Goal: Task Accomplishment & Management: Complete application form

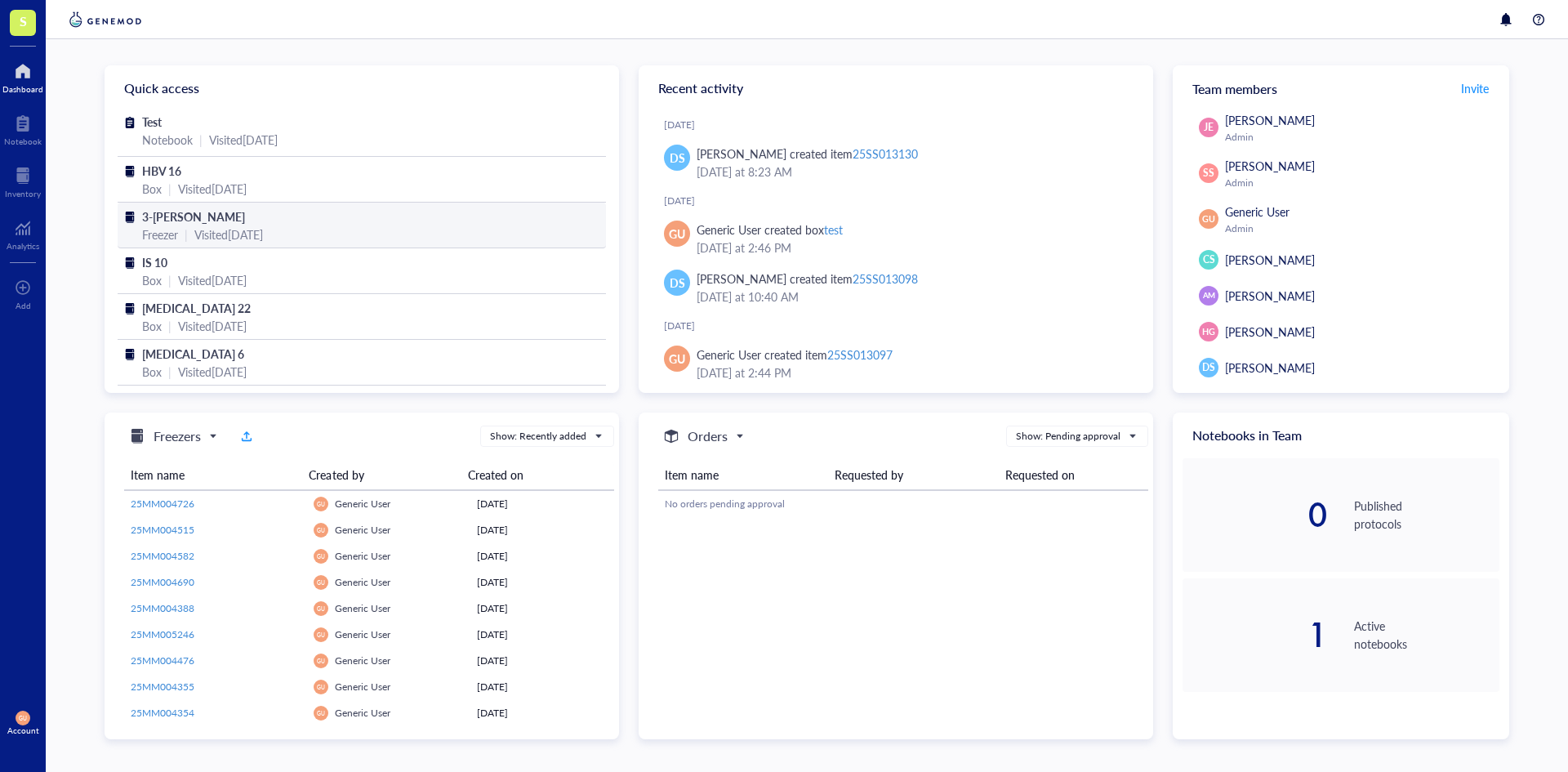
click at [313, 227] on div "Freezer | Visited [DATE]" at bounding box center [362, 234] width 440 height 18
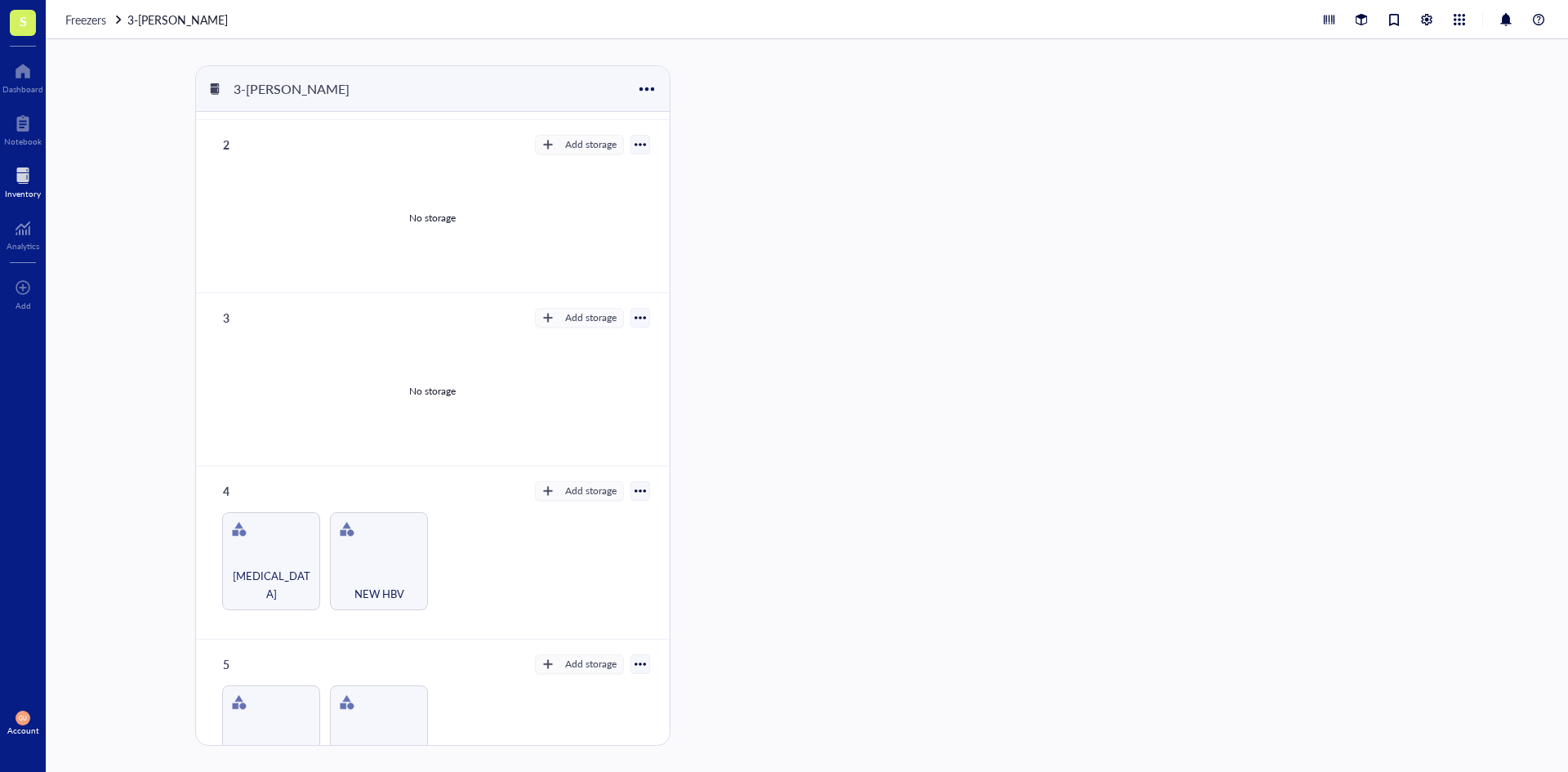
scroll to position [163, 0]
click at [99, 19] on span "Freezers" at bounding box center [85, 20] width 41 height 16
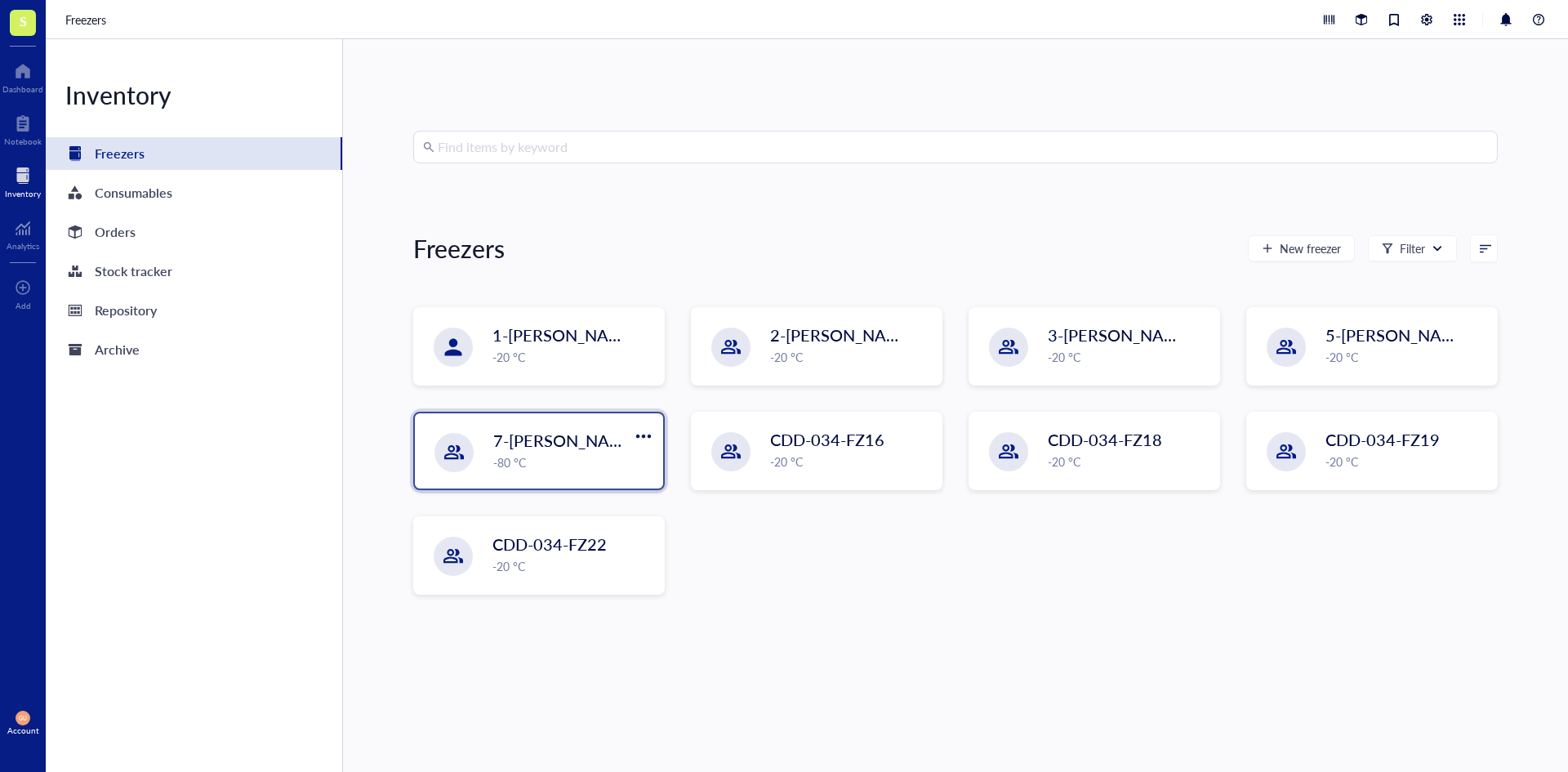
click at [510, 450] on span "7-[PERSON_NAME]" at bounding box center [566, 440] width 146 height 23
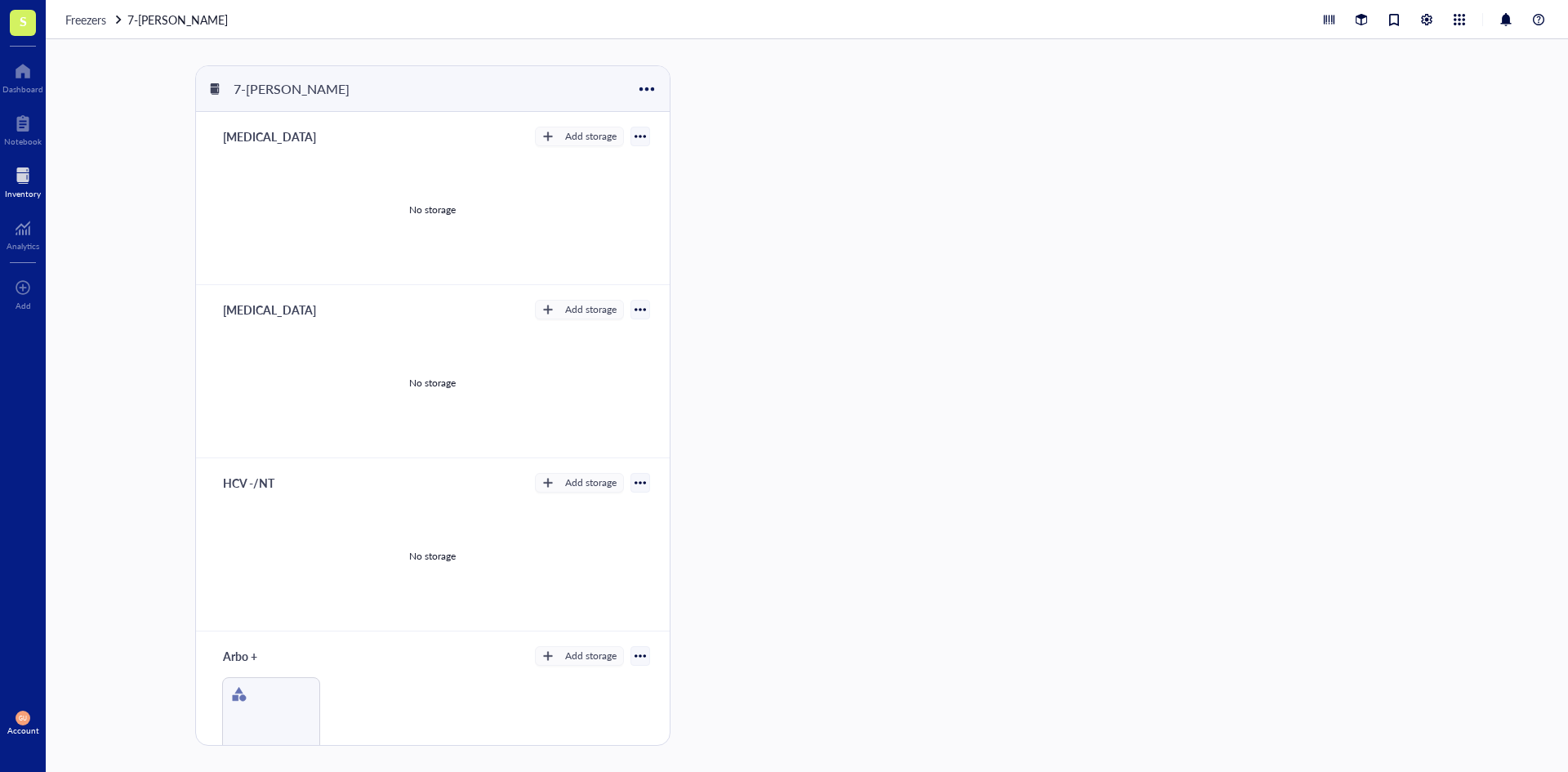
scroll to position [220, 0]
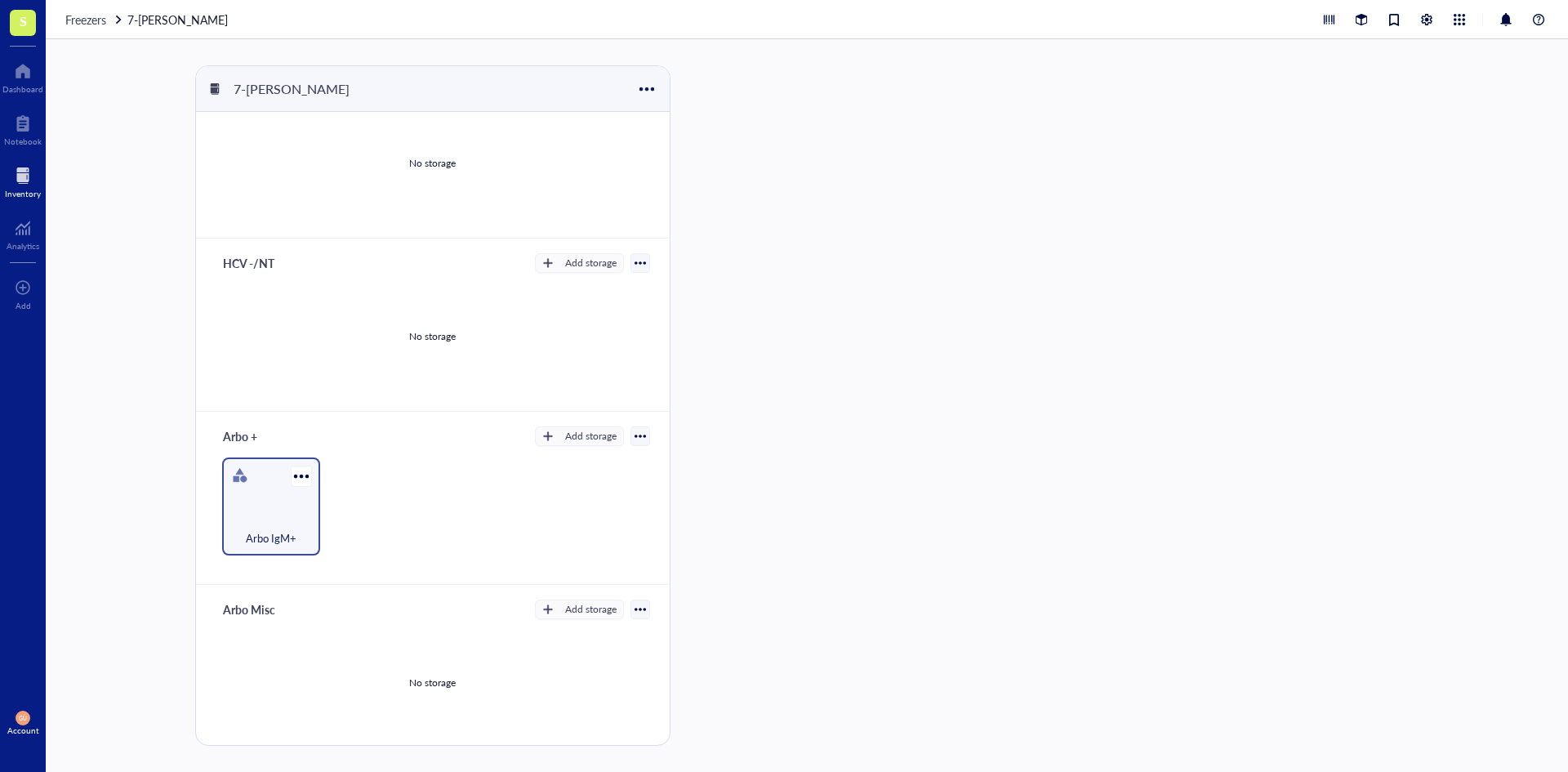
click at [265, 508] on div "Arbo IgM+" at bounding box center [272, 506] width 98 height 98
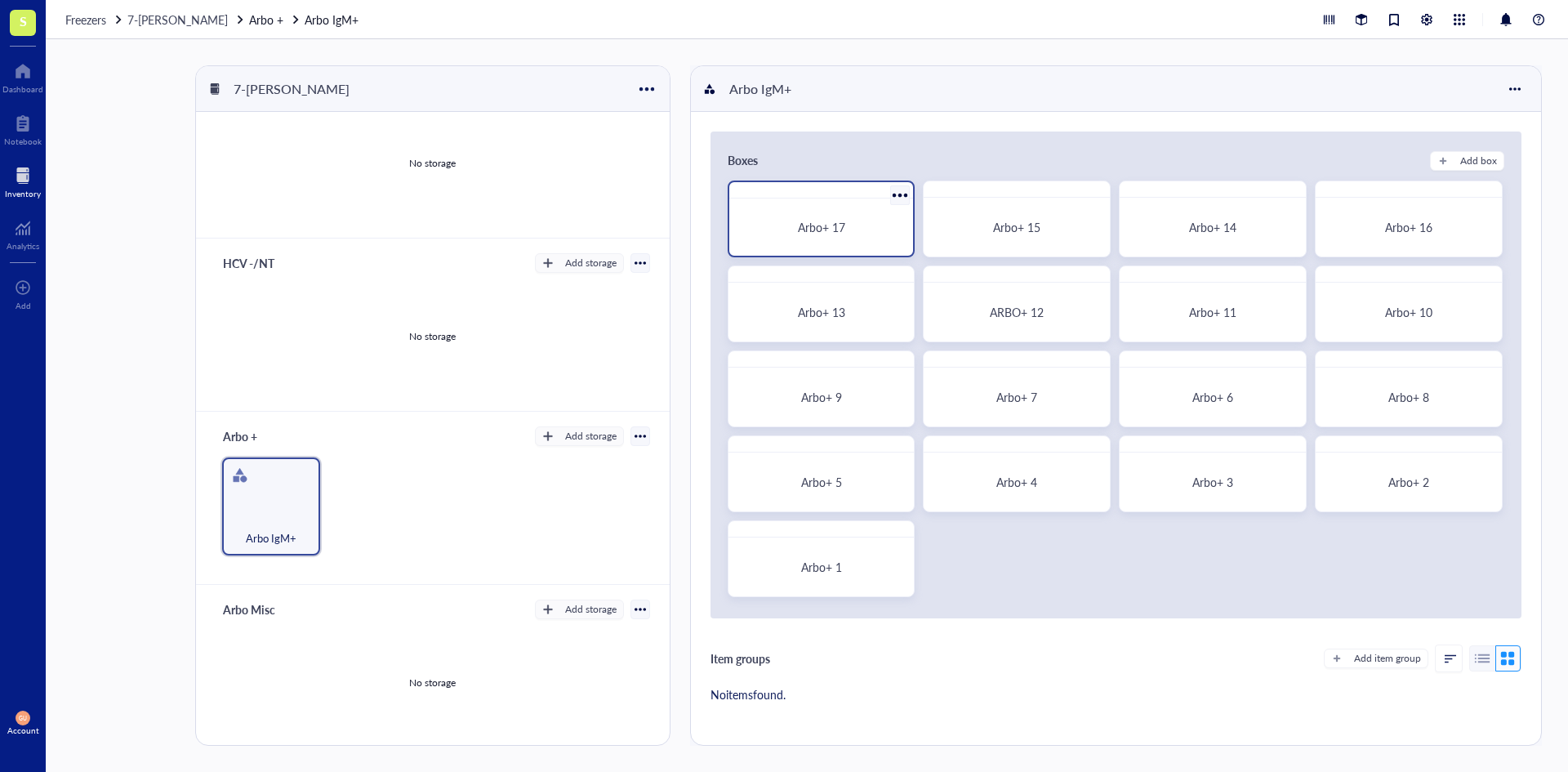
click at [855, 213] on div "Arbo+ 17" at bounding box center [821, 227] width 172 height 45
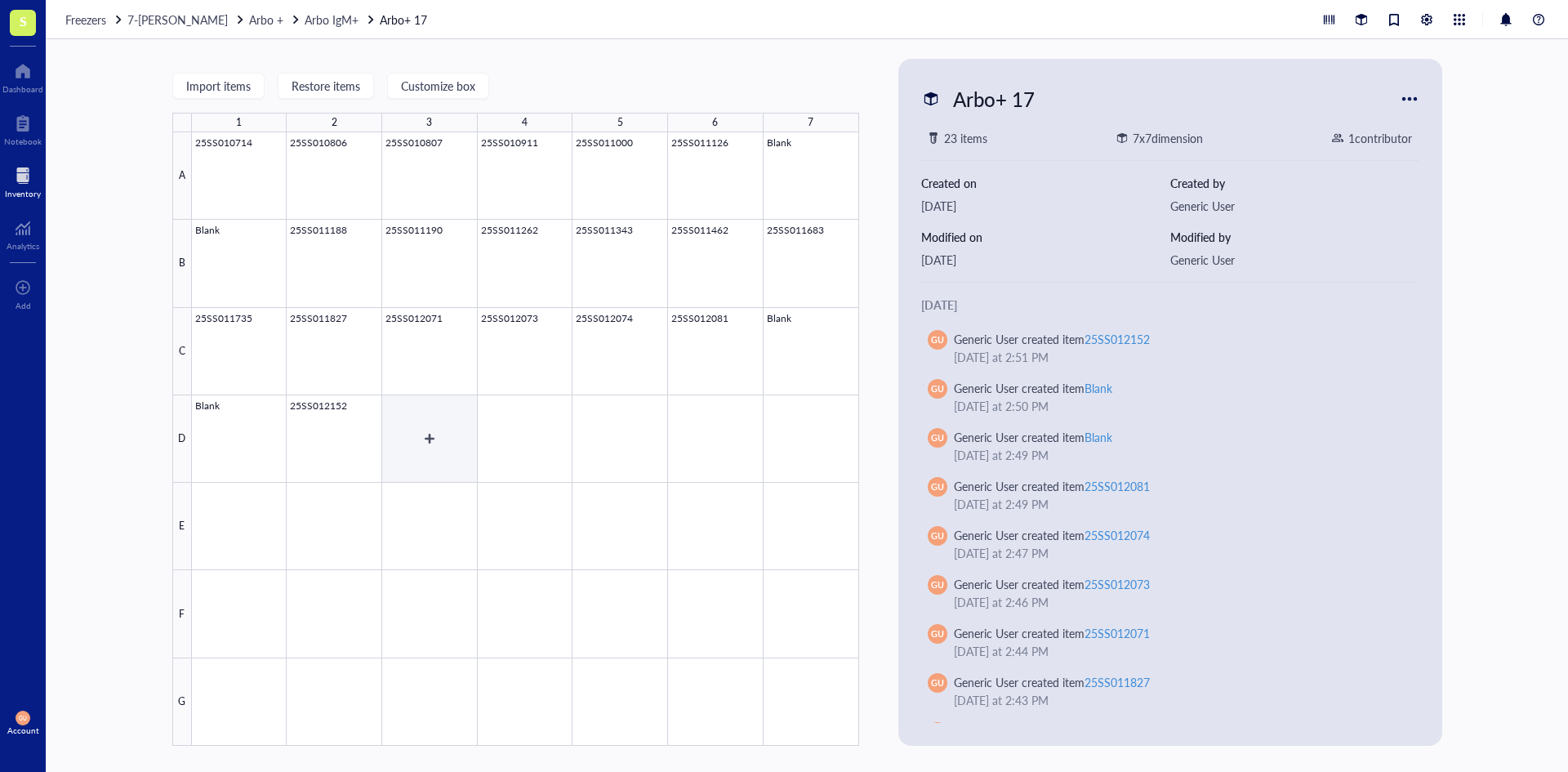
click at [409, 429] on div at bounding box center [525, 439] width 668 height 613
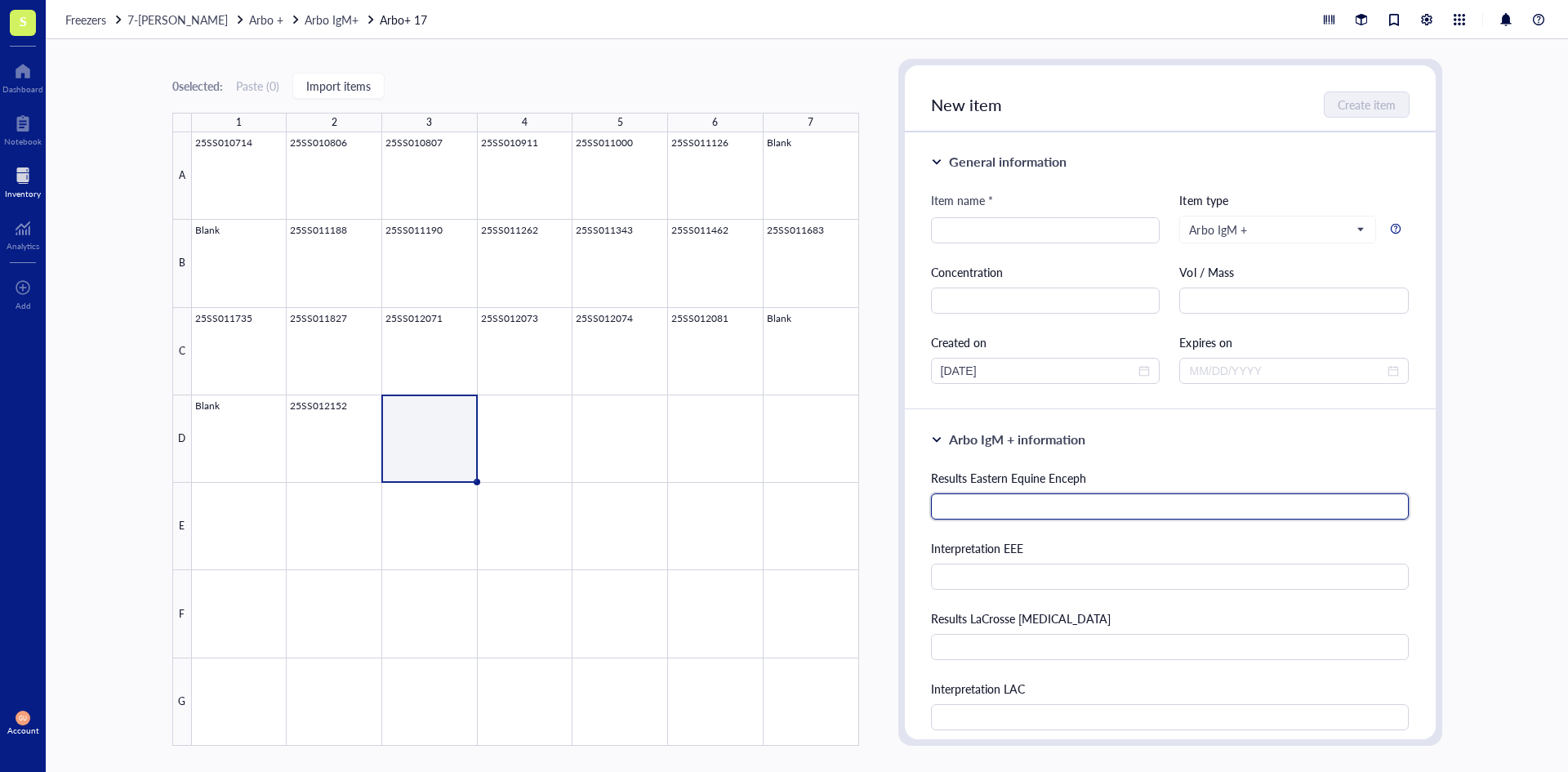
click at [1031, 513] on input "text" at bounding box center [1170, 506] width 479 height 26
click at [1001, 512] on input "text" at bounding box center [1170, 506] width 479 height 26
type input "135"
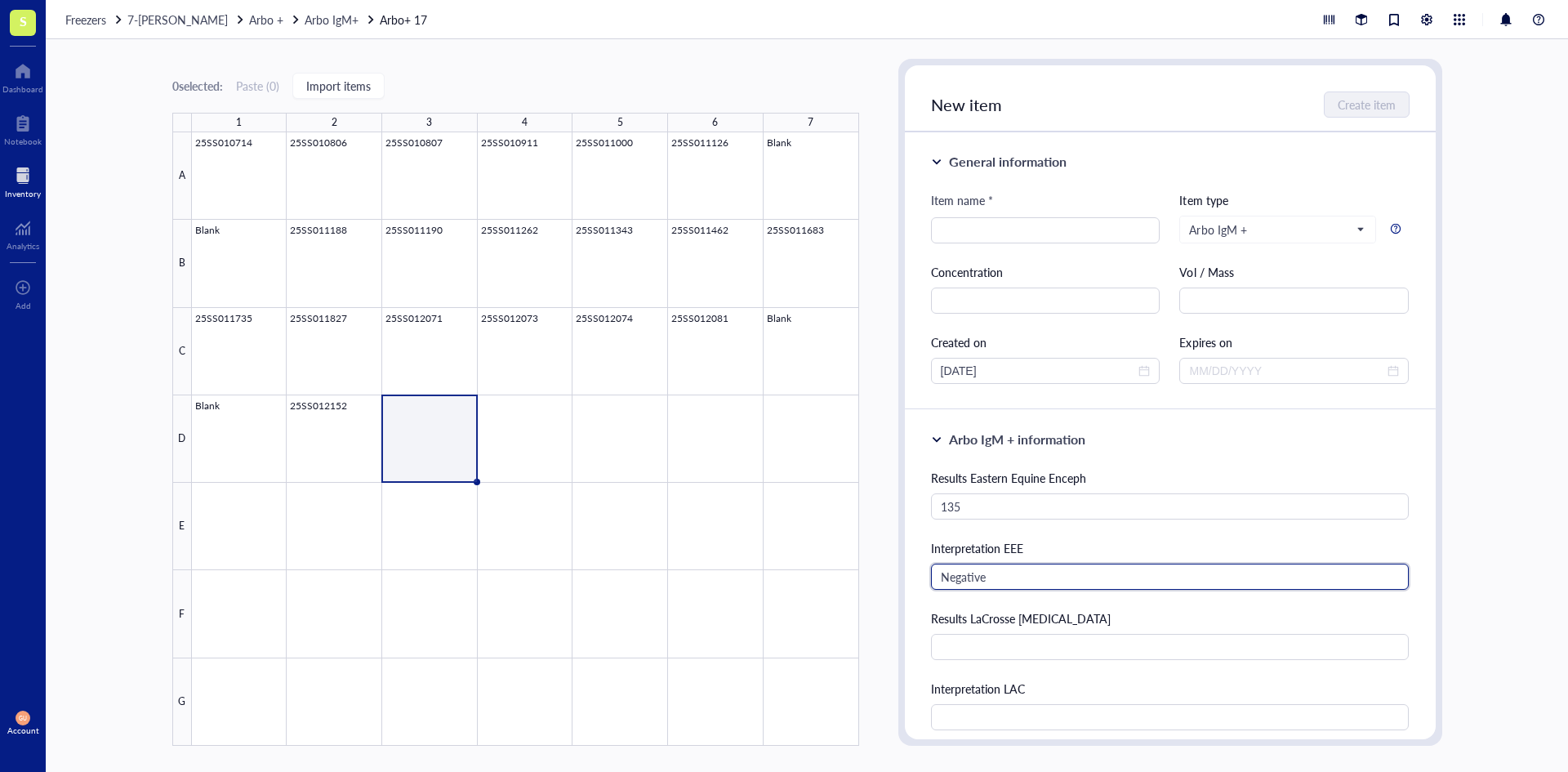
type input "Negative"
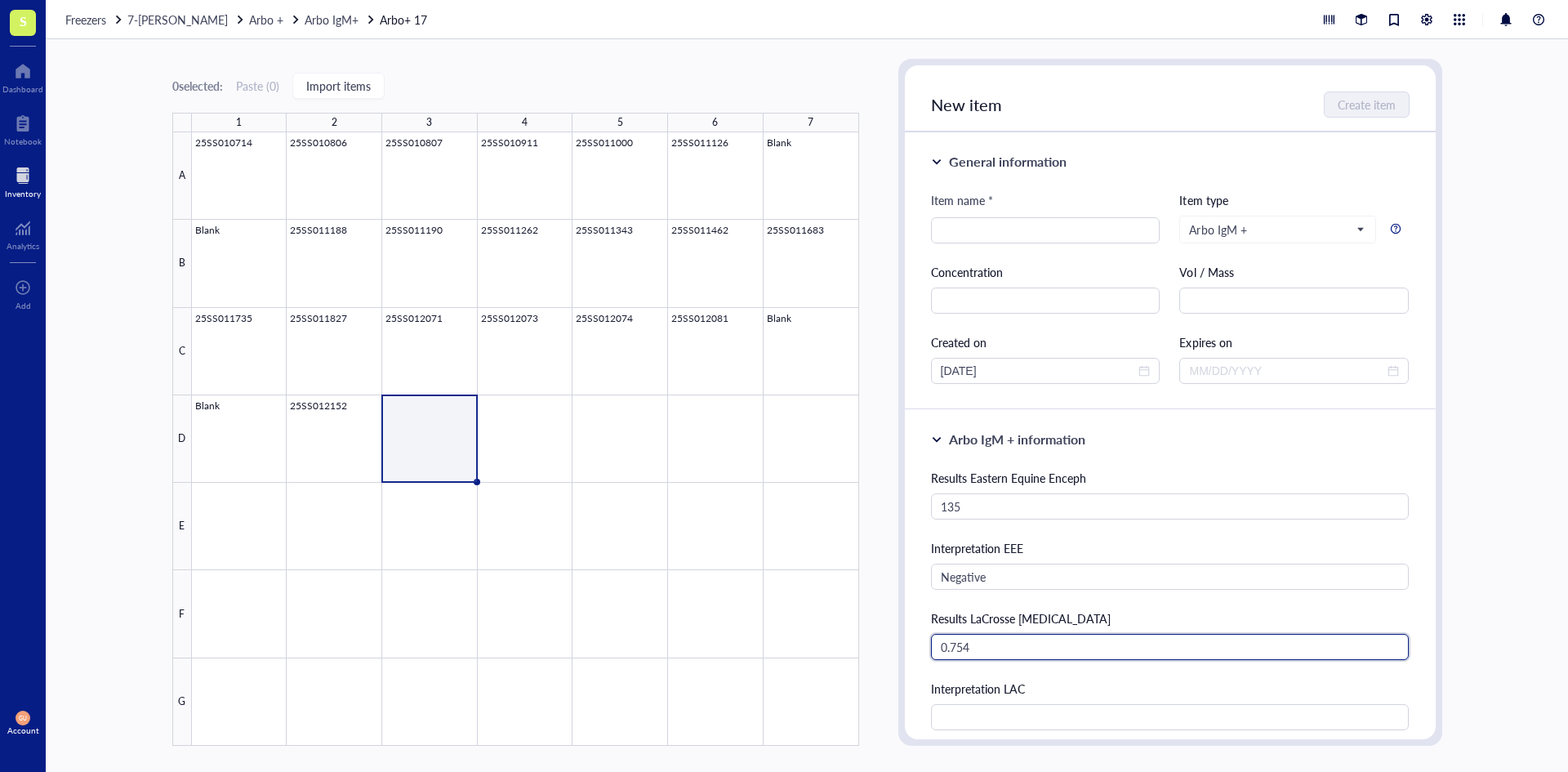
type input "0.754"
type input "Negative"
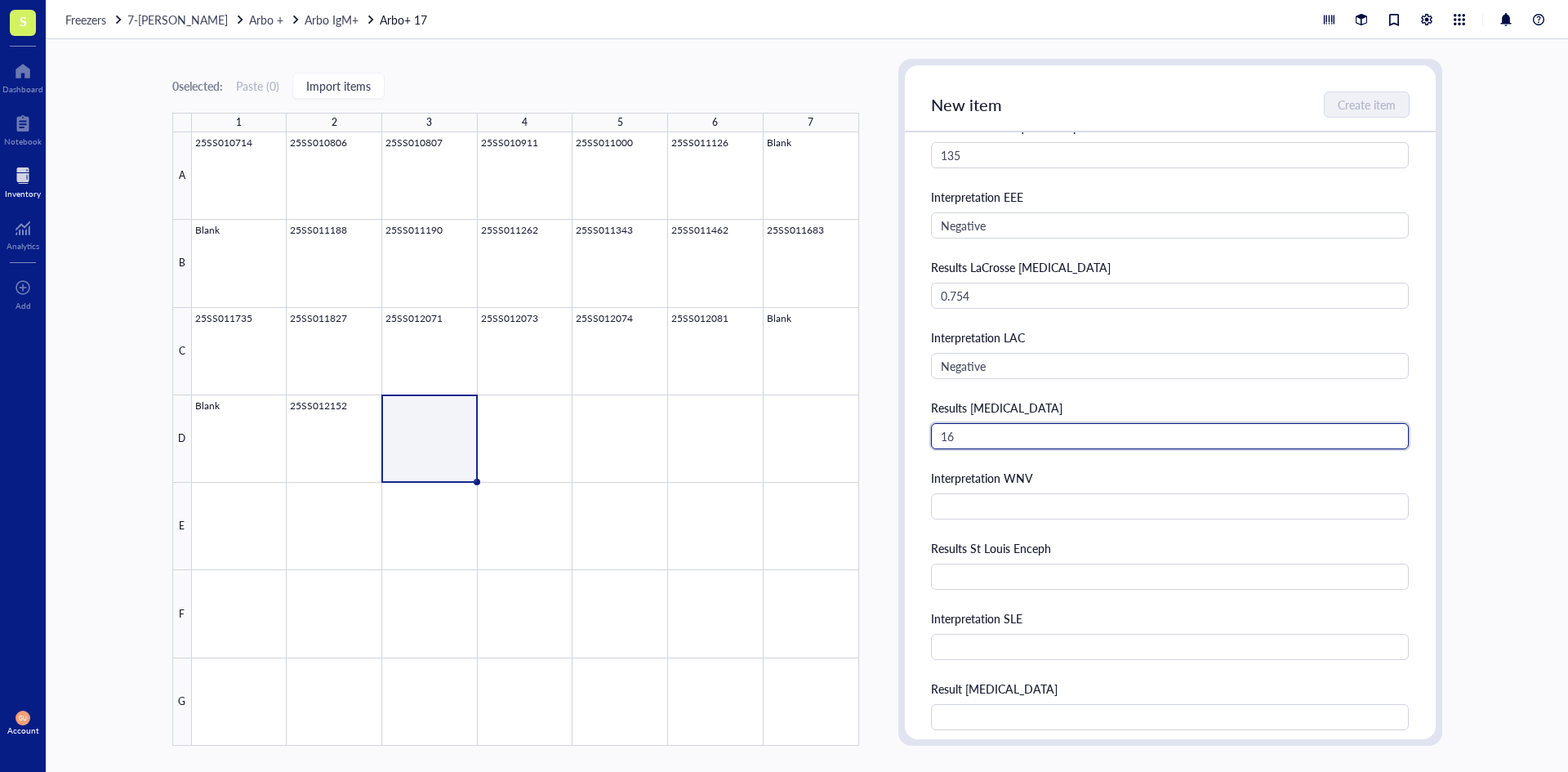
type input "16"
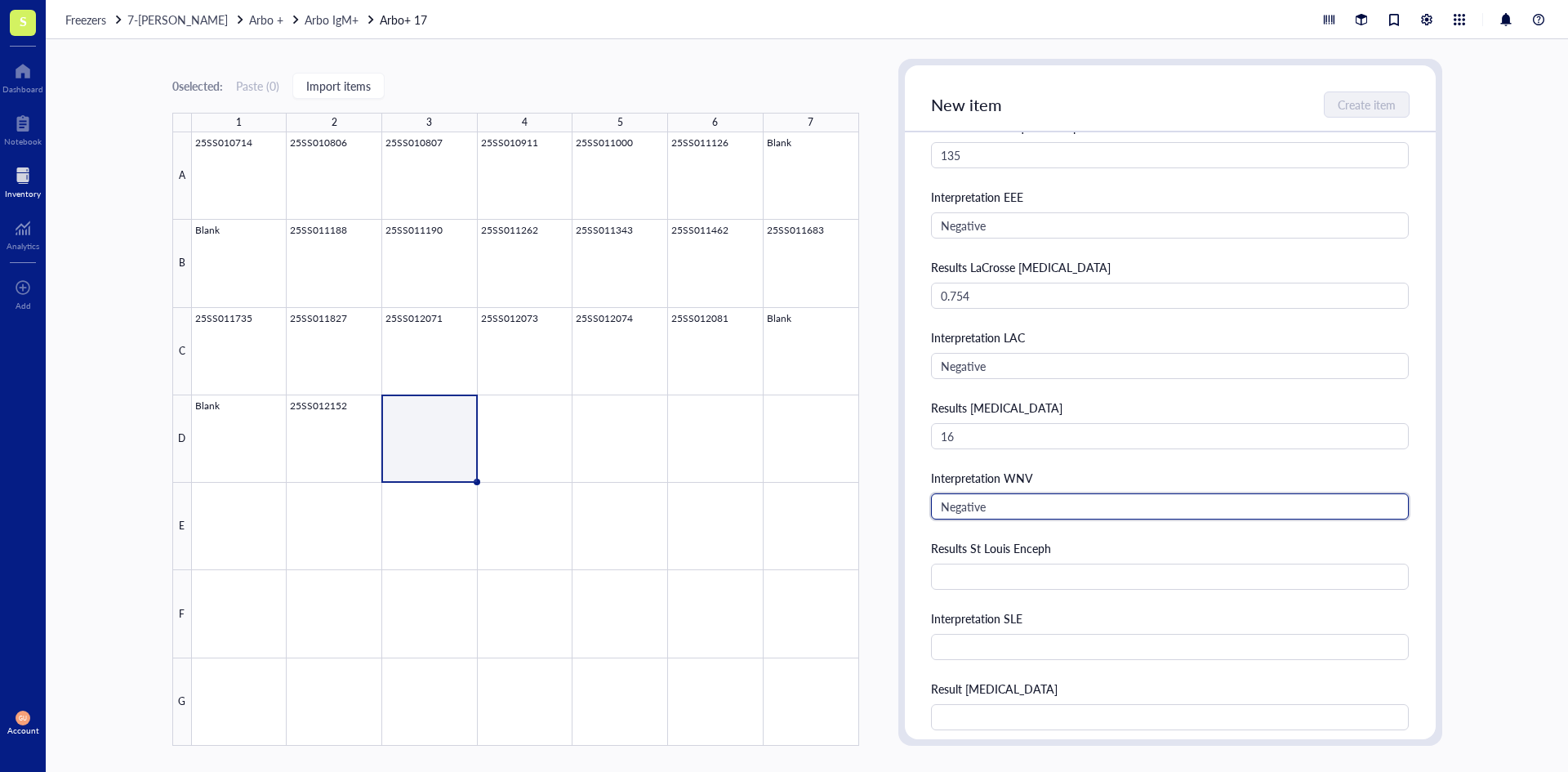
type input "Negative"
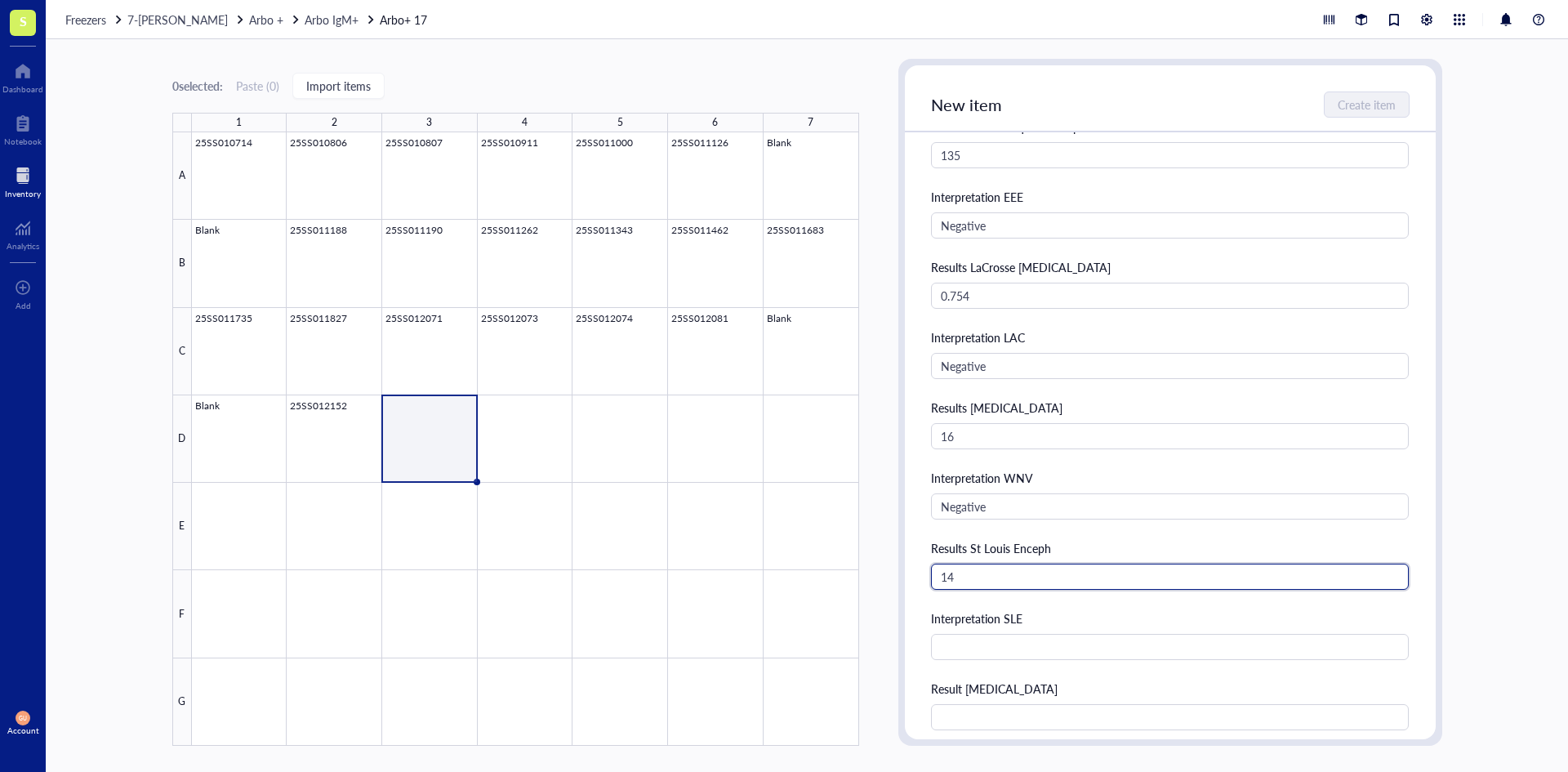
type input "14"
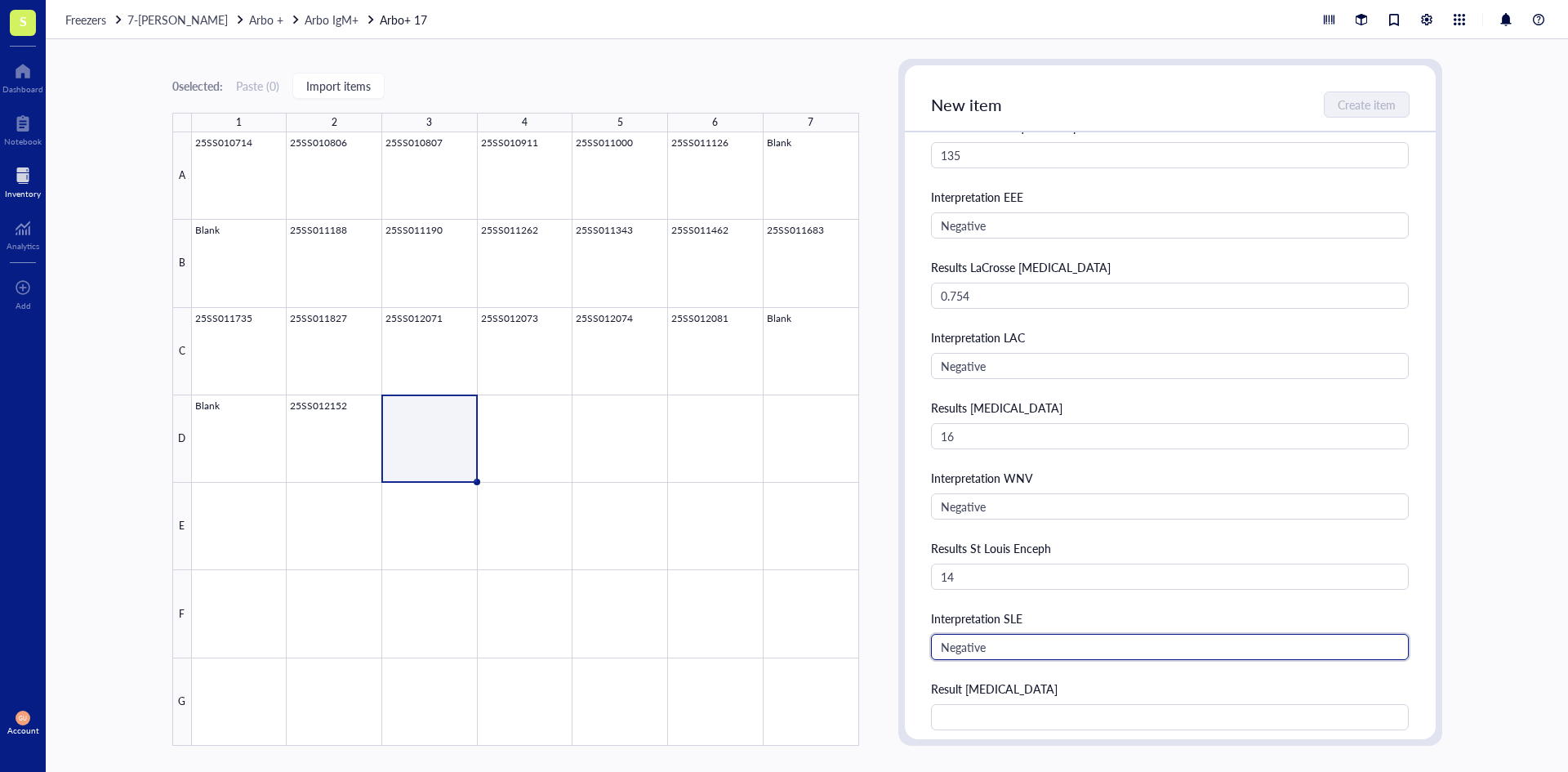
type input "Negative"
type input "0.970"
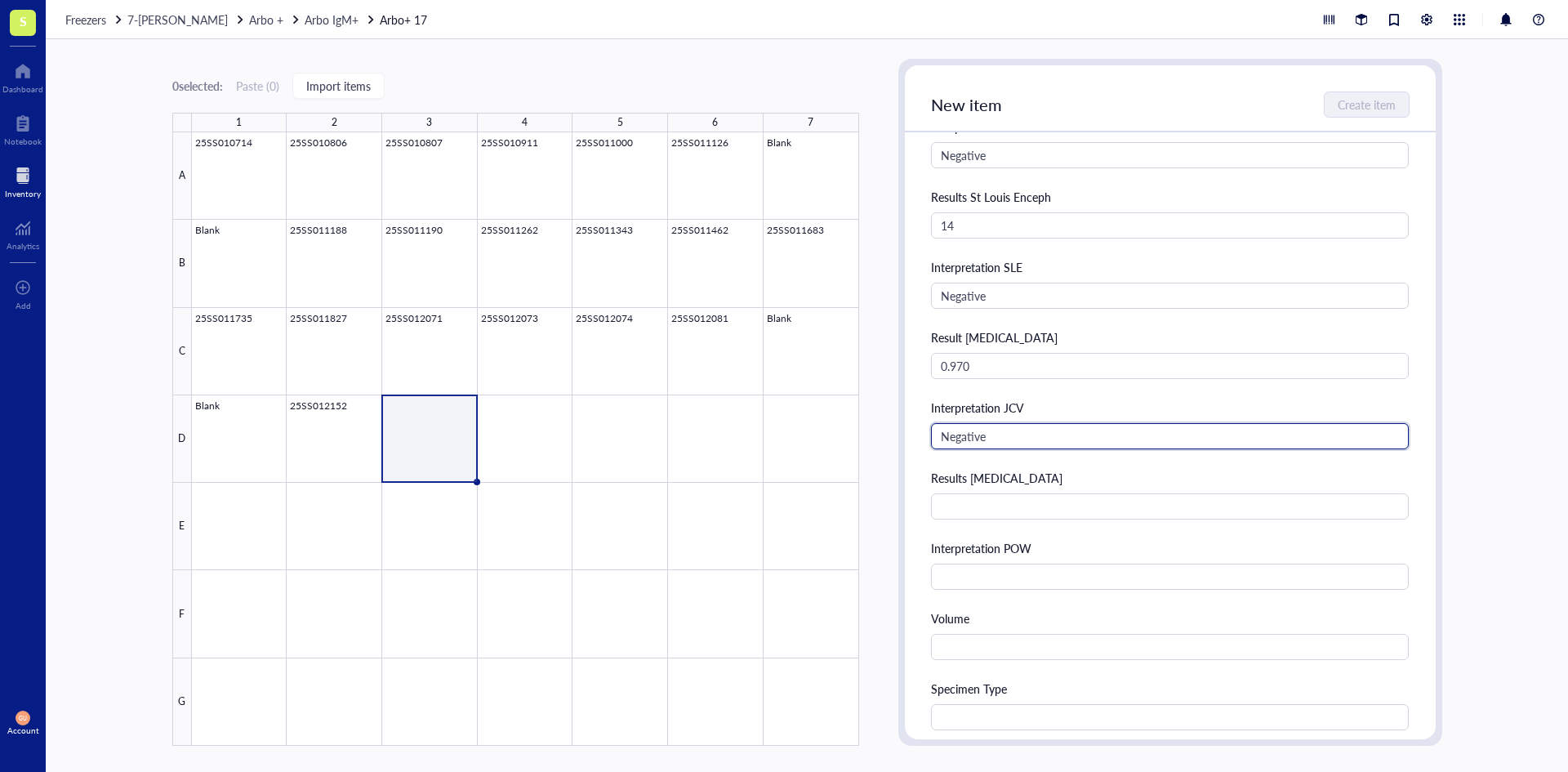
type input "Negative"
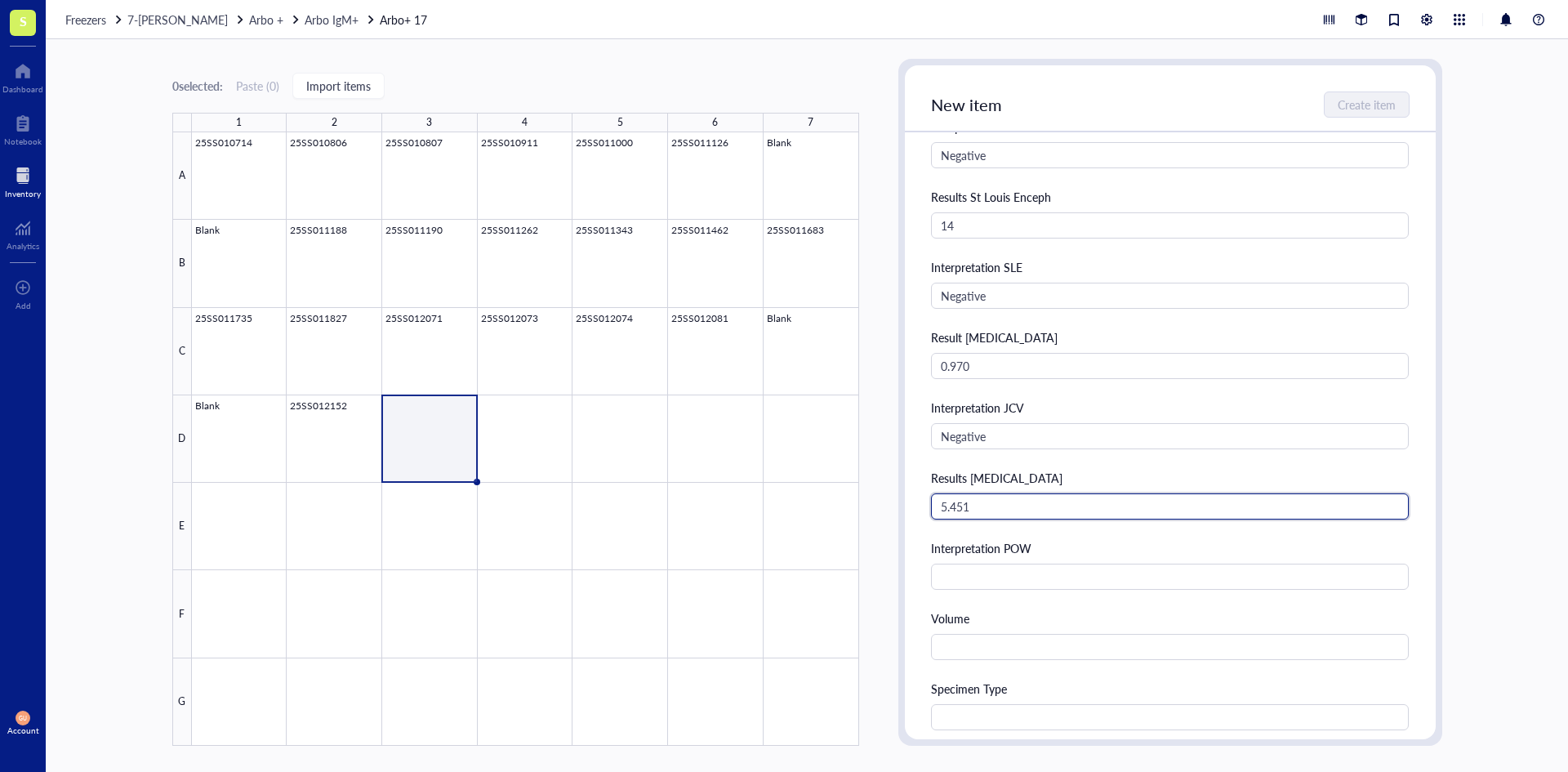
type input "5.451"
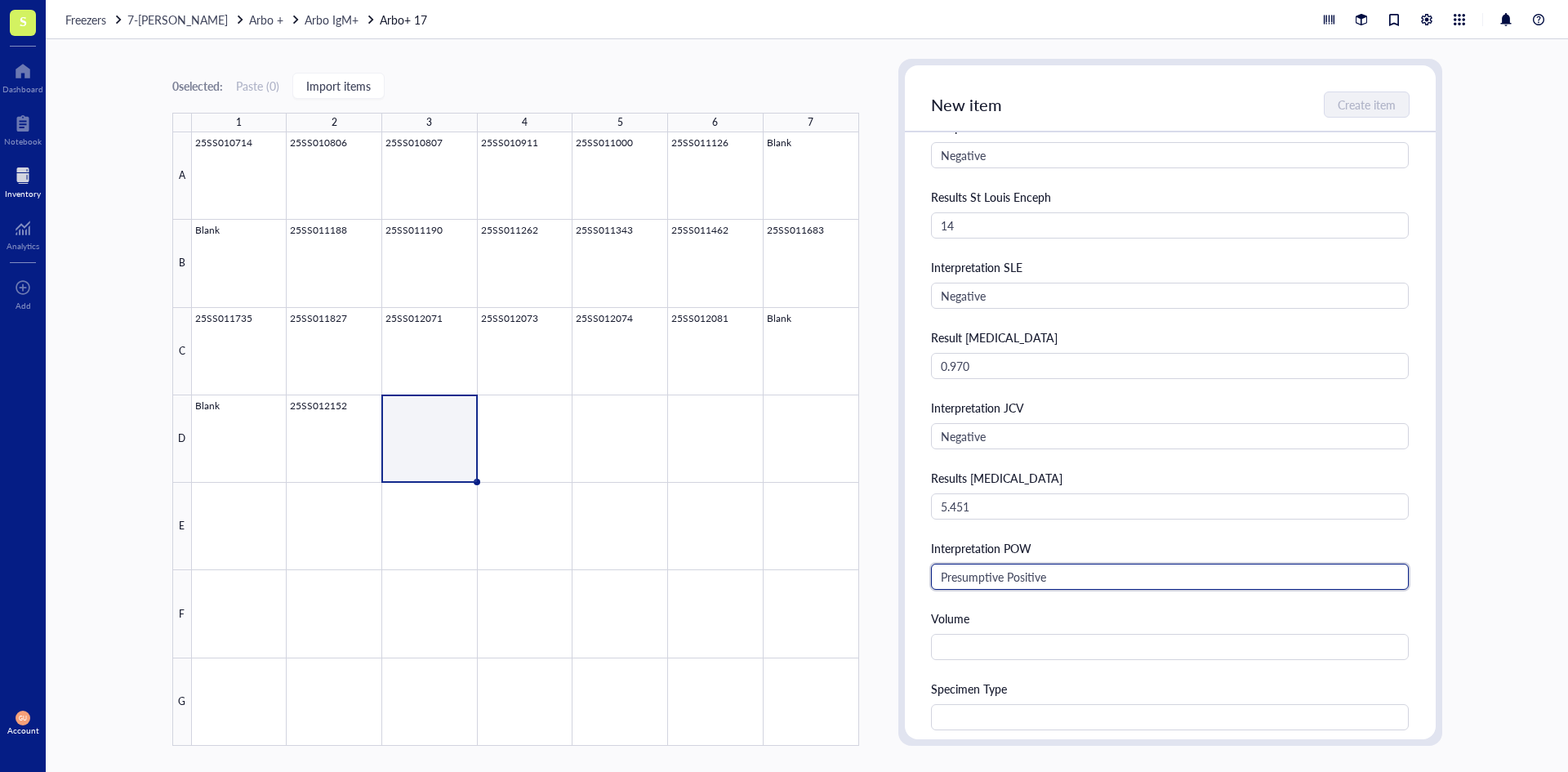
type input "Presumptive Positive"
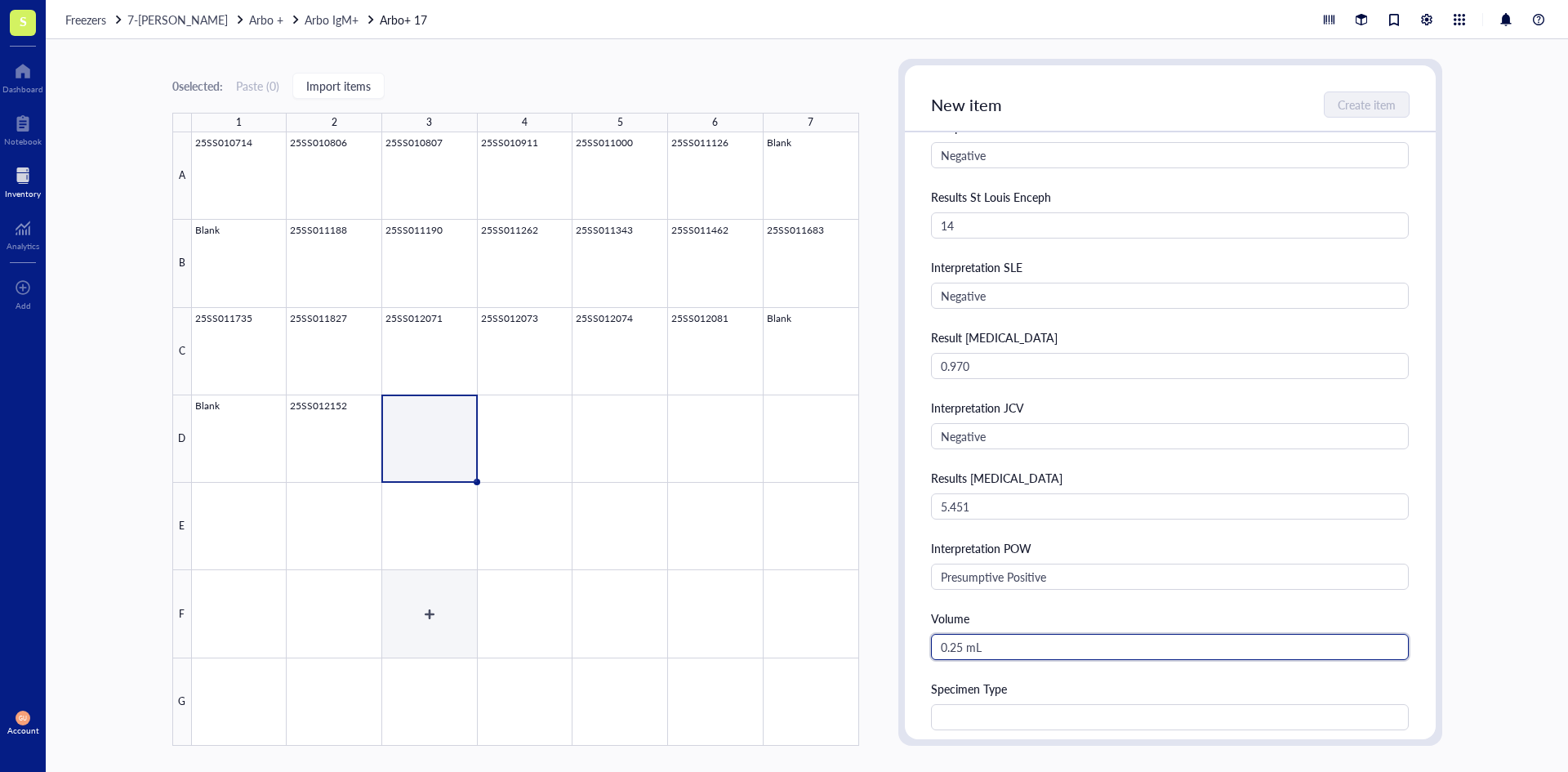
type input "0.25 mL"
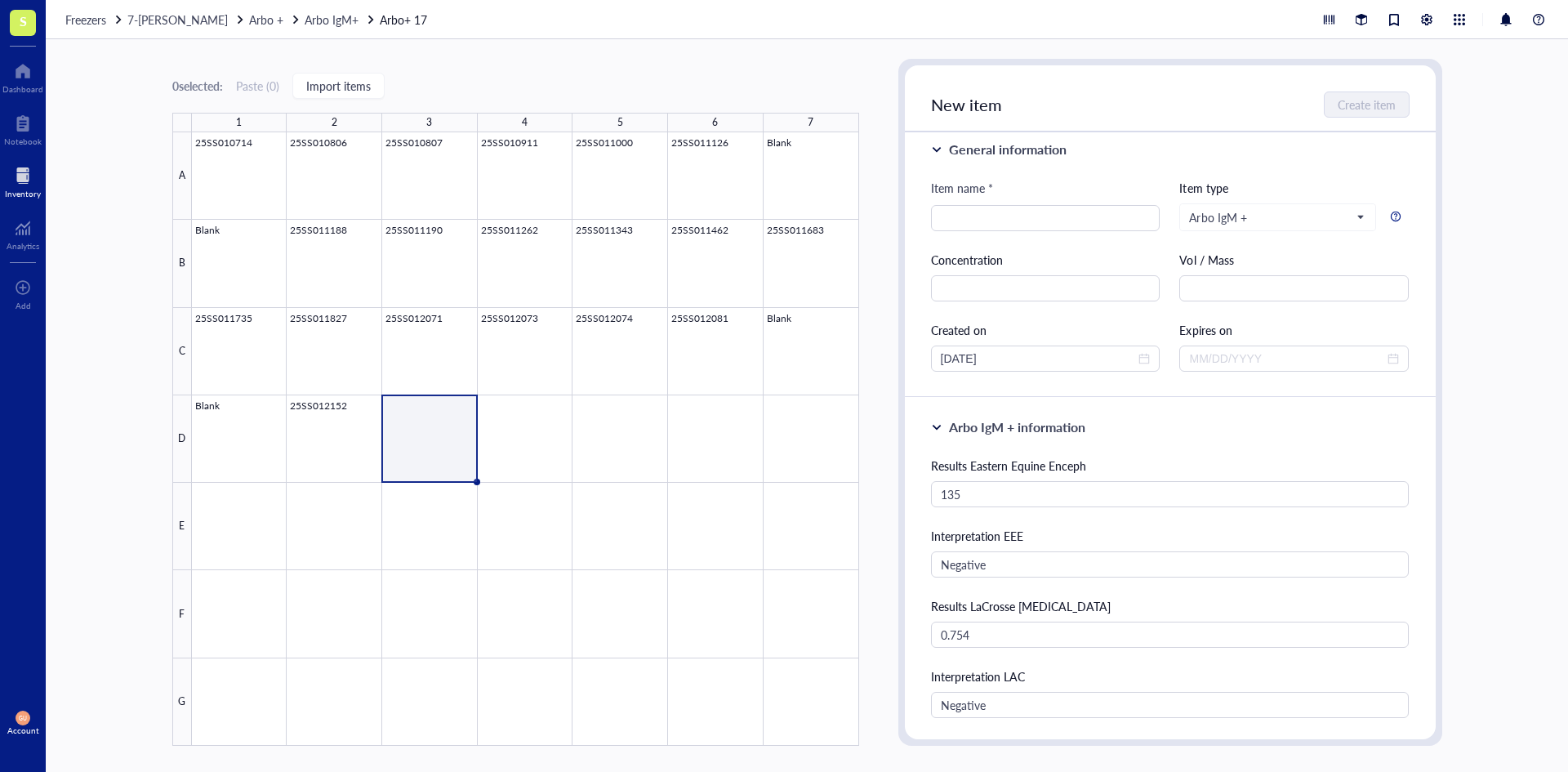
scroll to position [0, 0]
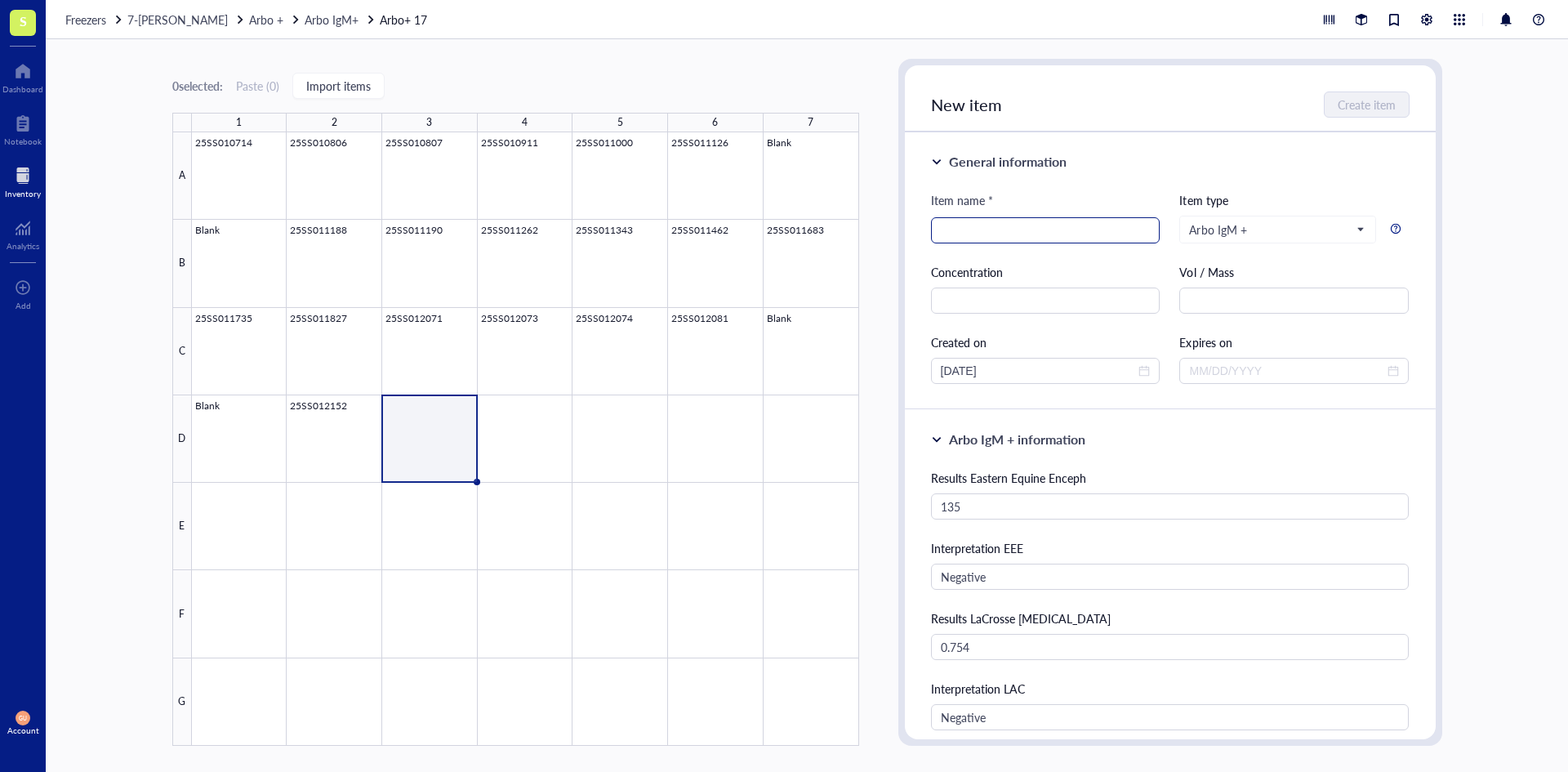
type input "Serum"
click at [1023, 223] on input "search" at bounding box center [1046, 230] width 210 height 25
type input "25SS012442"
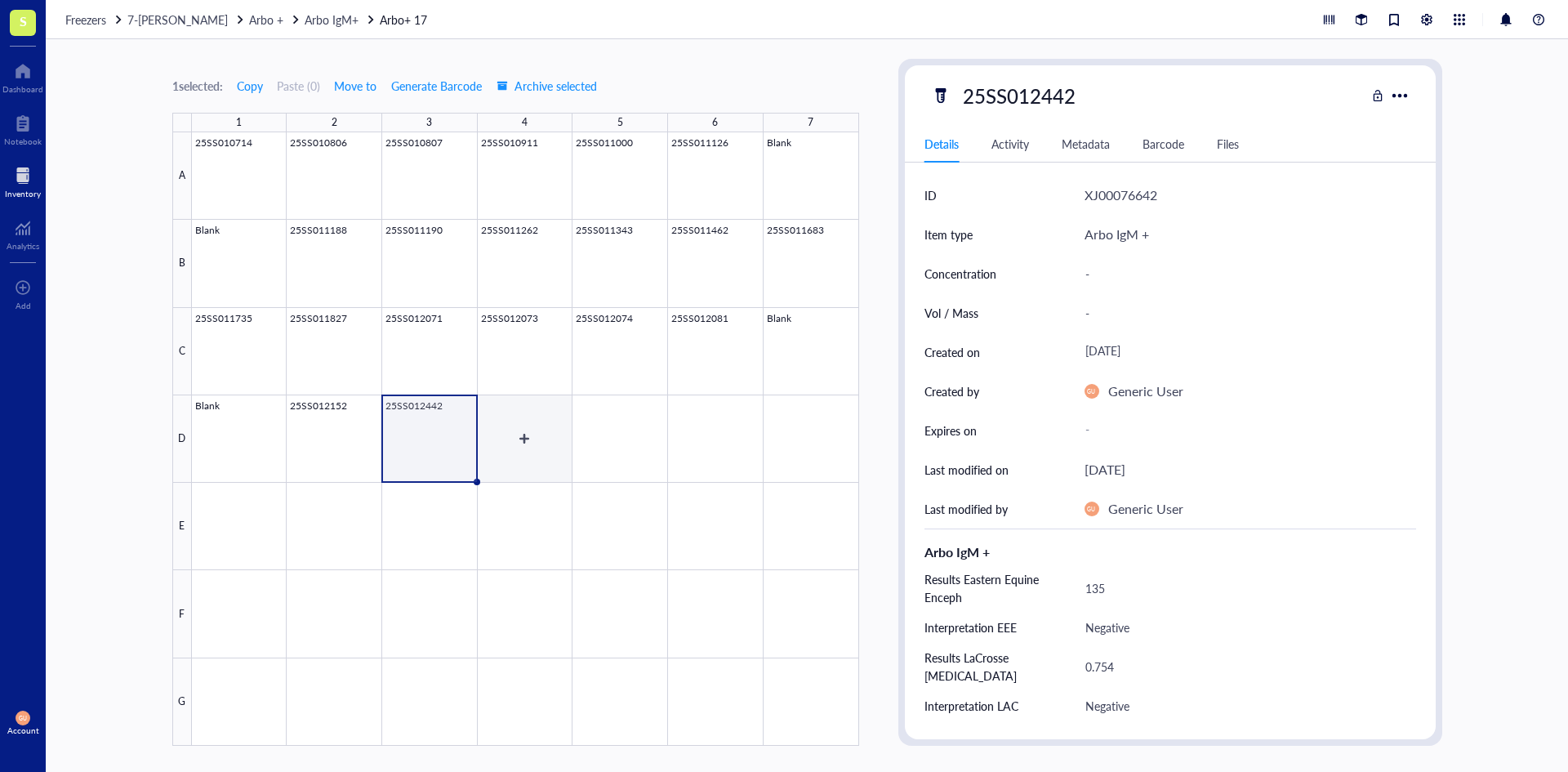
click at [536, 438] on div at bounding box center [525, 439] width 668 height 613
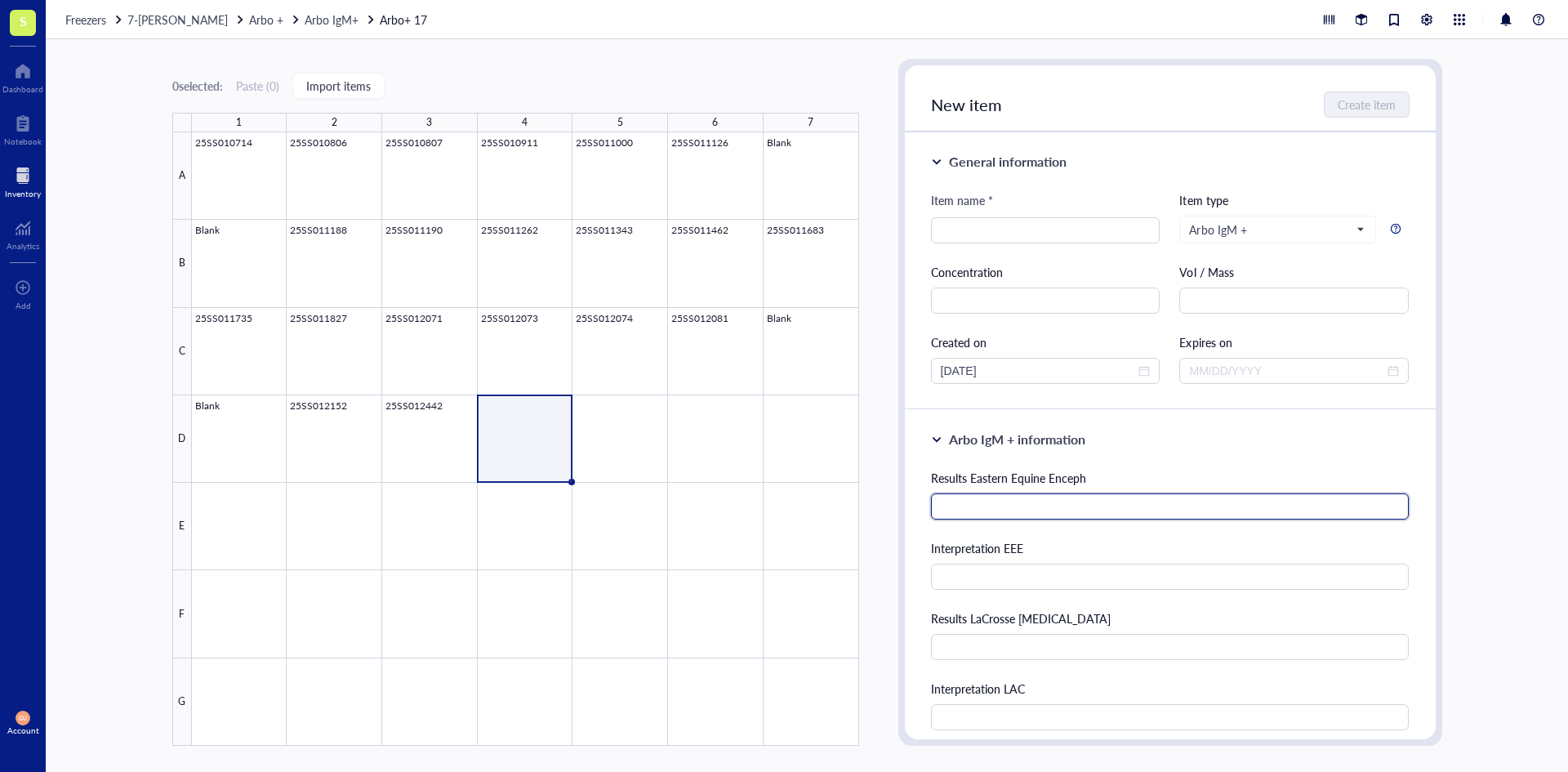
click at [1057, 500] on input "text" at bounding box center [1170, 506] width 479 height 26
type input "22"
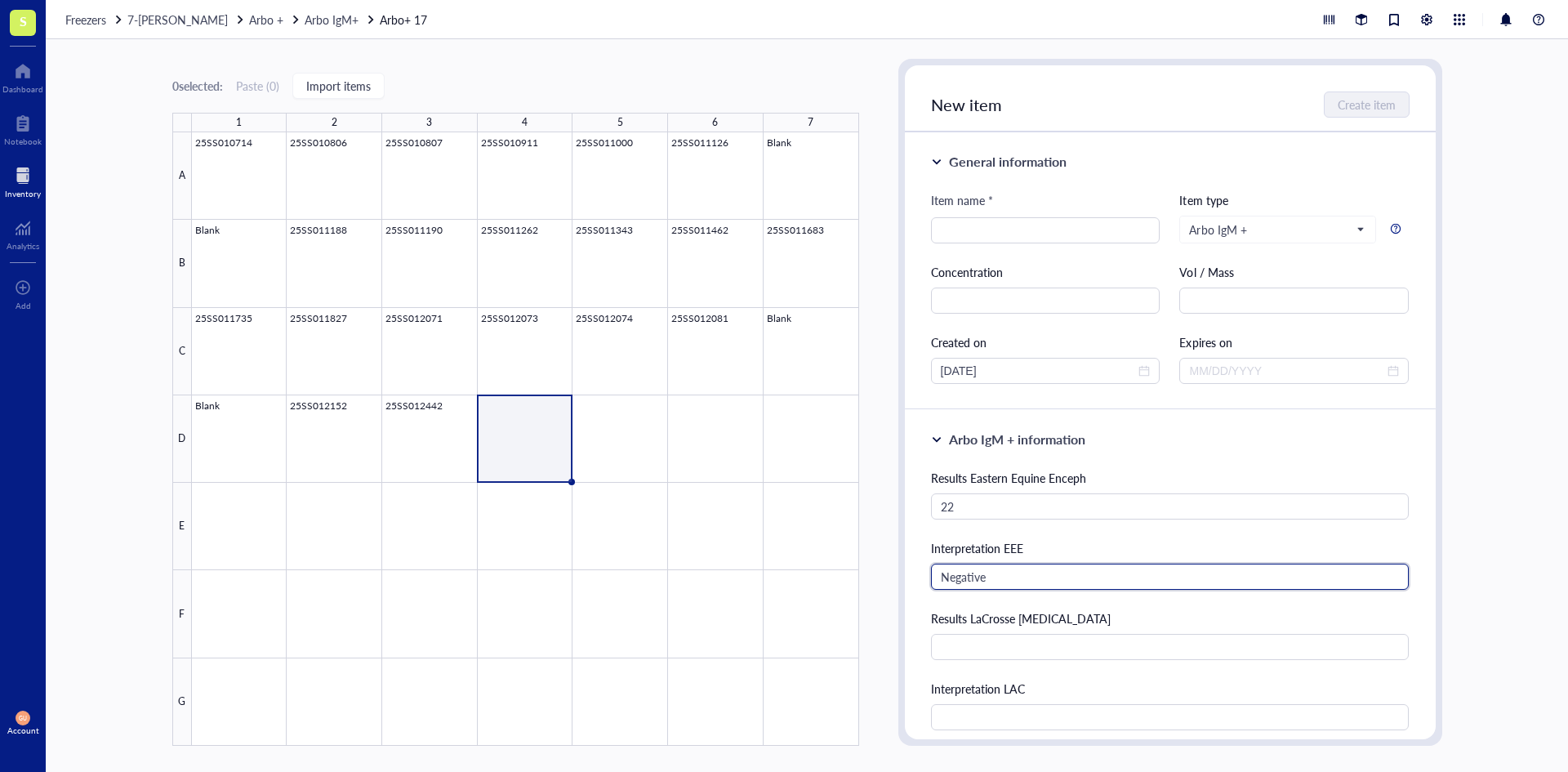
type input "Negative"
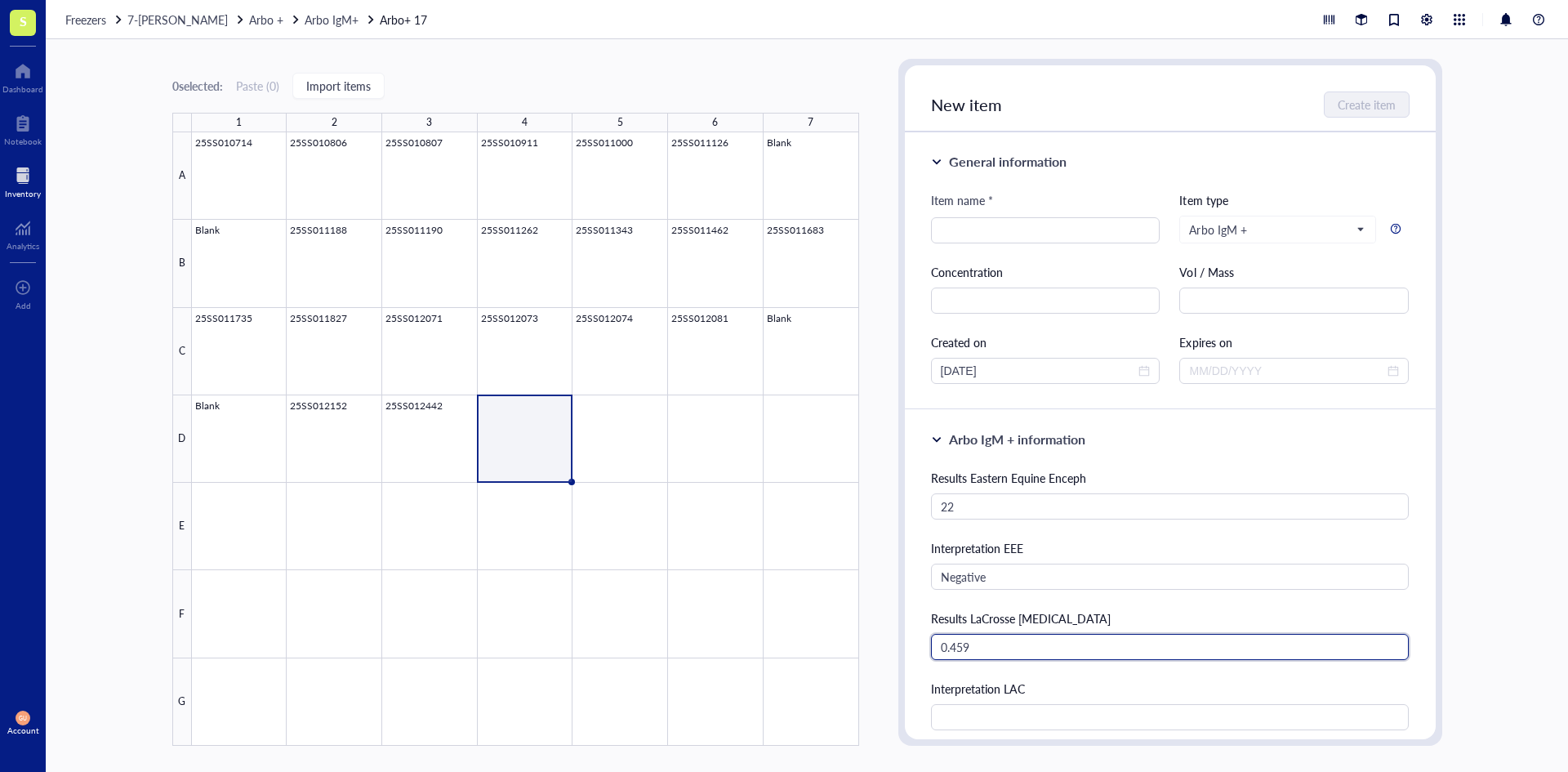
type input "0.459"
type input "Negative"
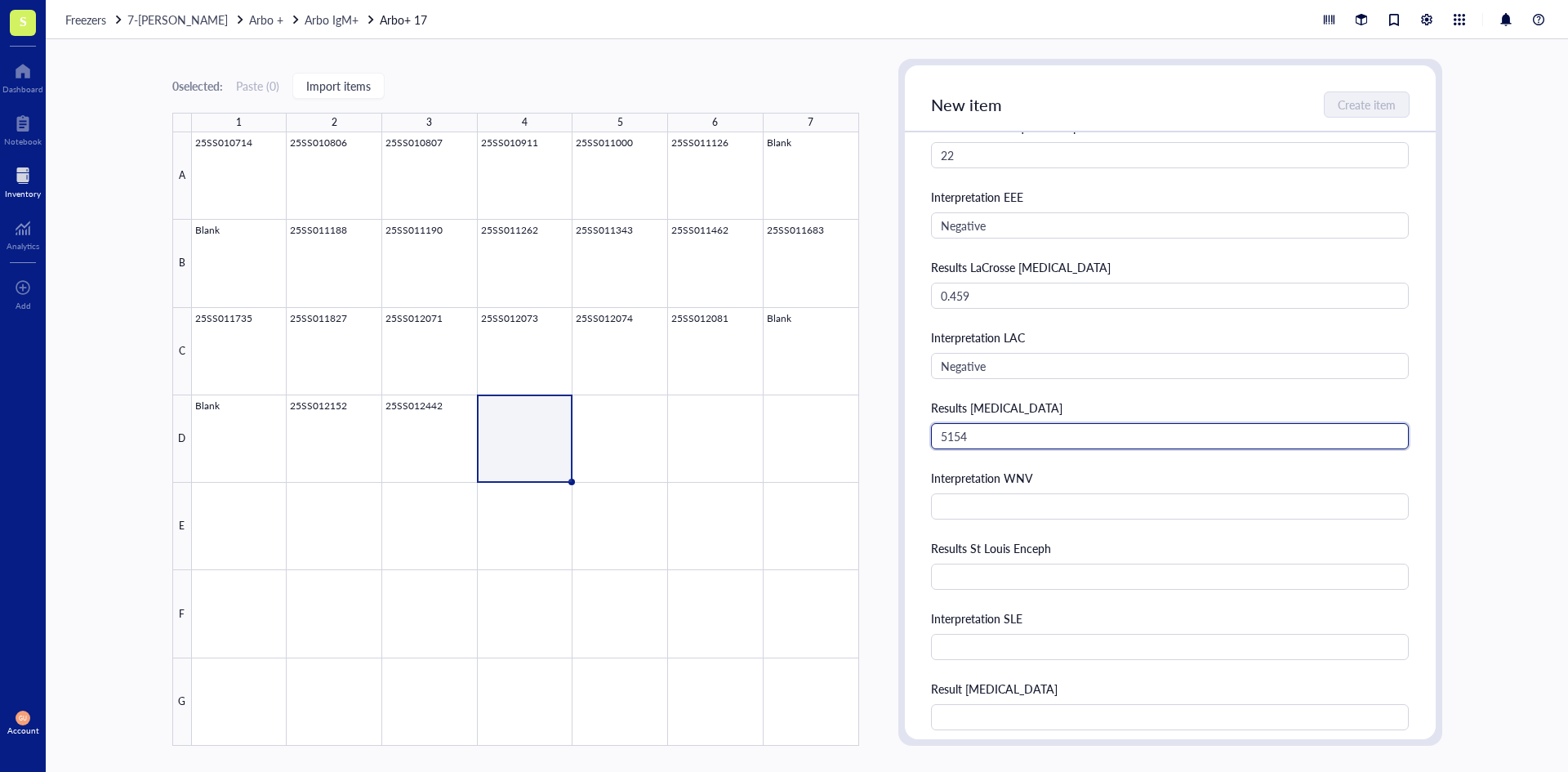
type input "5154"
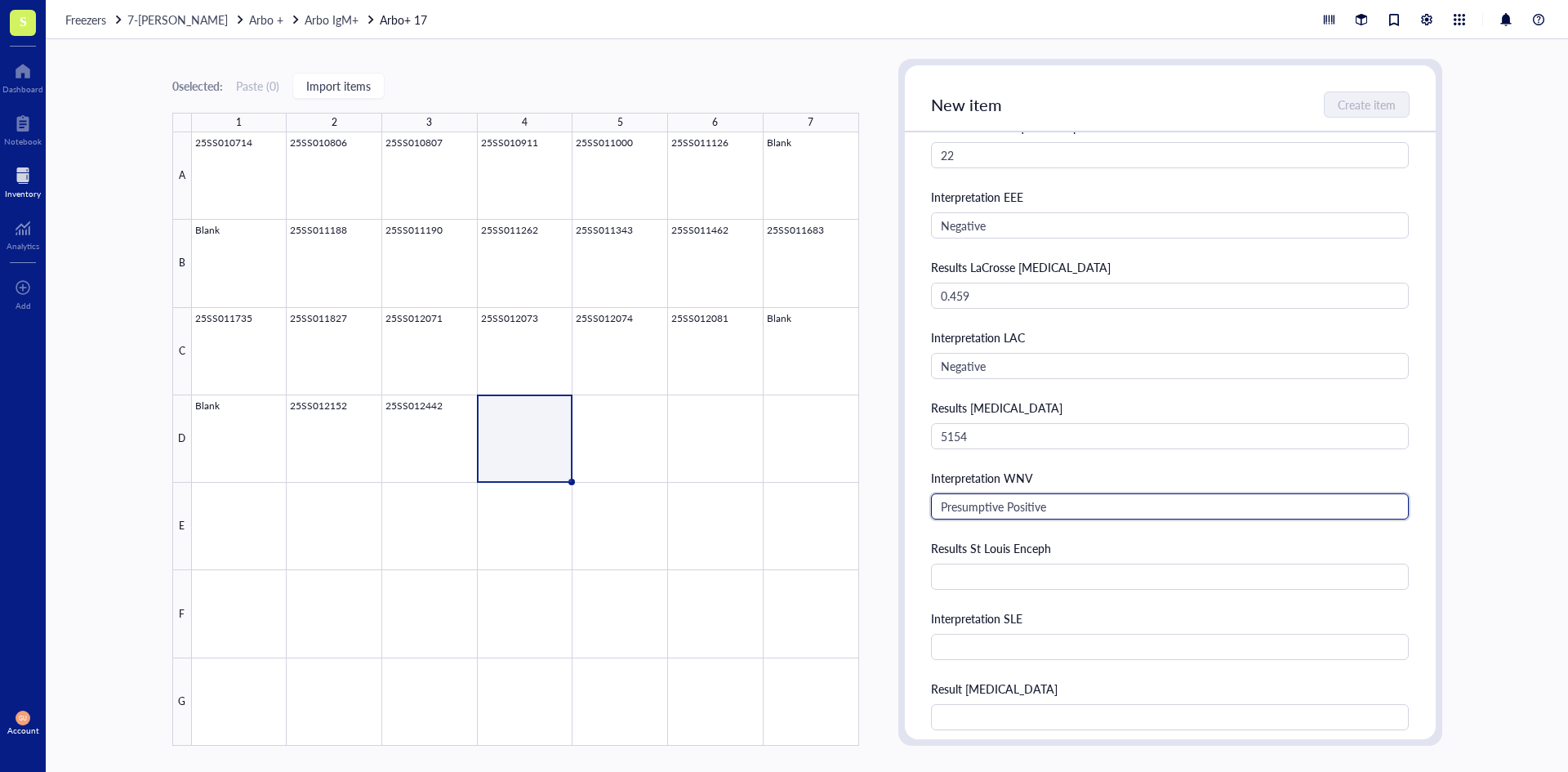
type input "Presumptive Positive"
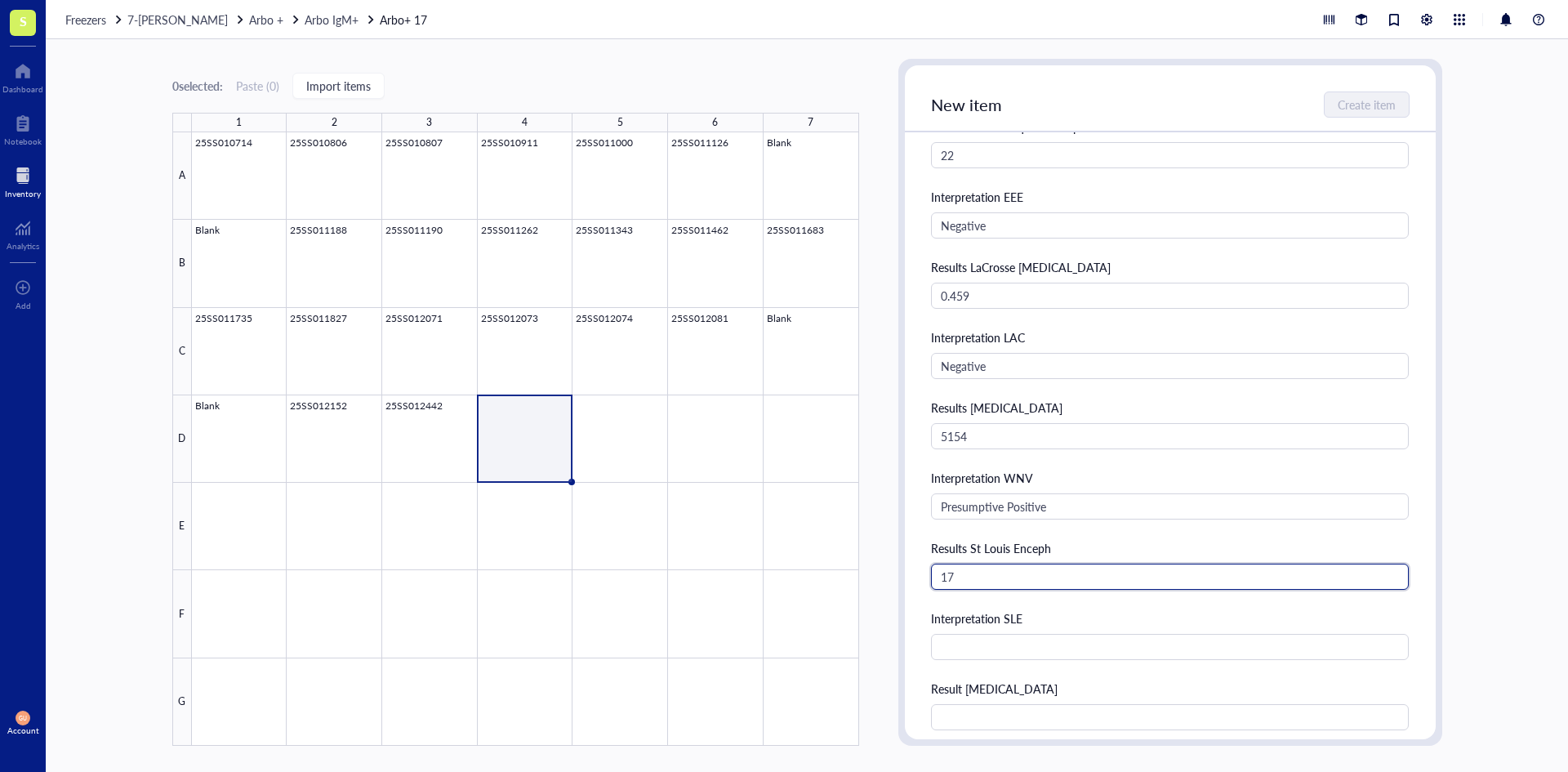
type input "17"
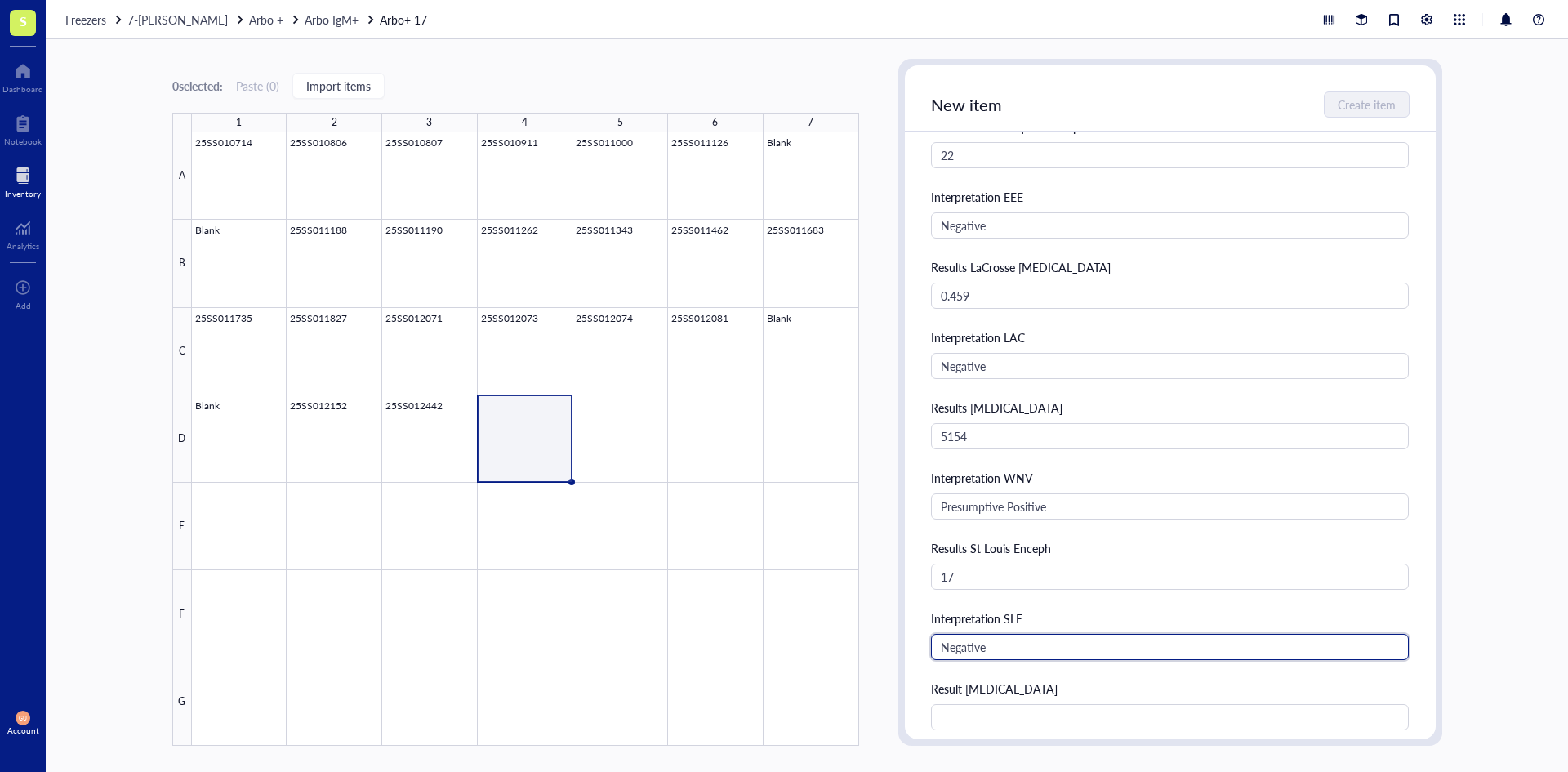
type input "Negative"
type input "2.457"
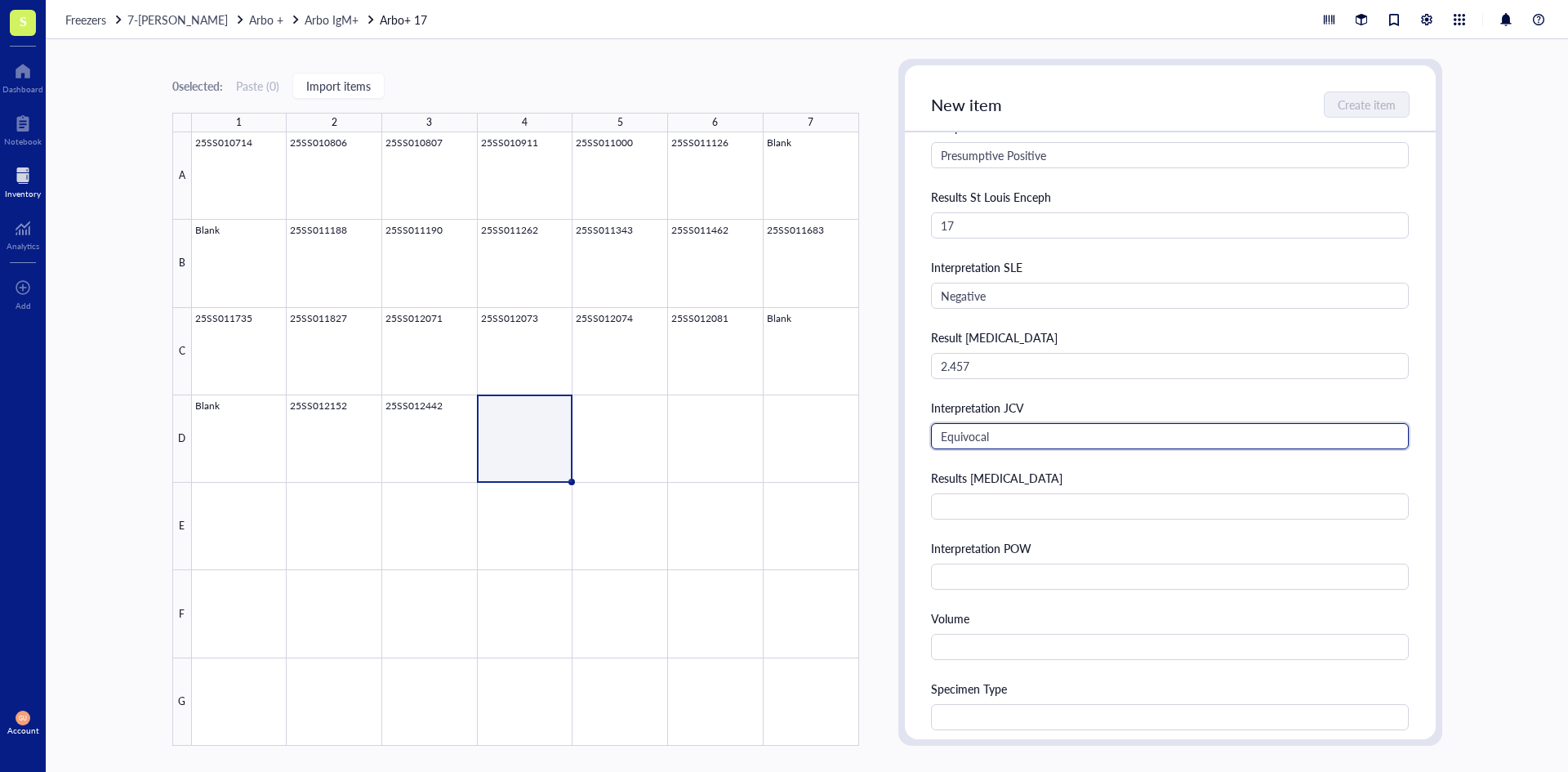
type input "Equivocal"
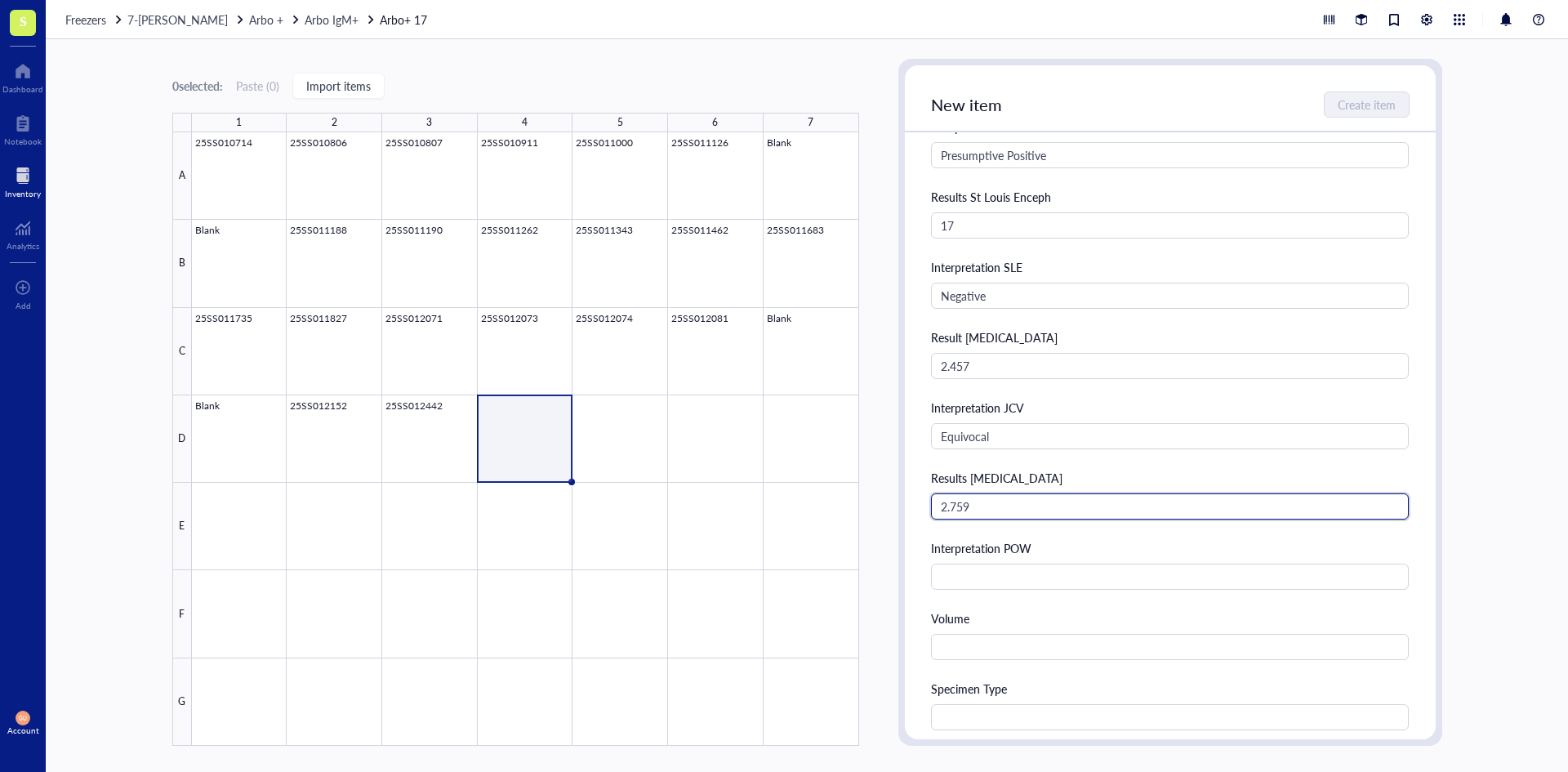
type input "2.759"
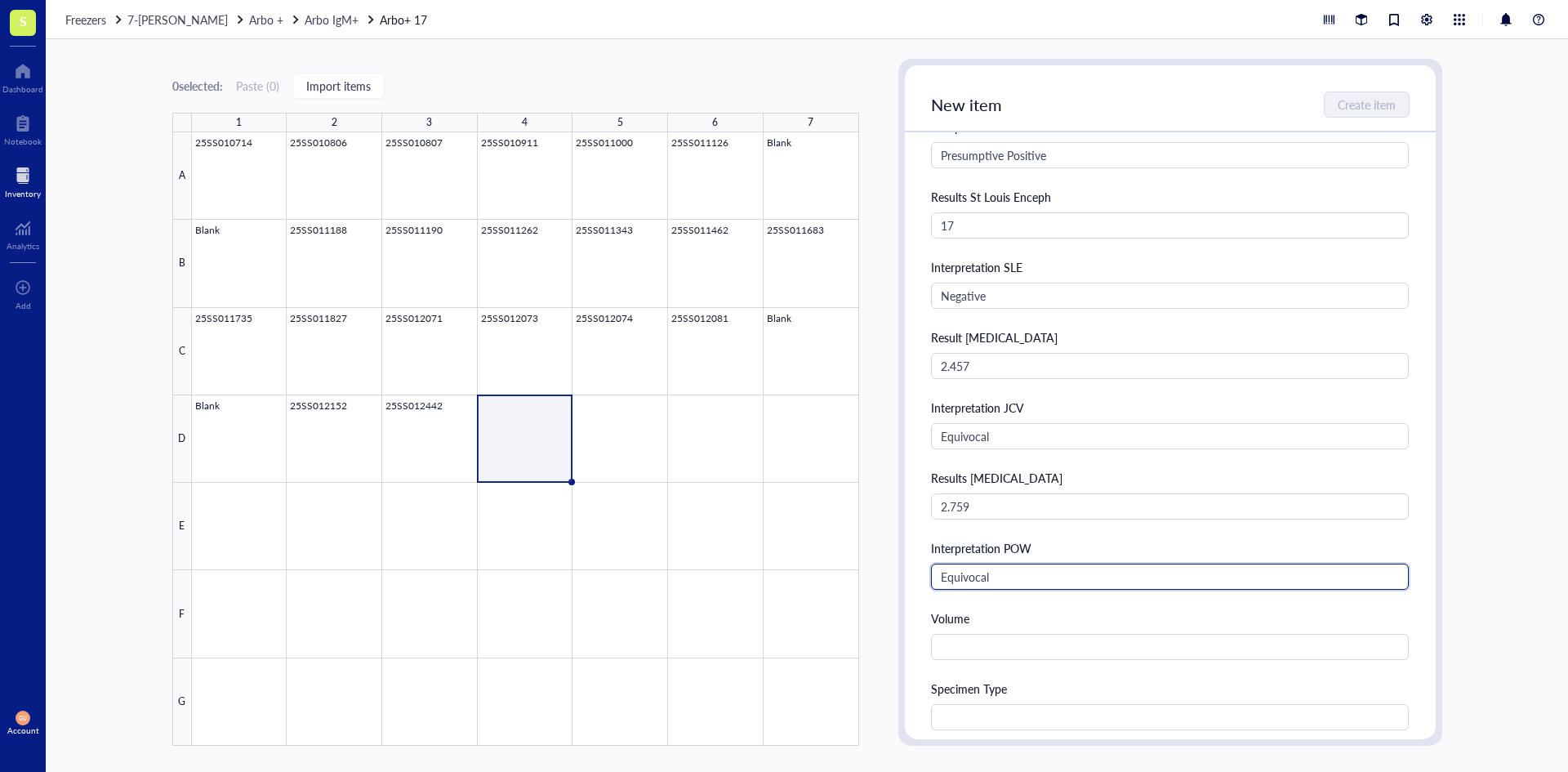
type input "Equivocal"
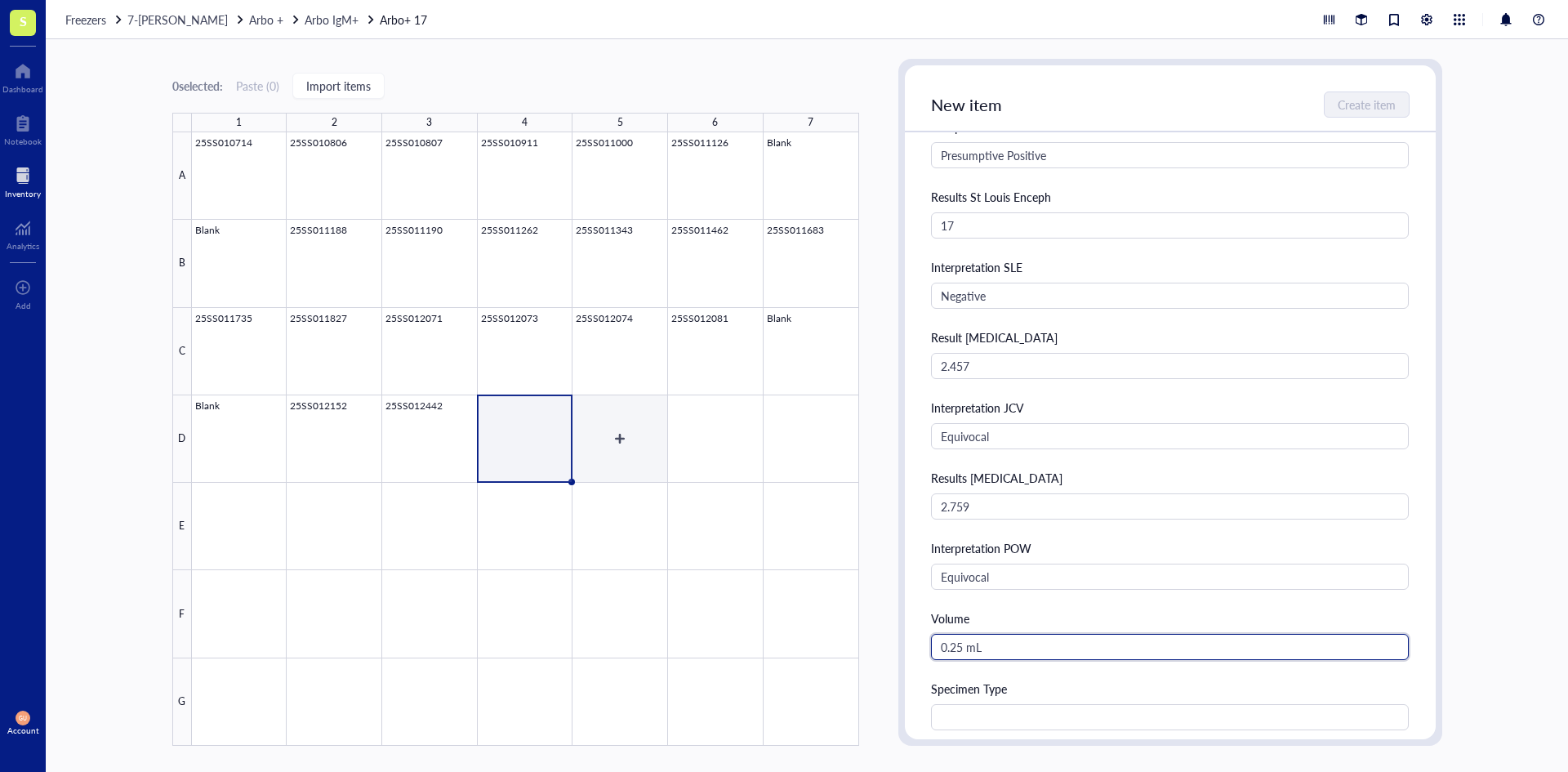
type input "0.25 mL"
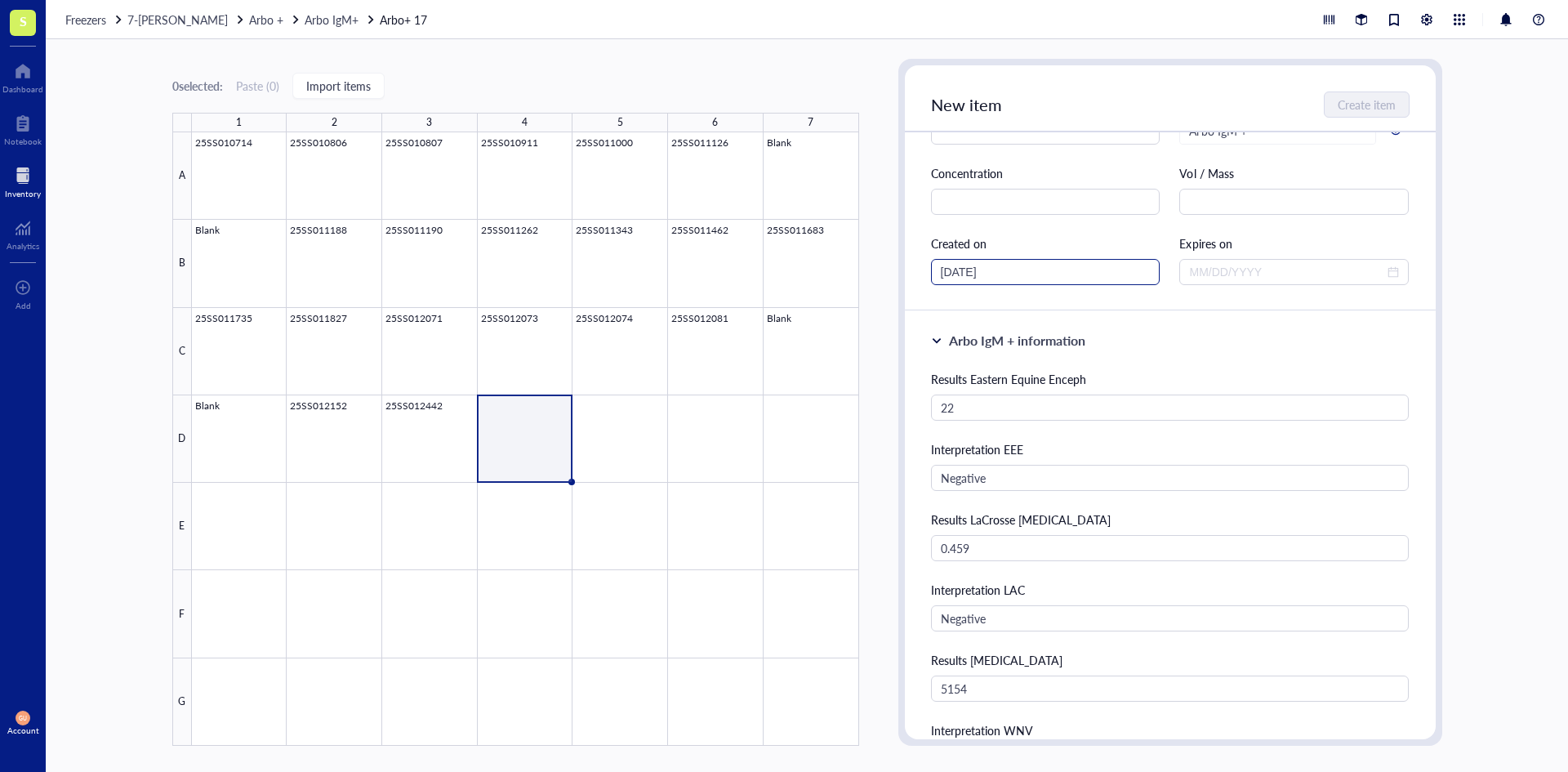
scroll to position [0, 0]
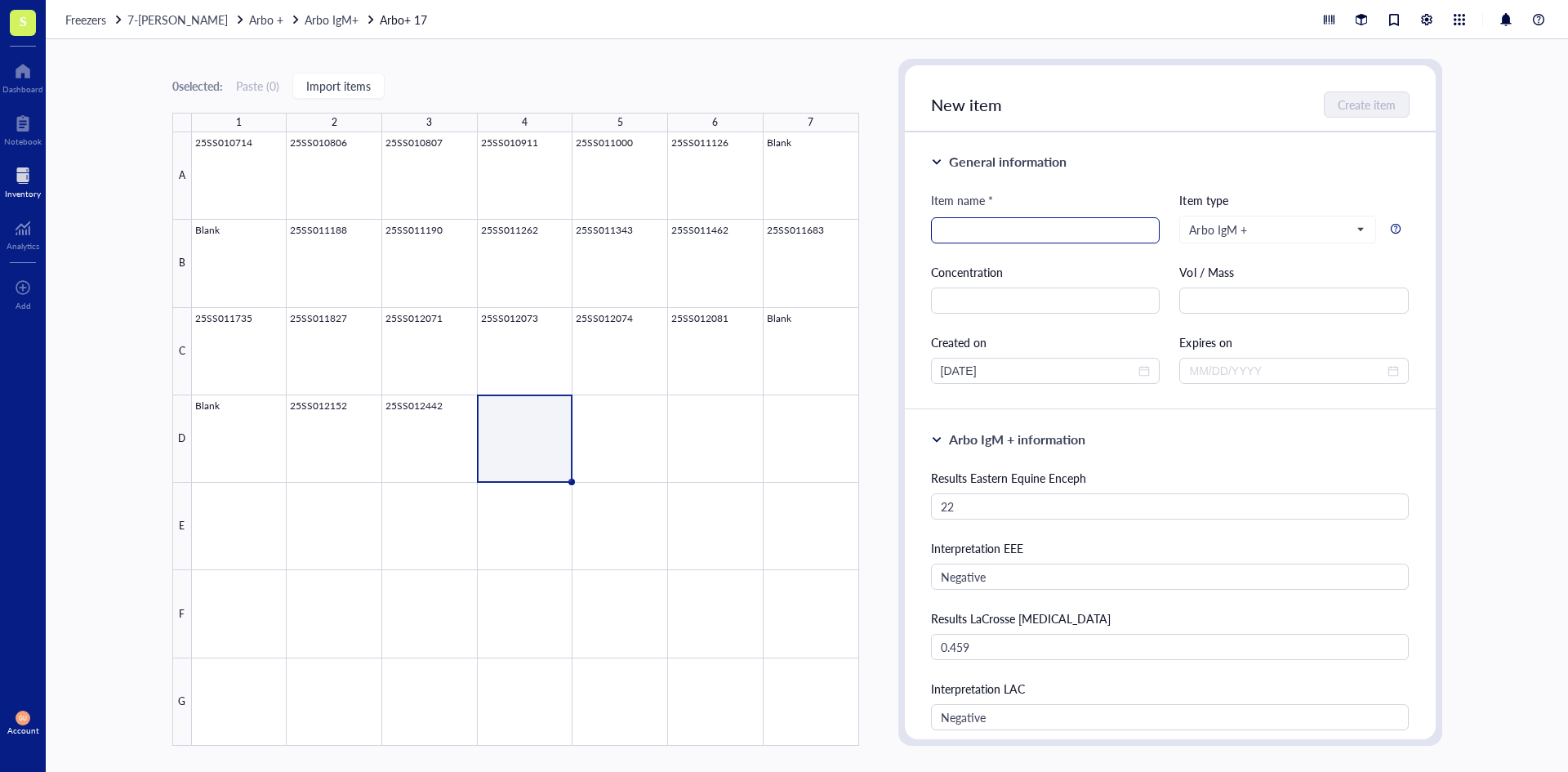
type input "CSF"
click at [1017, 239] on input "search" at bounding box center [1046, 230] width 210 height 25
type input "25SS012700"
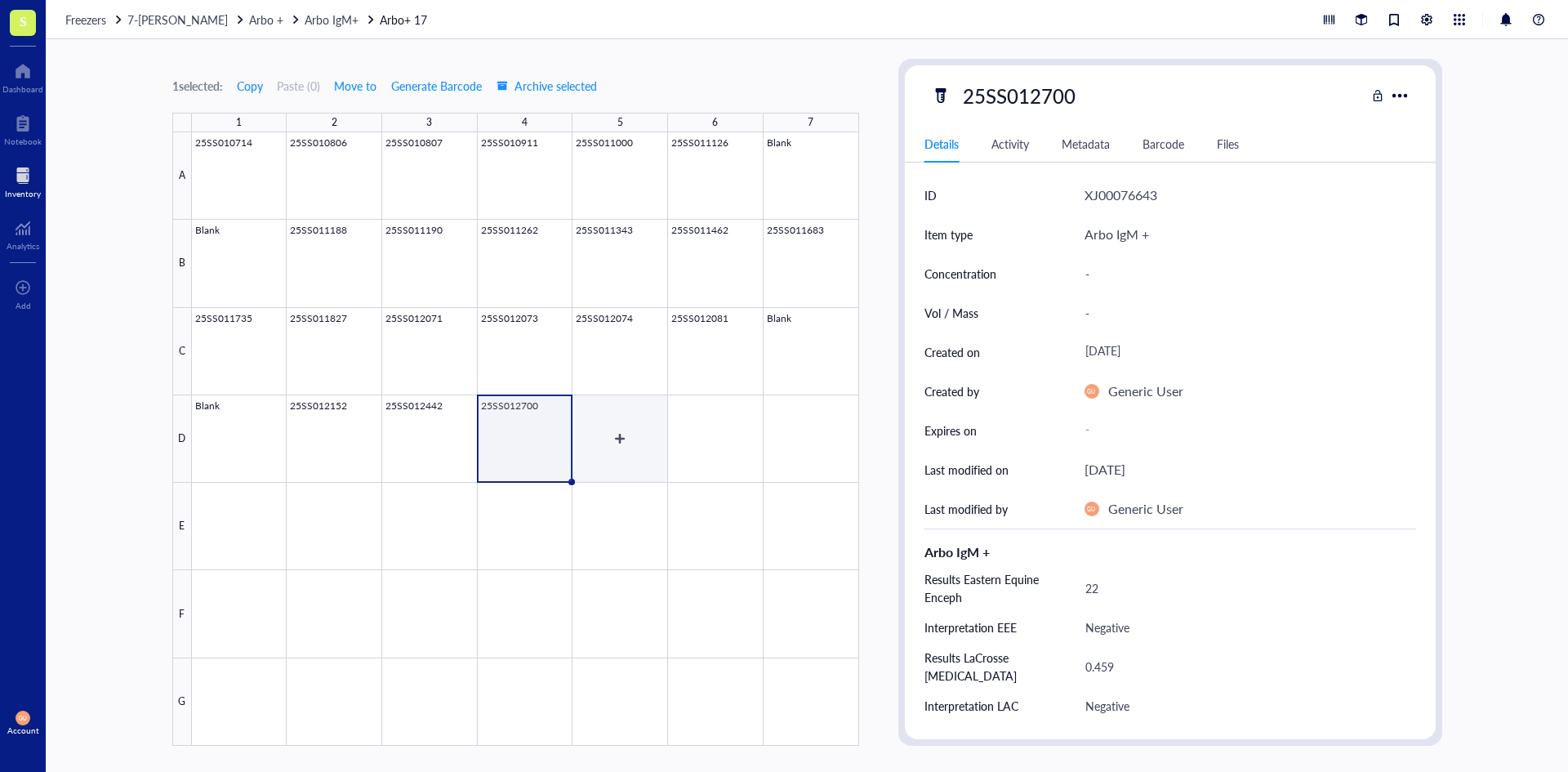
click at [635, 435] on div at bounding box center [525, 439] width 668 height 613
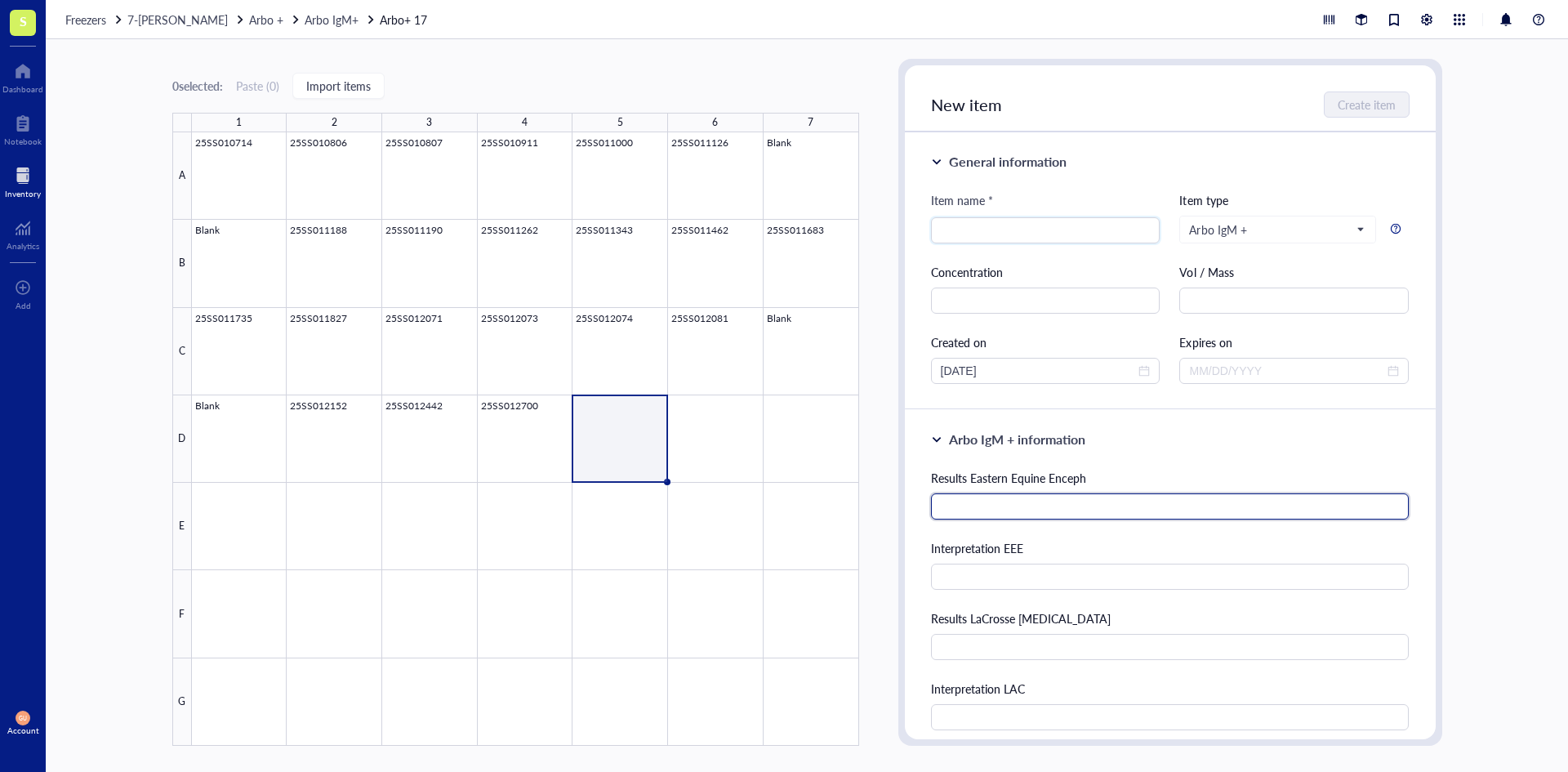
click at [1015, 500] on input "text" at bounding box center [1170, 506] width 479 height 26
type input "63"
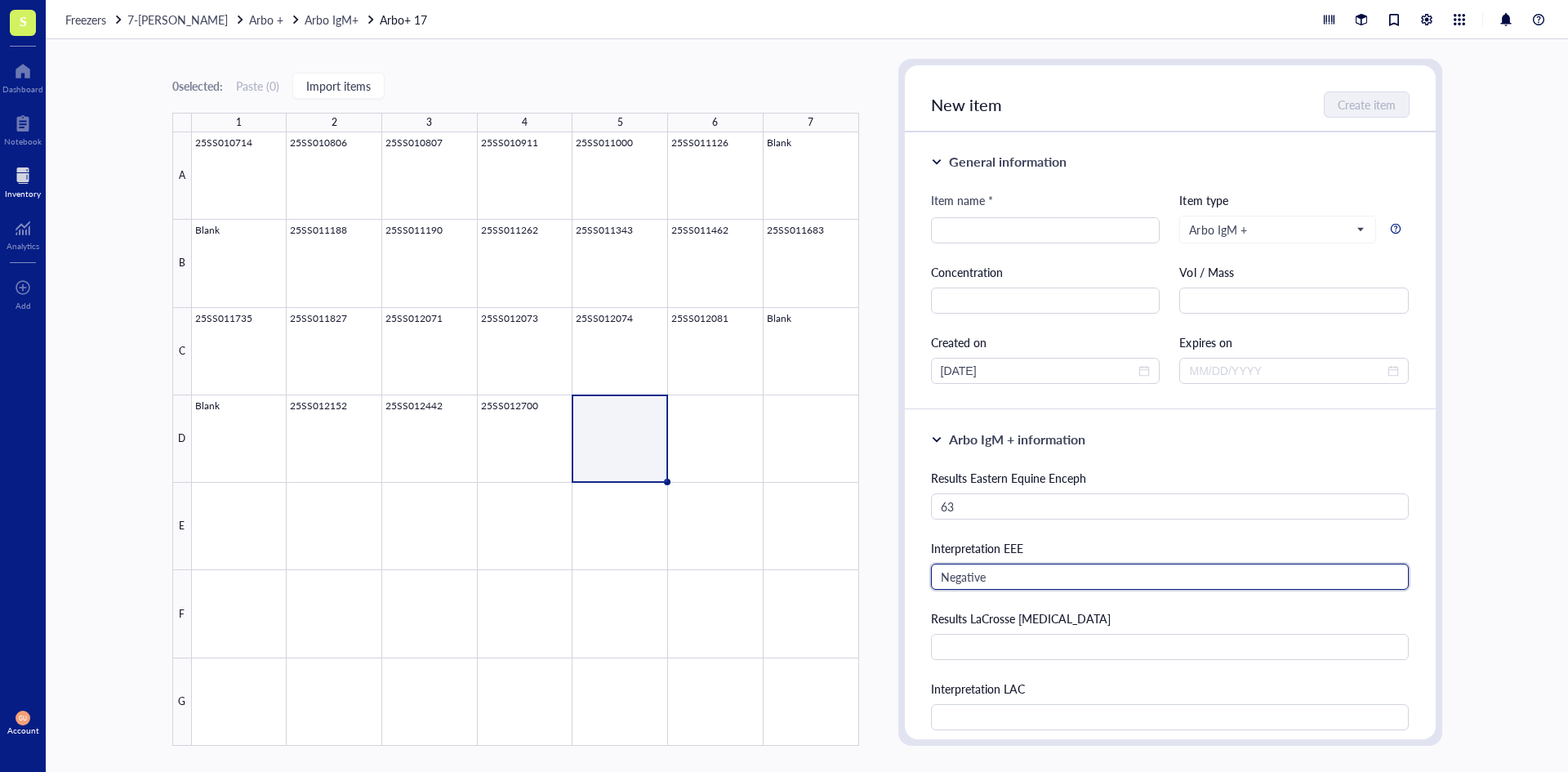
type input "Negative"
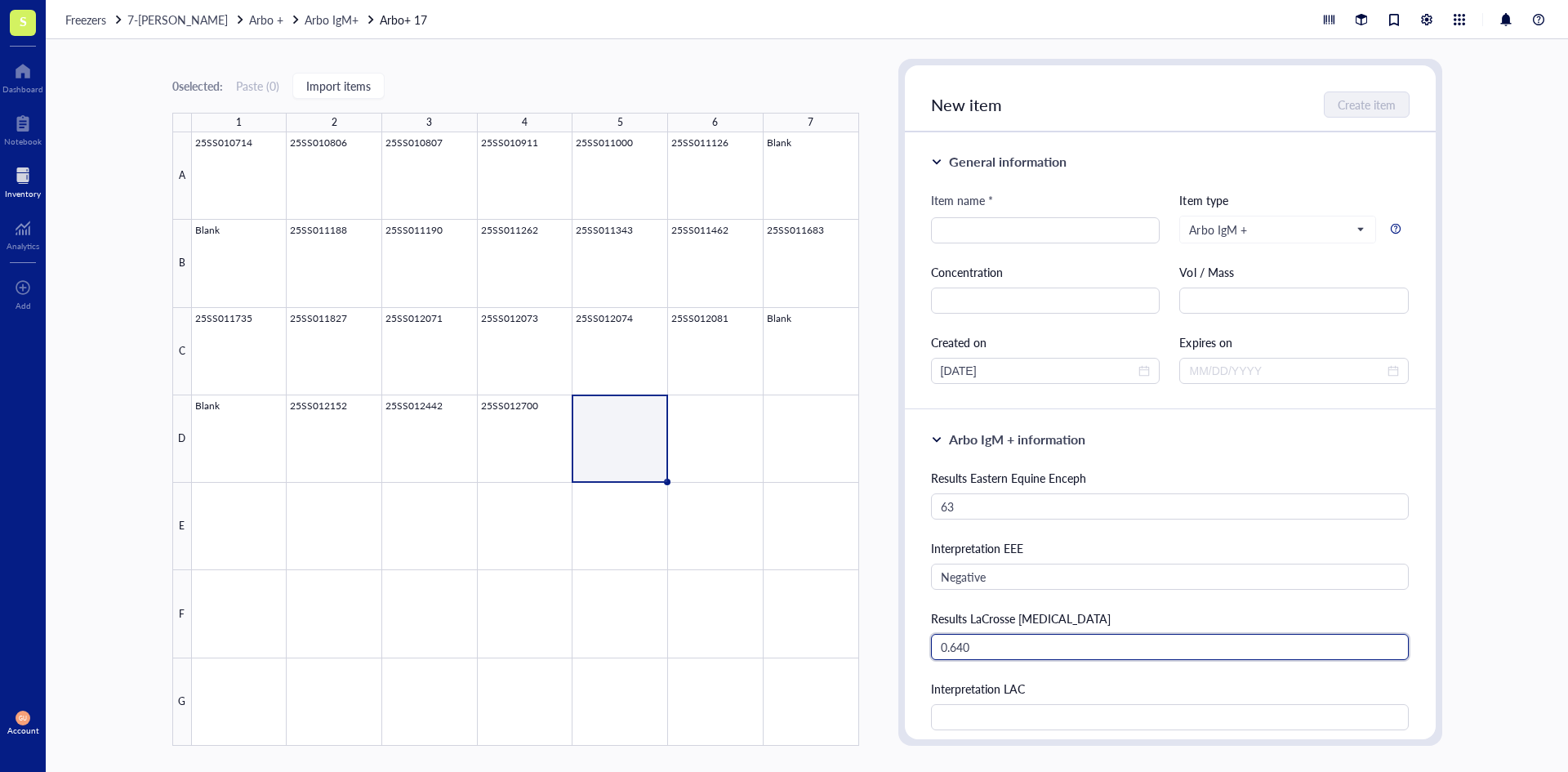
type input "0.640"
type input "Negative"
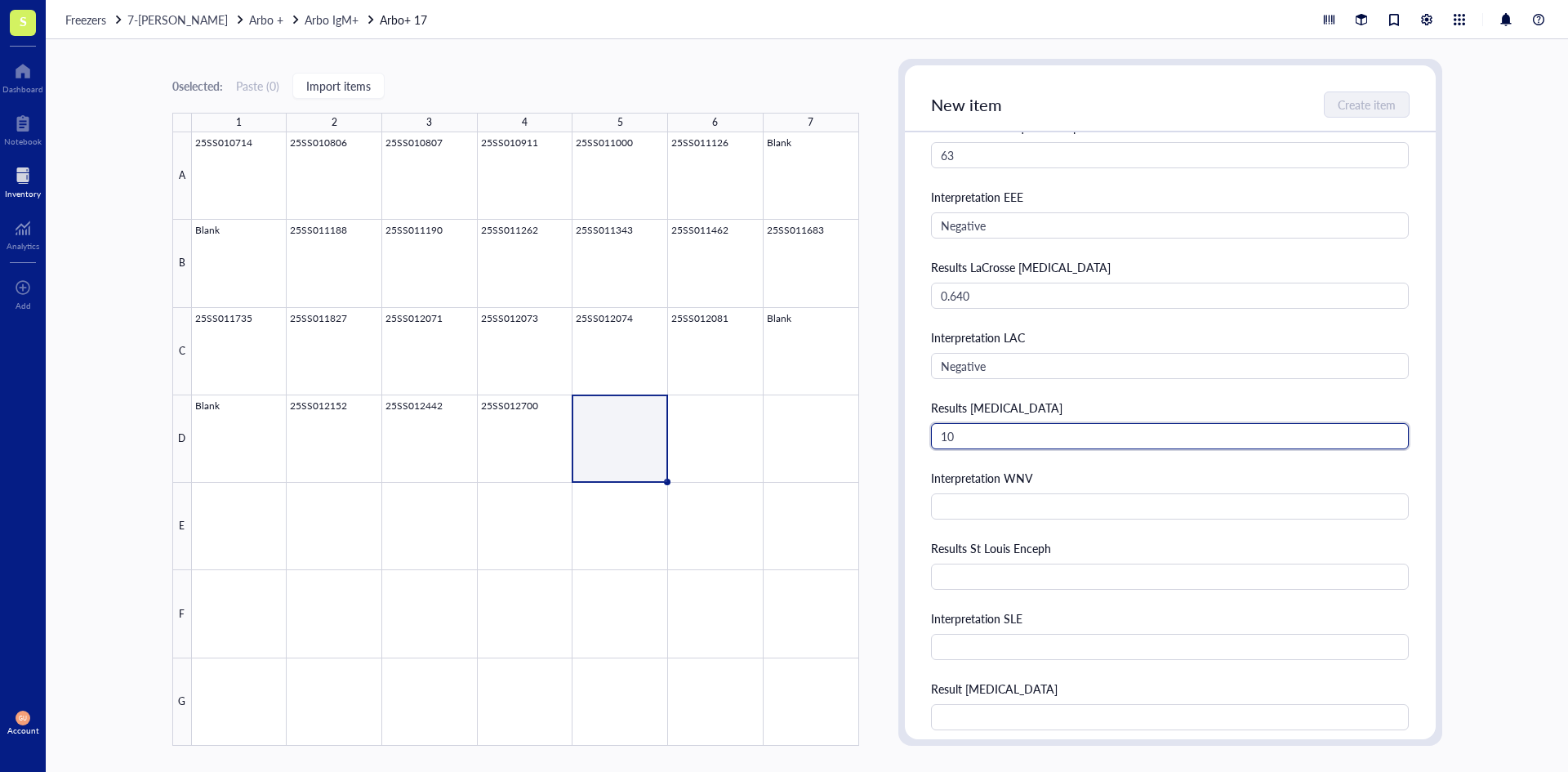
type input "10"
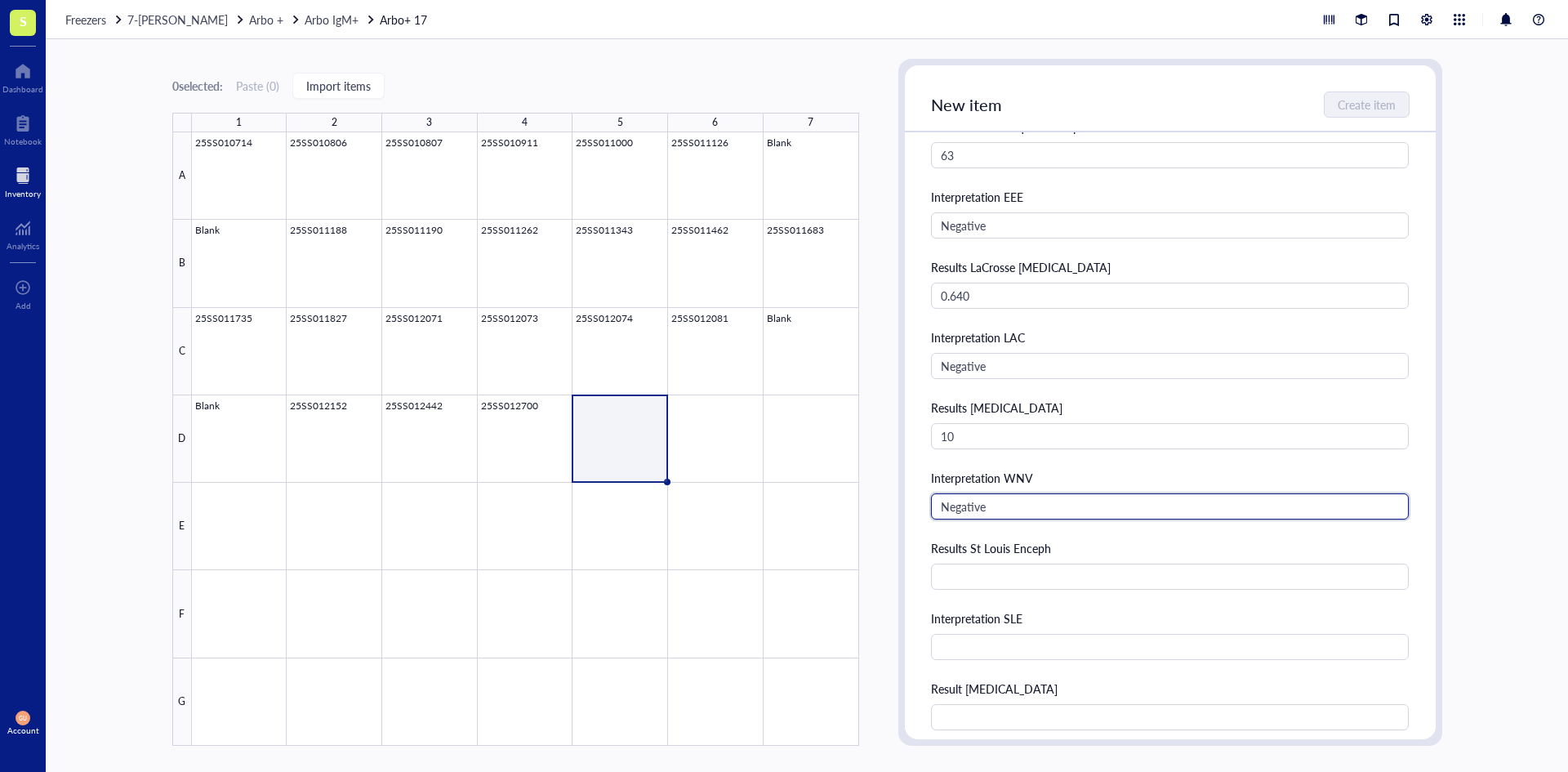
type input "Negative"
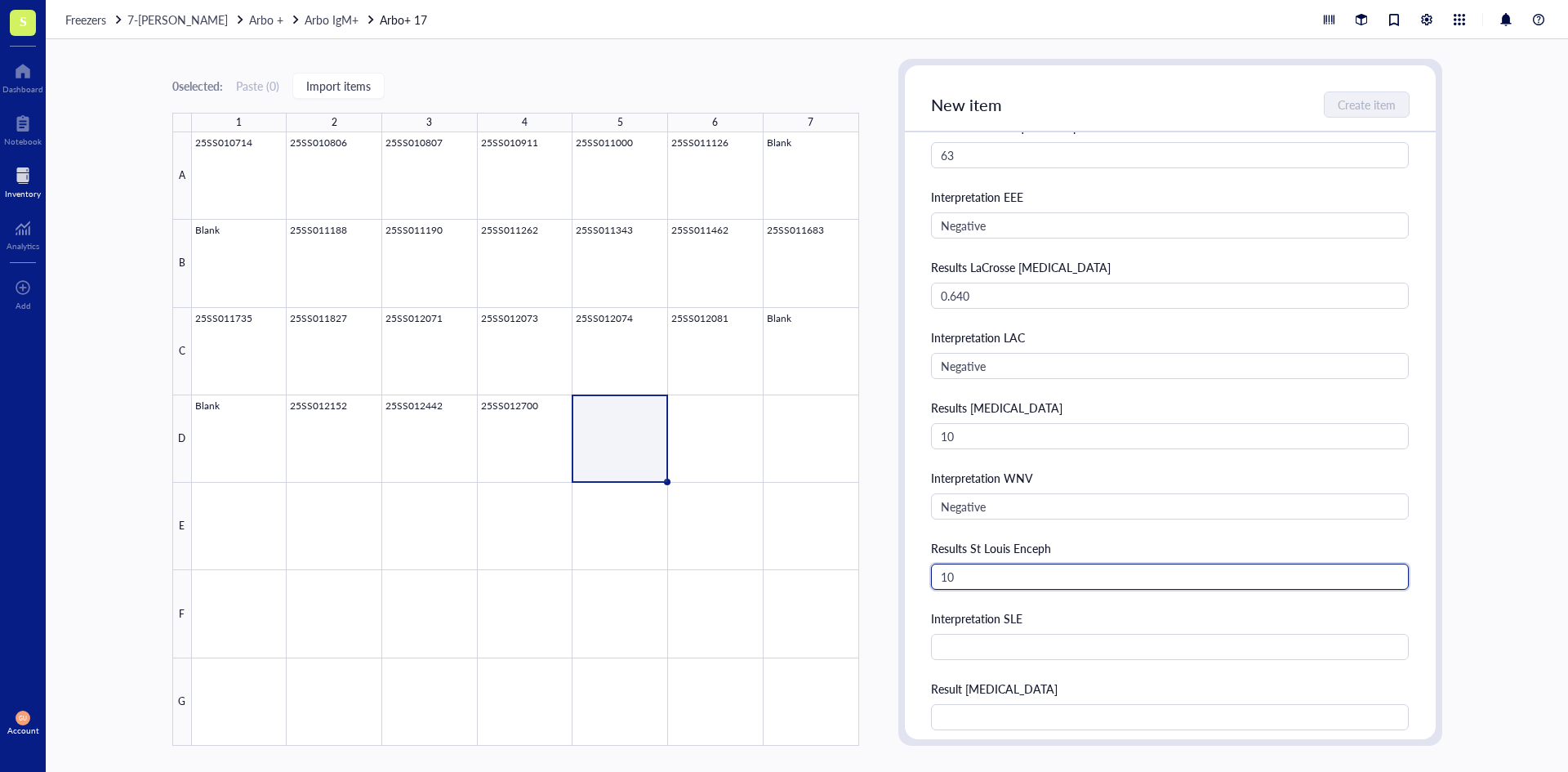
type input "10"
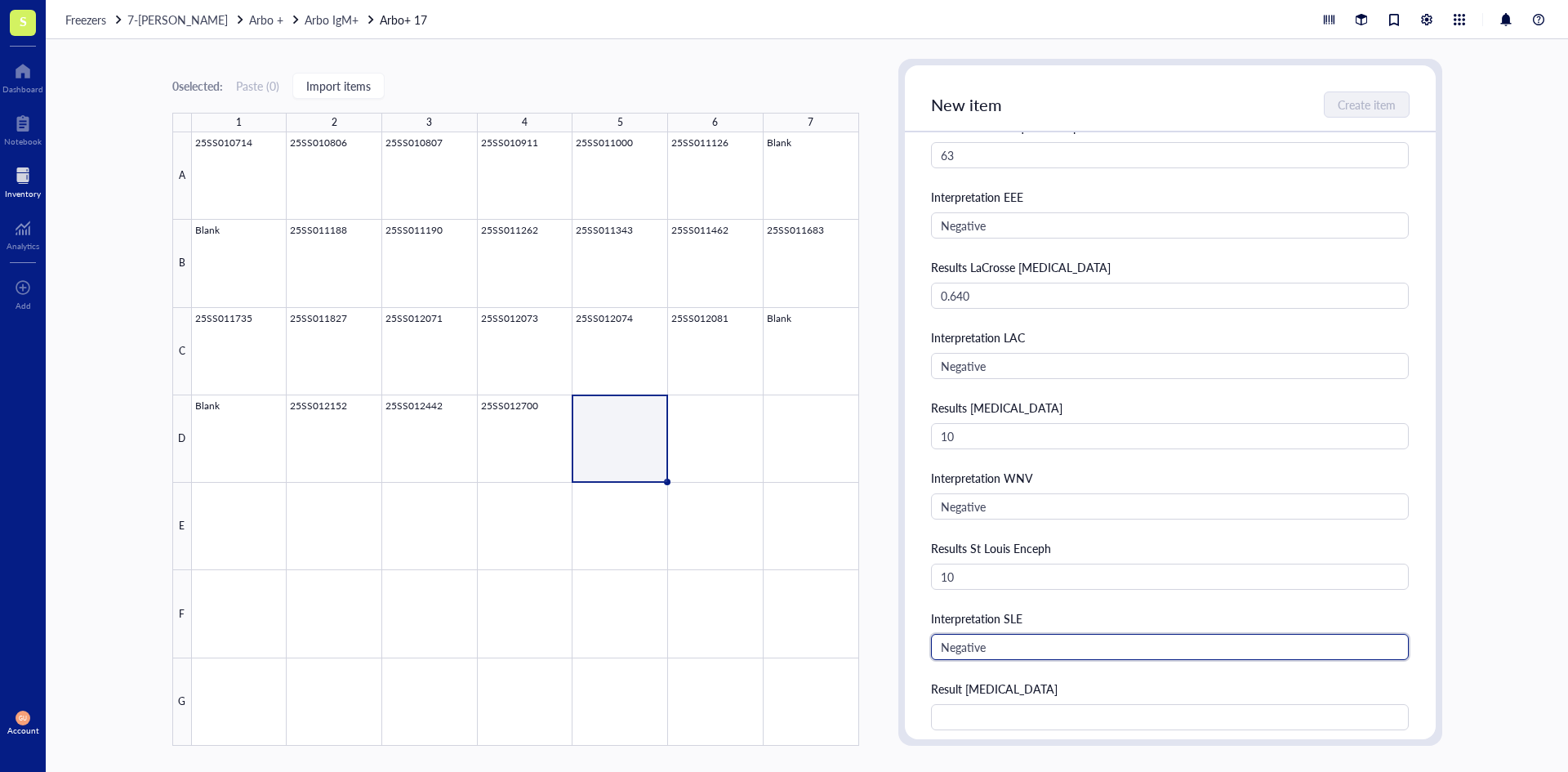
type input "Negative"
type input "5.481"
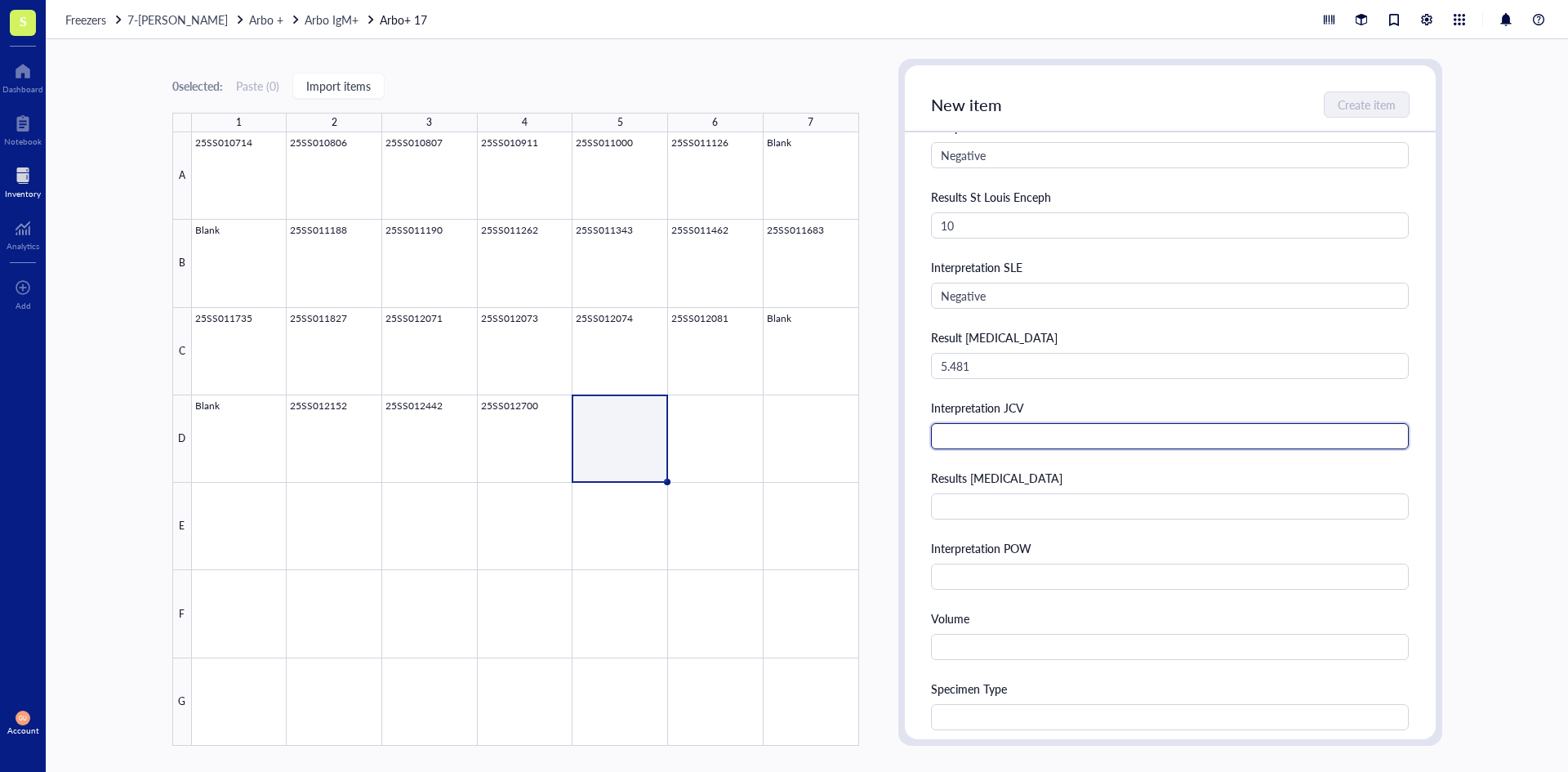
type input "J"
type input "Presumptive Positive"
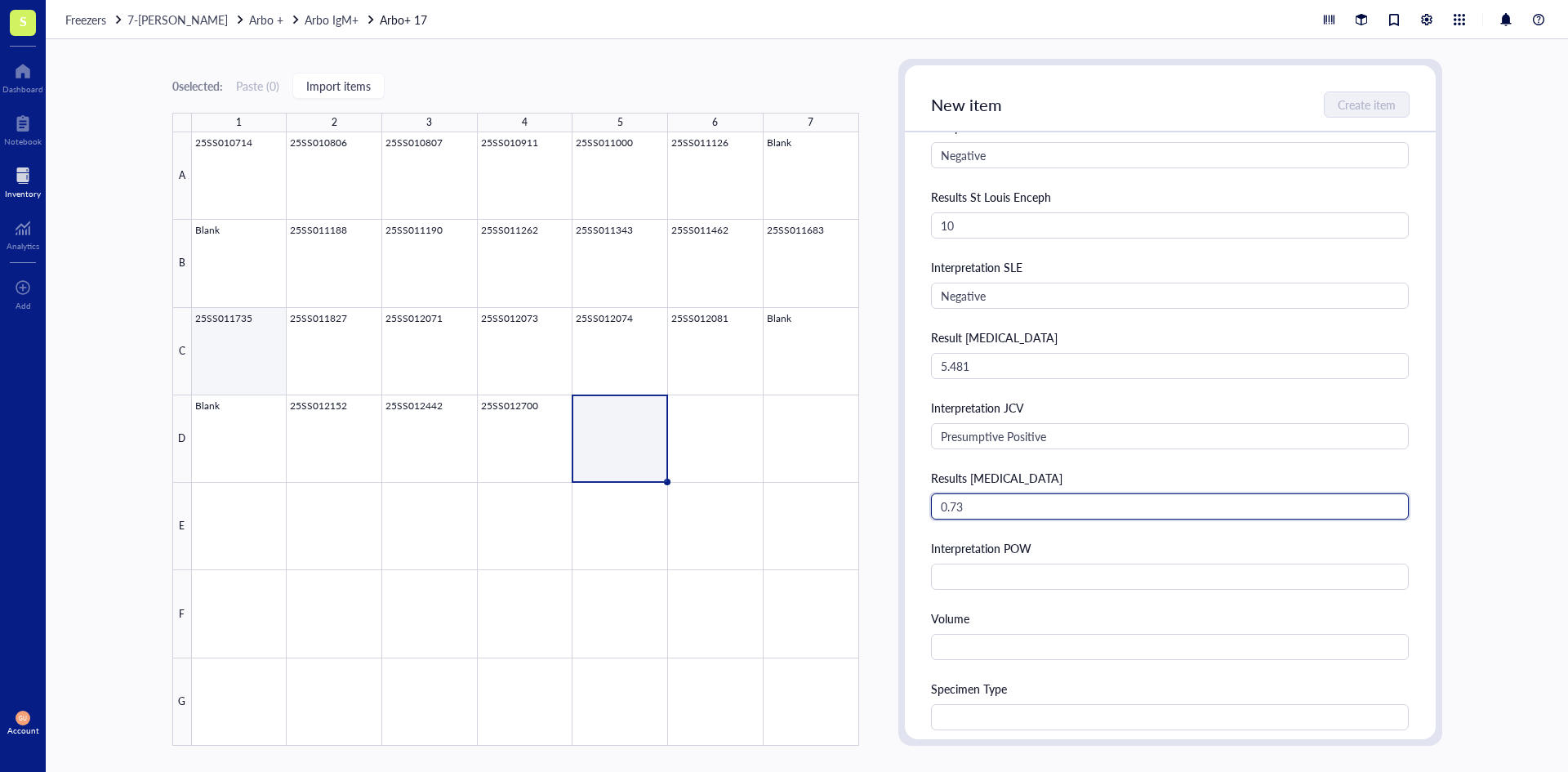
type input "0.73"
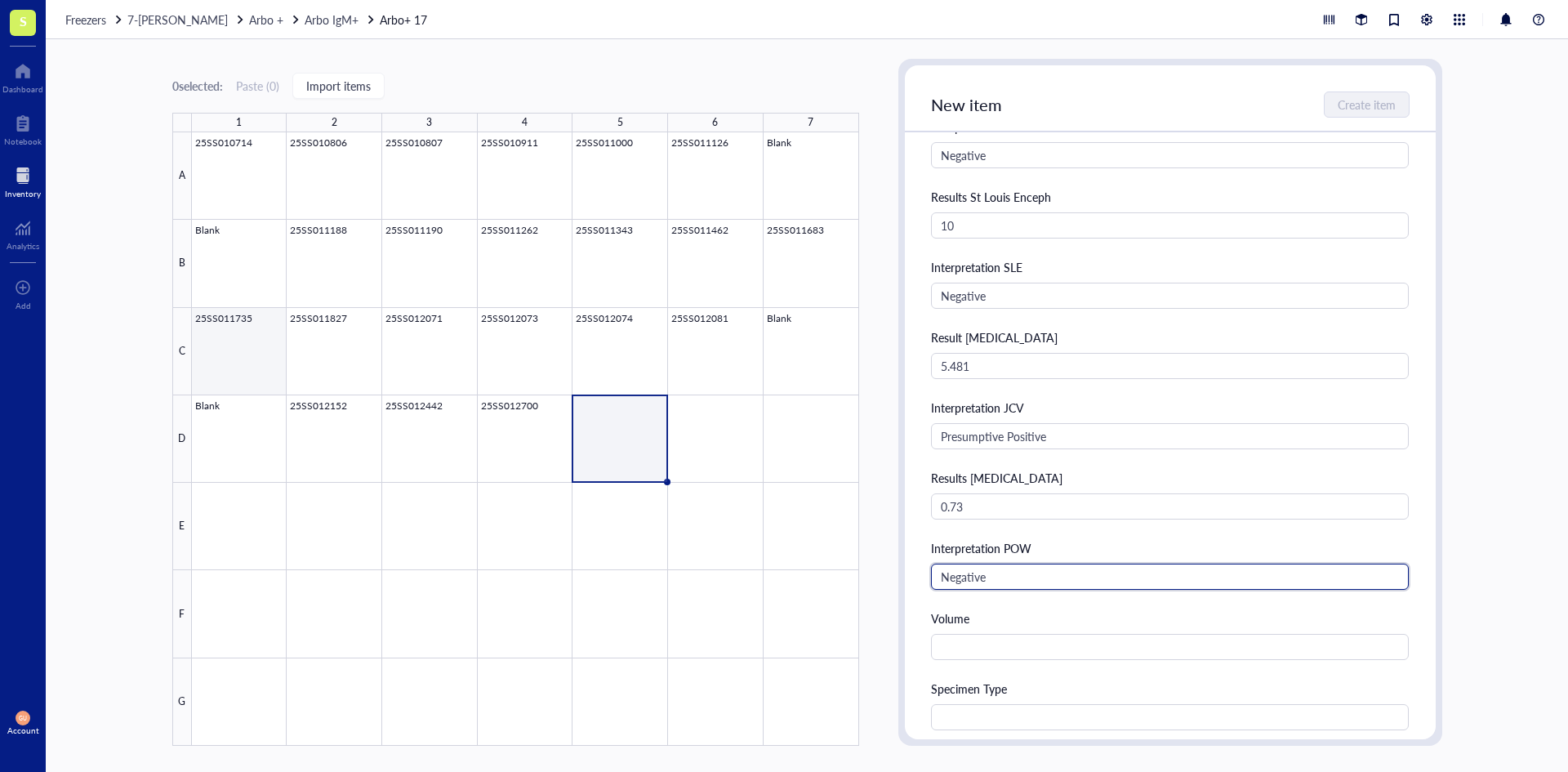
type input "Negative"
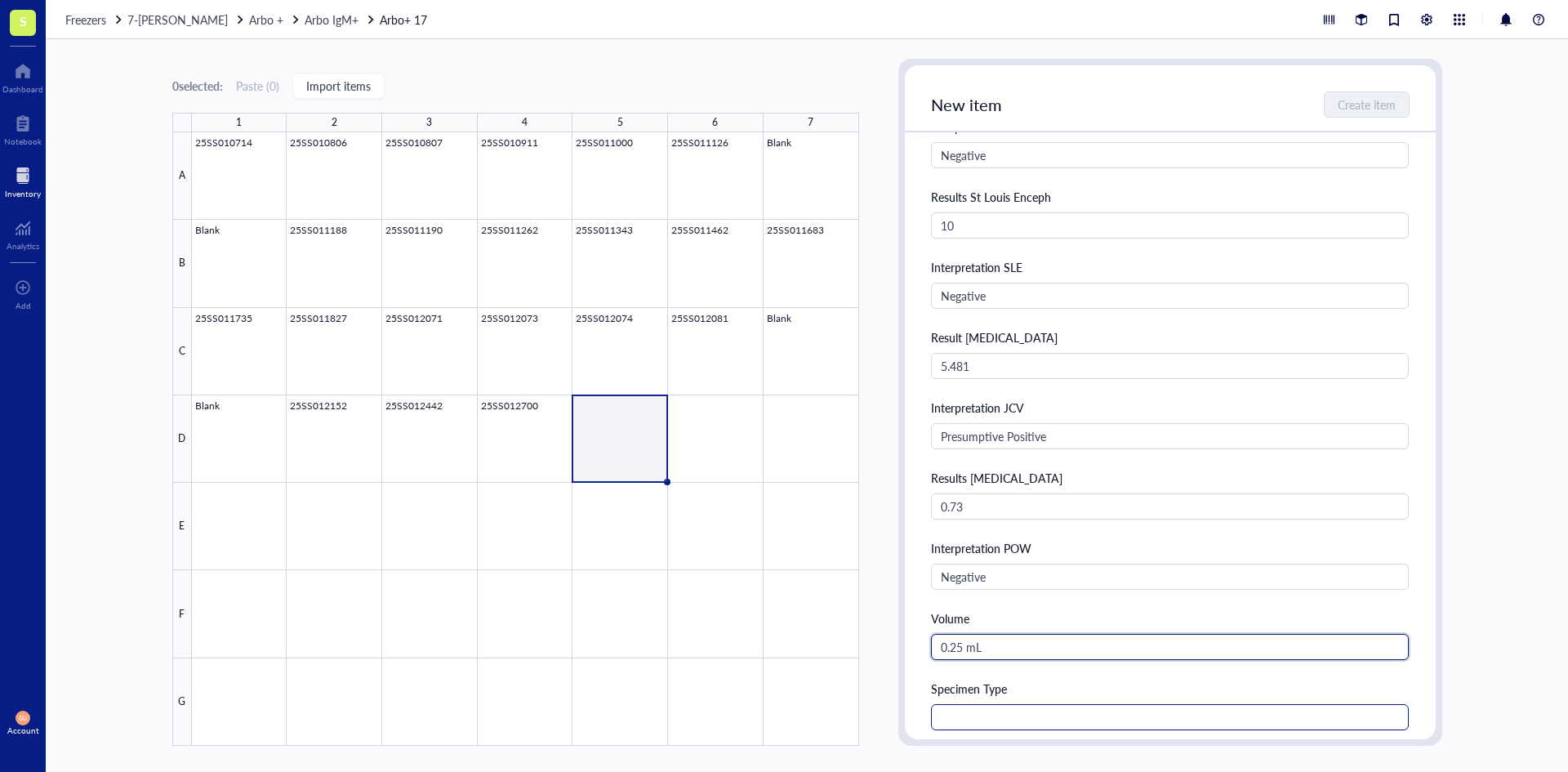
type input "0.25 mL"
click at [978, 714] on input "text" at bounding box center [1170, 717] width 479 height 26
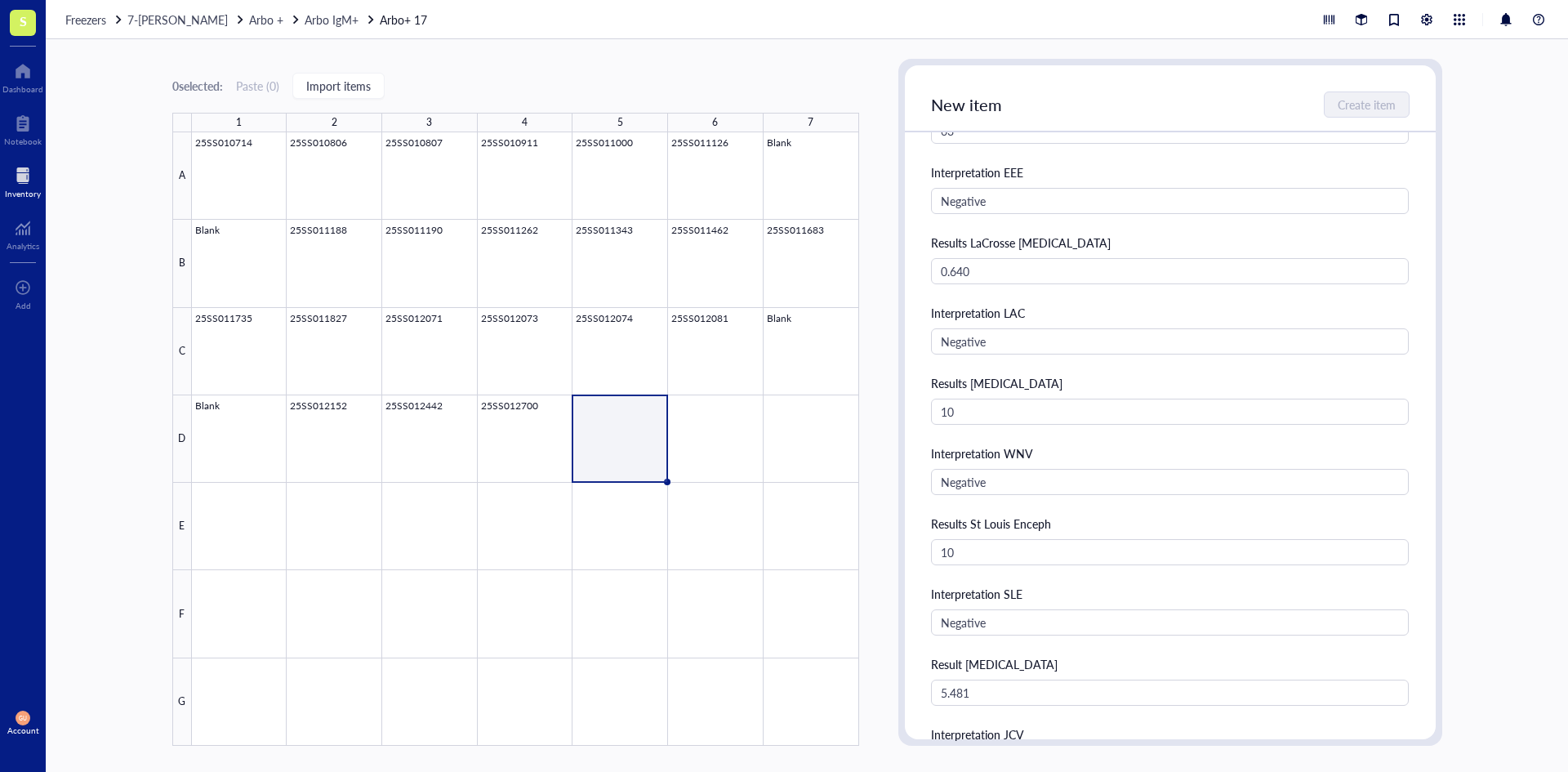
scroll to position [0, 0]
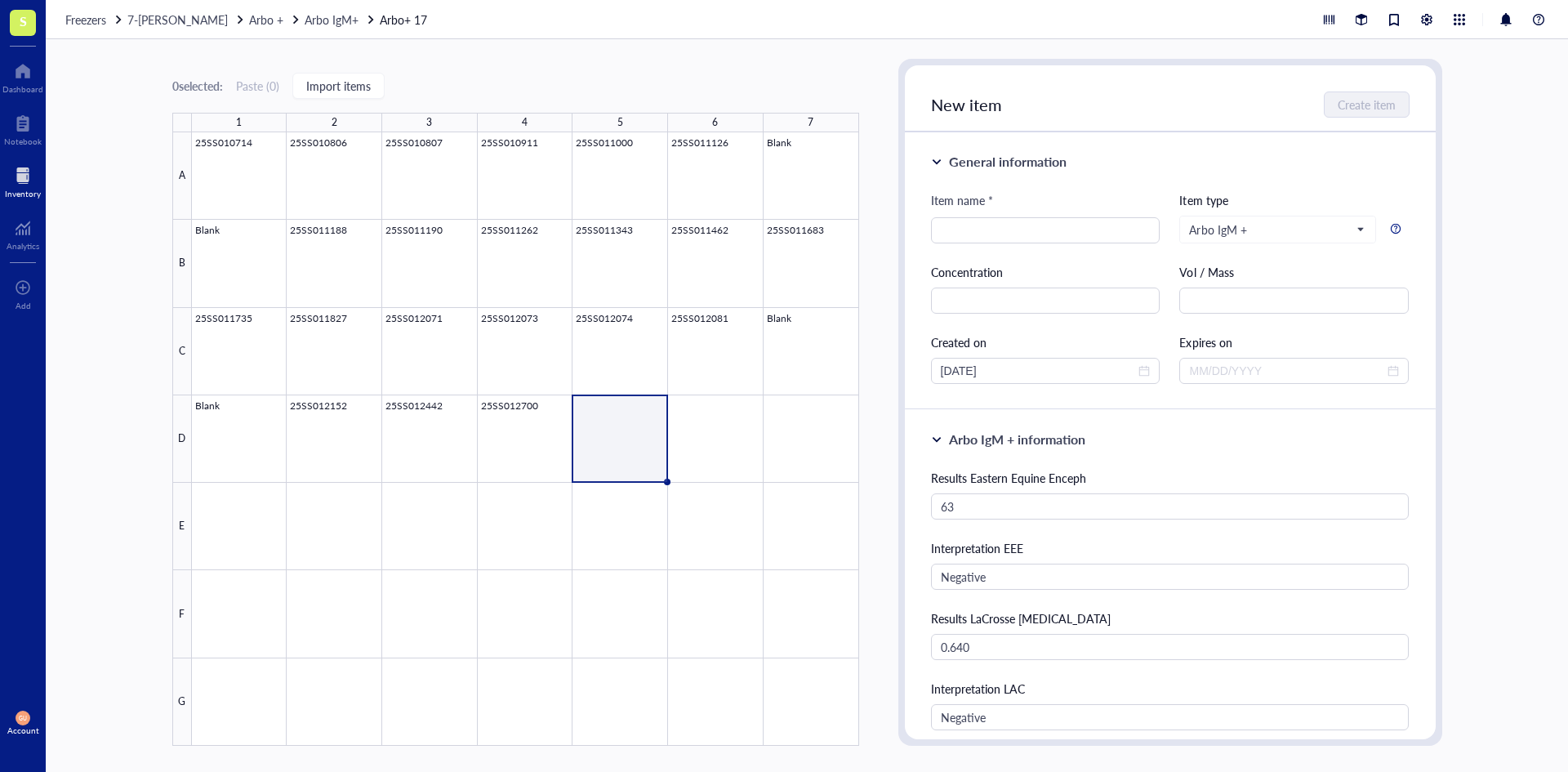
type input "Serum"
click at [968, 243] on div "Item name * Item type Arbo IgM + Concentration Vol / Mass Created on [DATE] Exp…" at bounding box center [1170, 287] width 479 height 193
click at [991, 224] on input "search" at bounding box center [1046, 230] width 210 height 25
type input "25SS012761"
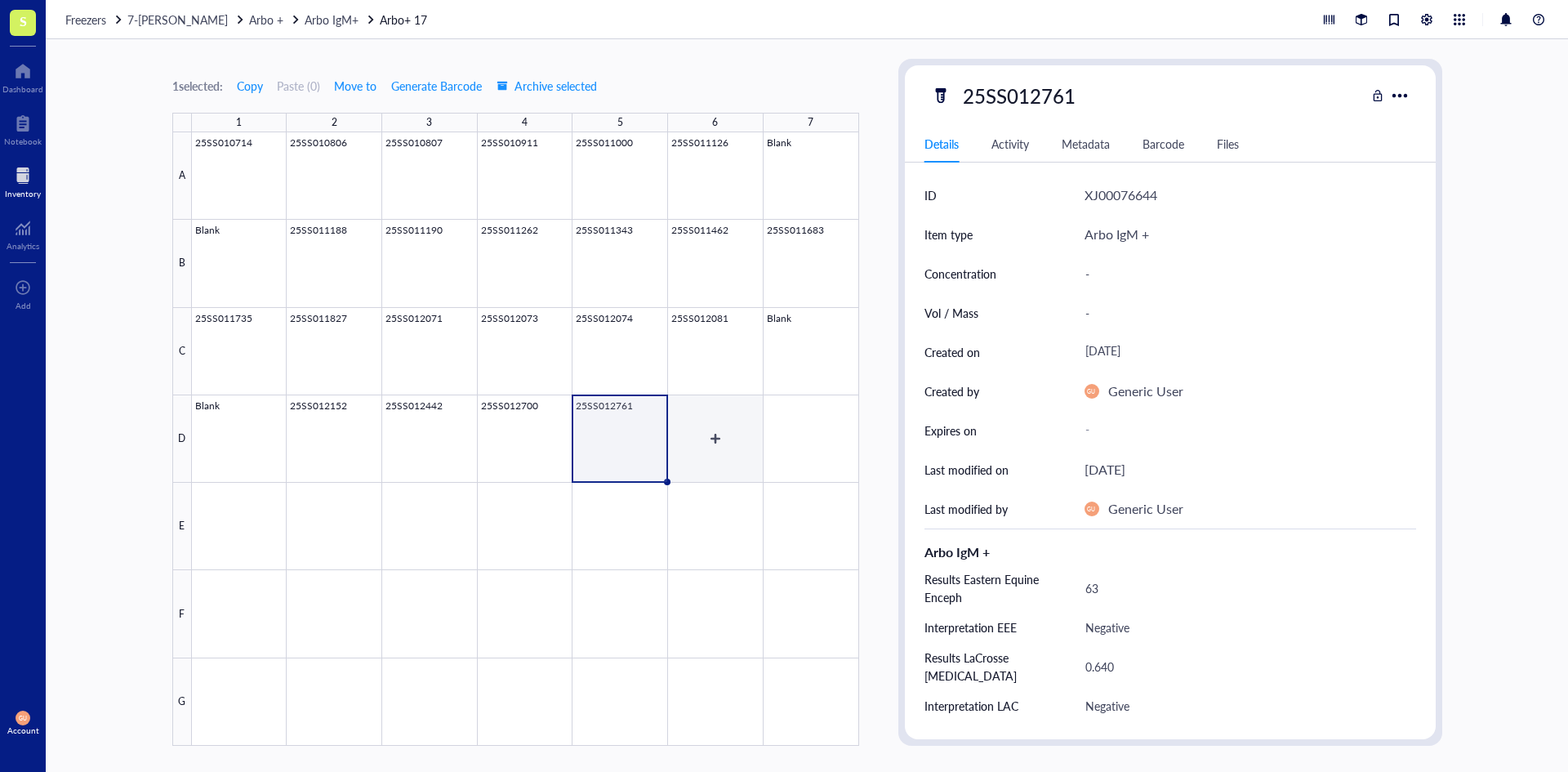
drag, startPoint x: 726, startPoint y: 440, endPoint x: 671, endPoint y: 427, distance: 56.5
click at [726, 440] on div at bounding box center [525, 439] width 668 height 613
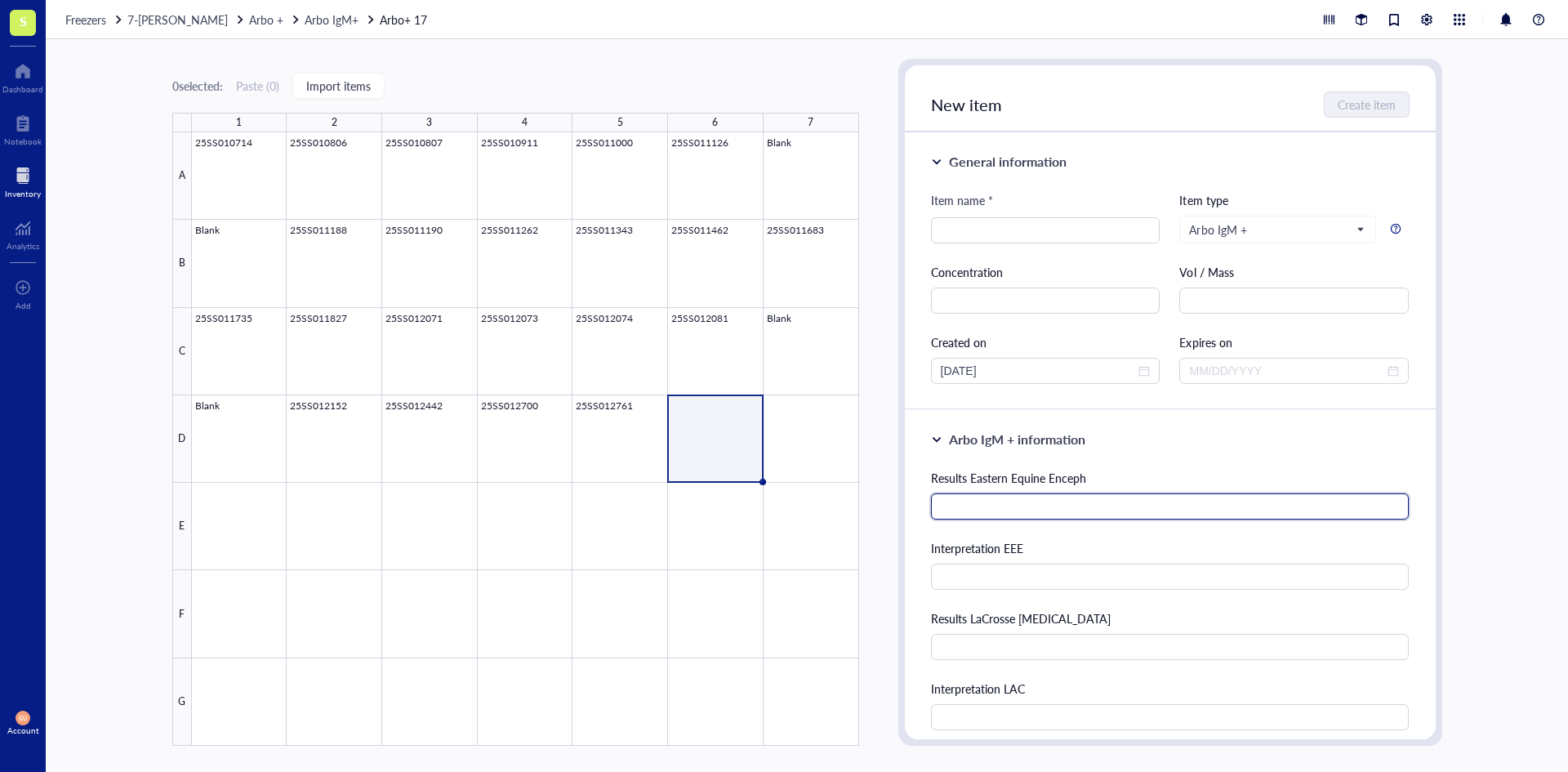
click at [981, 510] on input "text" at bounding box center [1170, 506] width 479 height 26
type input "24"
type input "Negative"
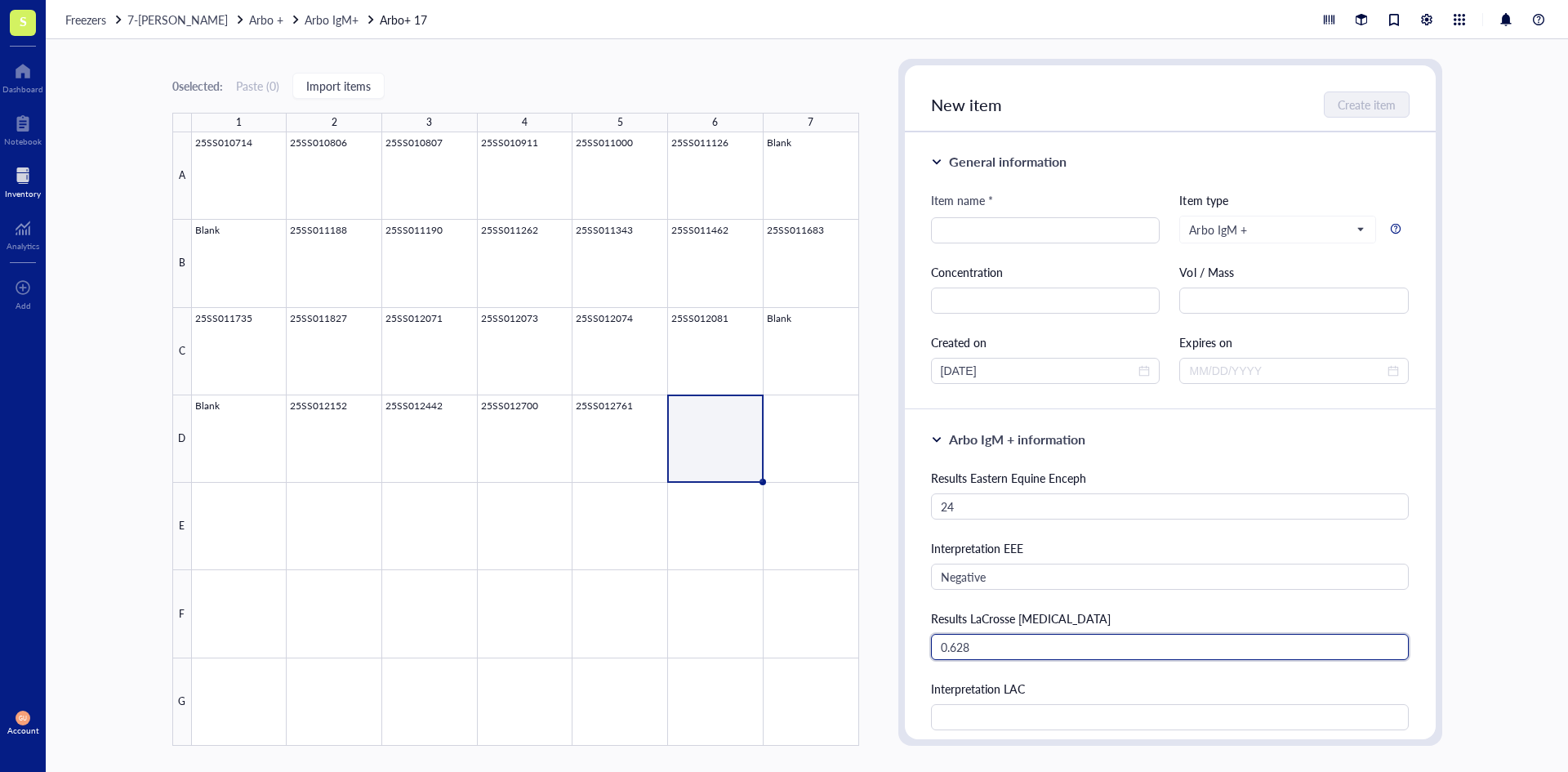
type input "0.628"
type input "Negative"
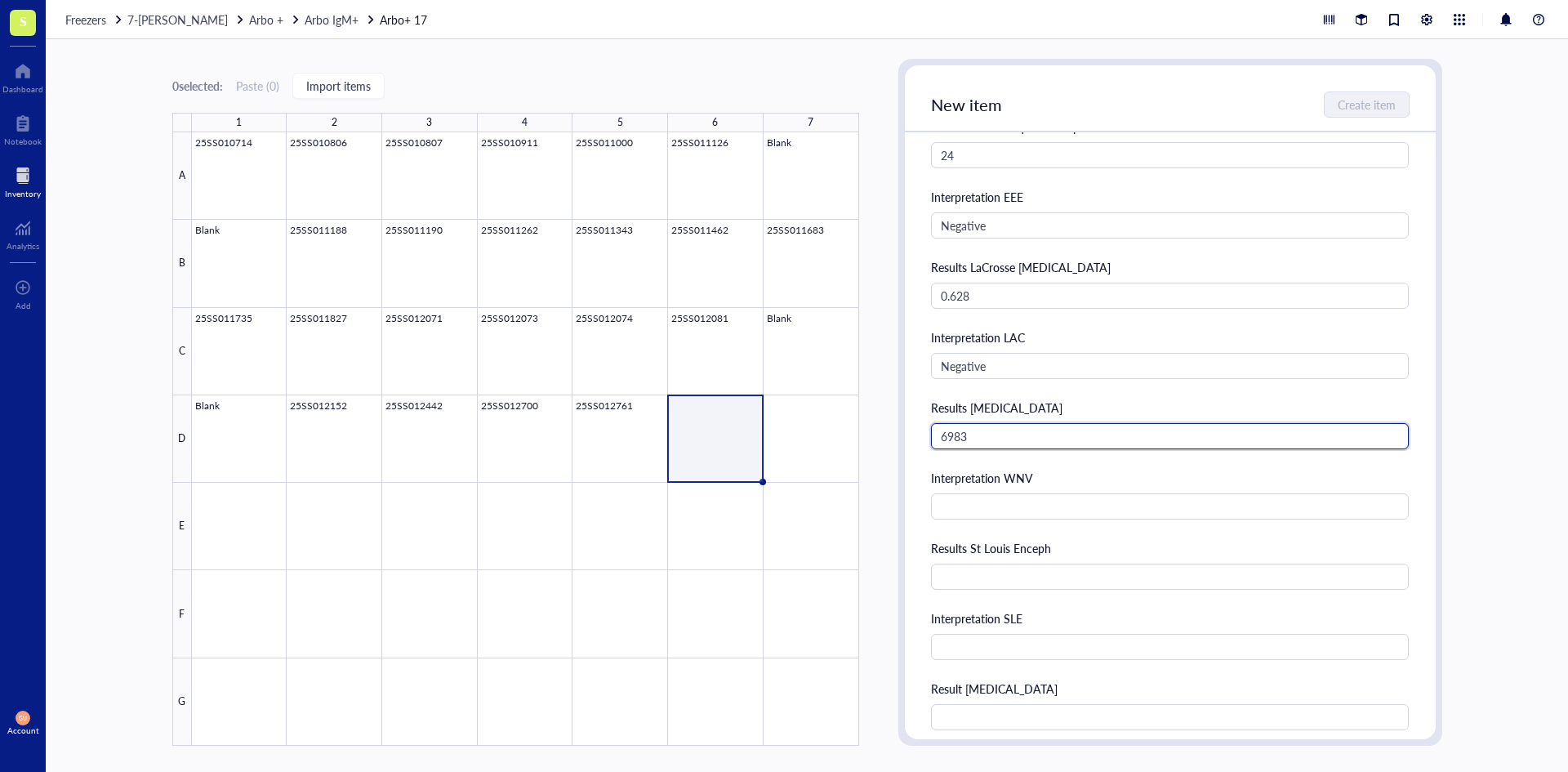
type input "6983"
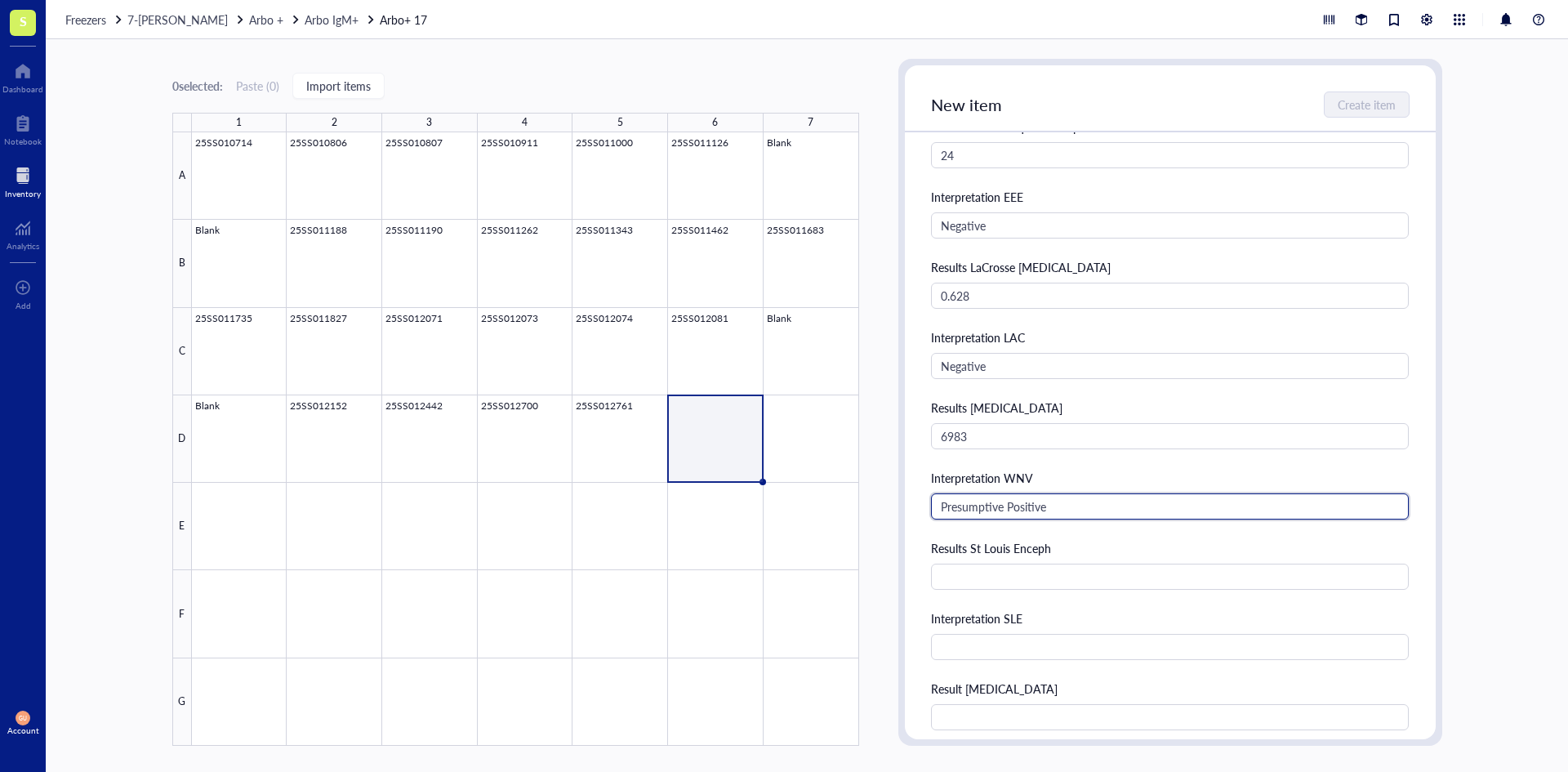
type input "Presumptive Positive"
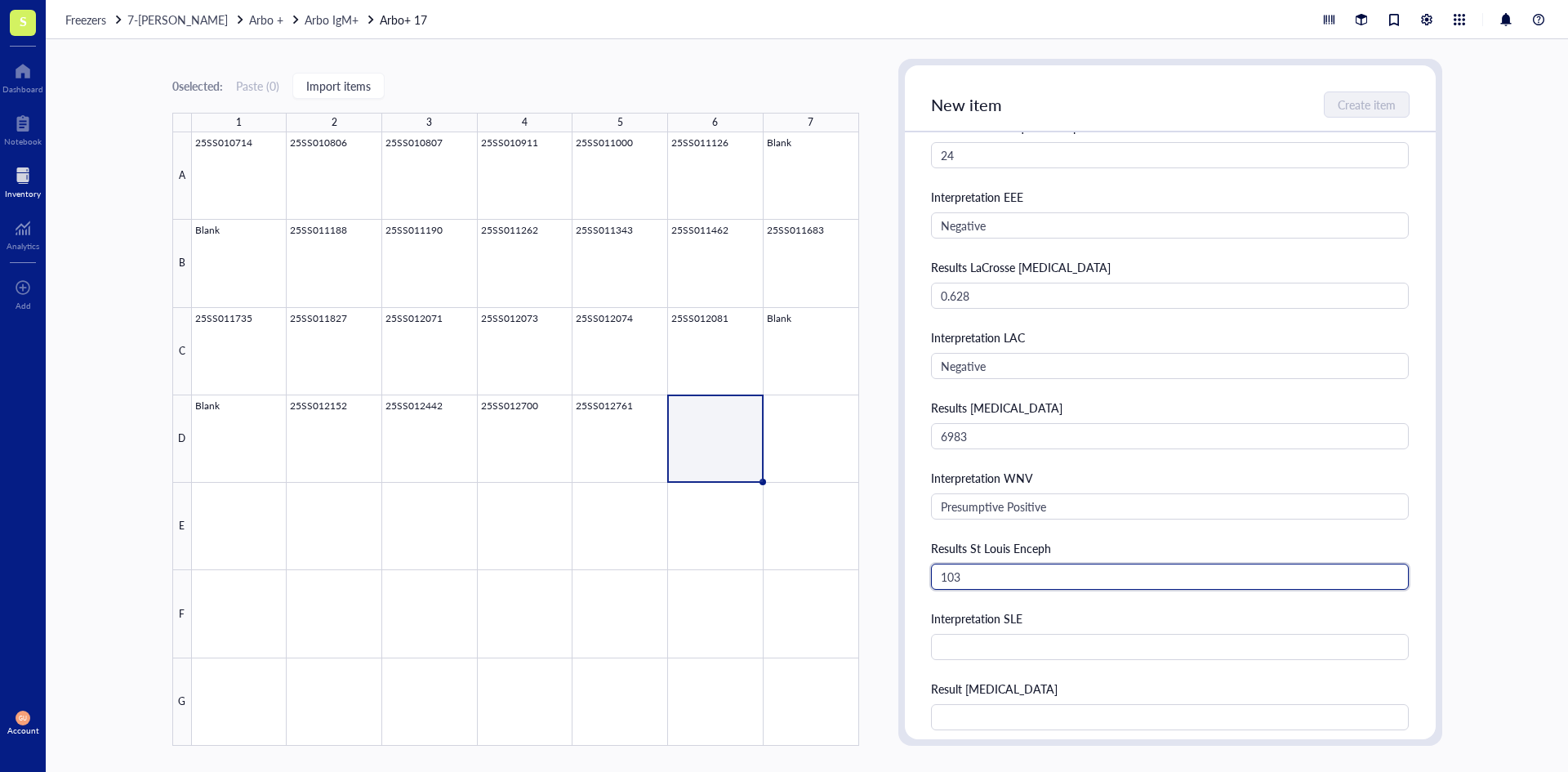
type input "103"
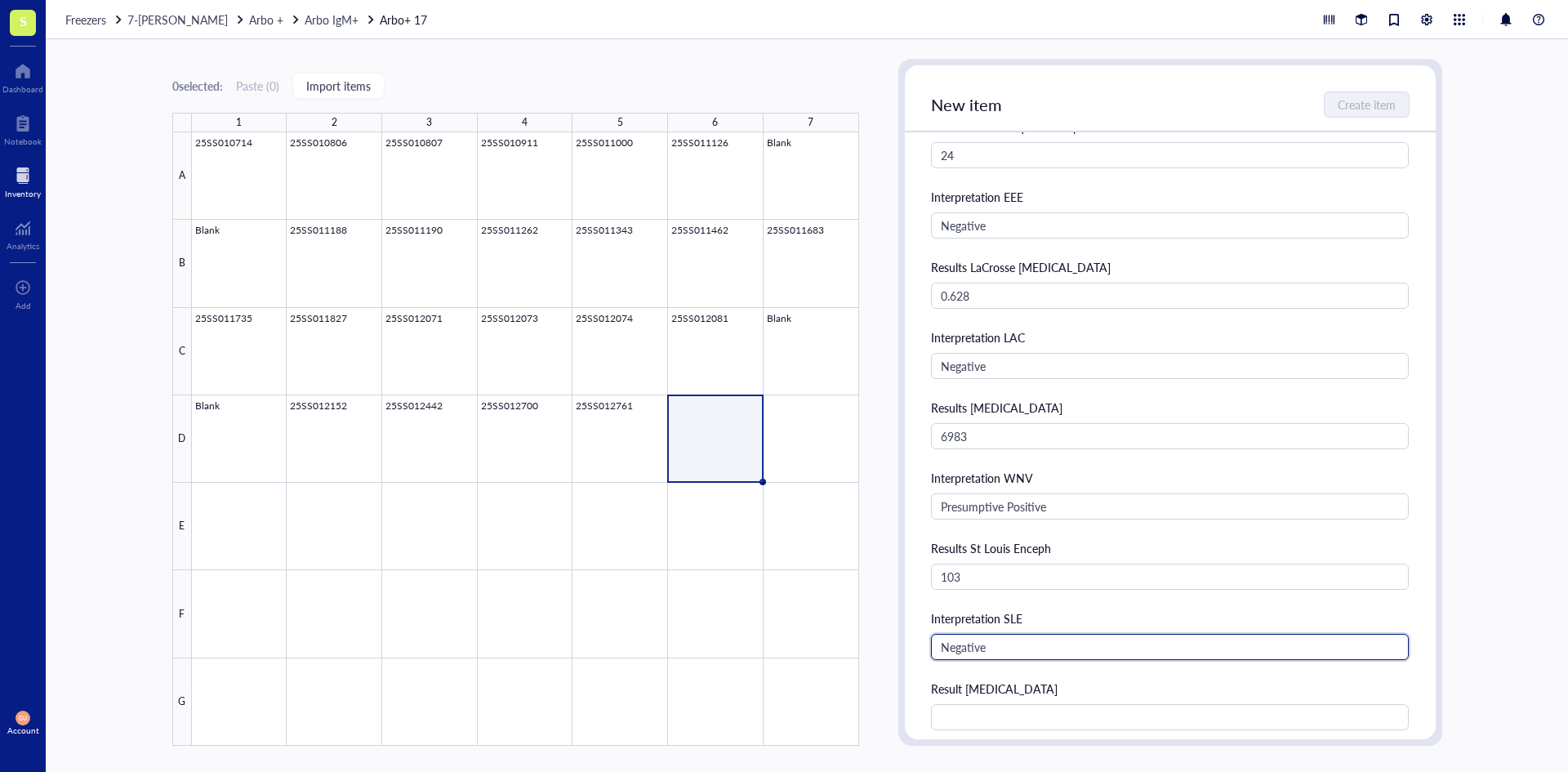
type input "Negative"
type input "1.564"
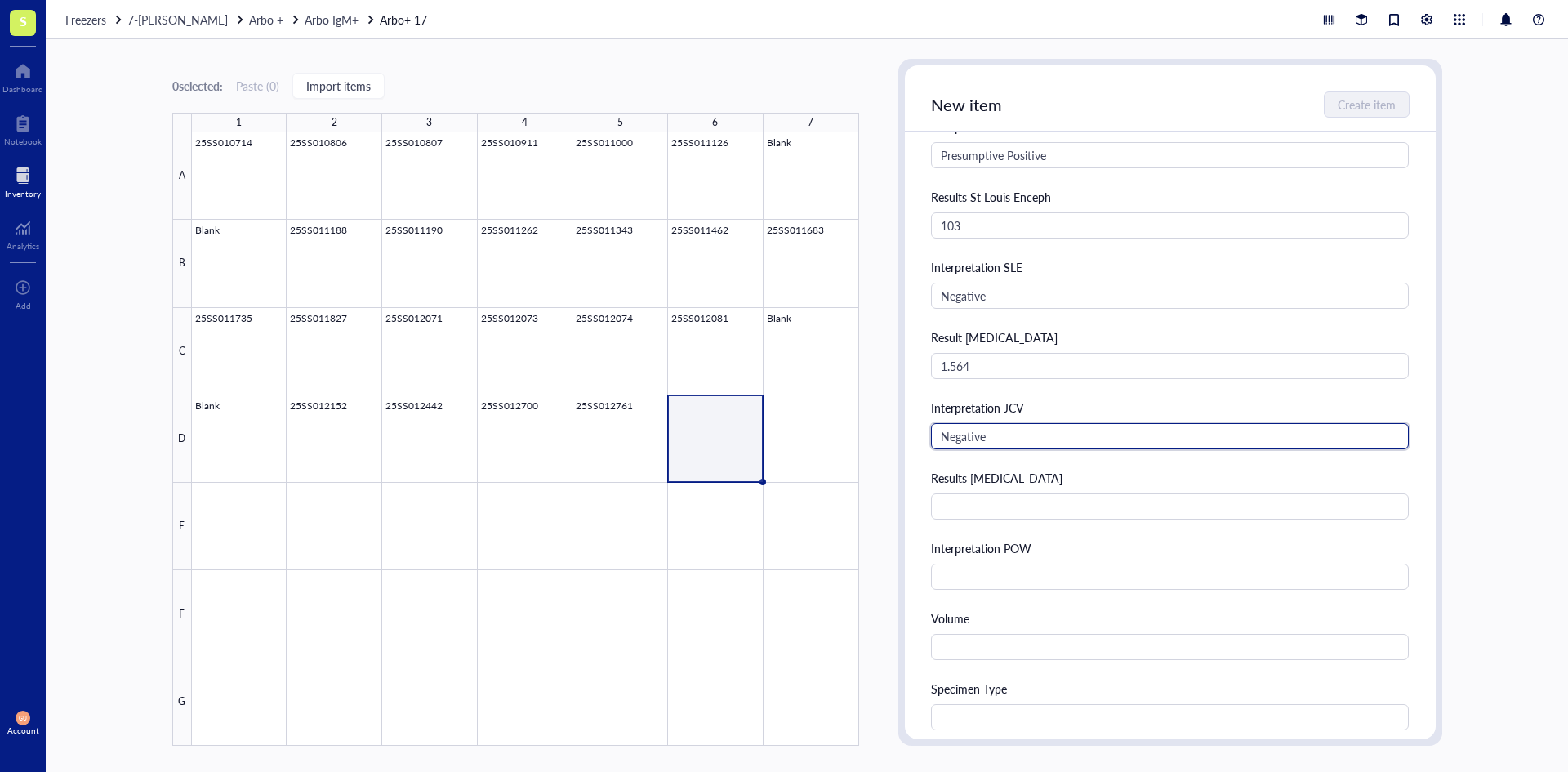
type input "Negative"
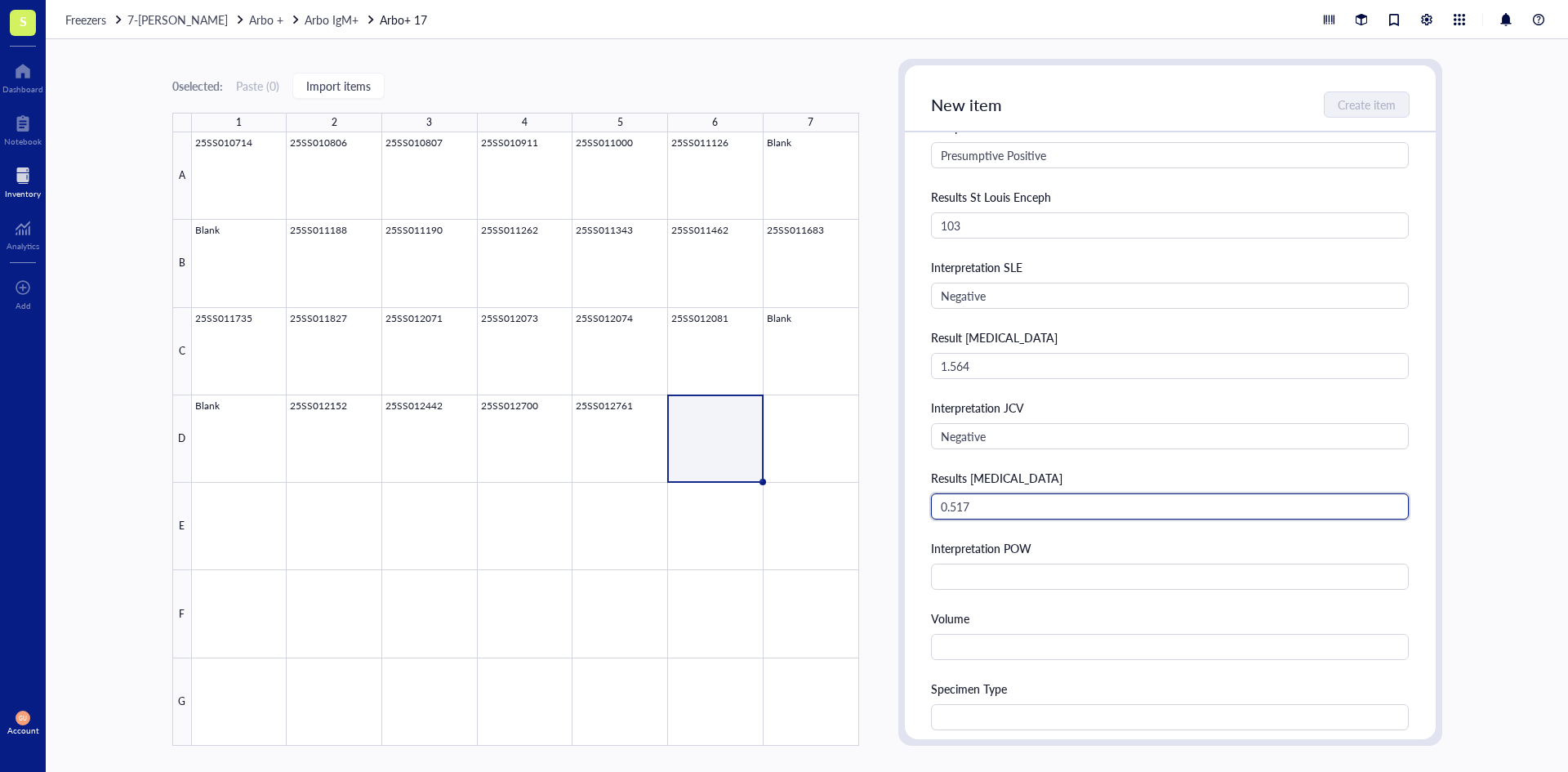
type input "0.517"
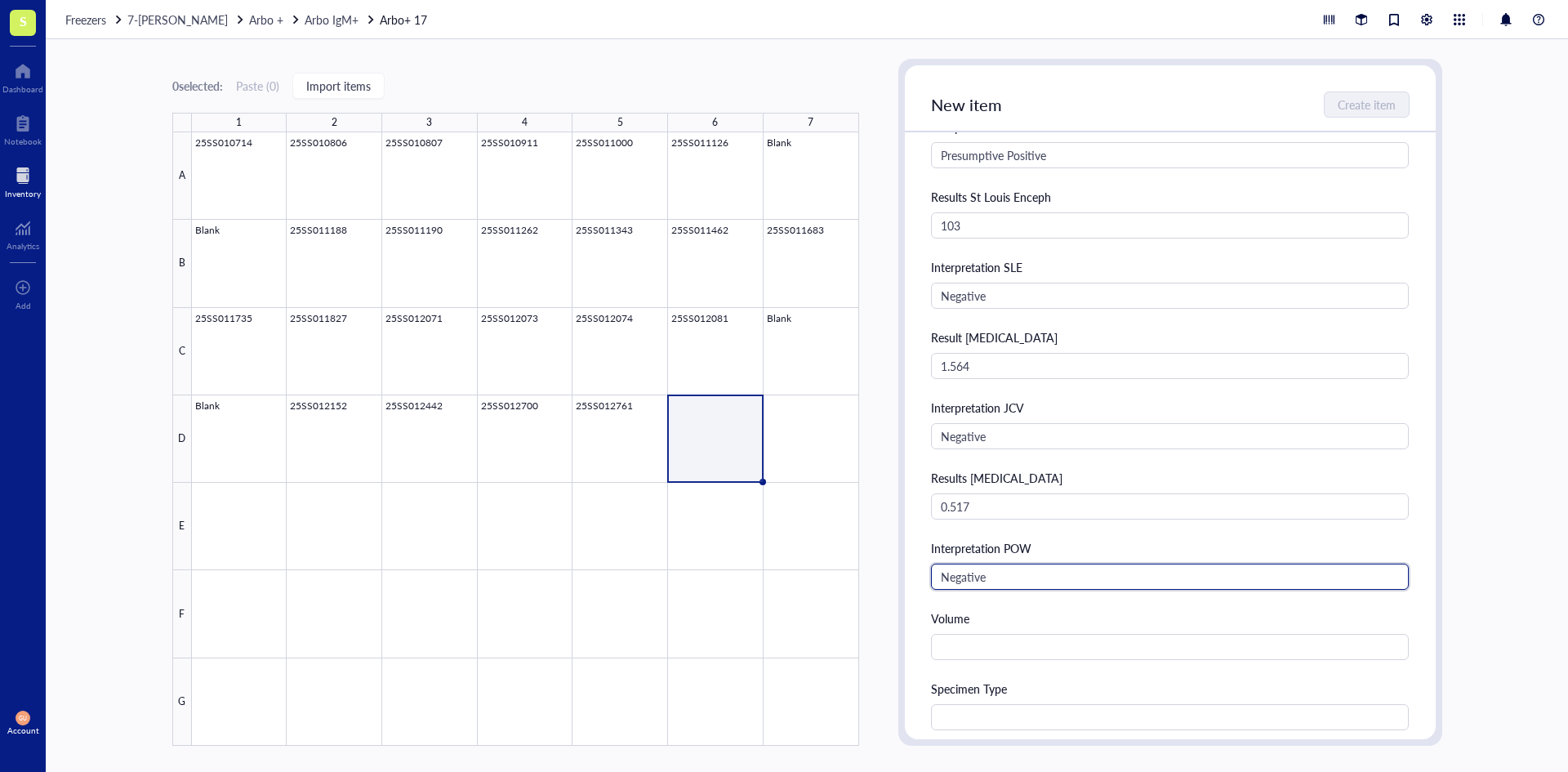
type input "Negative"
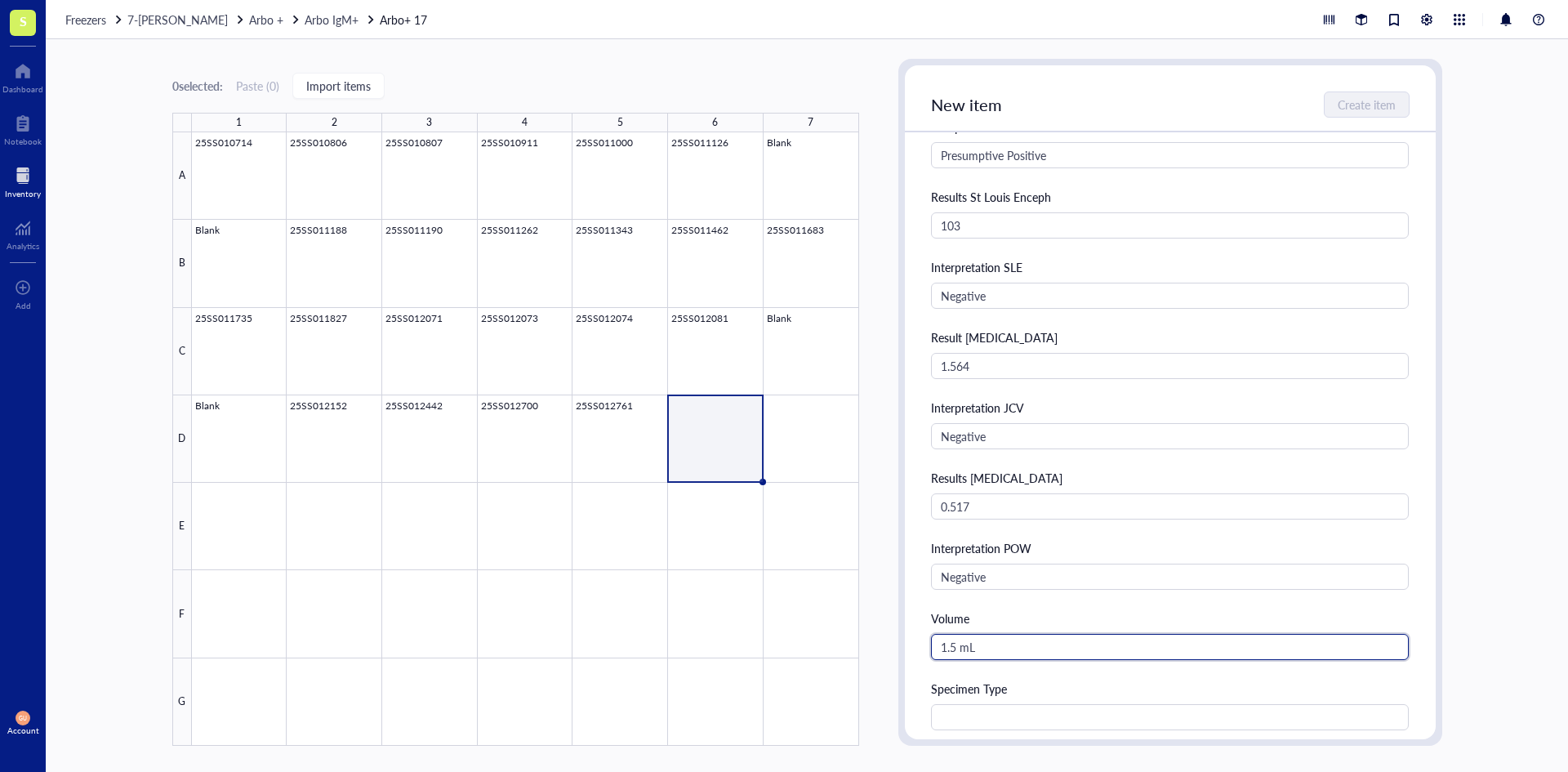
type input "1.5 mL"
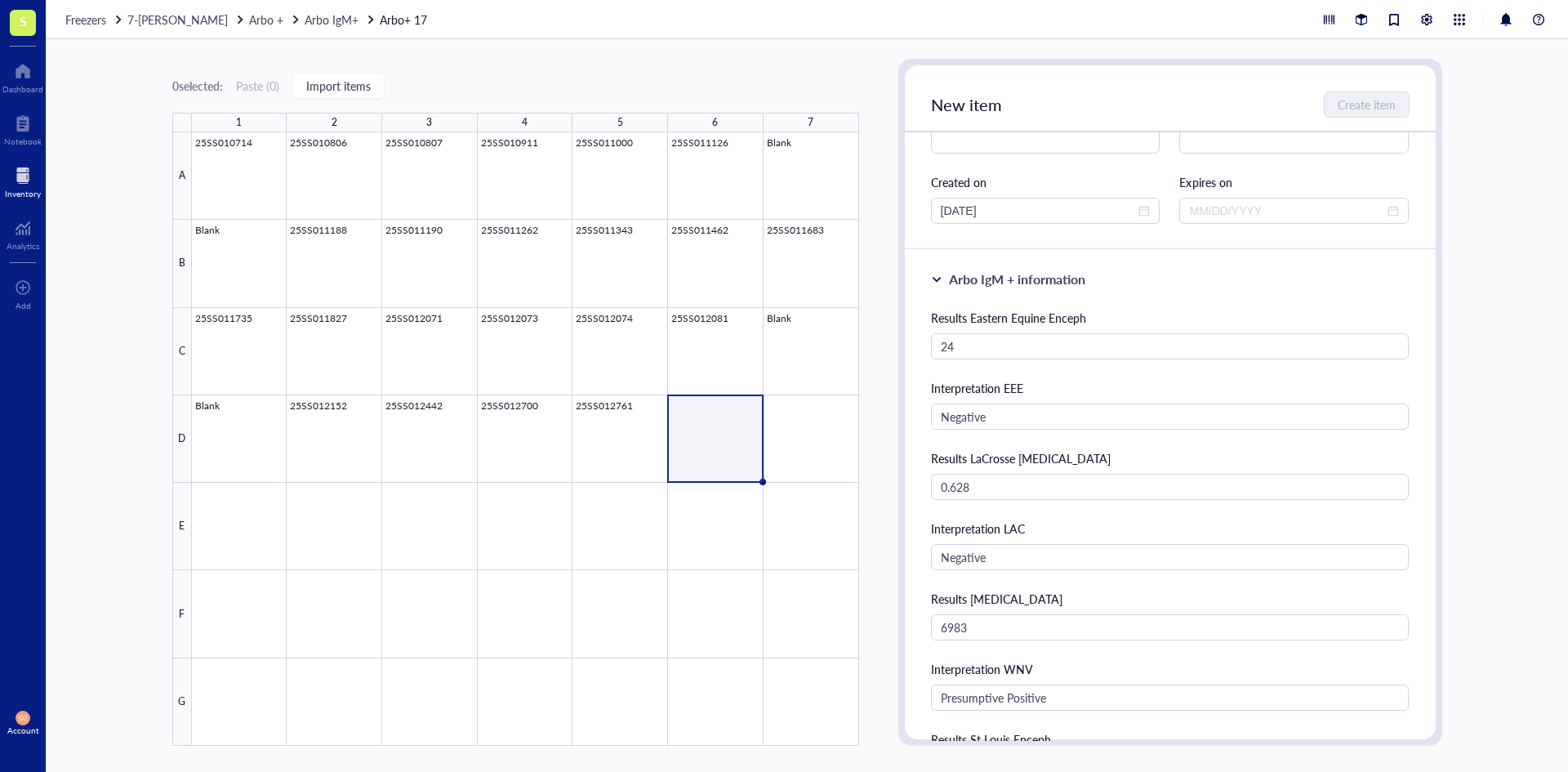
scroll to position [0, 0]
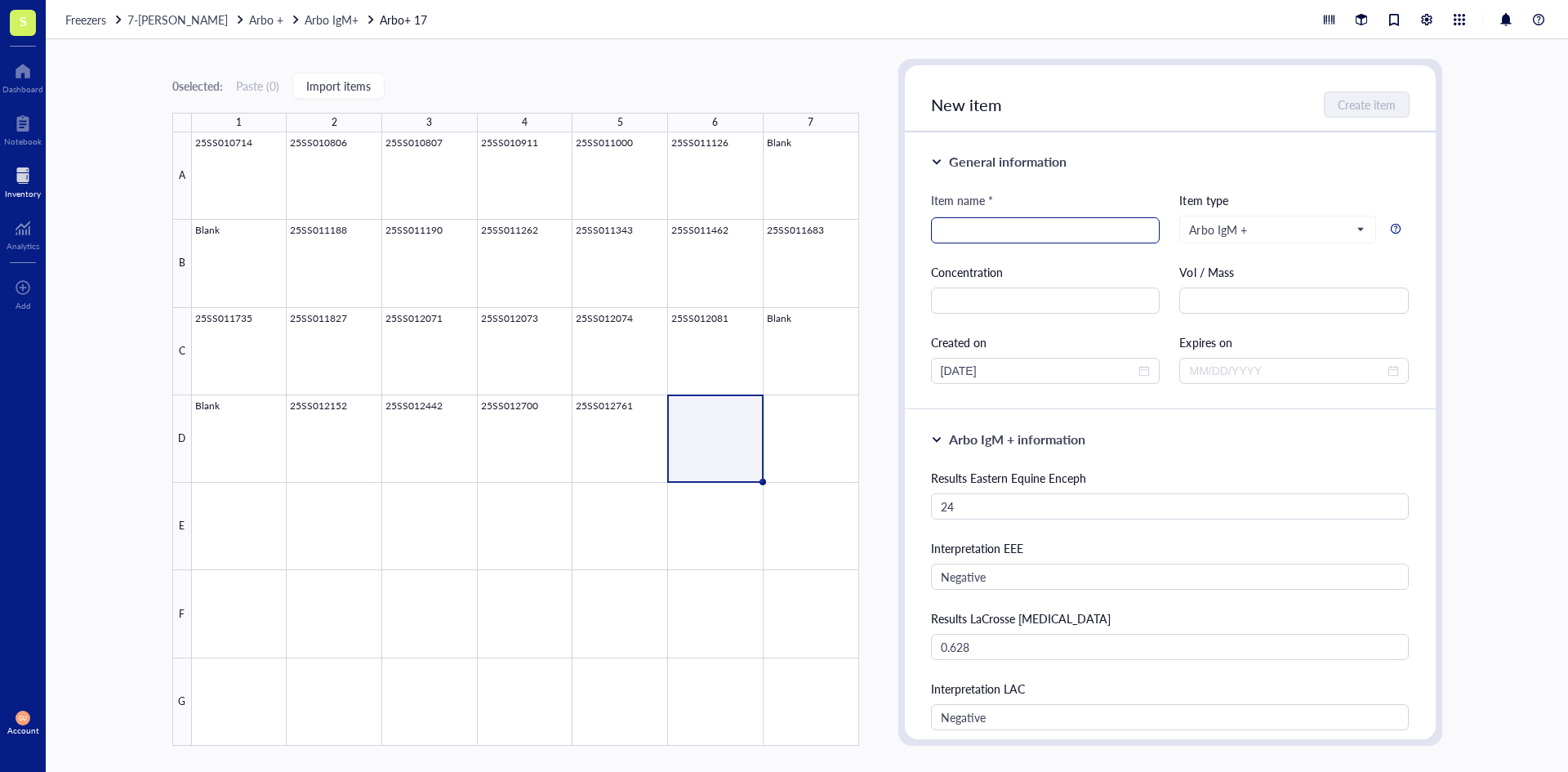
type input "Serum"
click at [1037, 238] on input "search" at bounding box center [1046, 230] width 210 height 25
type input "25SS012816"
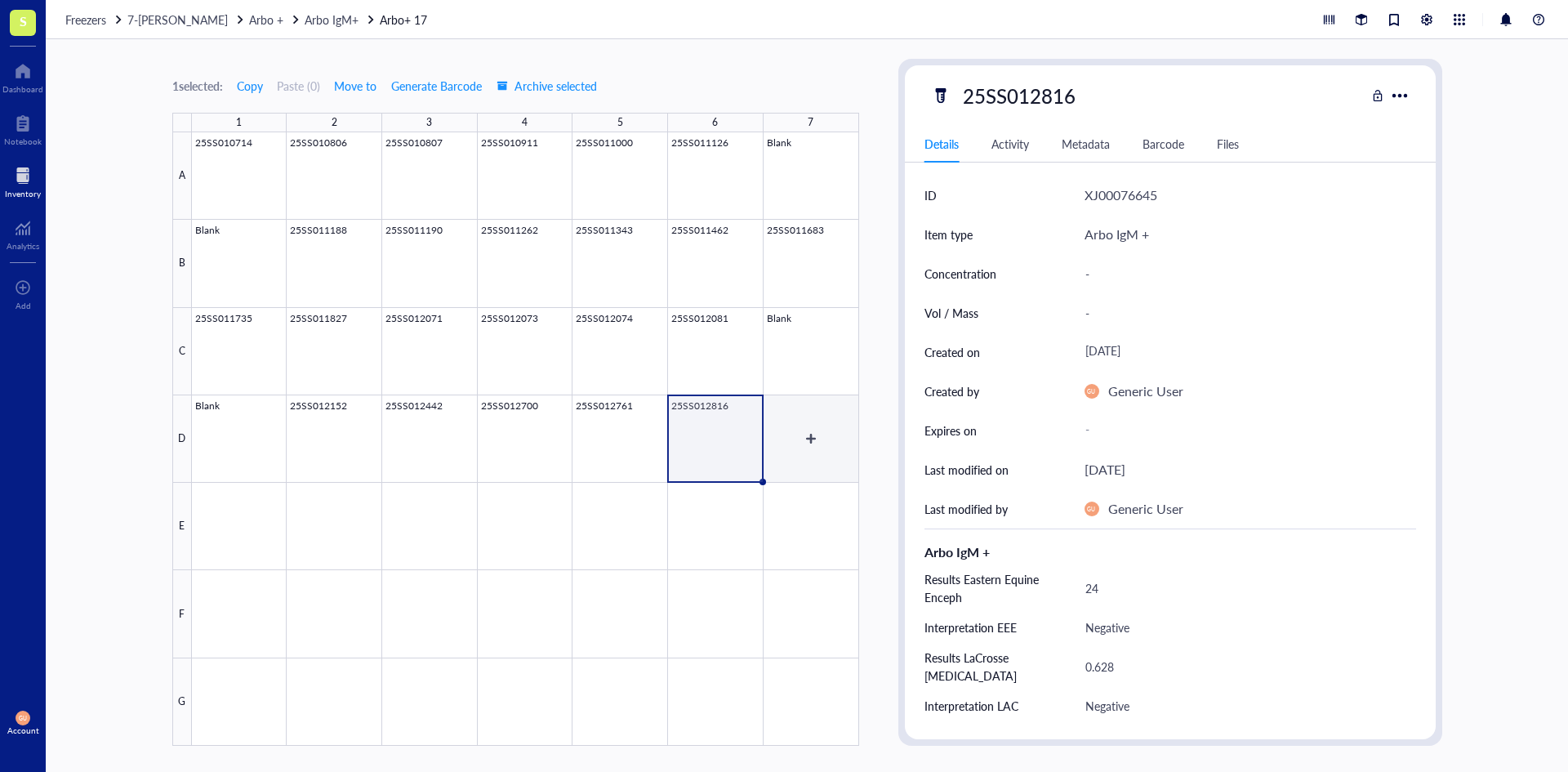
click at [791, 433] on div at bounding box center [525, 439] width 668 height 613
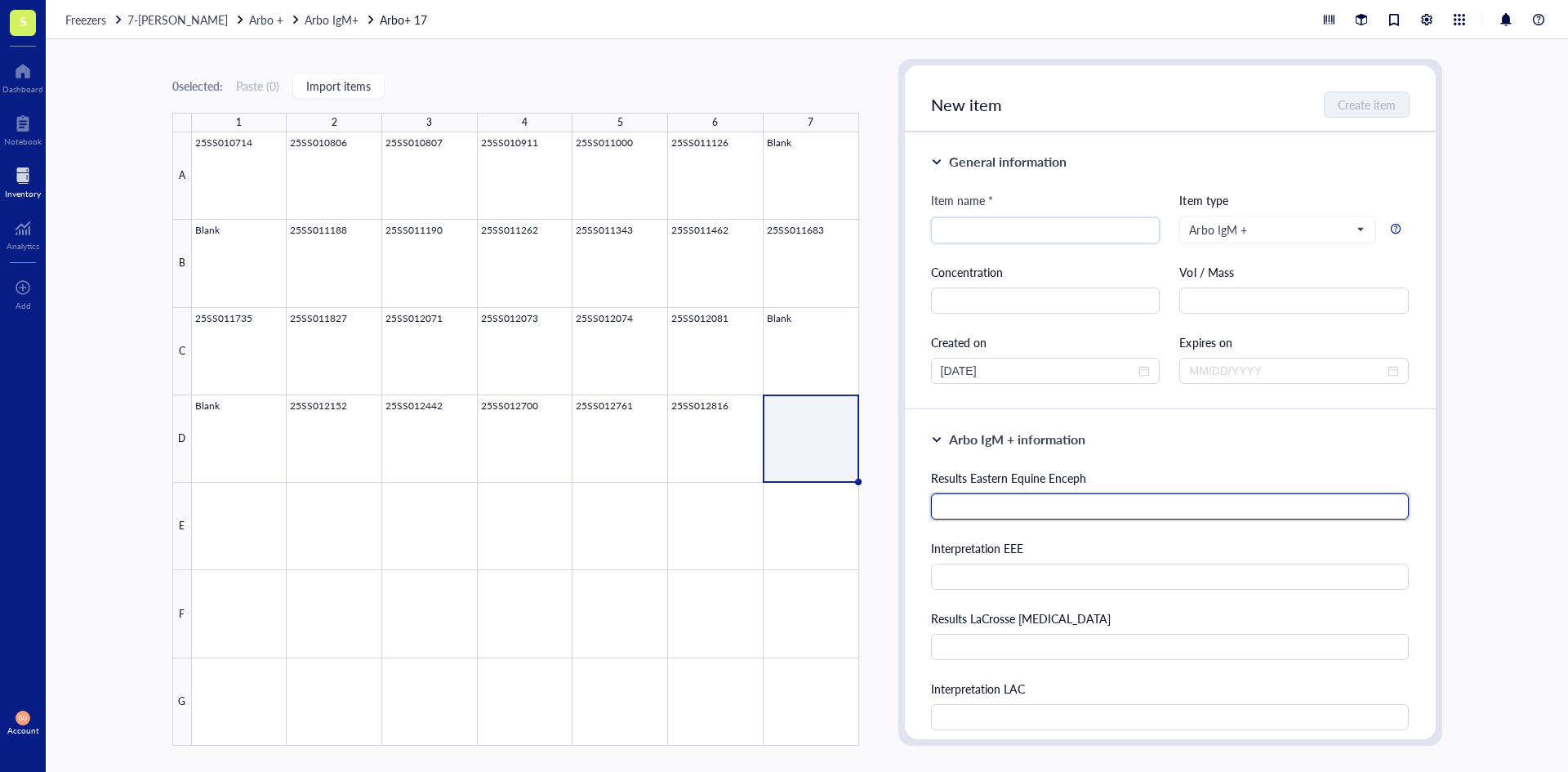
click at [1010, 506] on input "text" at bounding box center [1170, 506] width 479 height 26
click at [989, 492] on div "Results Eastern Equine Enceph" at bounding box center [1170, 494] width 479 height 51
click at [989, 498] on input "text" at bounding box center [1170, 506] width 479 height 26
type input "24"
type input "Negative"
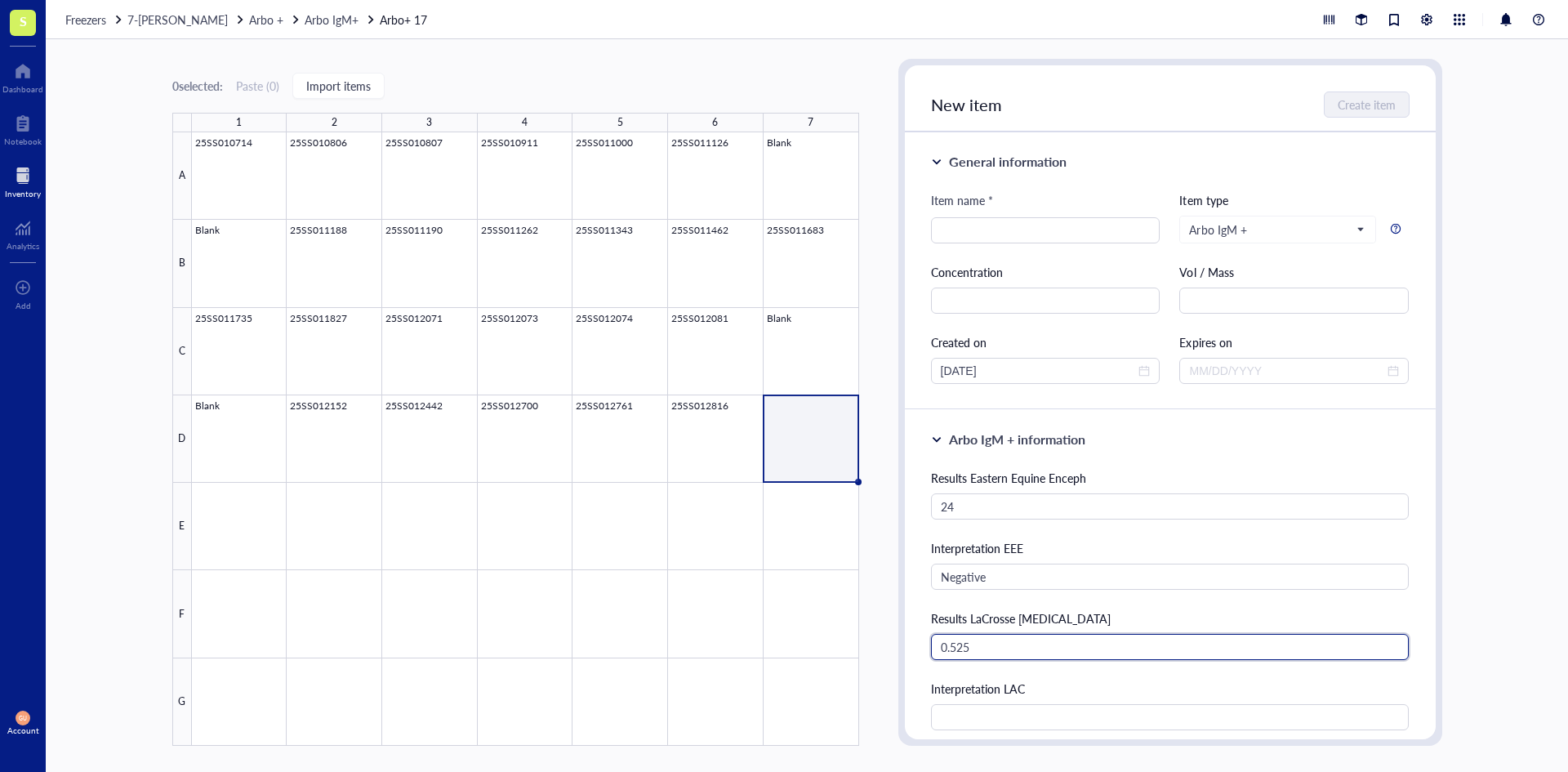
type input "0.525"
type input "Negative"
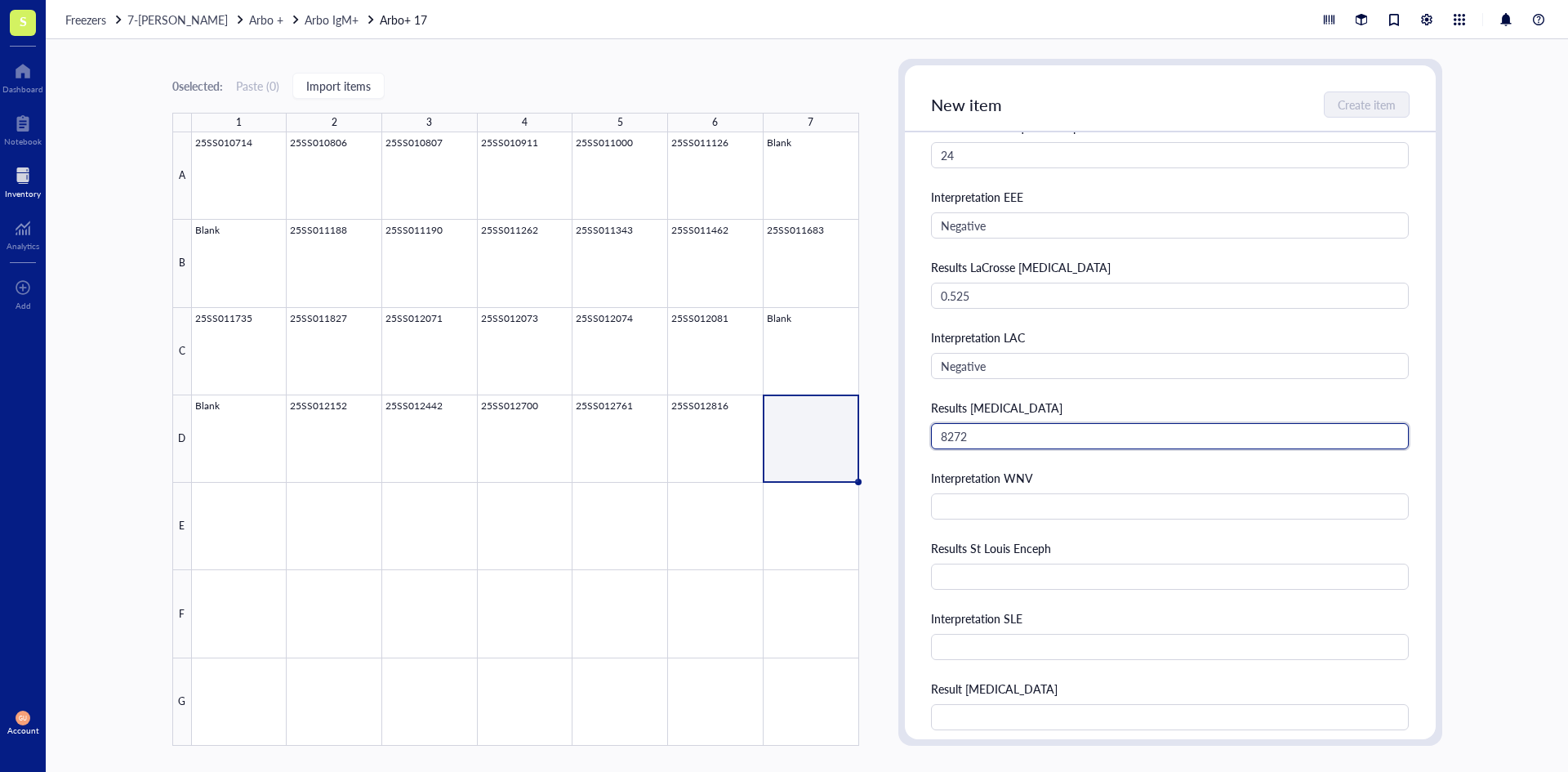
type input "8272"
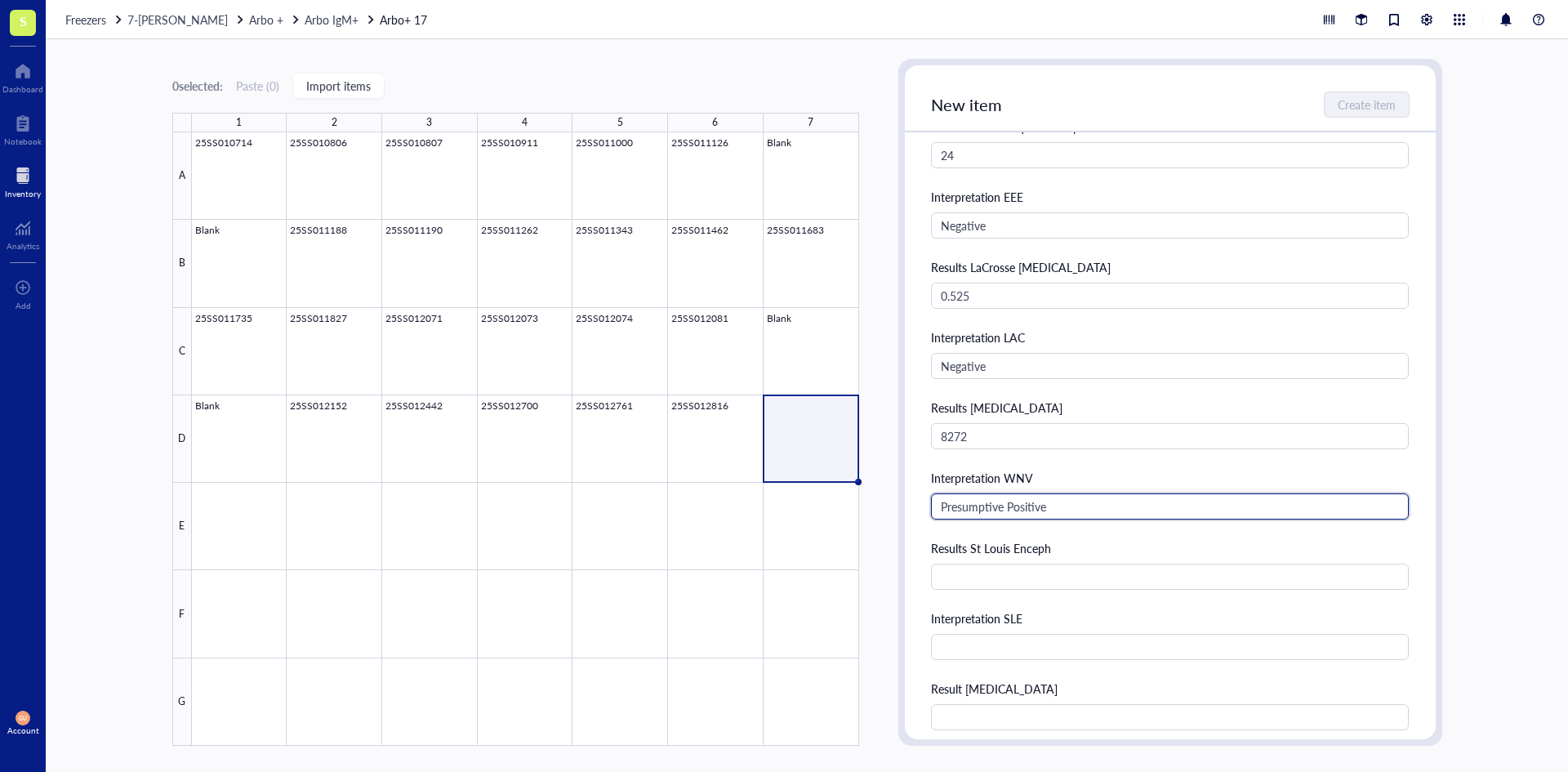
type input "Presumptive Positive"
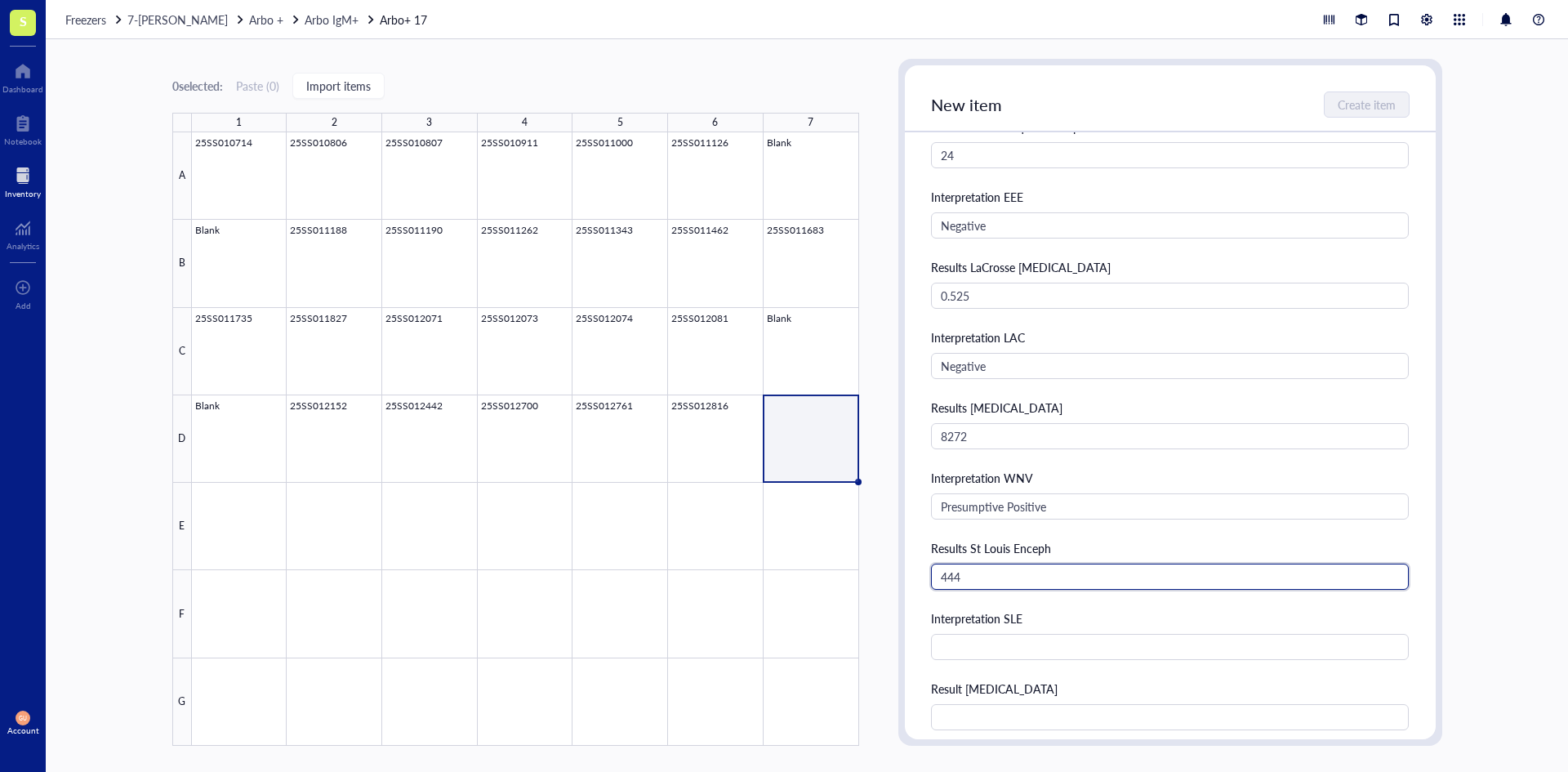
type input "444"
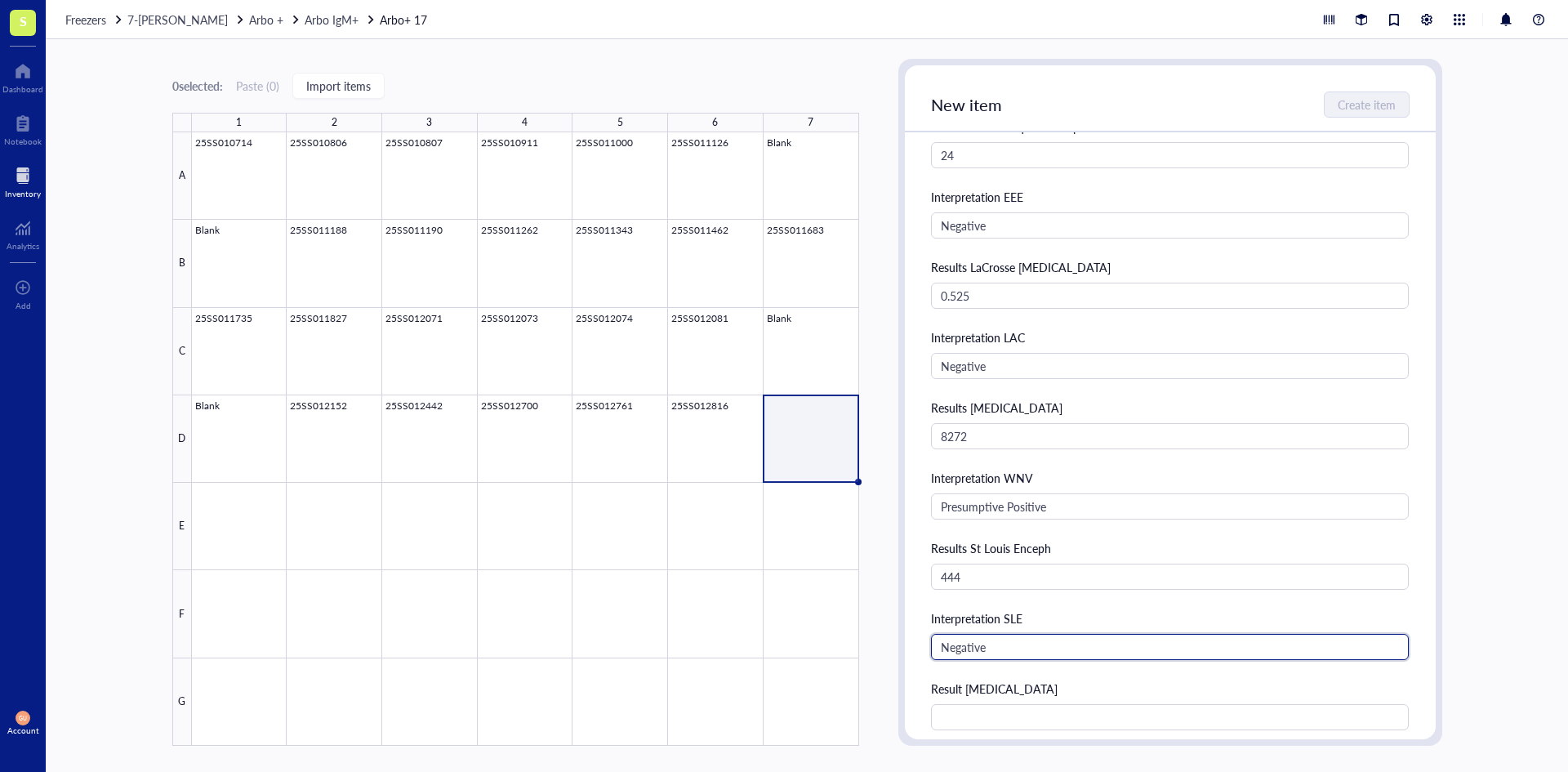
type input "Negative"
type input "0.965"
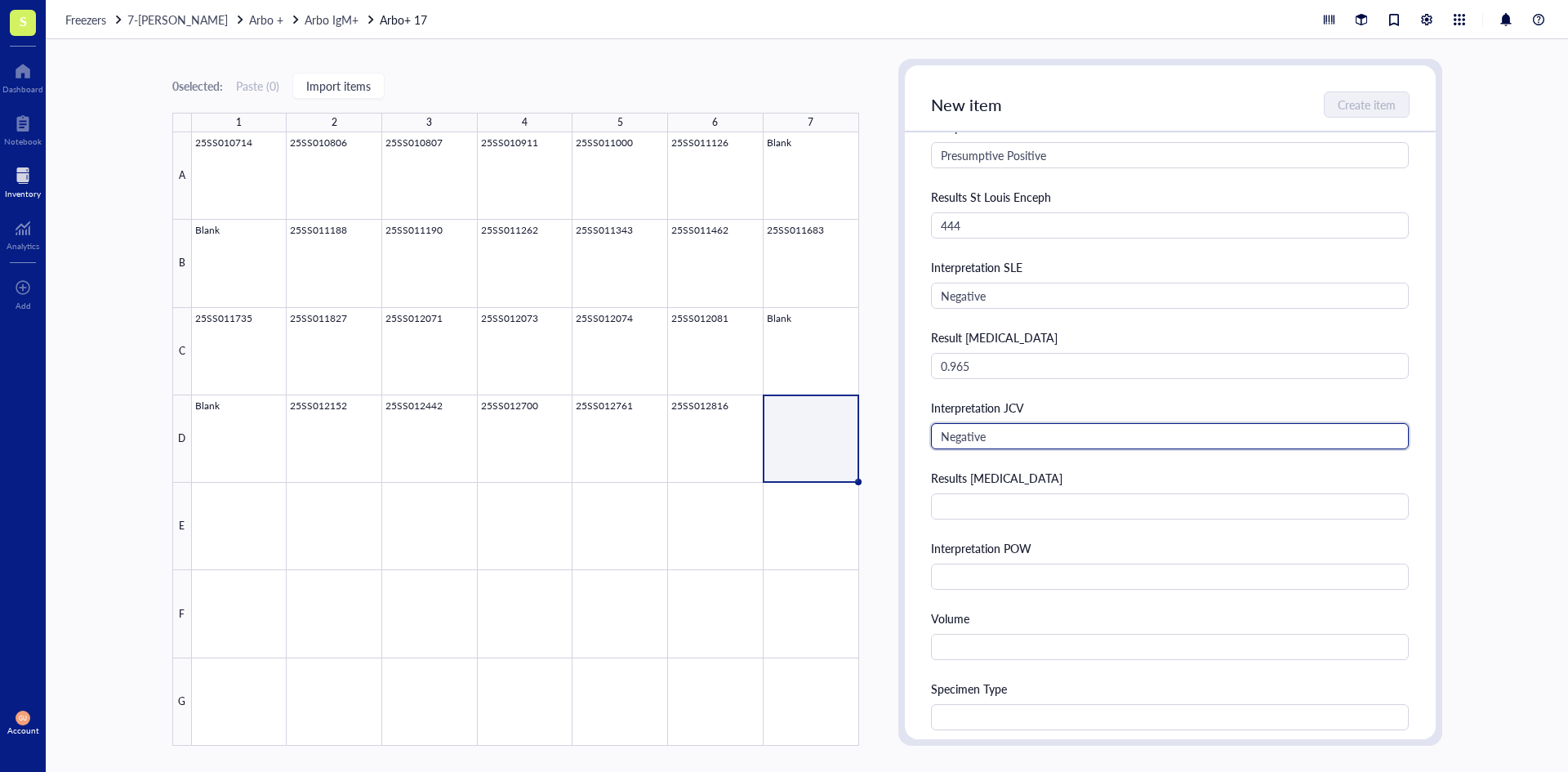
type input "Negative"
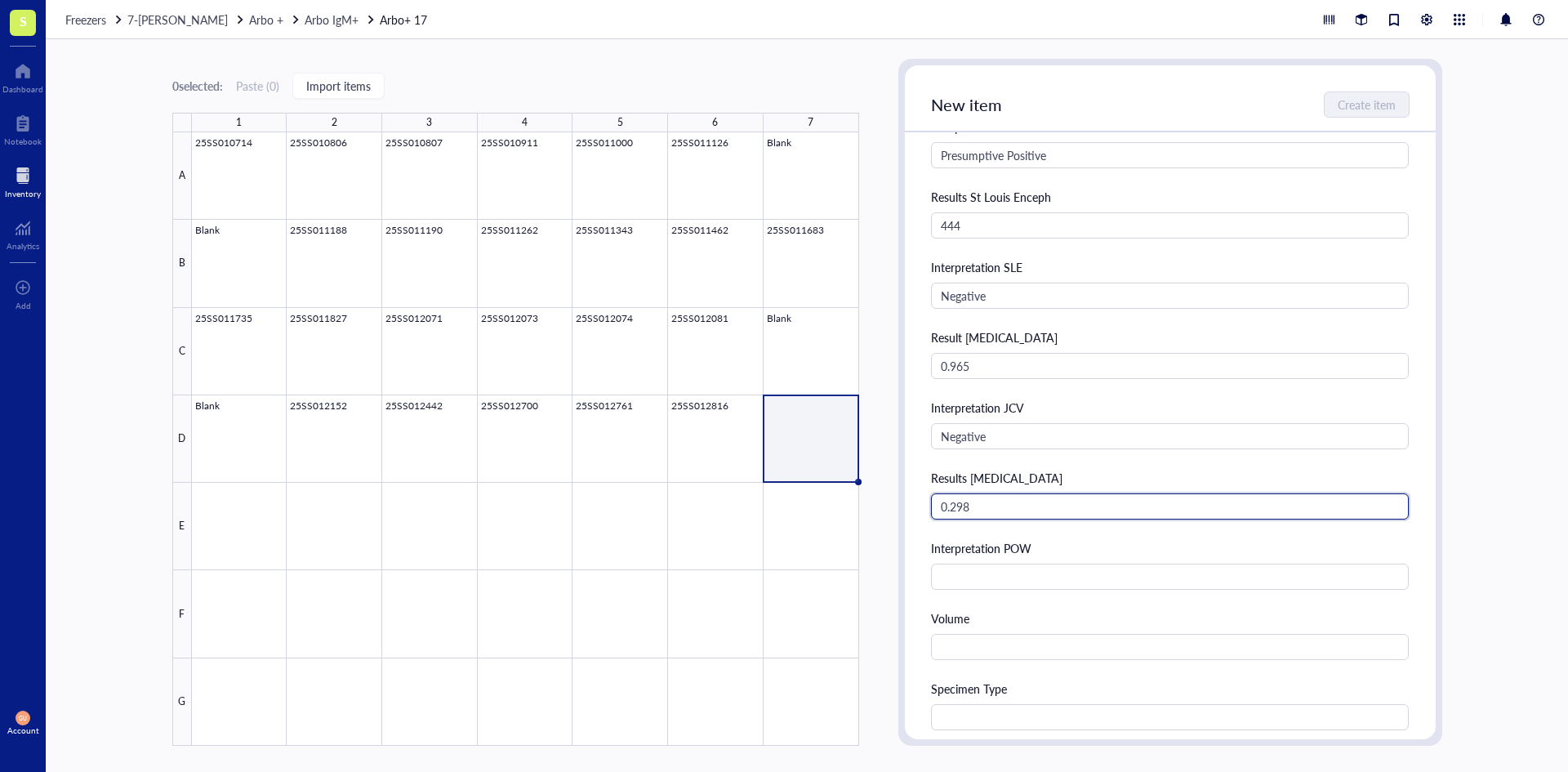
type input "0.298"
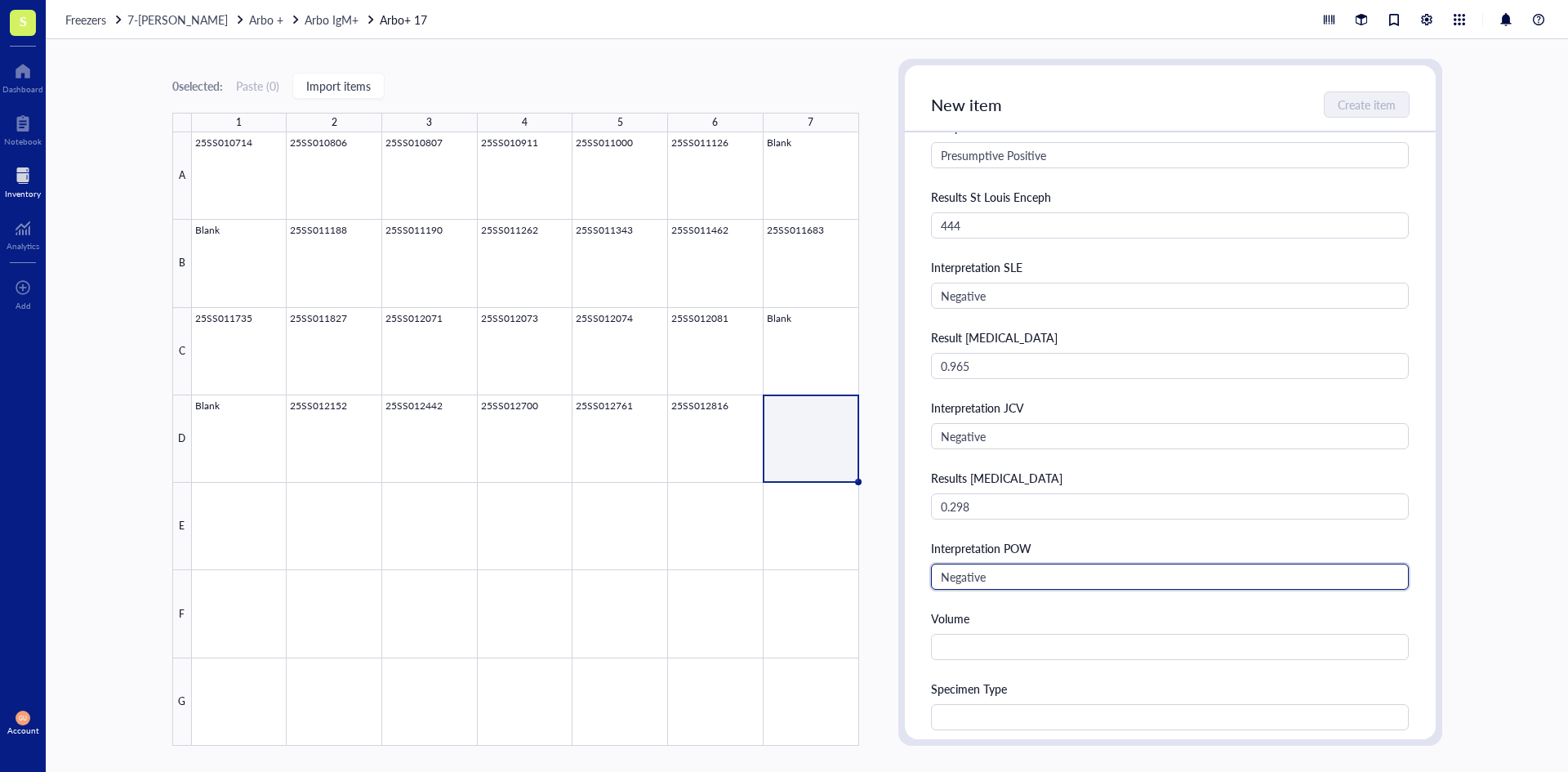
type input "Negative"
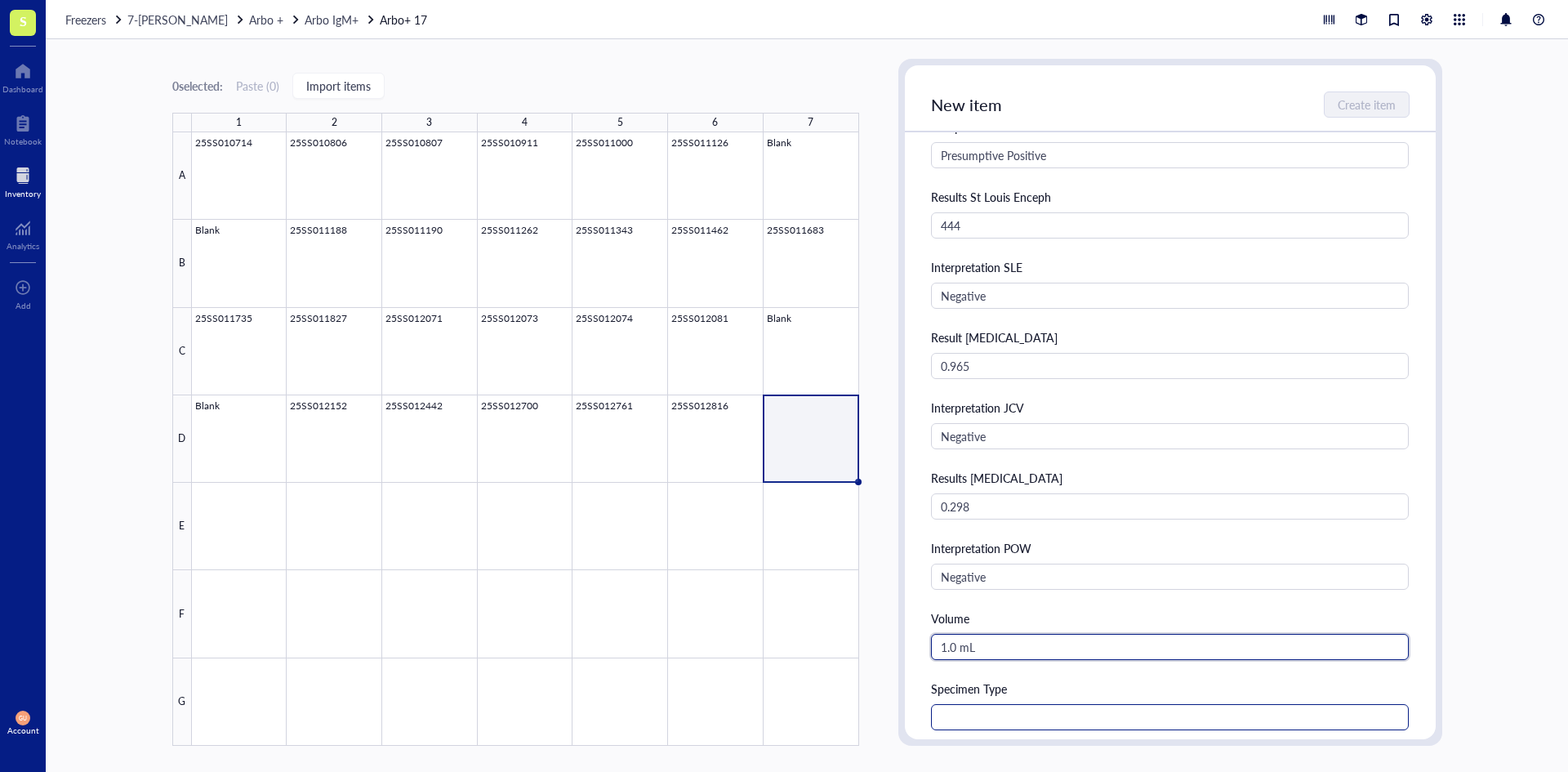
type input "1.0 mL"
click at [1043, 717] on input "text" at bounding box center [1170, 717] width 479 height 26
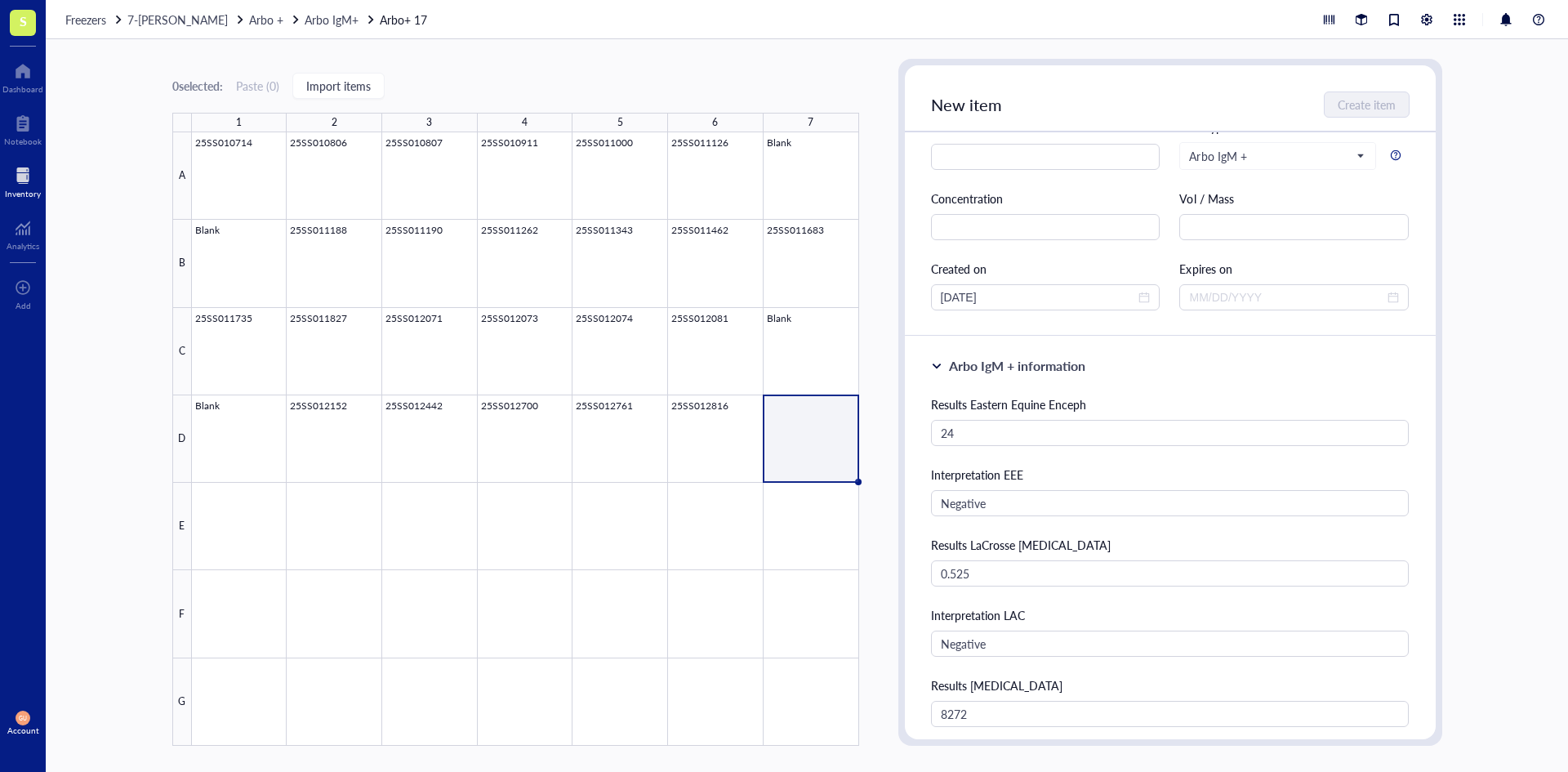
scroll to position [0, 0]
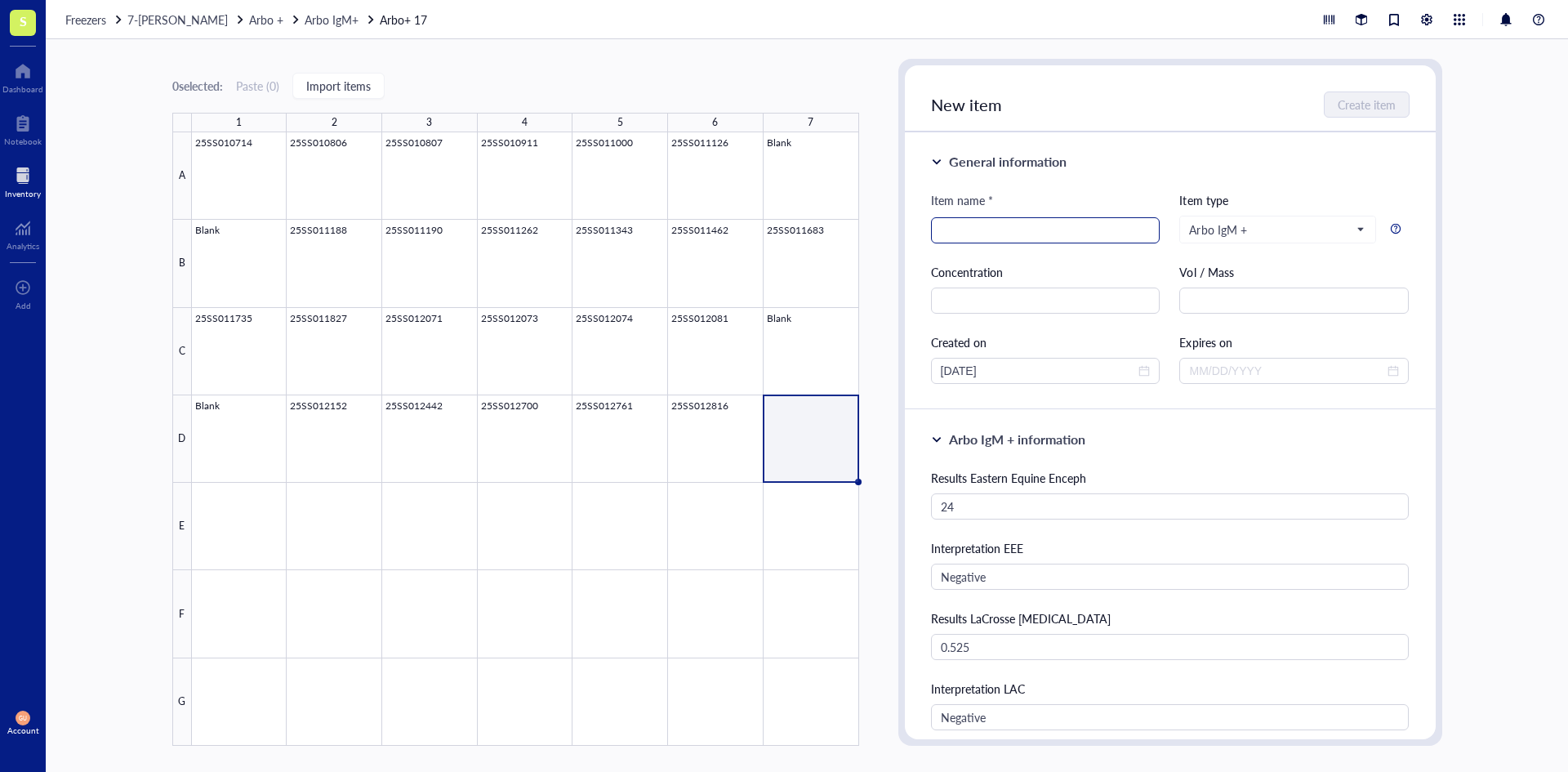
type input "CSF"
click at [1007, 218] on input "search" at bounding box center [1046, 230] width 210 height 25
type input "25ss012817"
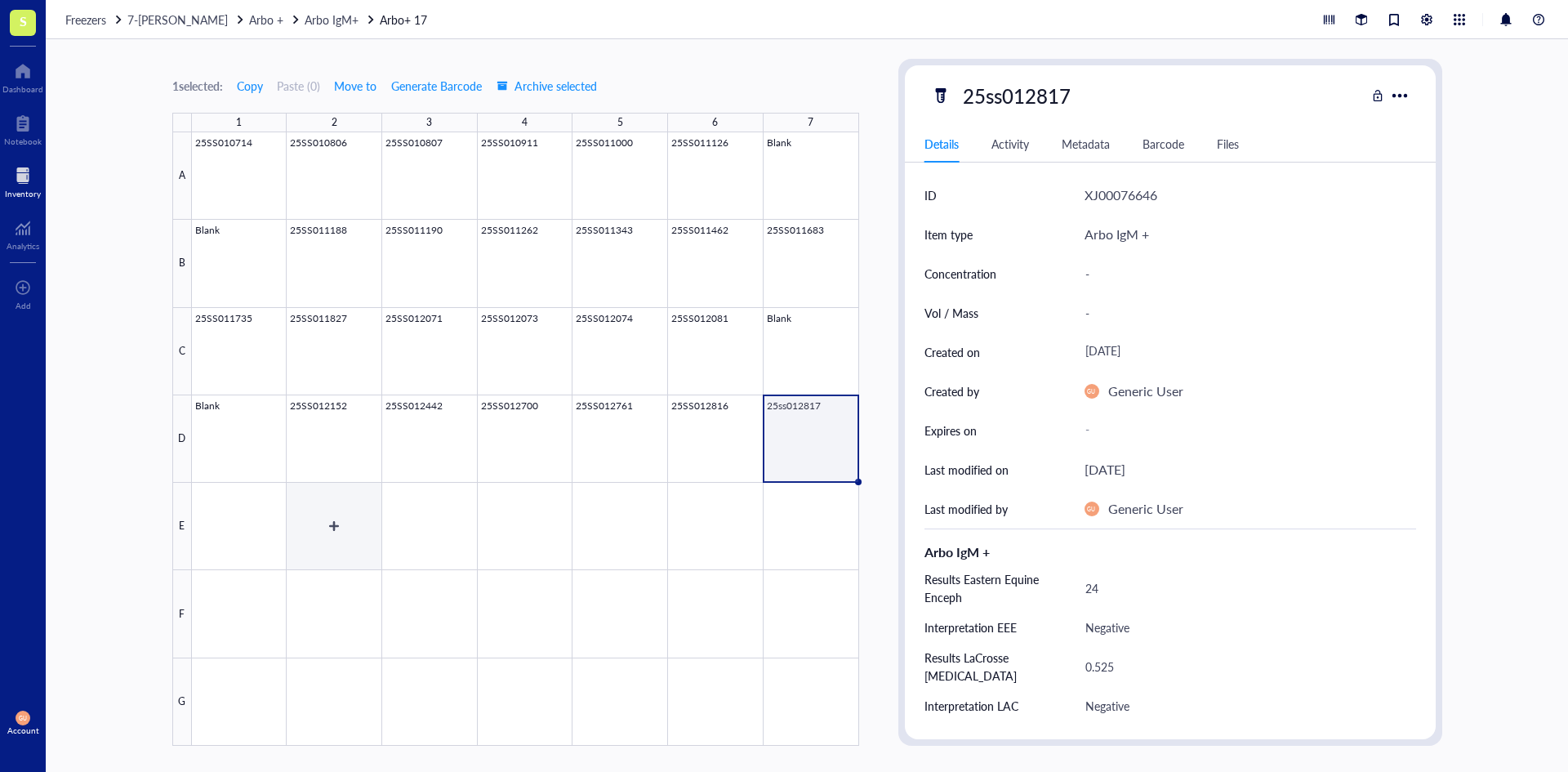
click at [347, 525] on div at bounding box center [525, 439] width 668 height 613
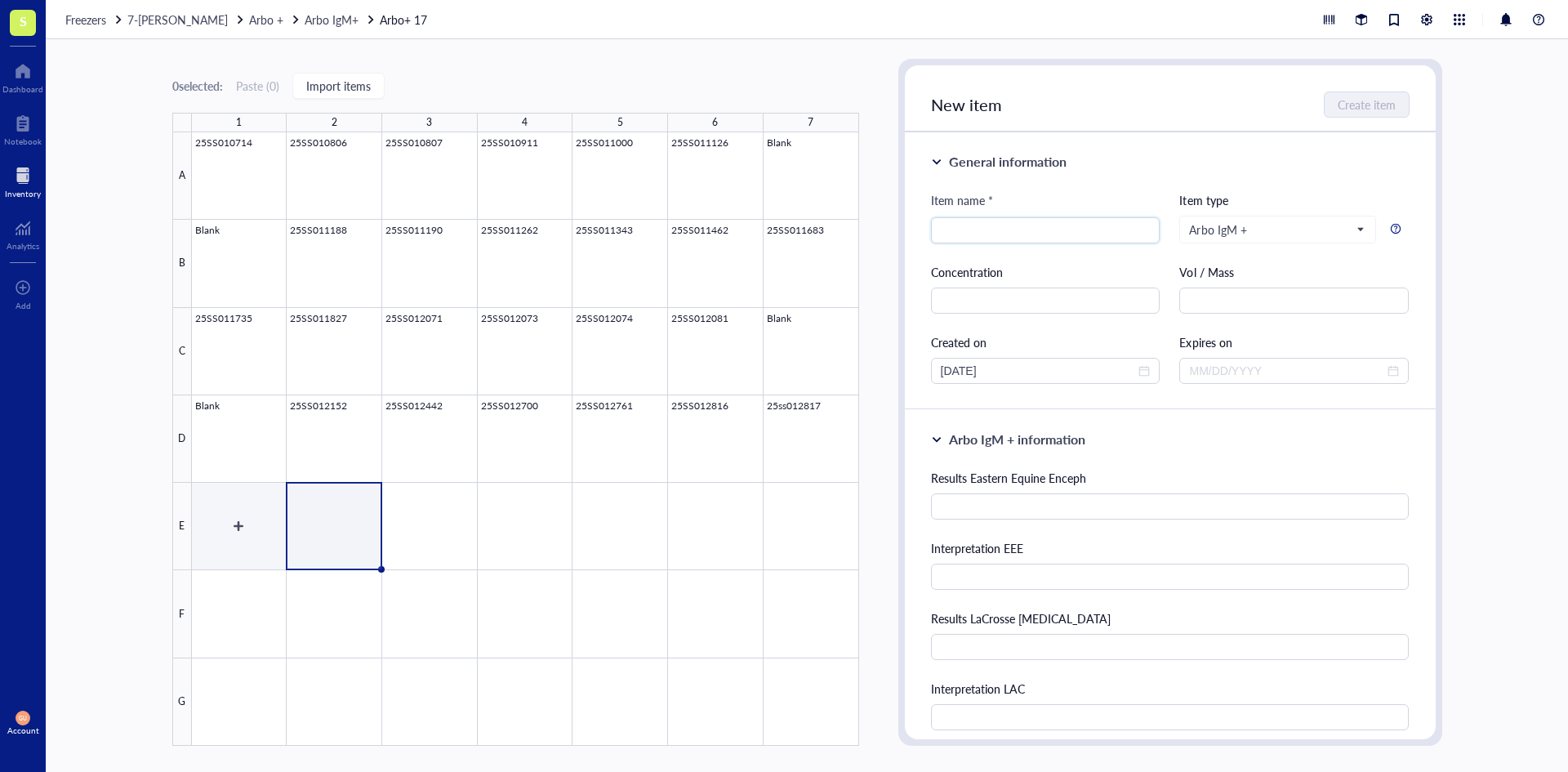
click at [243, 521] on div at bounding box center [525, 439] width 668 height 613
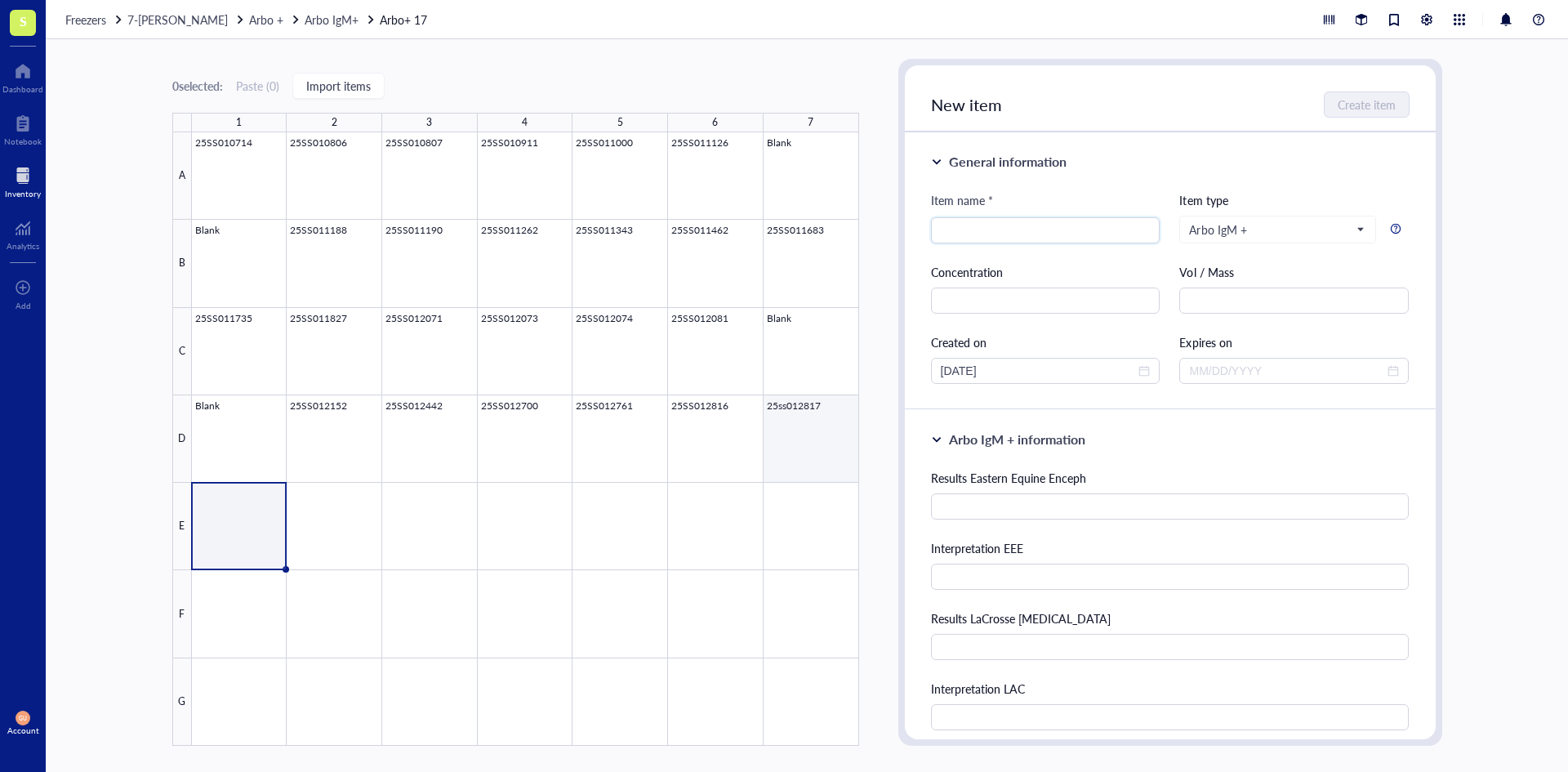
click at [853, 427] on div at bounding box center [525, 439] width 668 height 613
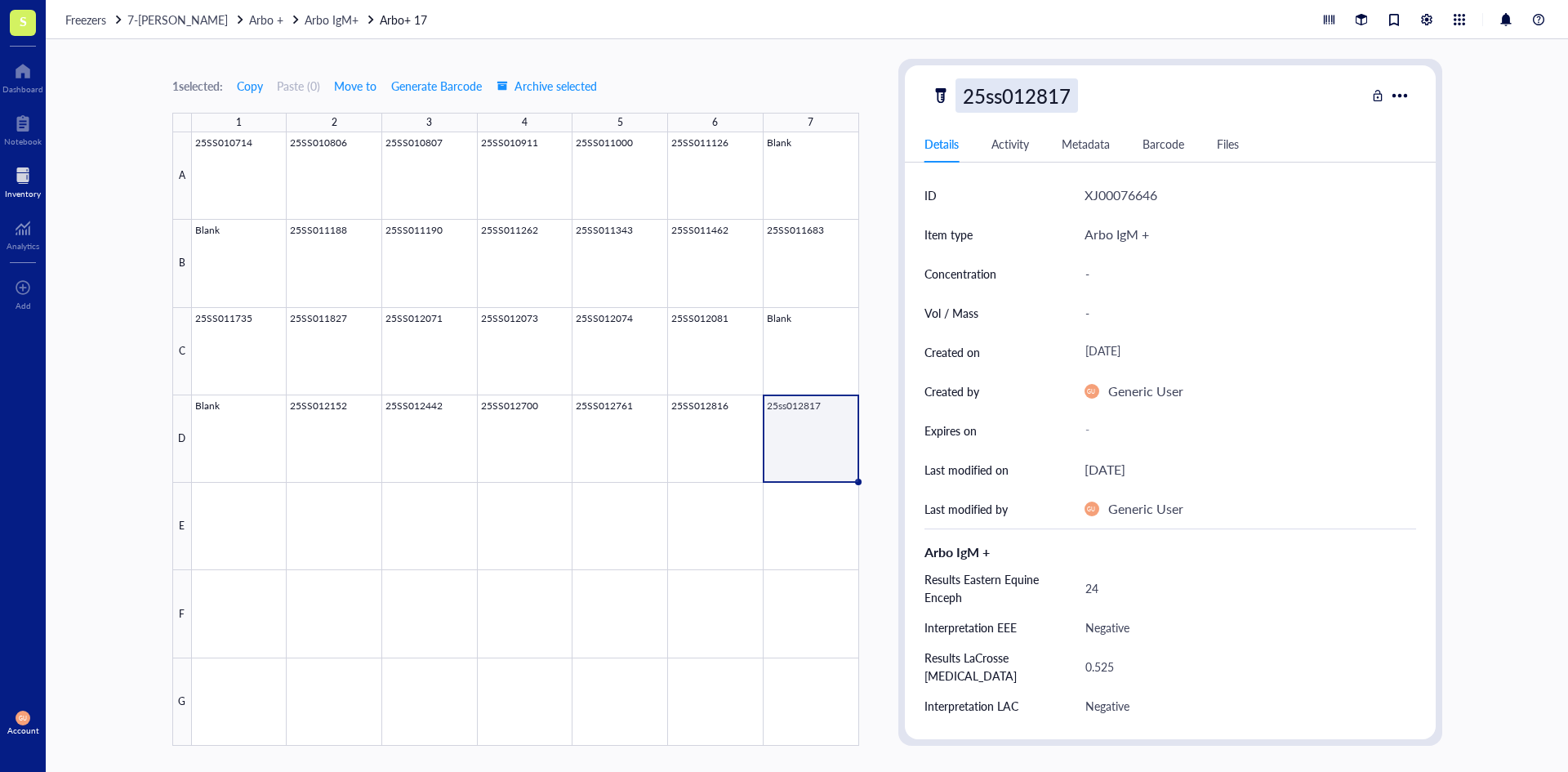
click at [1002, 97] on div "25ss012817" at bounding box center [1017, 95] width 123 height 35
click at [1002, 97] on input "25ss012817" at bounding box center [1025, 95] width 137 height 33
type input "25SS012817"
click at [536, 516] on div at bounding box center [525, 439] width 668 height 613
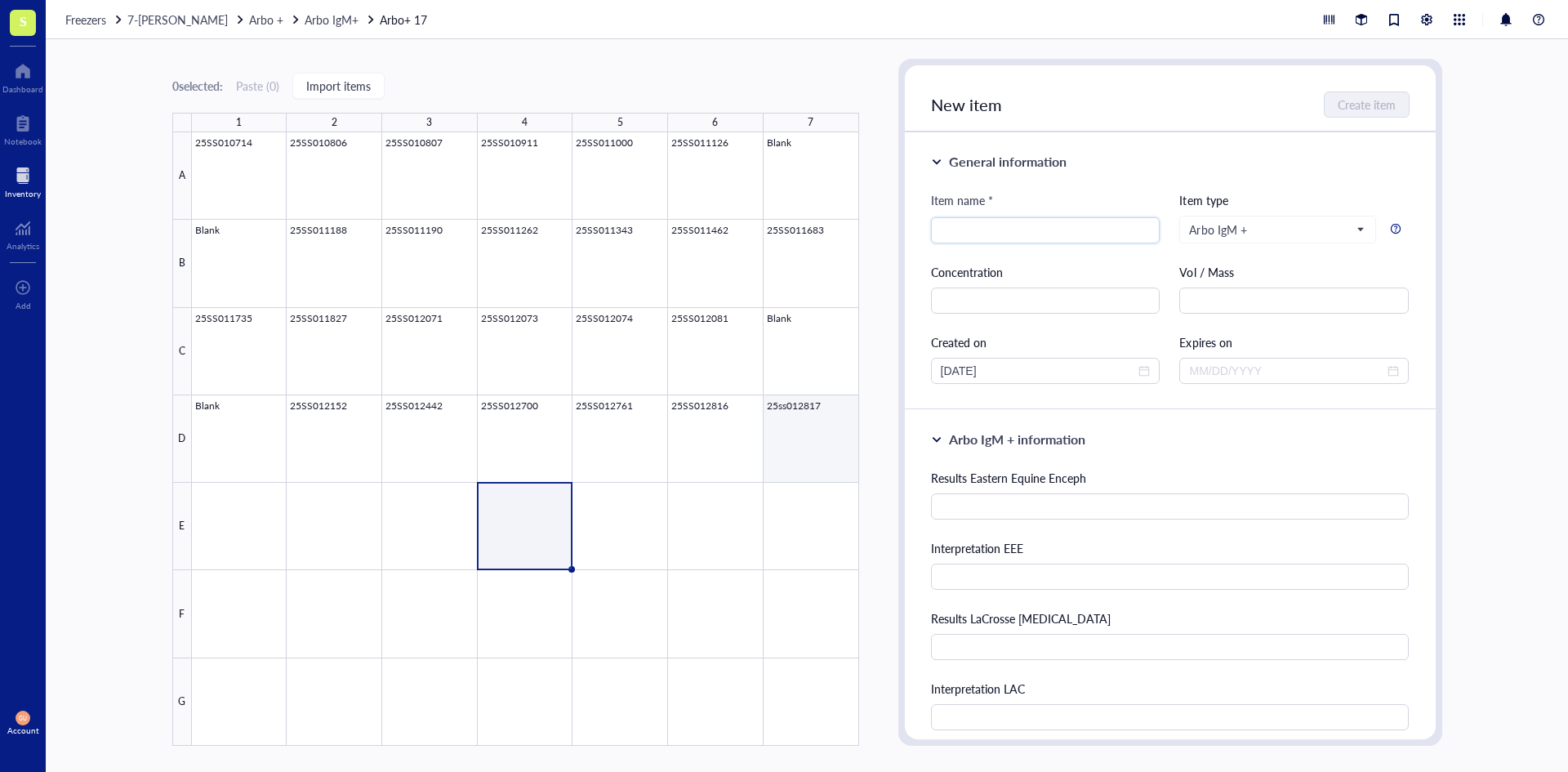
click at [800, 436] on div at bounding box center [525, 439] width 668 height 613
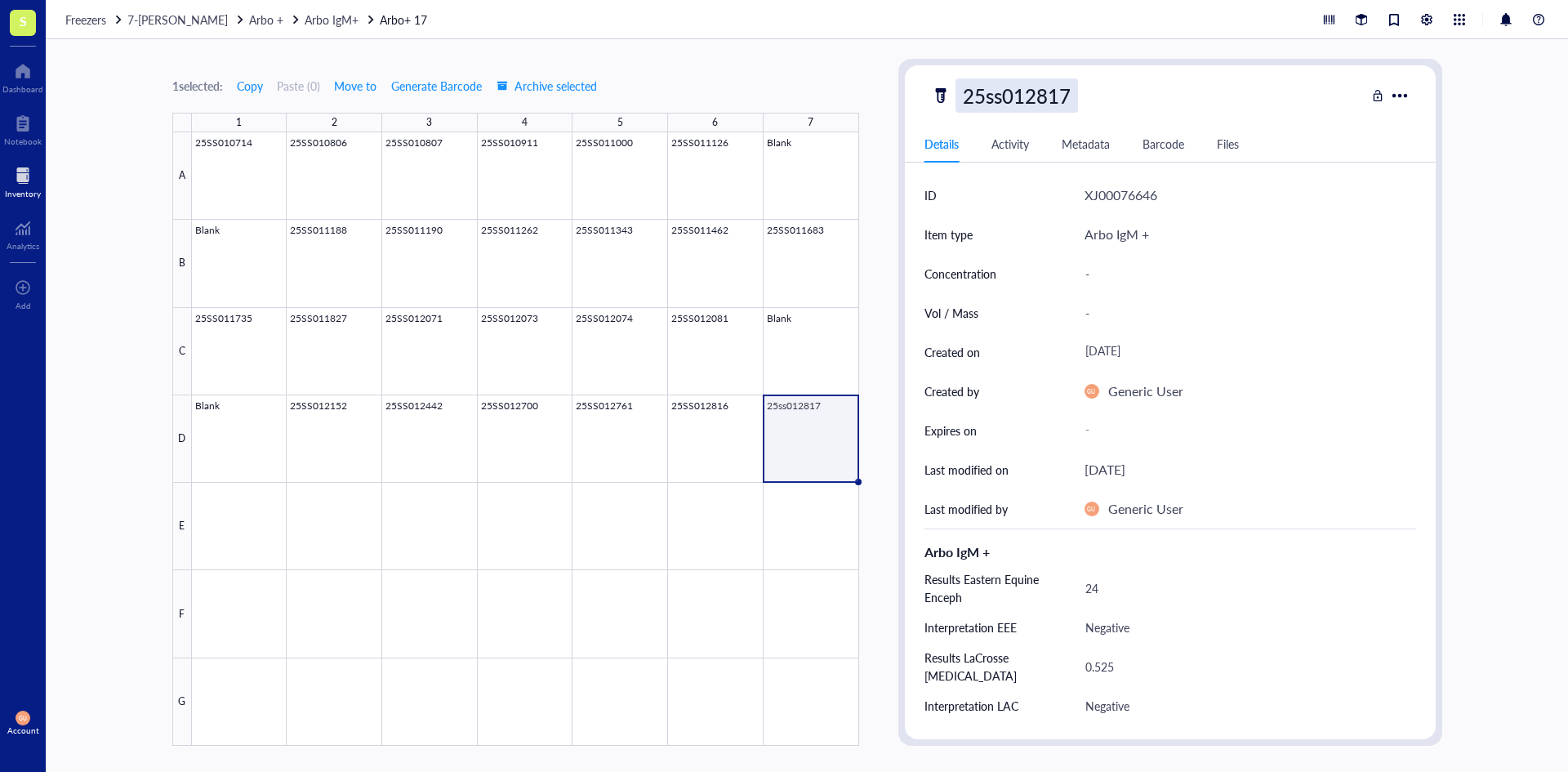
click at [1005, 100] on div "25ss012817" at bounding box center [1017, 95] width 123 height 35
click at [630, 579] on div at bounding box center [525, 439] width 668 height 613
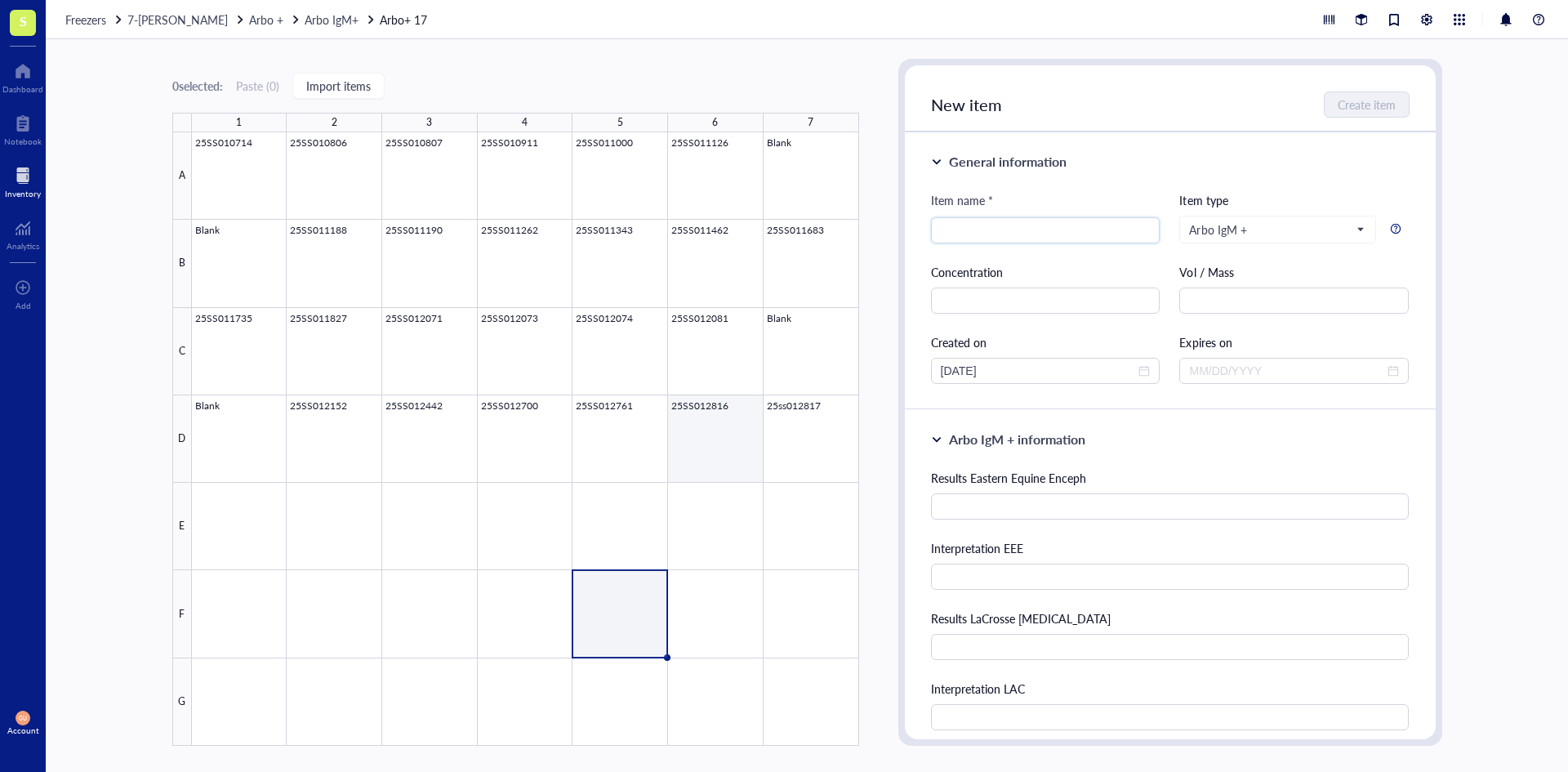
click at [756, 424] on div at bounding box center [525, 439] width 668 height 613
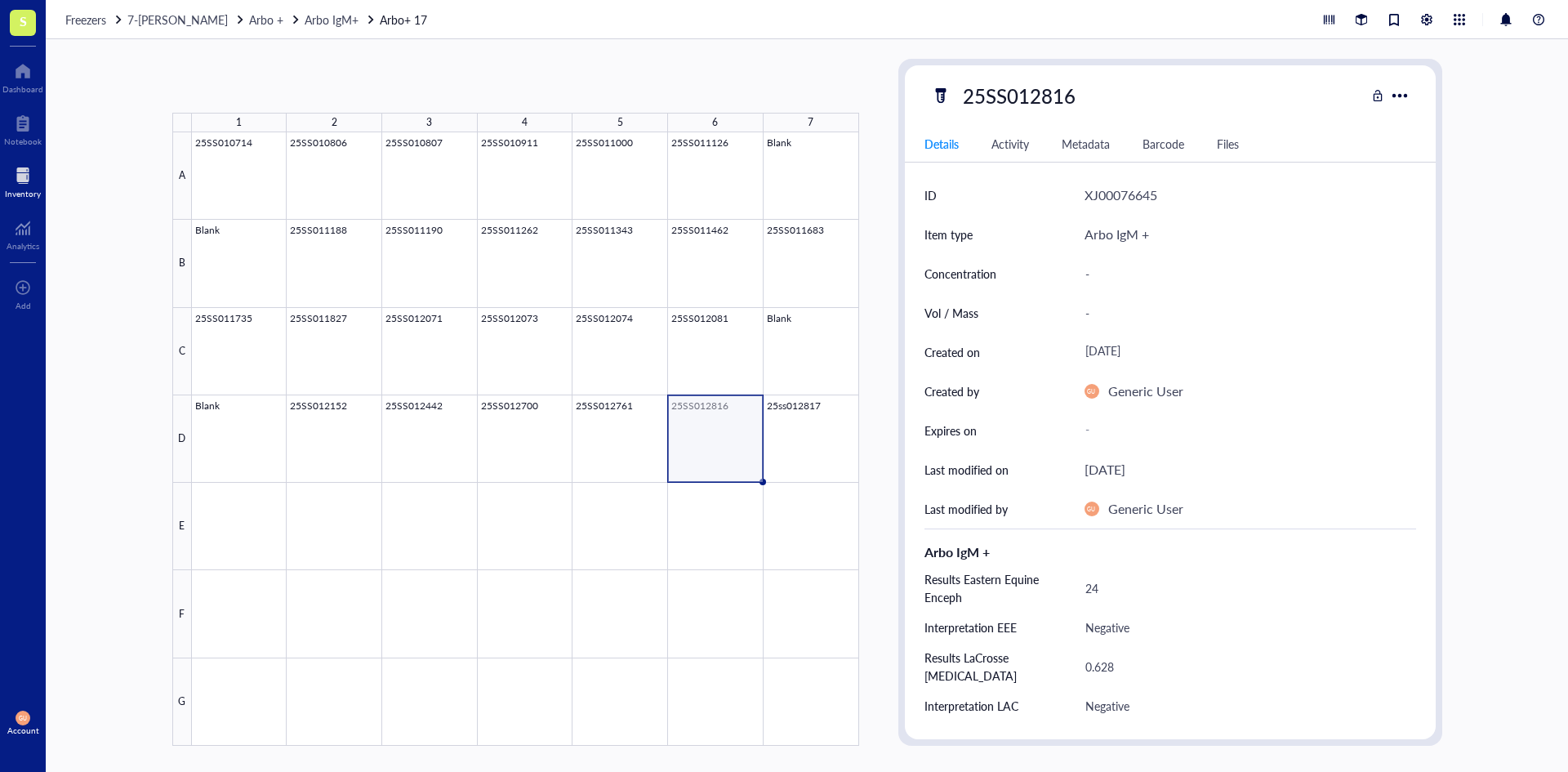
click at [789, 421] on div at bounding box center [525, 439] width 668 height 613
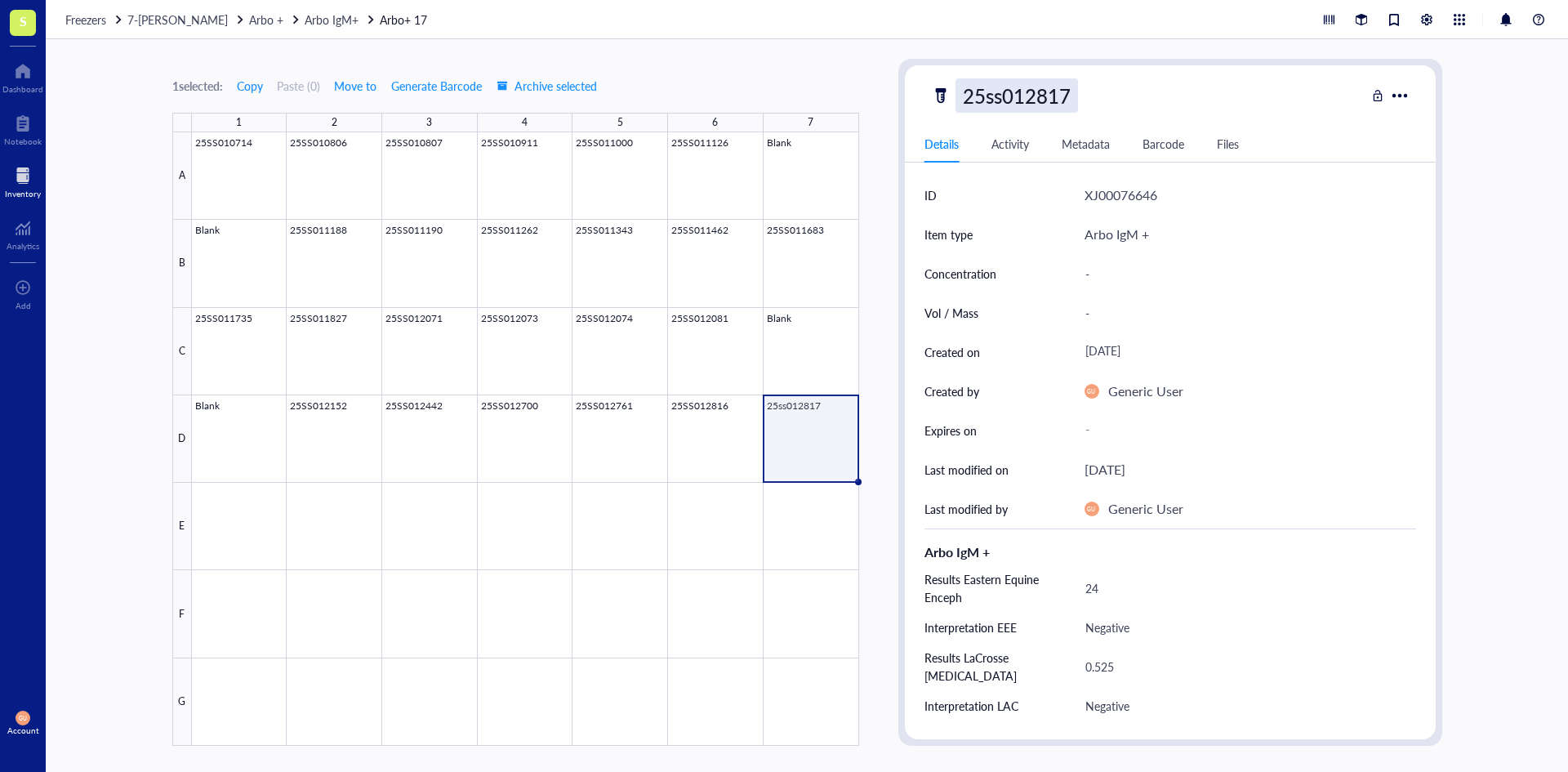
click at [994, 104] on div "25ss012817" at bounding box center [1017, 95] width 123 height 35
click at [995, 100] on input "25ss012817" at bounding box center [1025, 95] width 137 height 33
click at [1002, 95] on input "25ss012817" at bounding box center [1025, 95] width 137 height 33
type input "25SS012817"
click at [594, 504] on div at bounding box center [525, 439] width 668 height 613
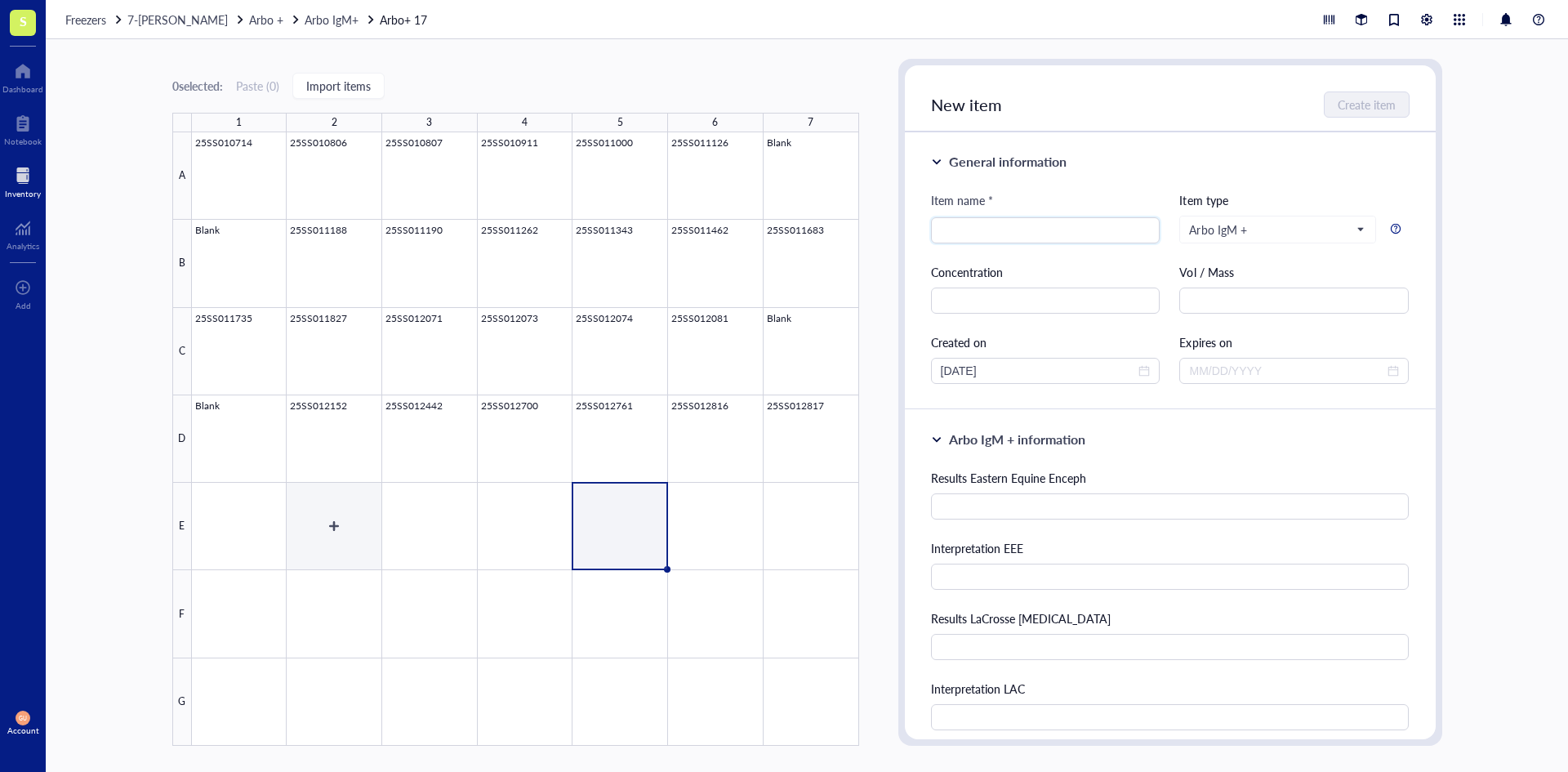
click at [375, 499] on div at bounding box center [525, 439] width 668 height 613
click at [254, 517] on div at bounding box center [525, 439] width 668 height 613
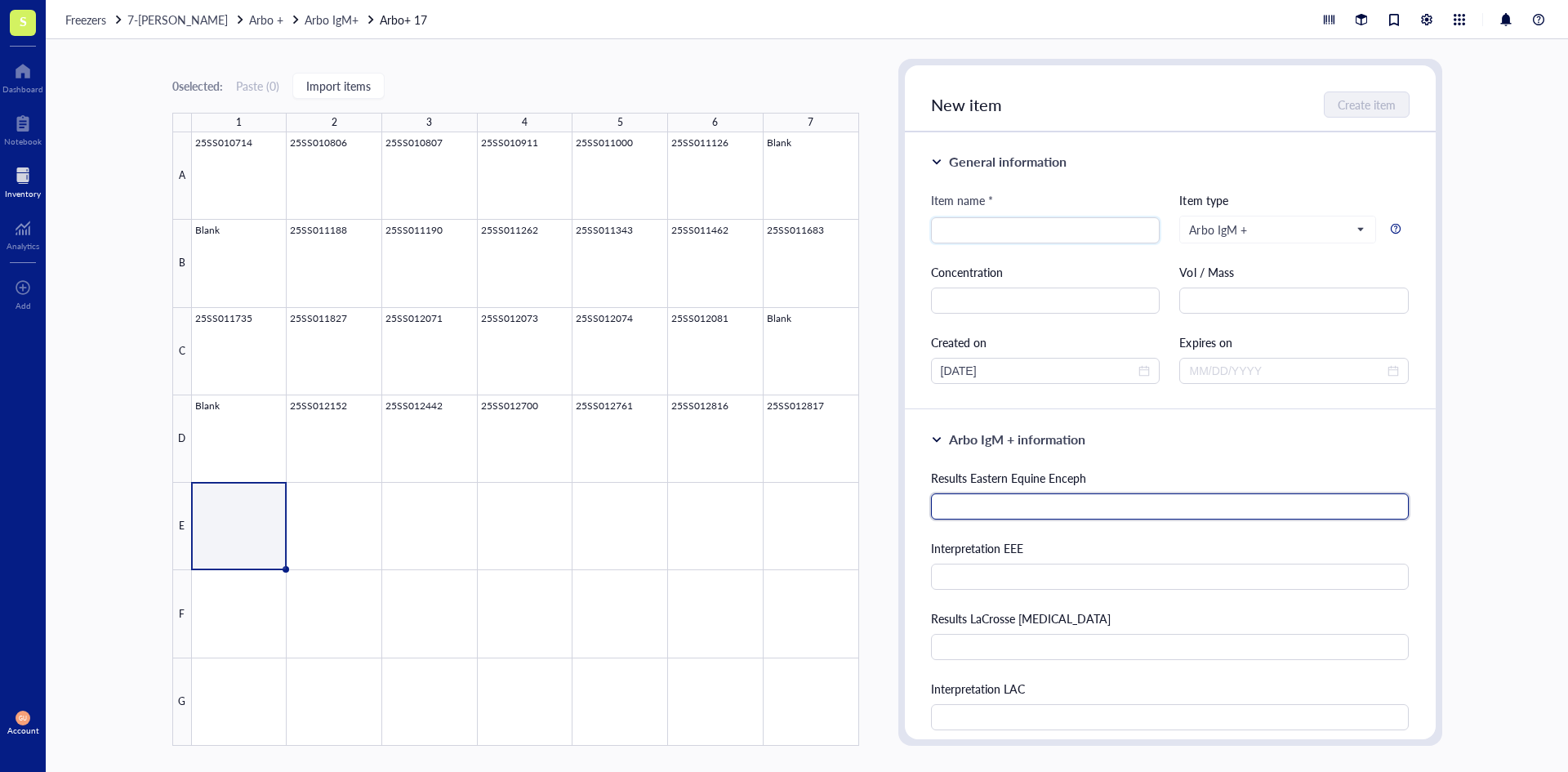
click at [999, 510] on input "text" at bounding box center [1170, 506] width 479 height 26
click at [976, 490] on div "Results Eastern Equine Enceph" at bounding box center [1170, 494] width 479 height 51
click at [965, 508] on input "text" at bounding box center [1170, 506] width 479 height 26
type input "207"
type input "Presumptive Positive"
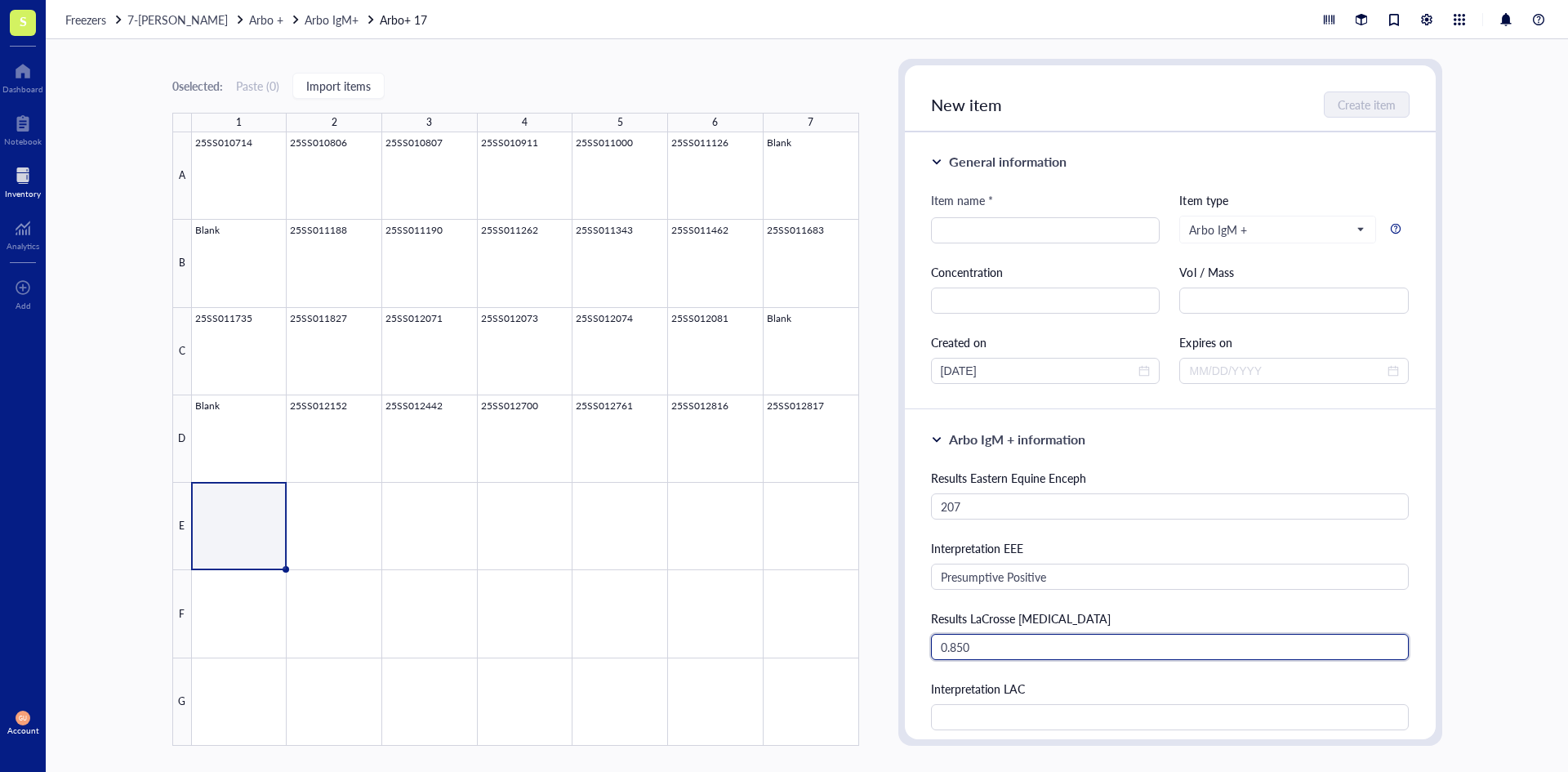
type input "0.850"
type input "Negative"
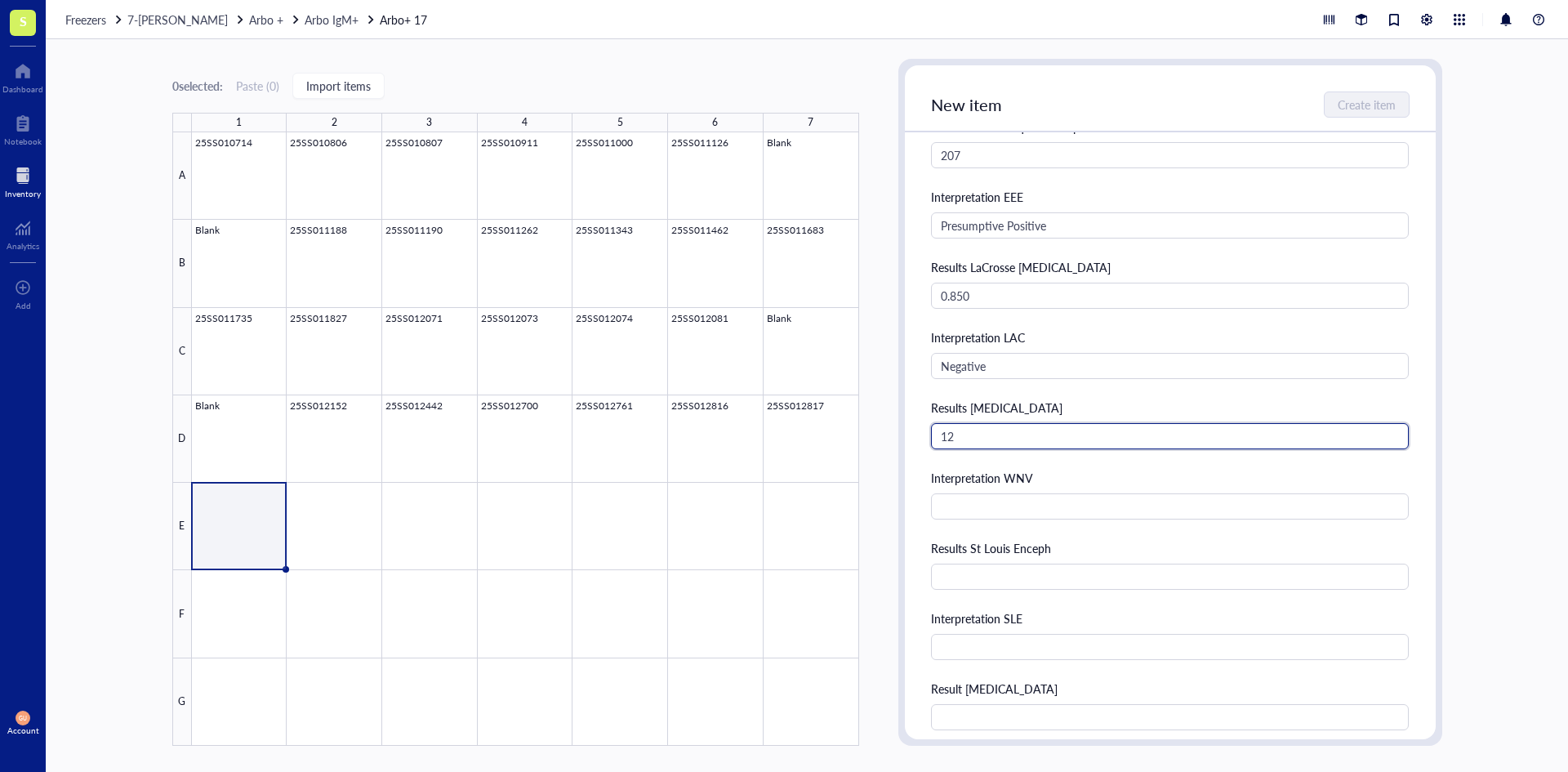
type input "12"
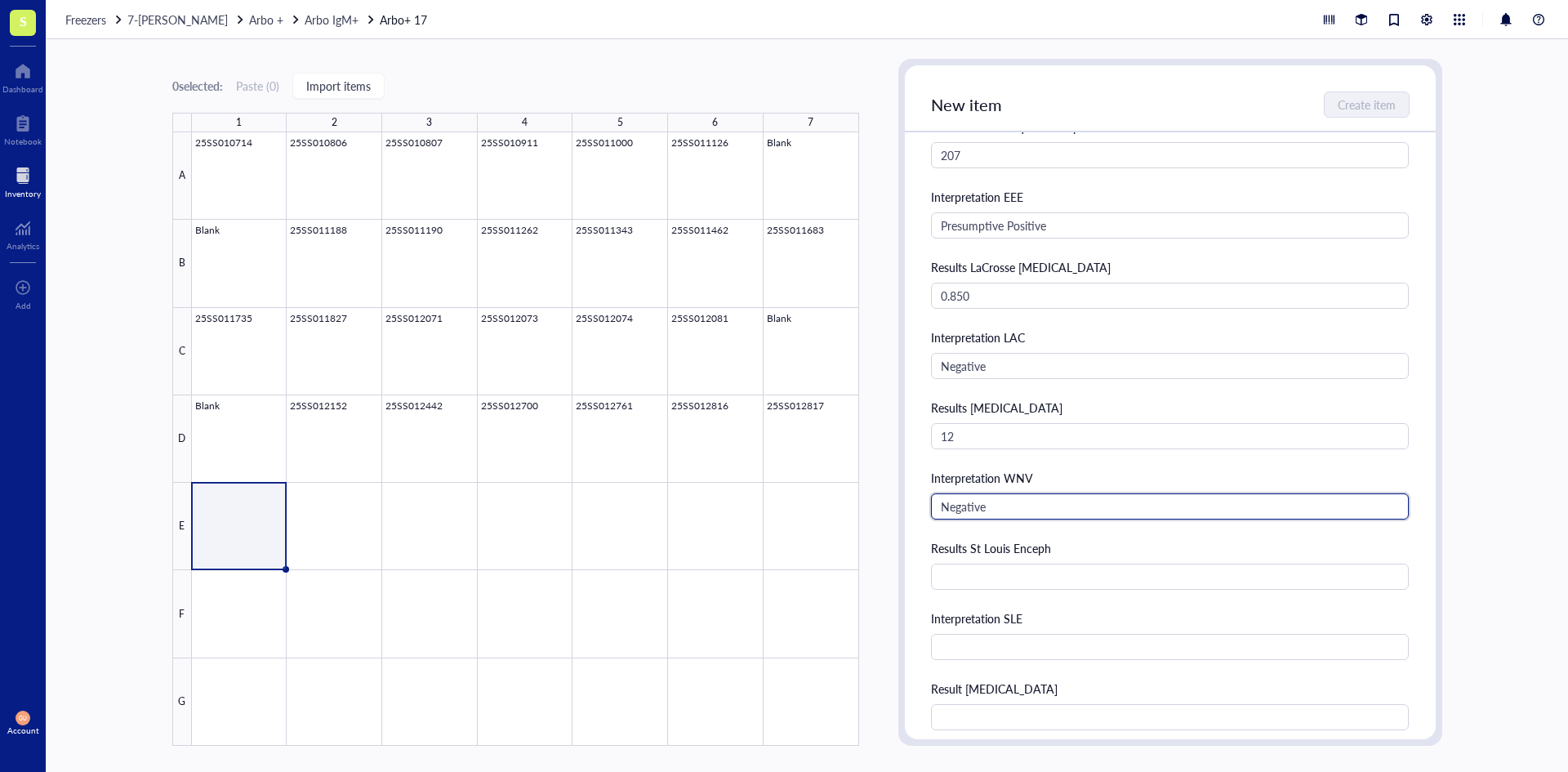
type input "Negative"
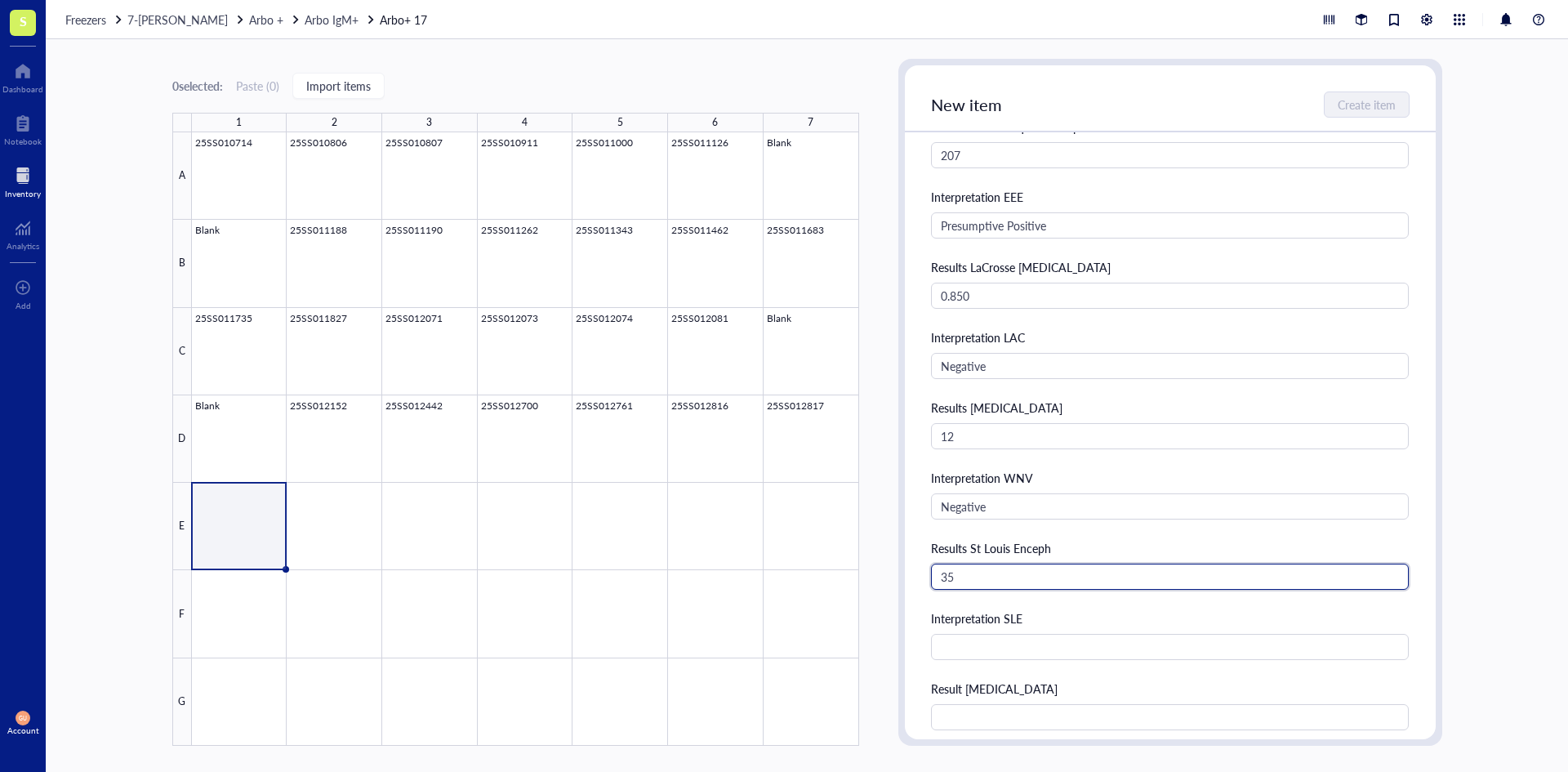
type input "35"
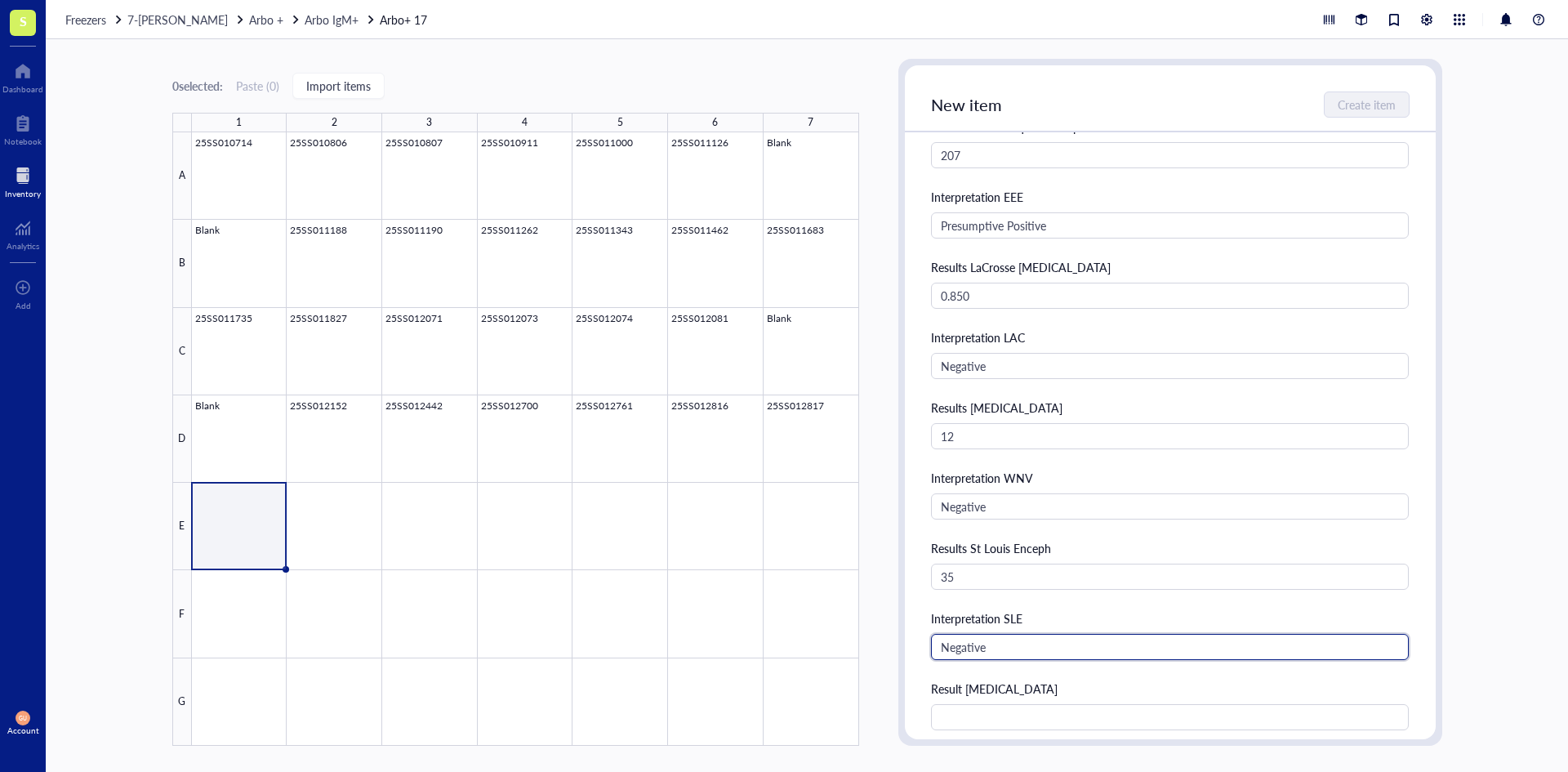
type input "Negative"
type input "1.018"
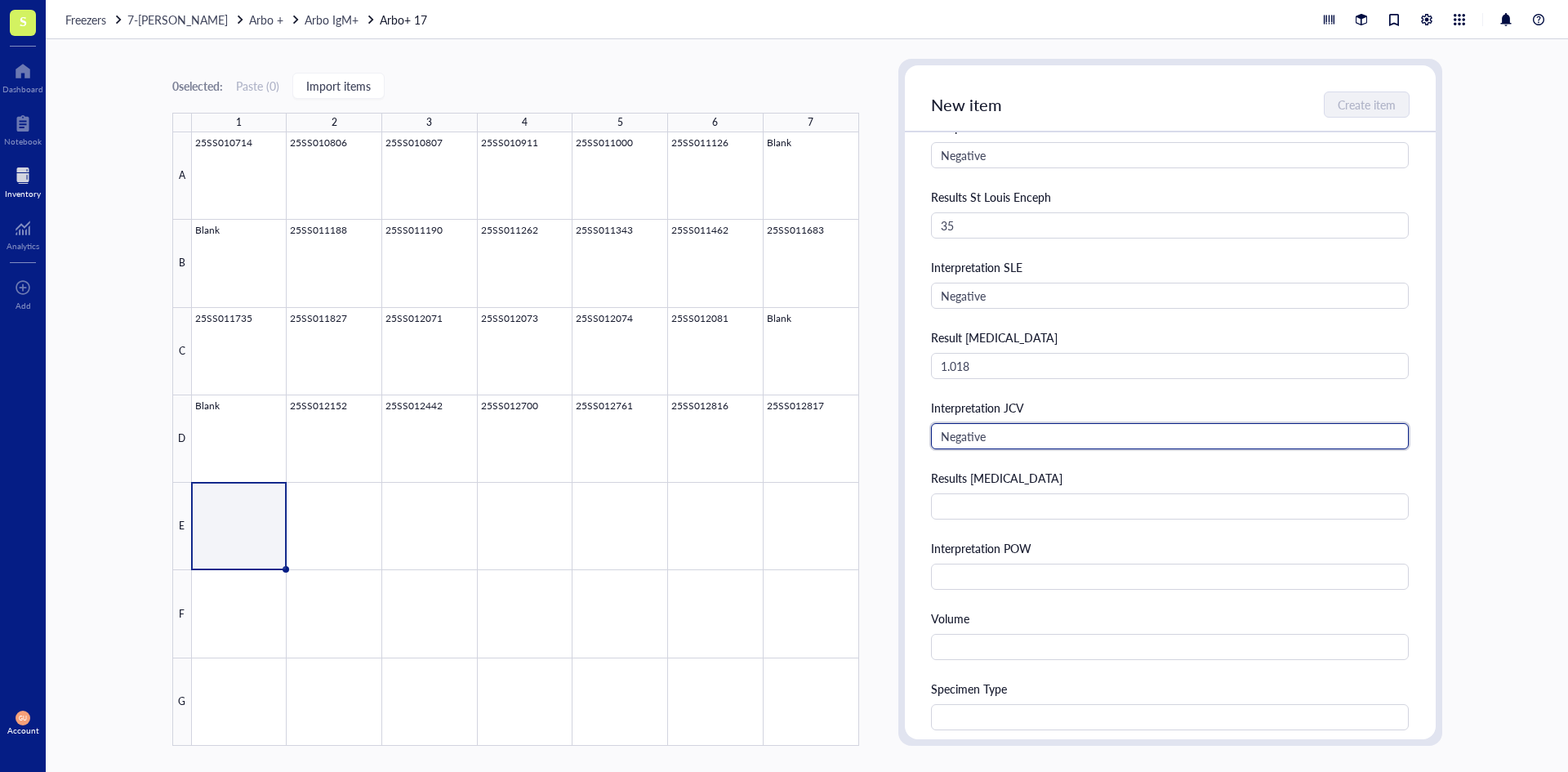
type input "Negative"
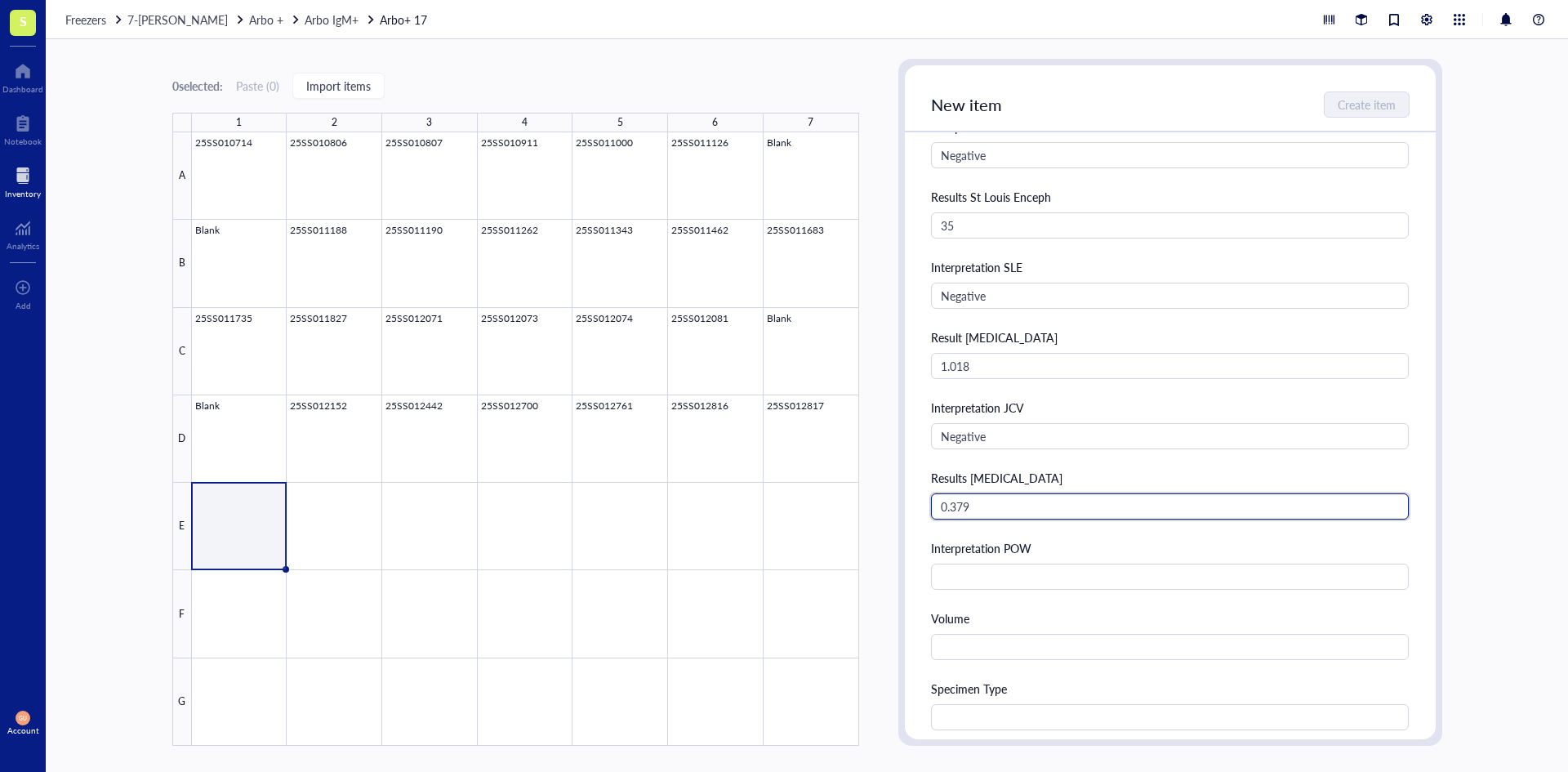
type input "0.379"
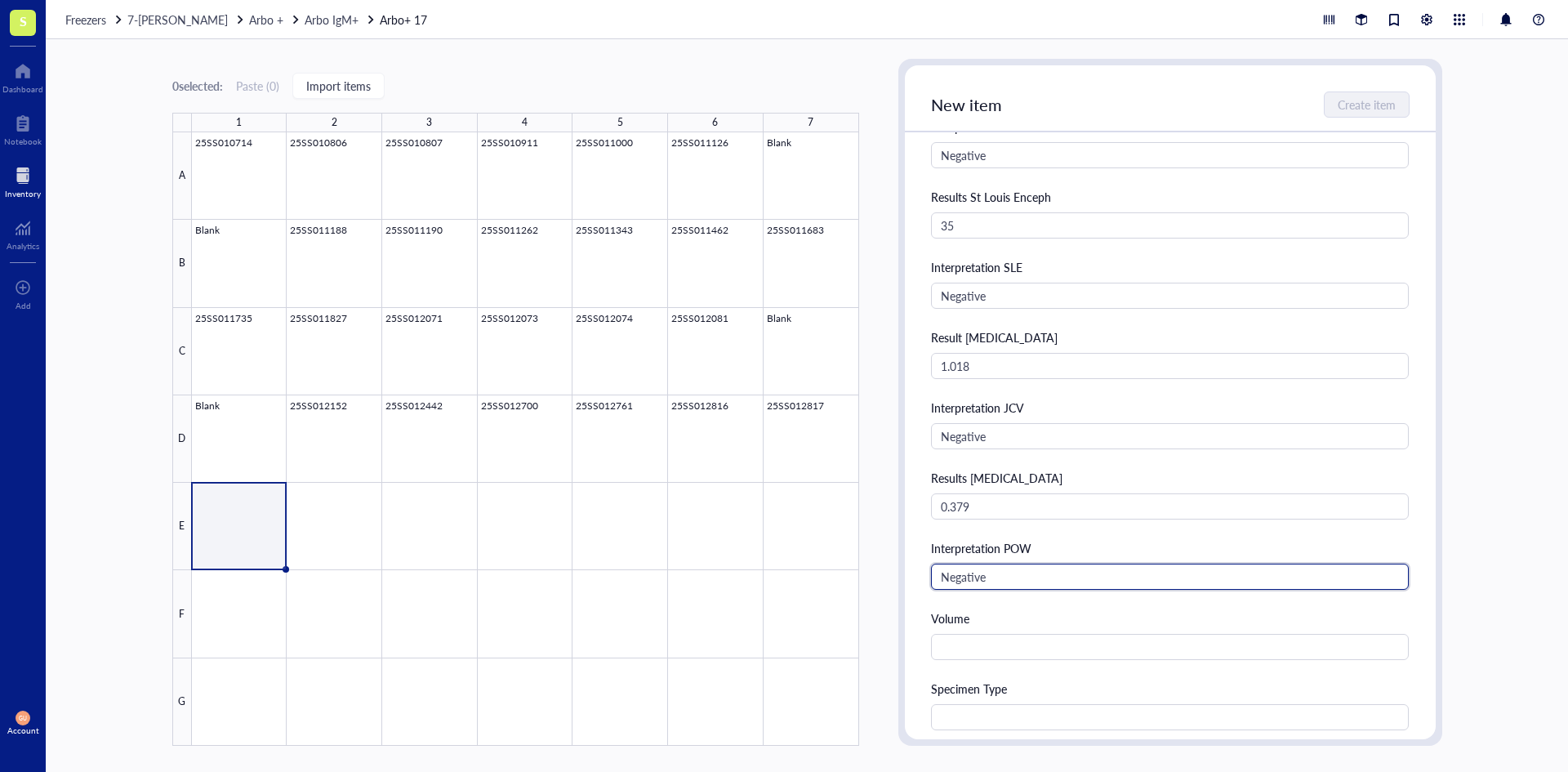
type input "Negative"
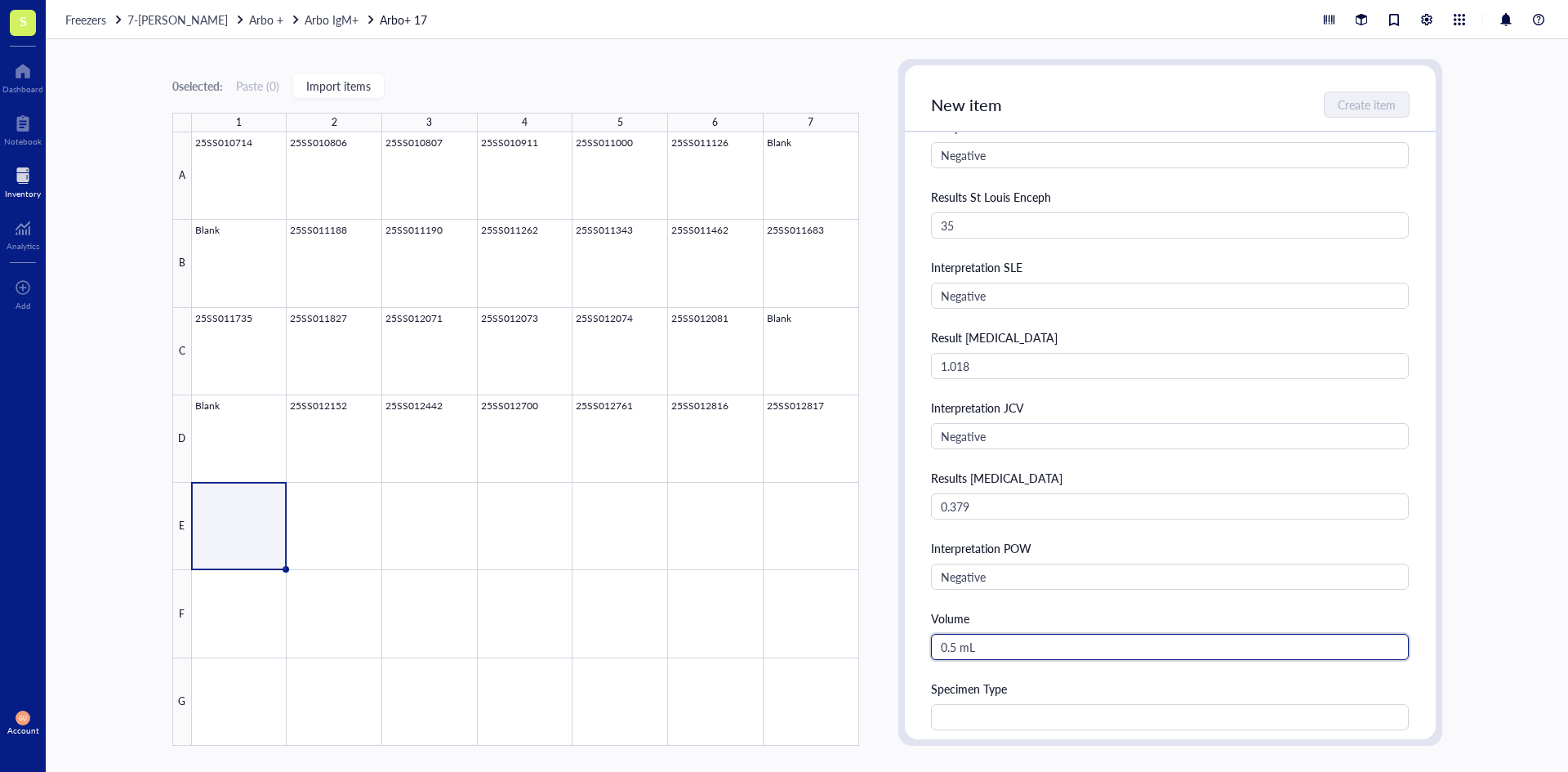
type input "0.5 mL"
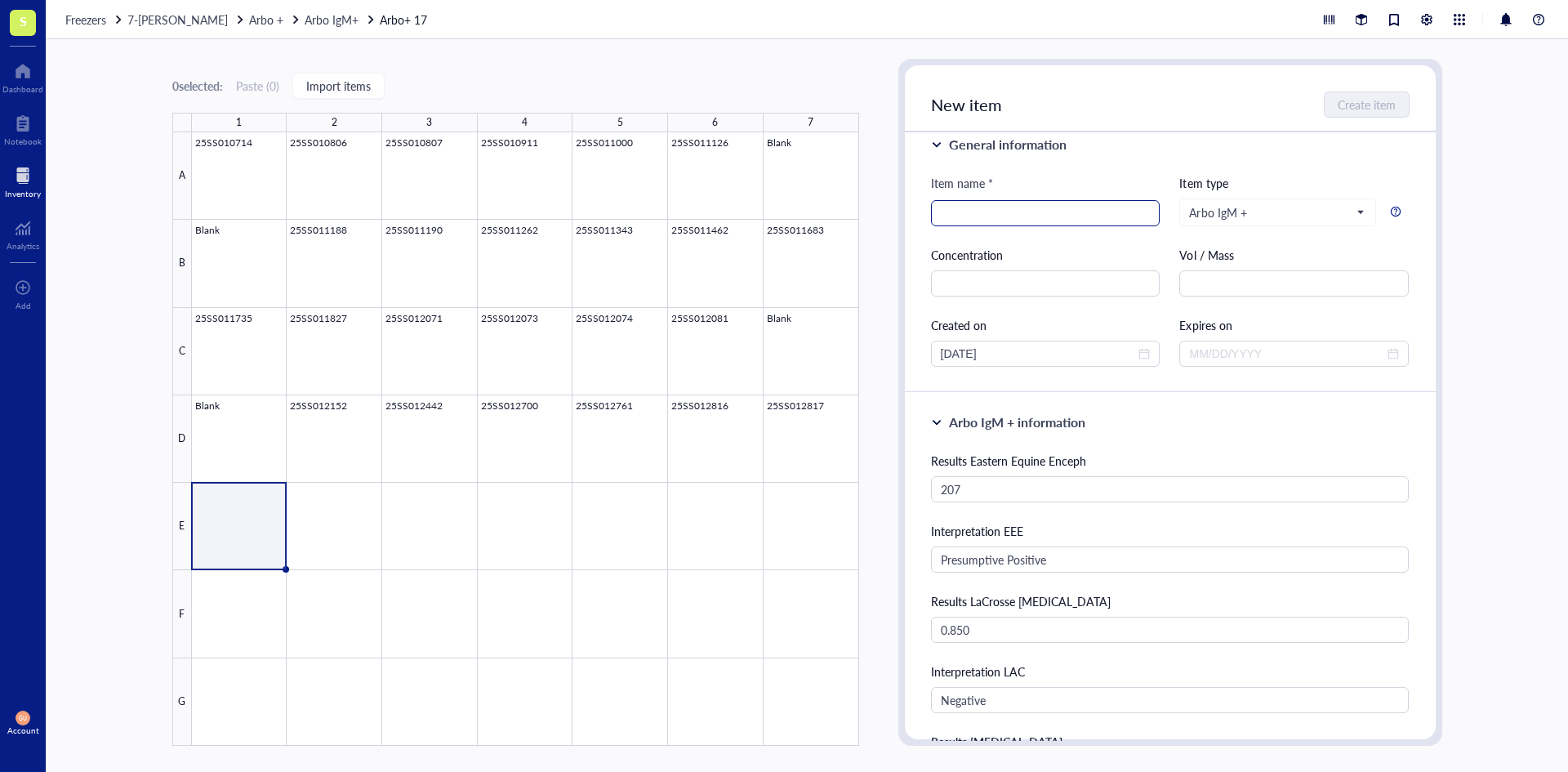
scroll to position [0, 0]
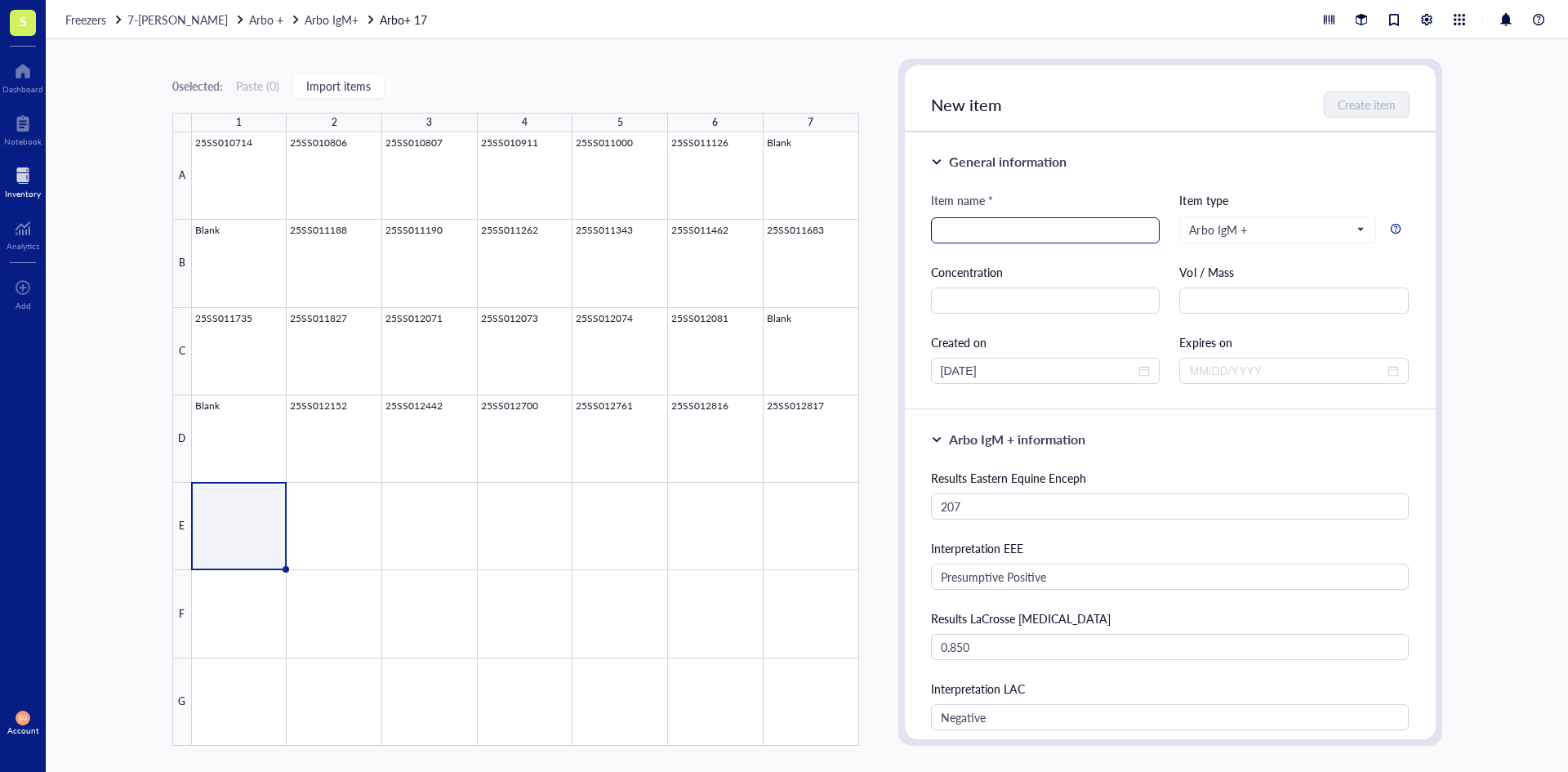
type input "Serum"
click at [992, 227] on input "search" at bounding box center [1046, 230] width 210 height 25
type input "25SS013004"
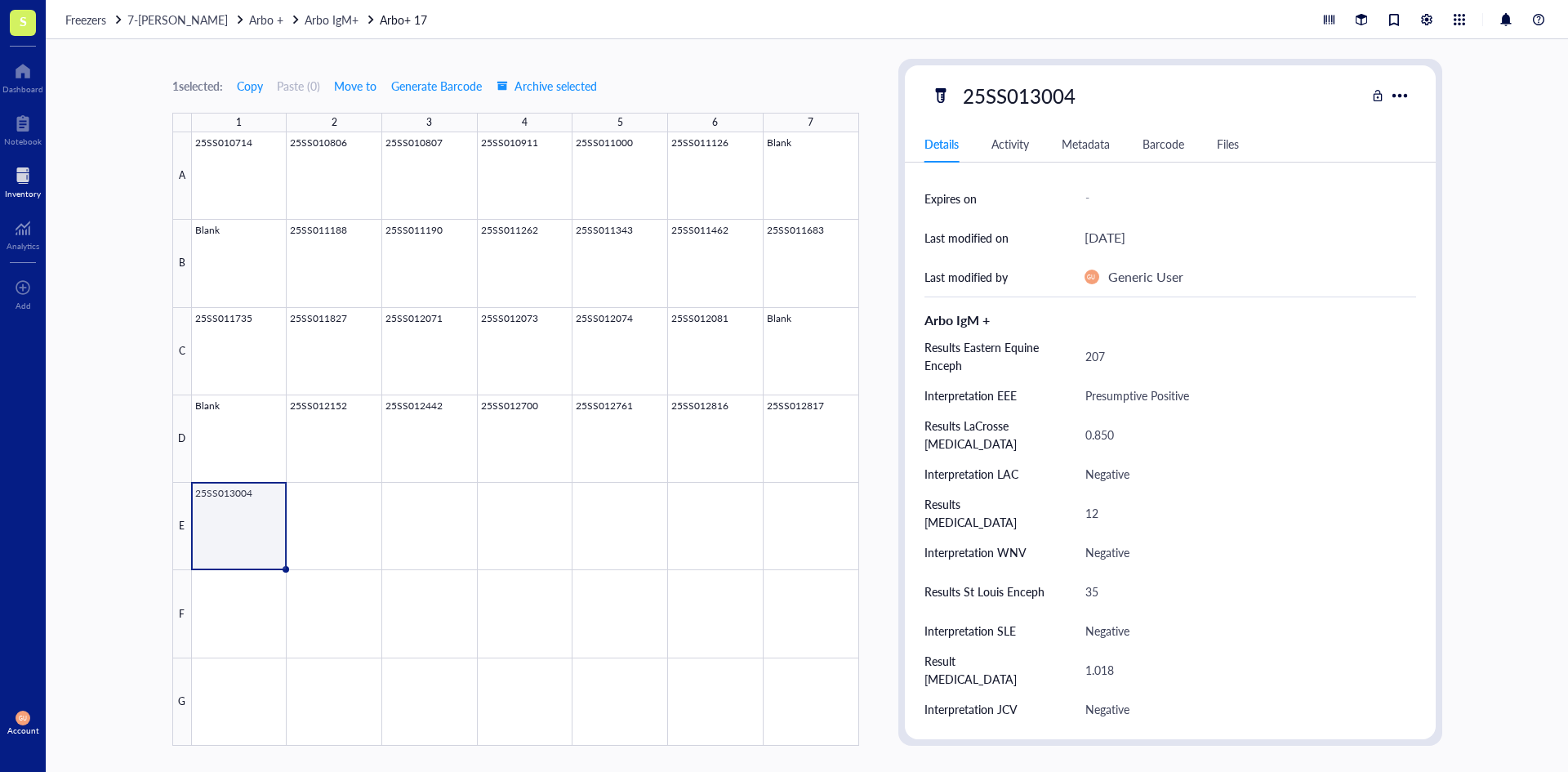
scroll to position [490, 0]
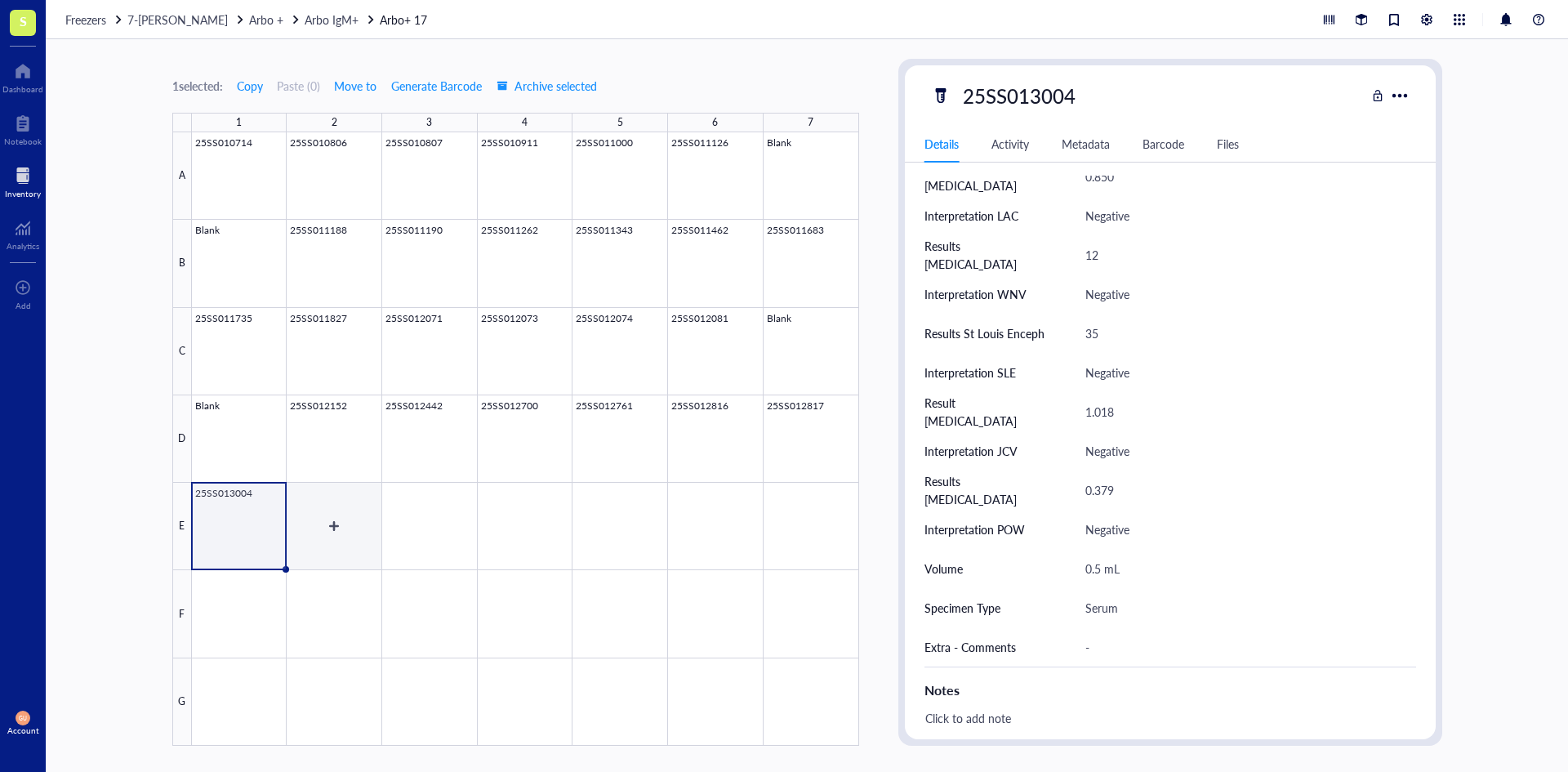
click at [339, 534] on div at bounding box center [525, 439] width 668 height 613
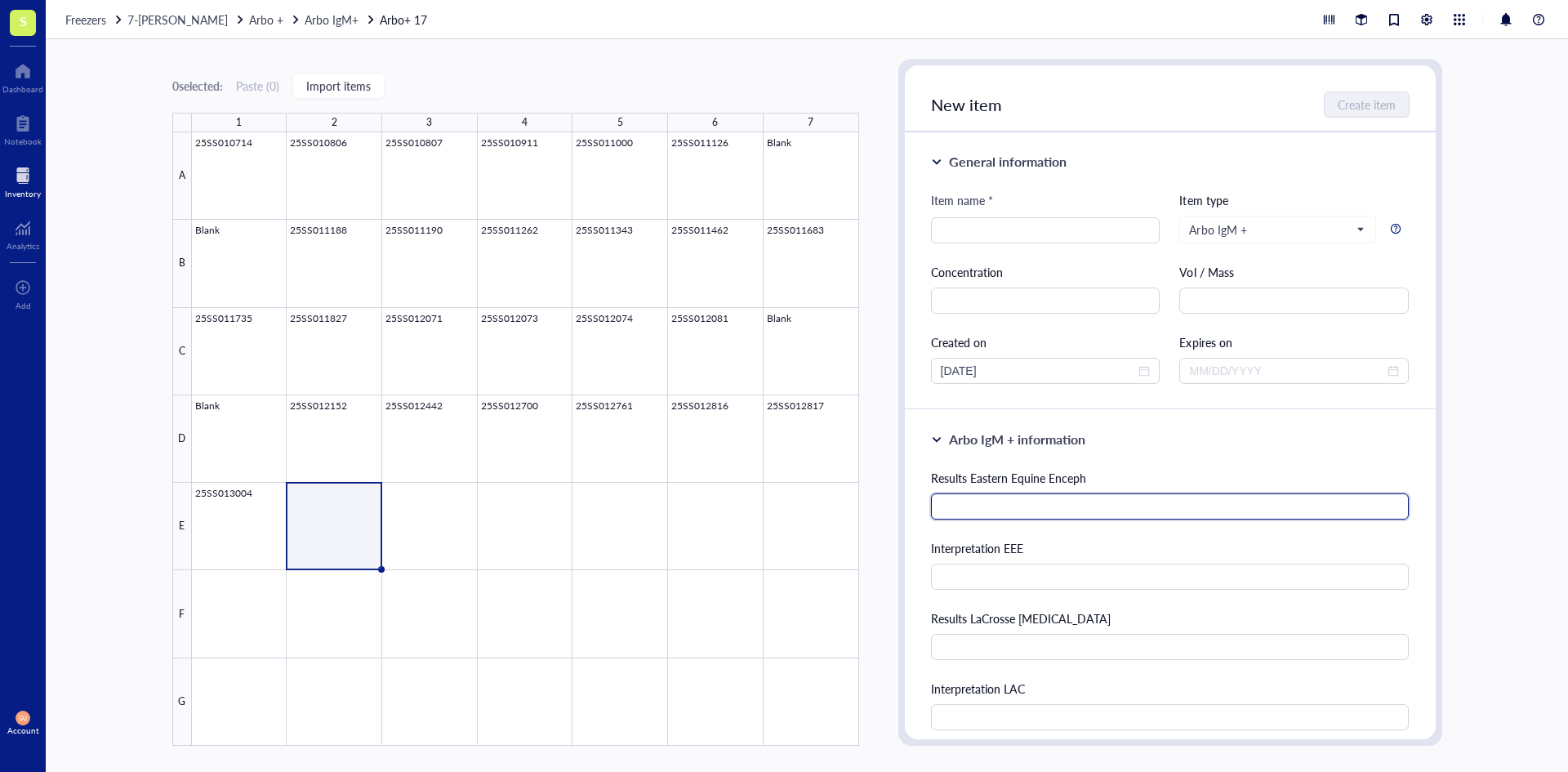
click at [1037, 516] on input "text" at bounding box center [1170, 506] width 479 height 26
type input "48"
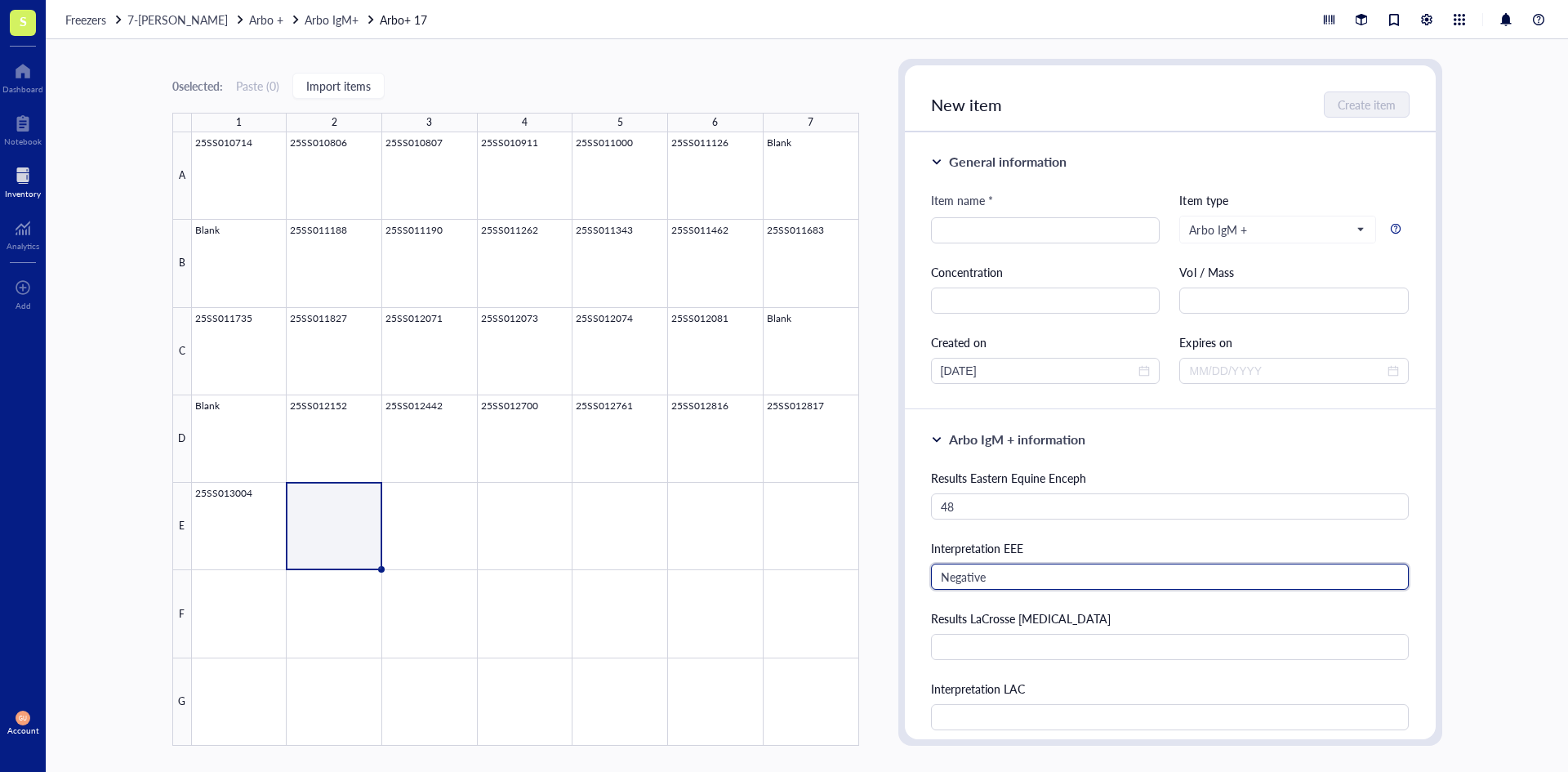
type input "Negative"
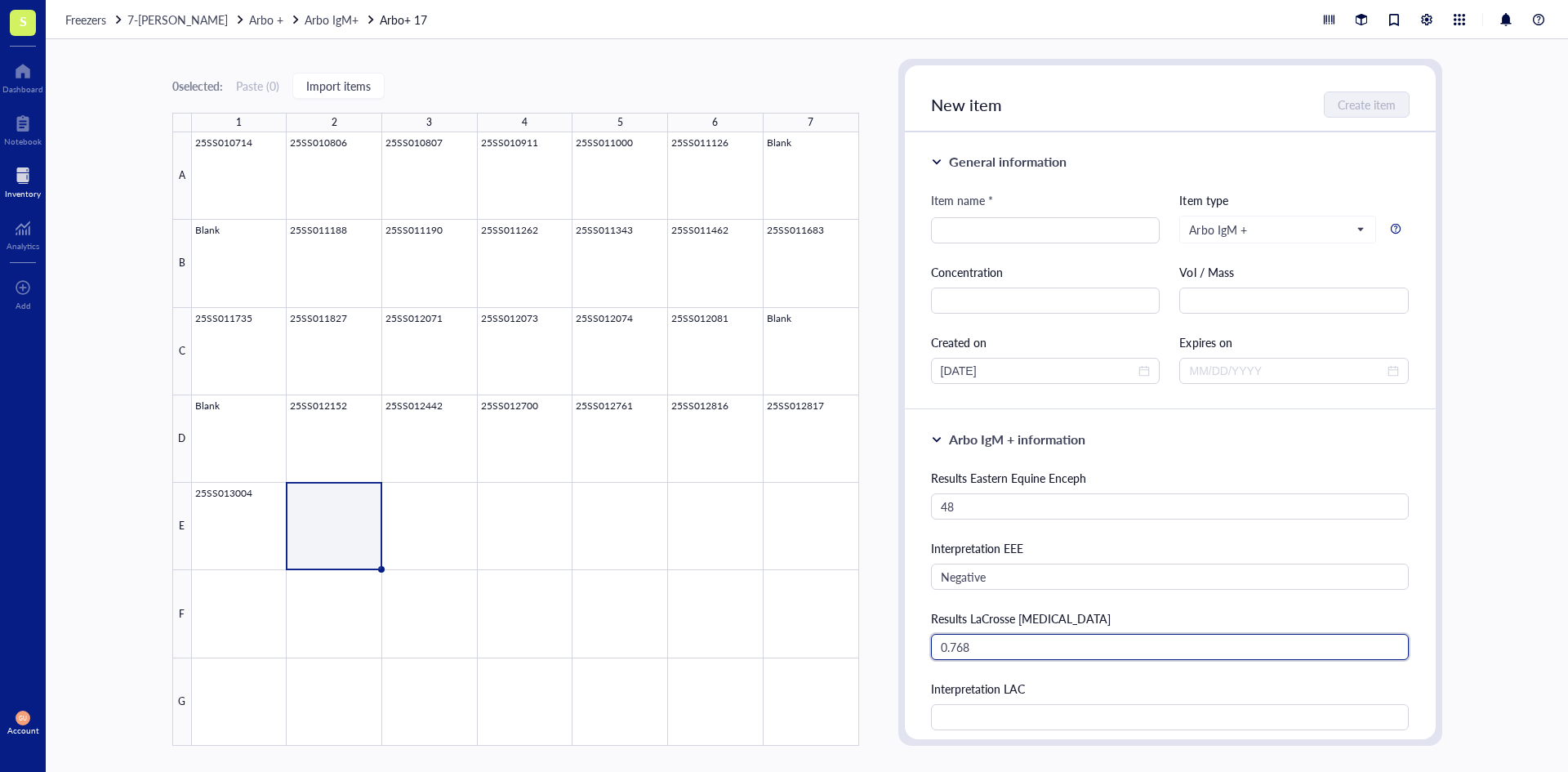
type input "0.768"
type input "Negative"
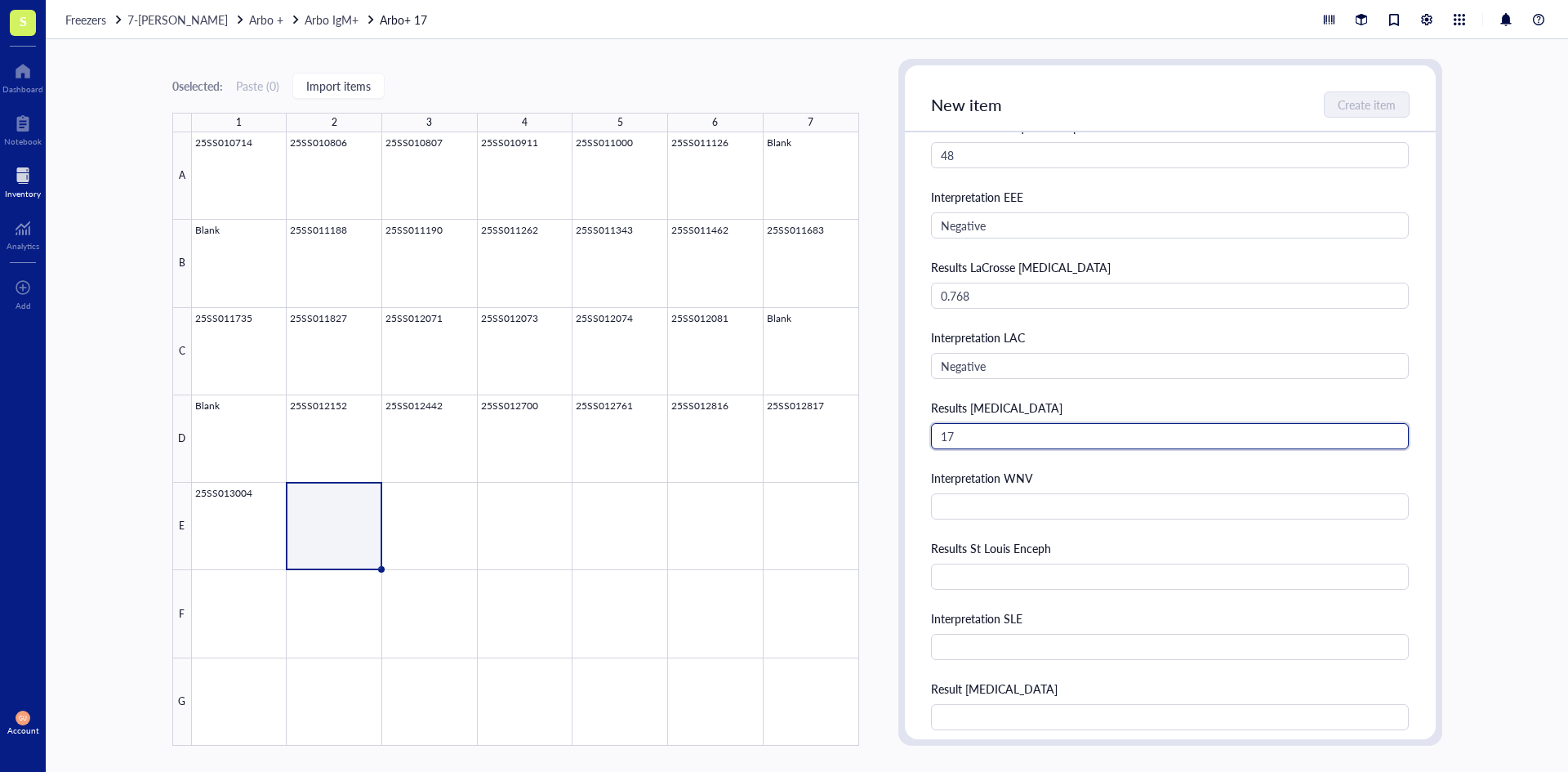
type input "17"
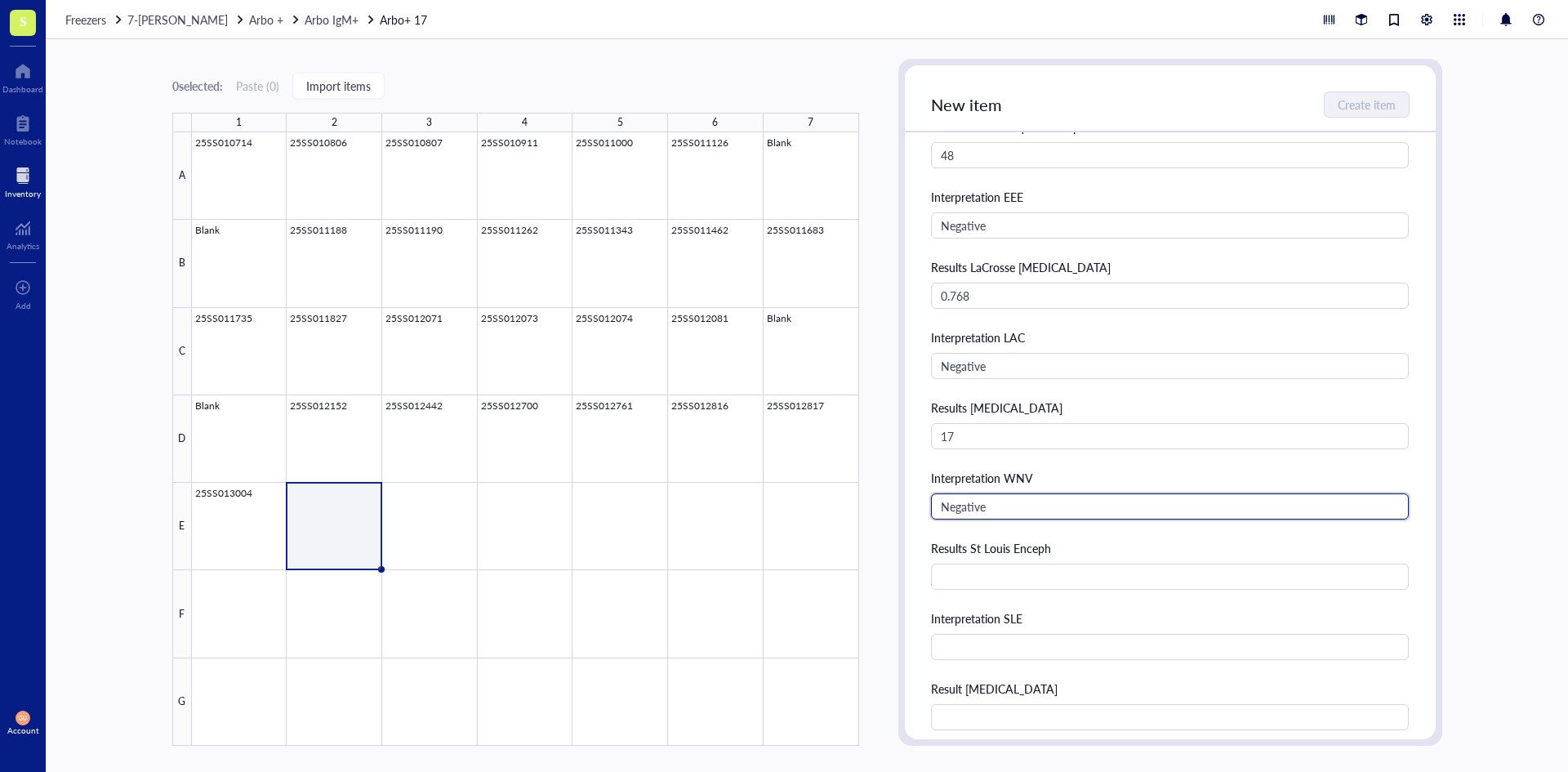
type input "Negative"
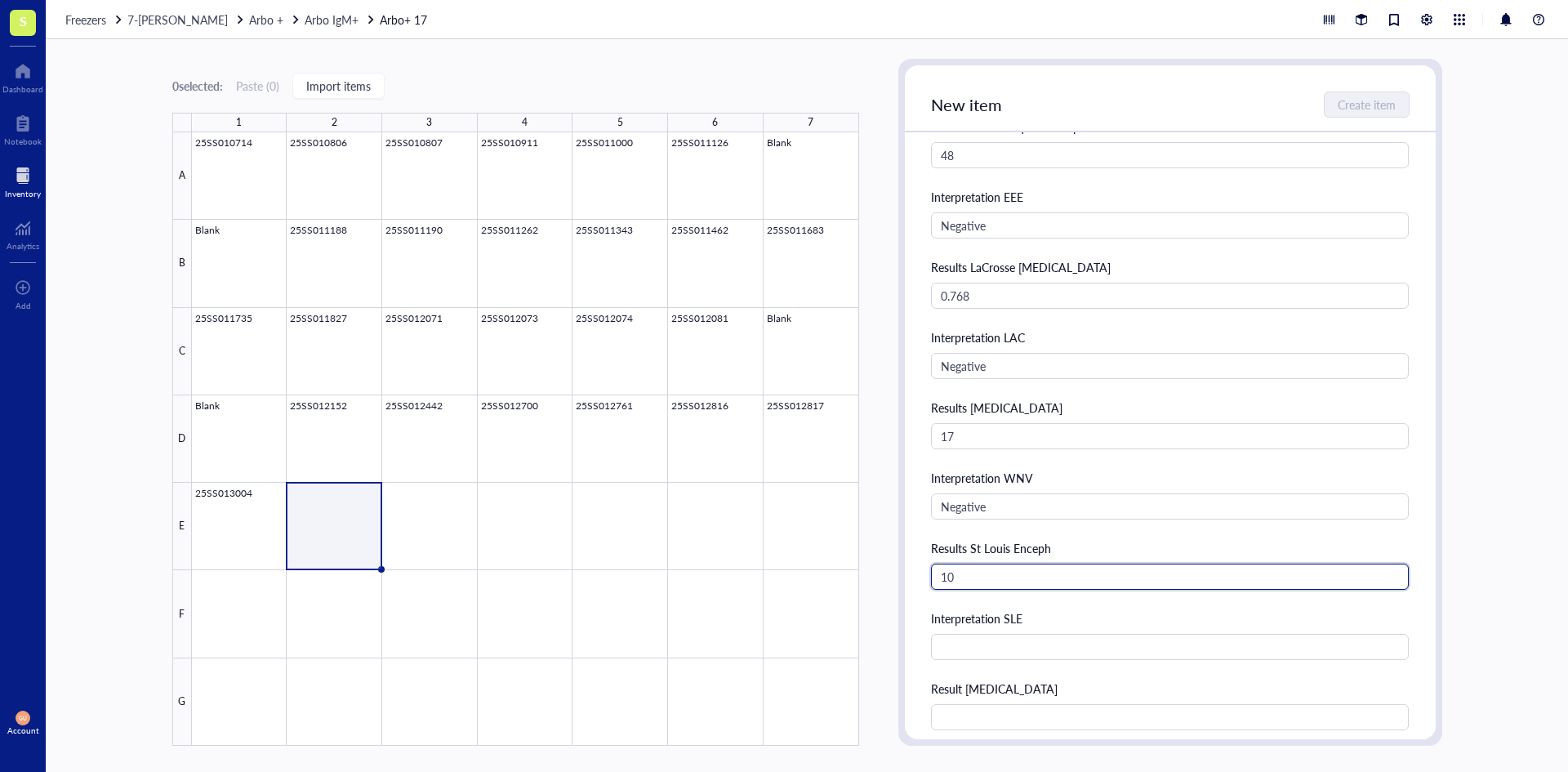
type input "10"
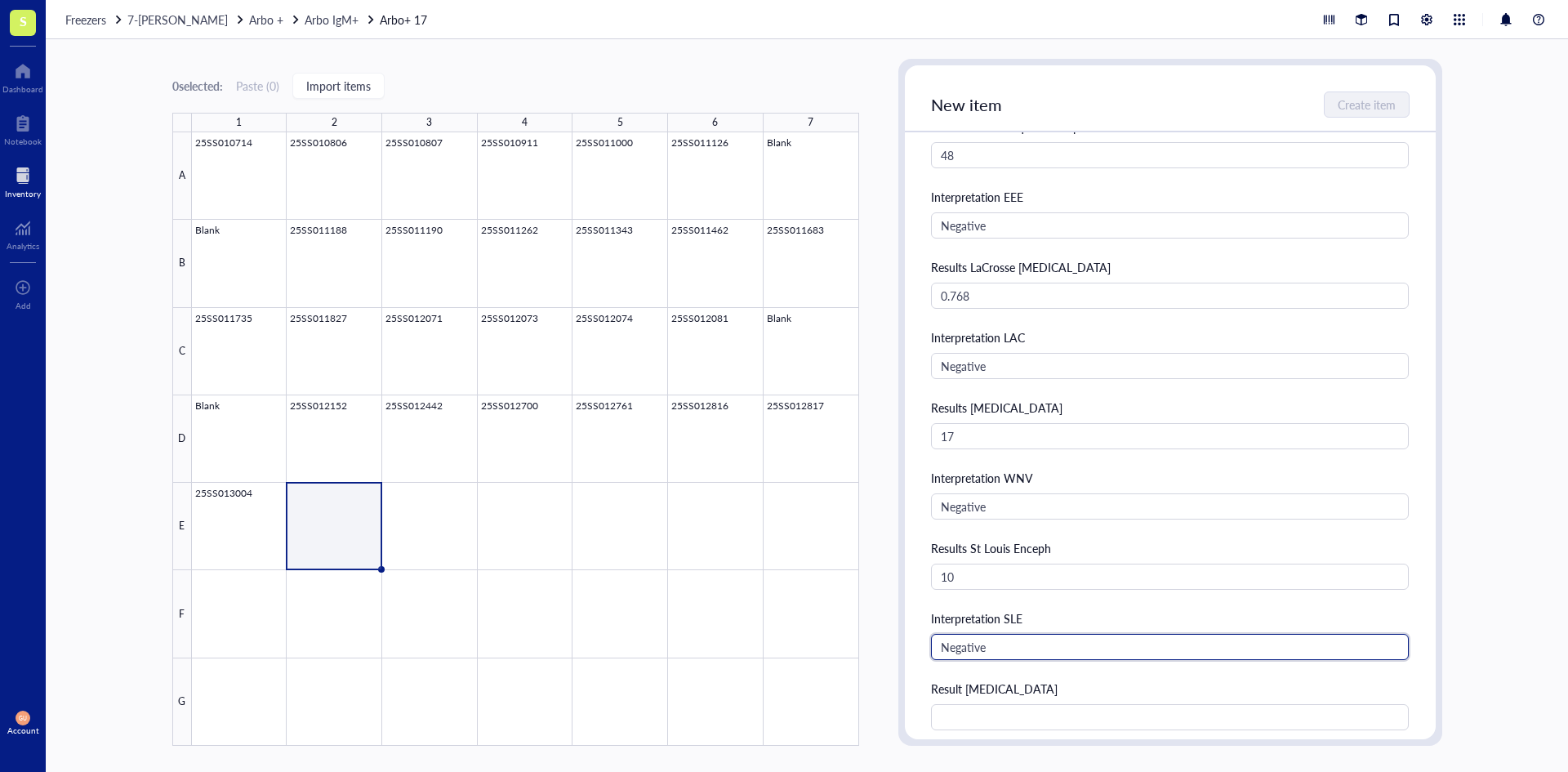
type input "Negative"
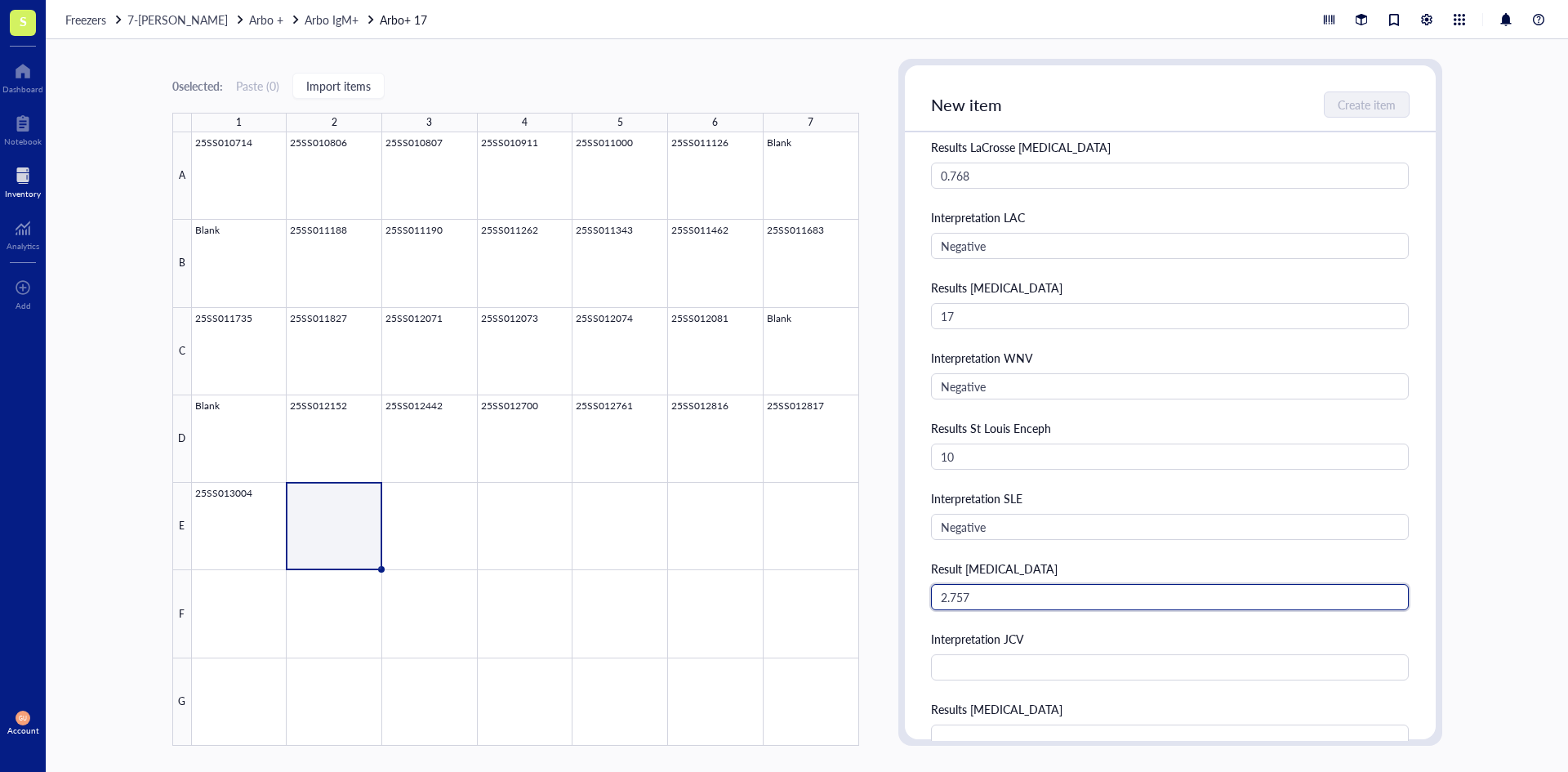
scroll to position [514, 0]
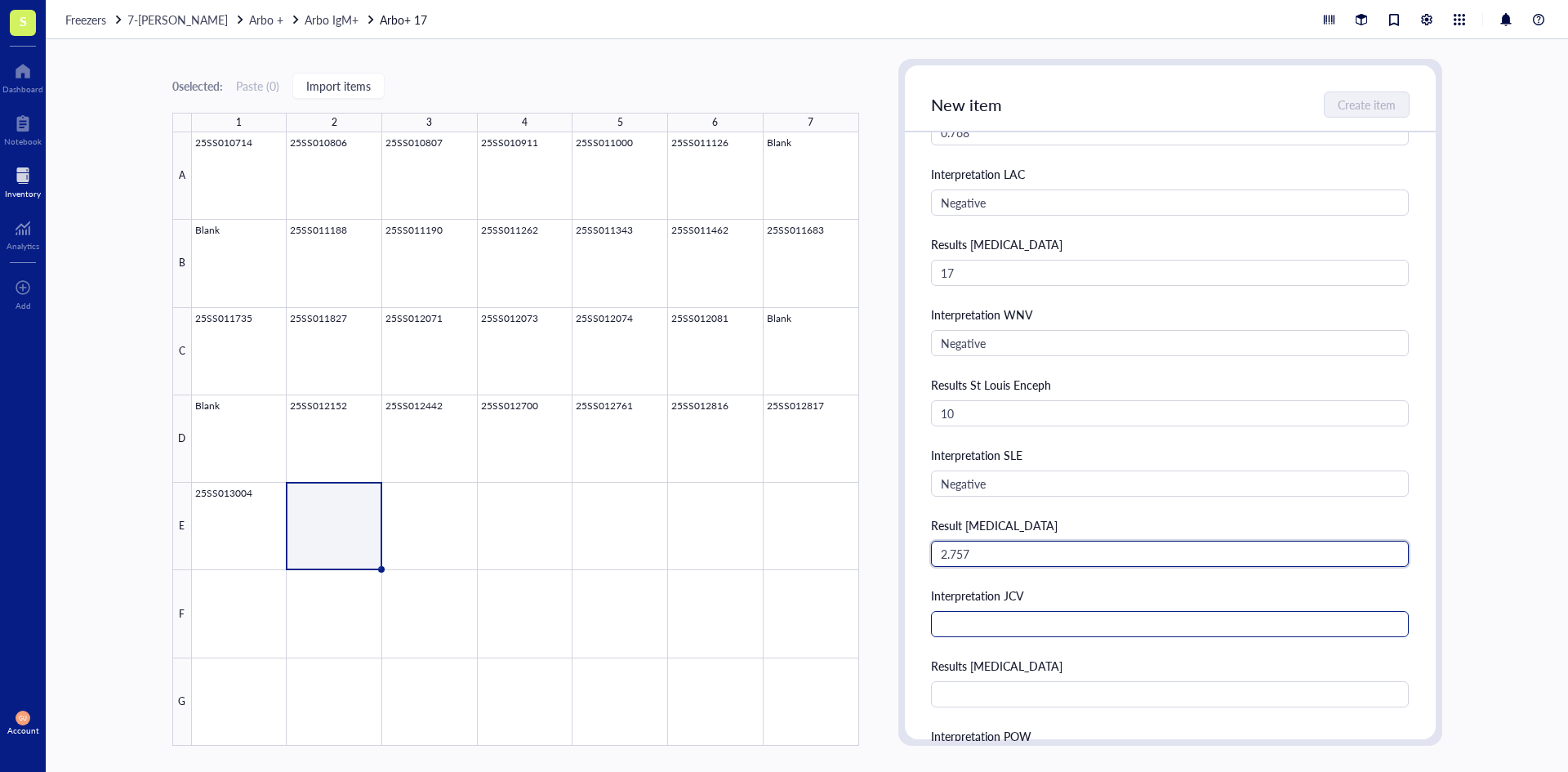
type input "2.757"
click at [1048, 633] on input "text" at bounding box center [1170, 623] width 479 height 26
type input "Equivocal"
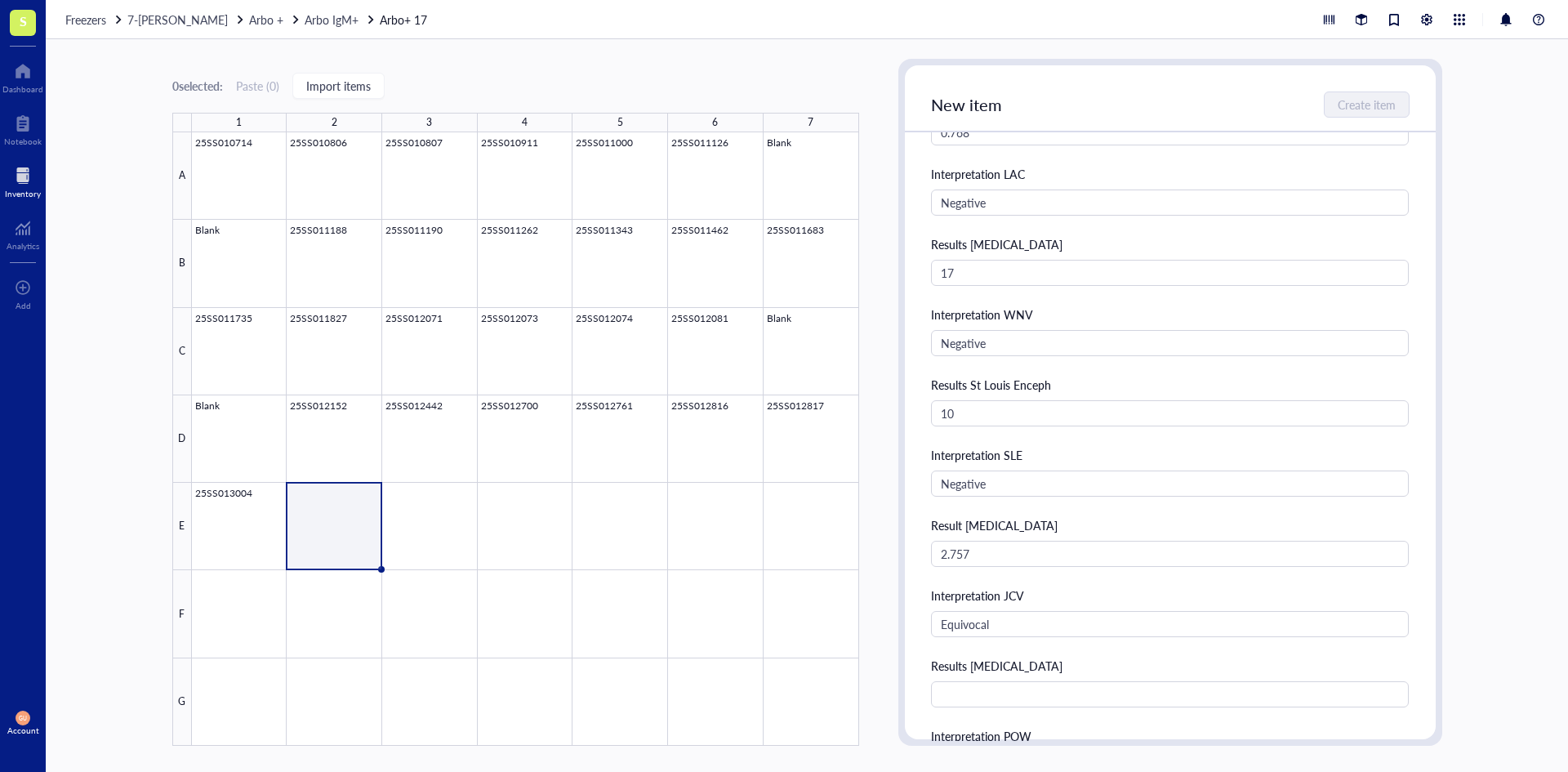
click at [1001, 680] on div "Results [MEDICAL_DATA]" at bounding box center [1170, 682] width 479 height 51
click at [997, 683] on input "text" at bounding box center [1170, 694] width 479 height 26
type input "0.458"
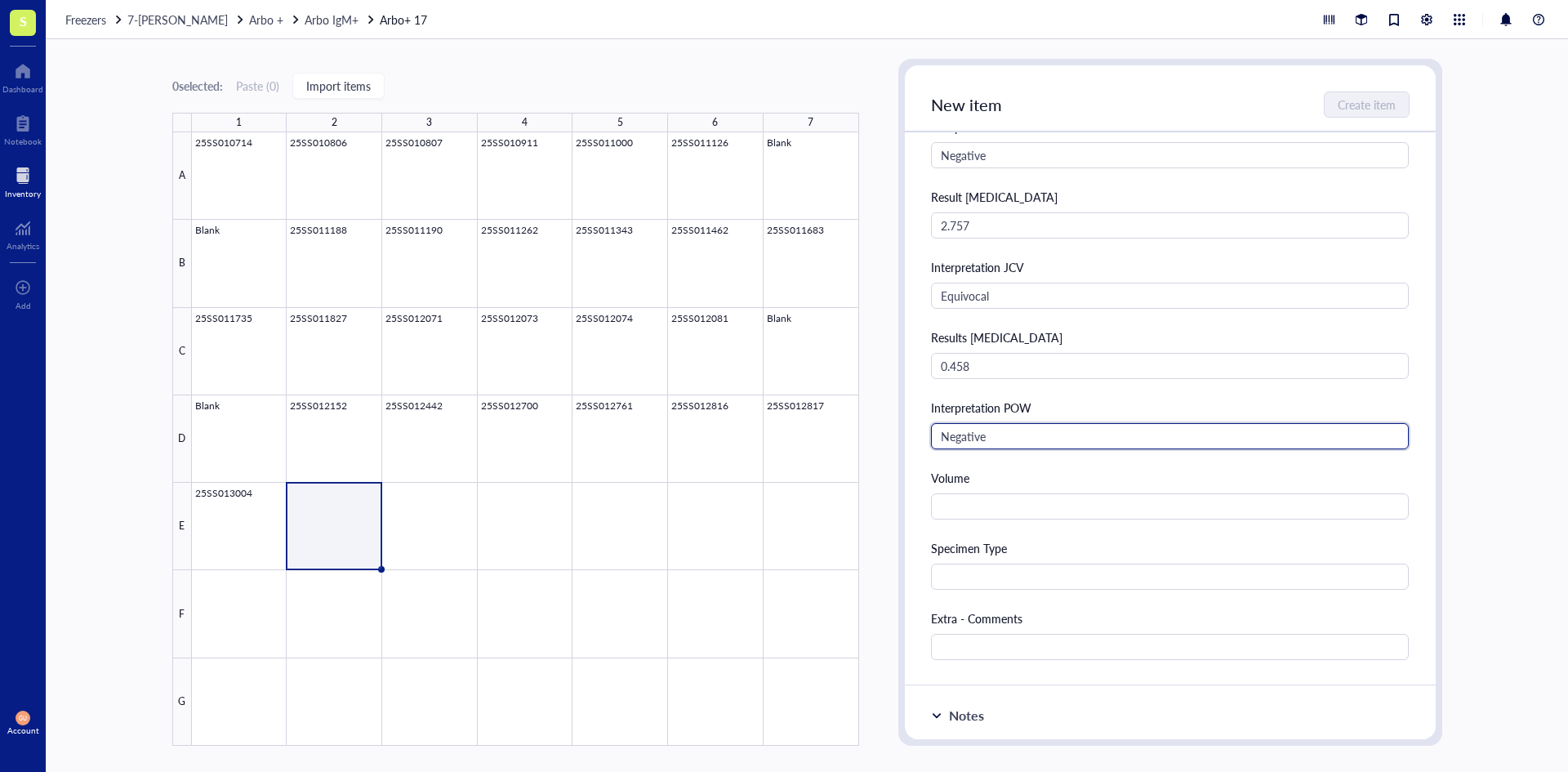
type input "Negative"
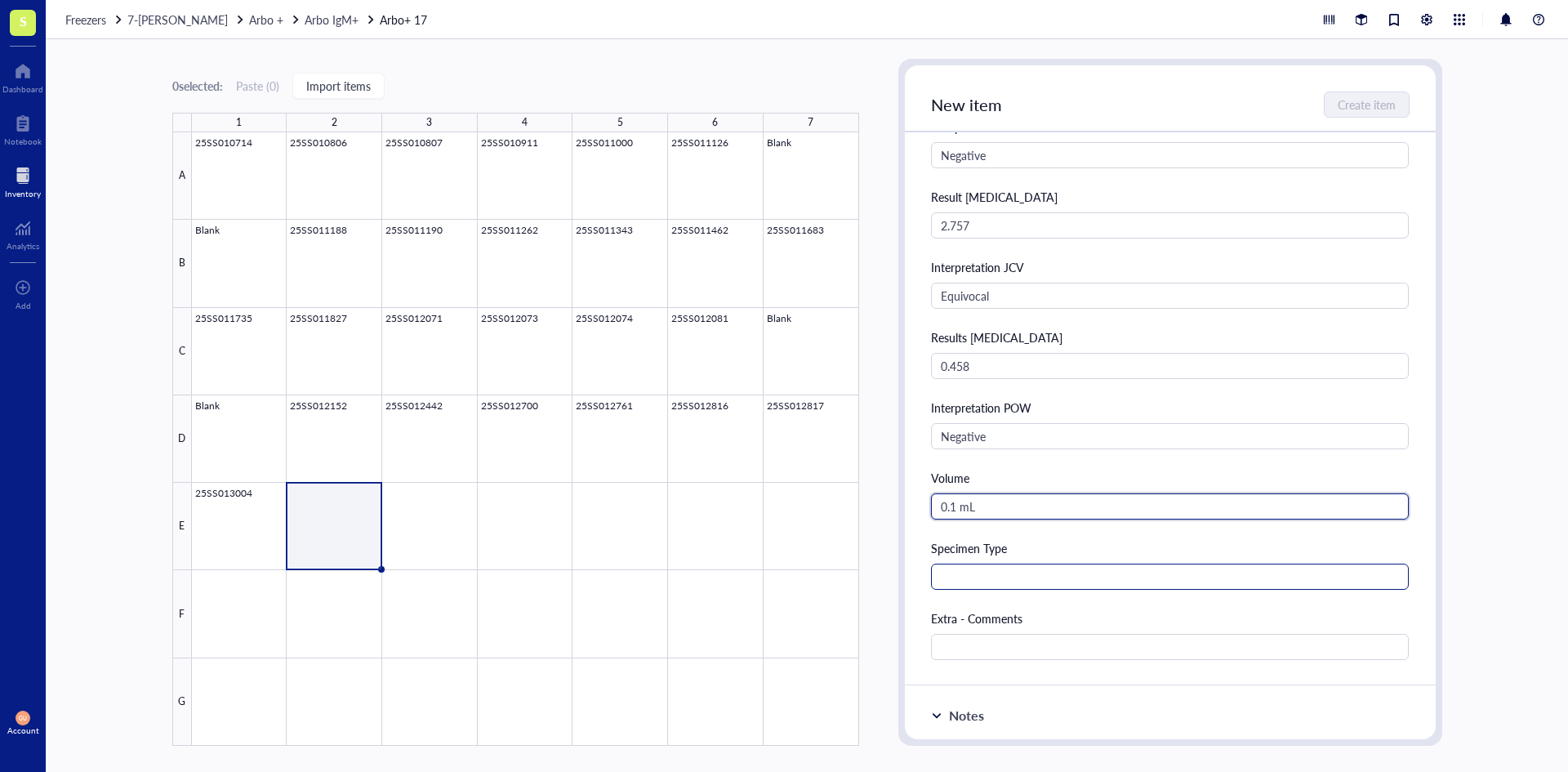
type input "0.1 mL"
click at [972, 579] on input "text" at bounding box center [1170, 576] width 479 height 26
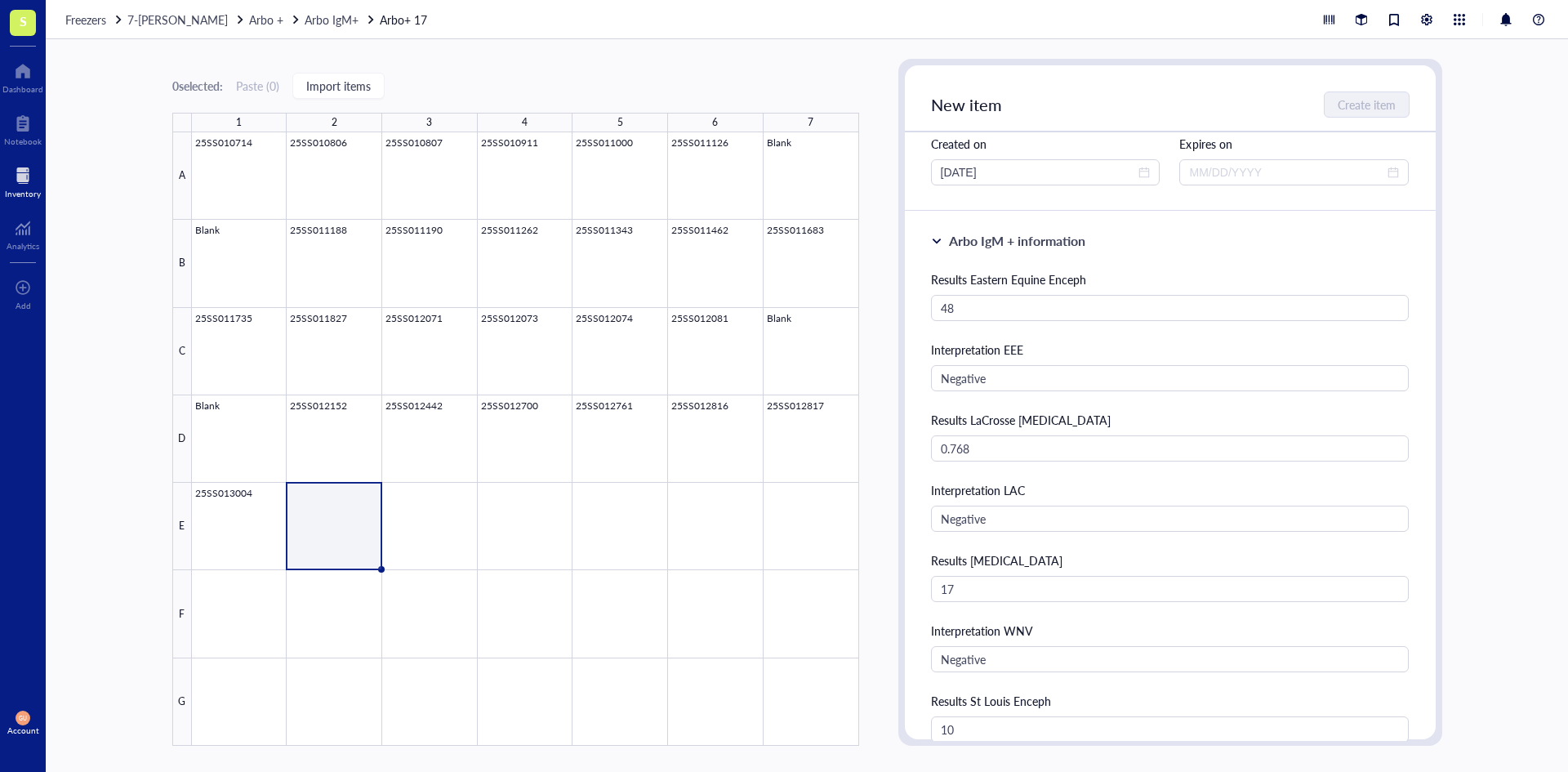
scroll to position [0, 0]
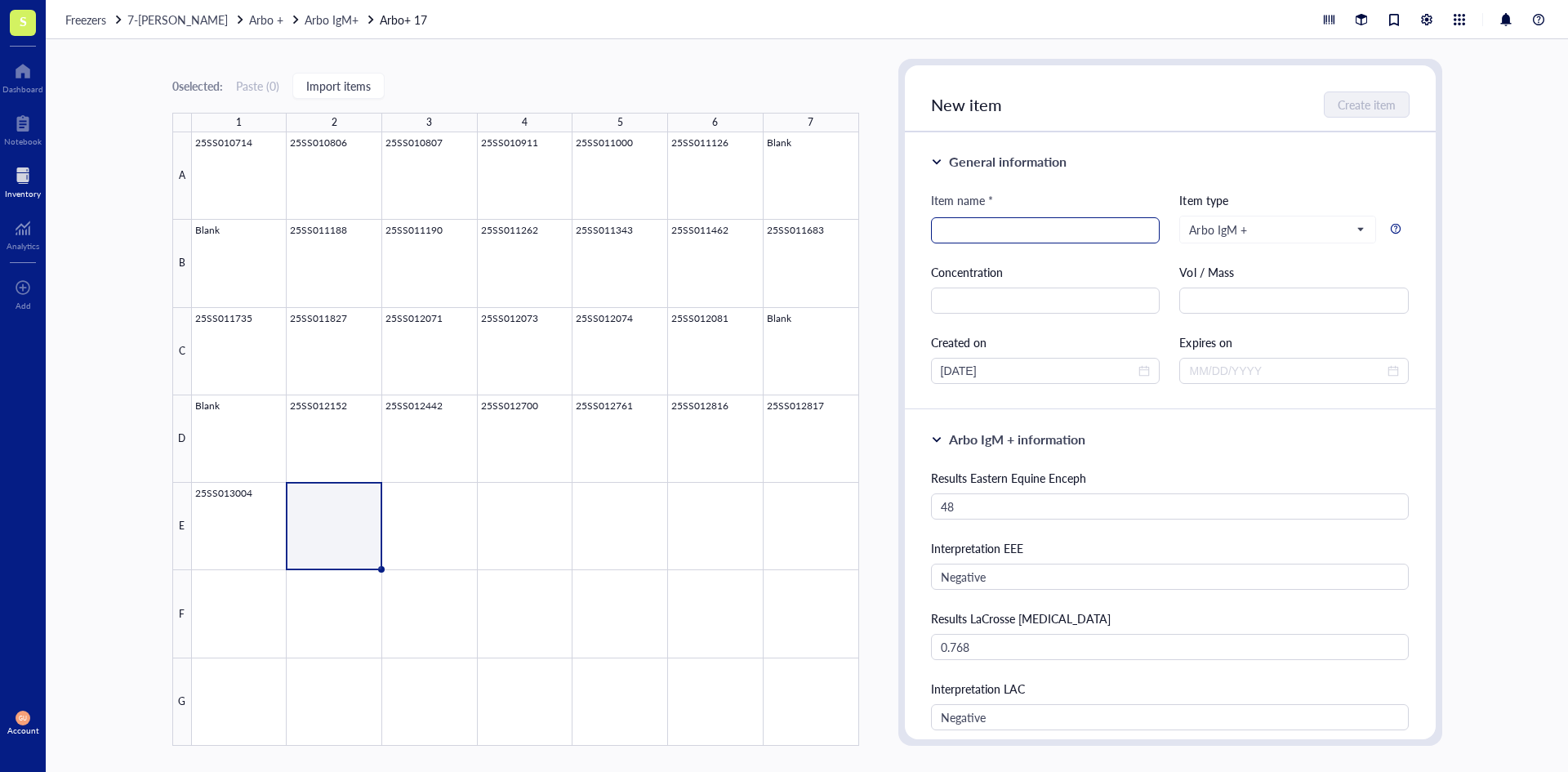
type input "Serum"
click at [1047, 228] on input "search" at bounding box center [1046, 230] width 210 height 25
type input "25SS013006"
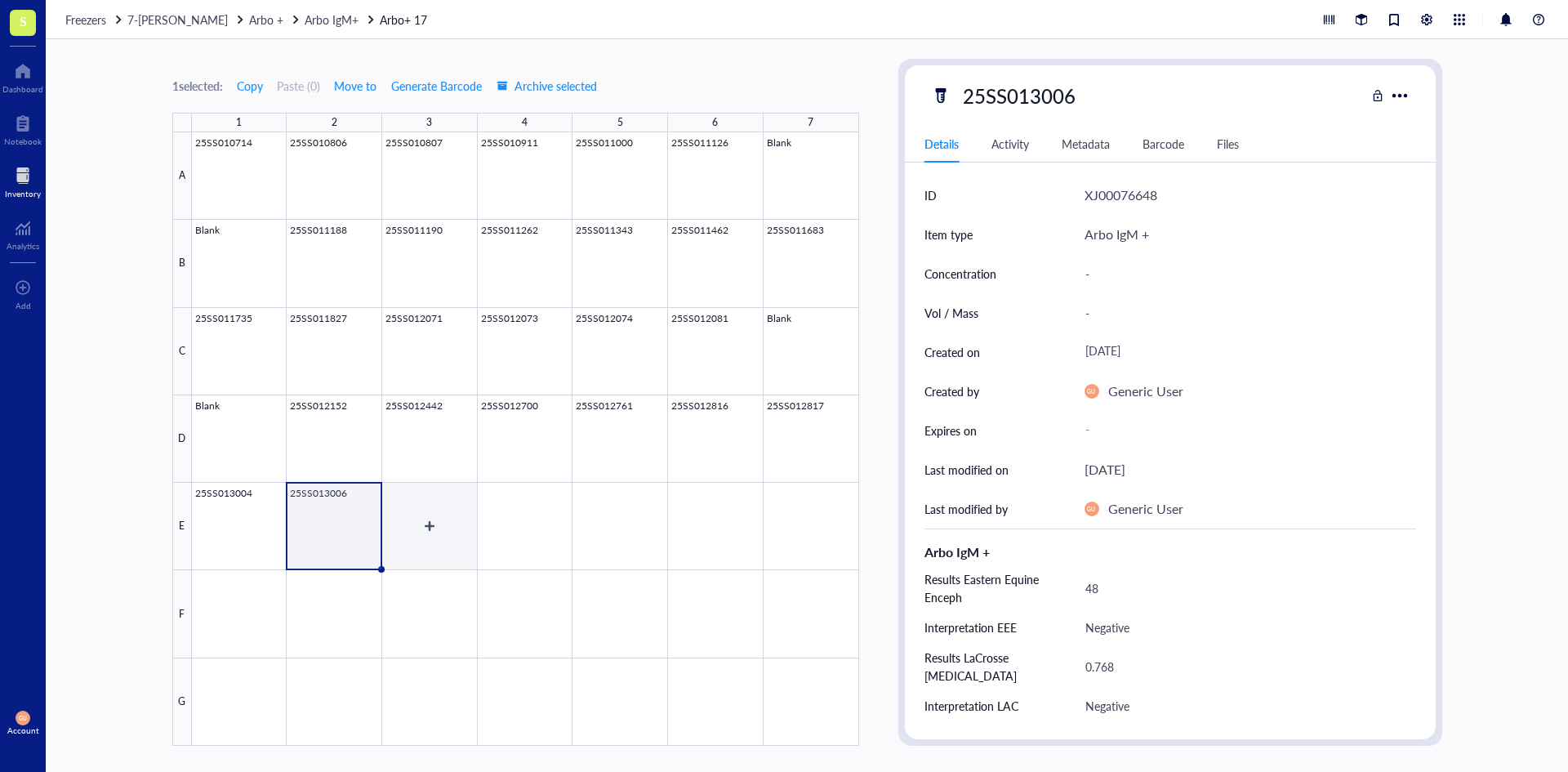
click at [450, 534] on div at bounding box center [525, 439] width 668 height 613
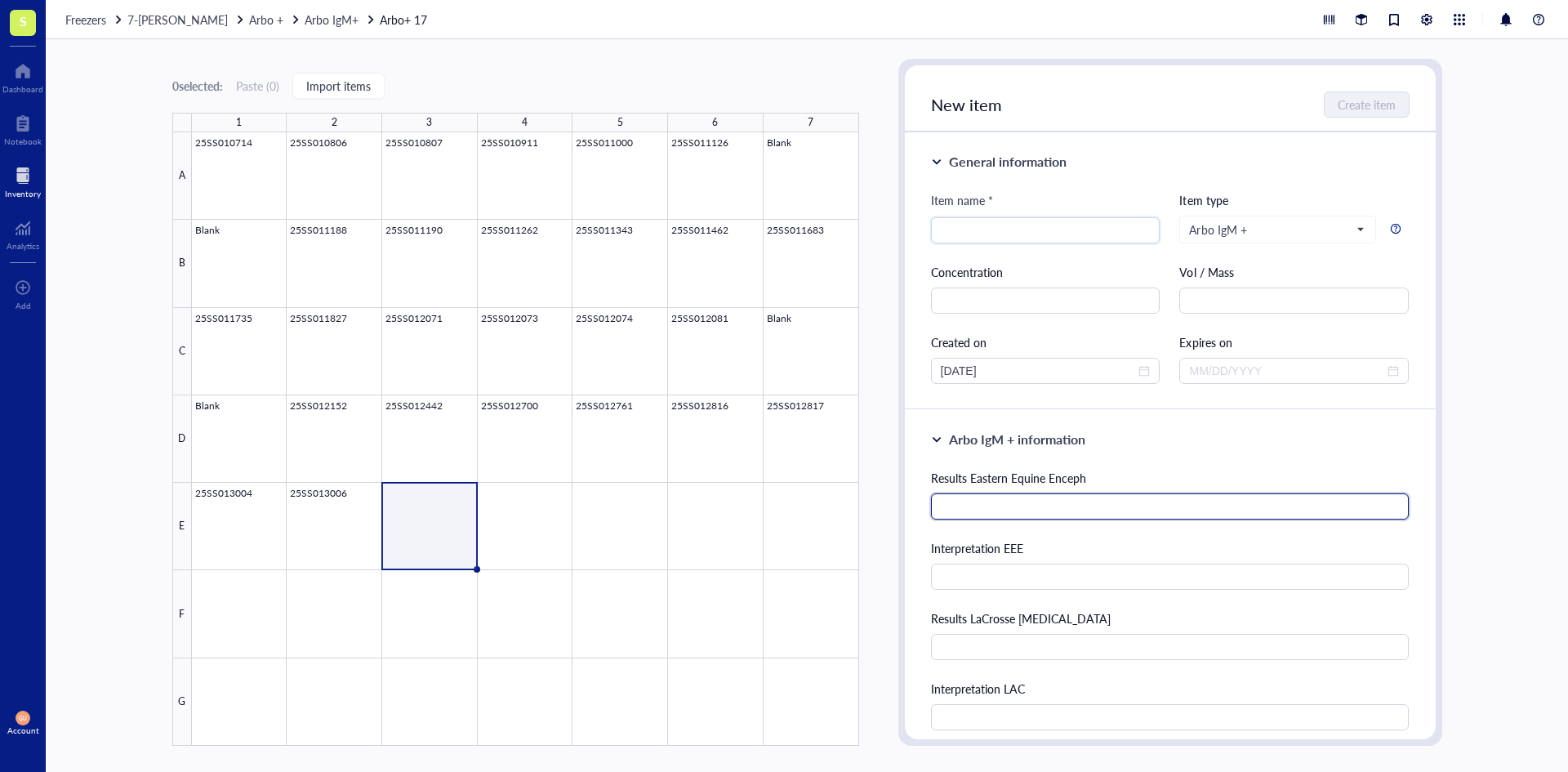
click at [940, 498] on input "text" at bounding box center [1170, 506] width 479 height 26
click at [1017, 510] on input "text" at bounding box center [1170, 506] width 479 height 26
type input "25"
type input "Negative"
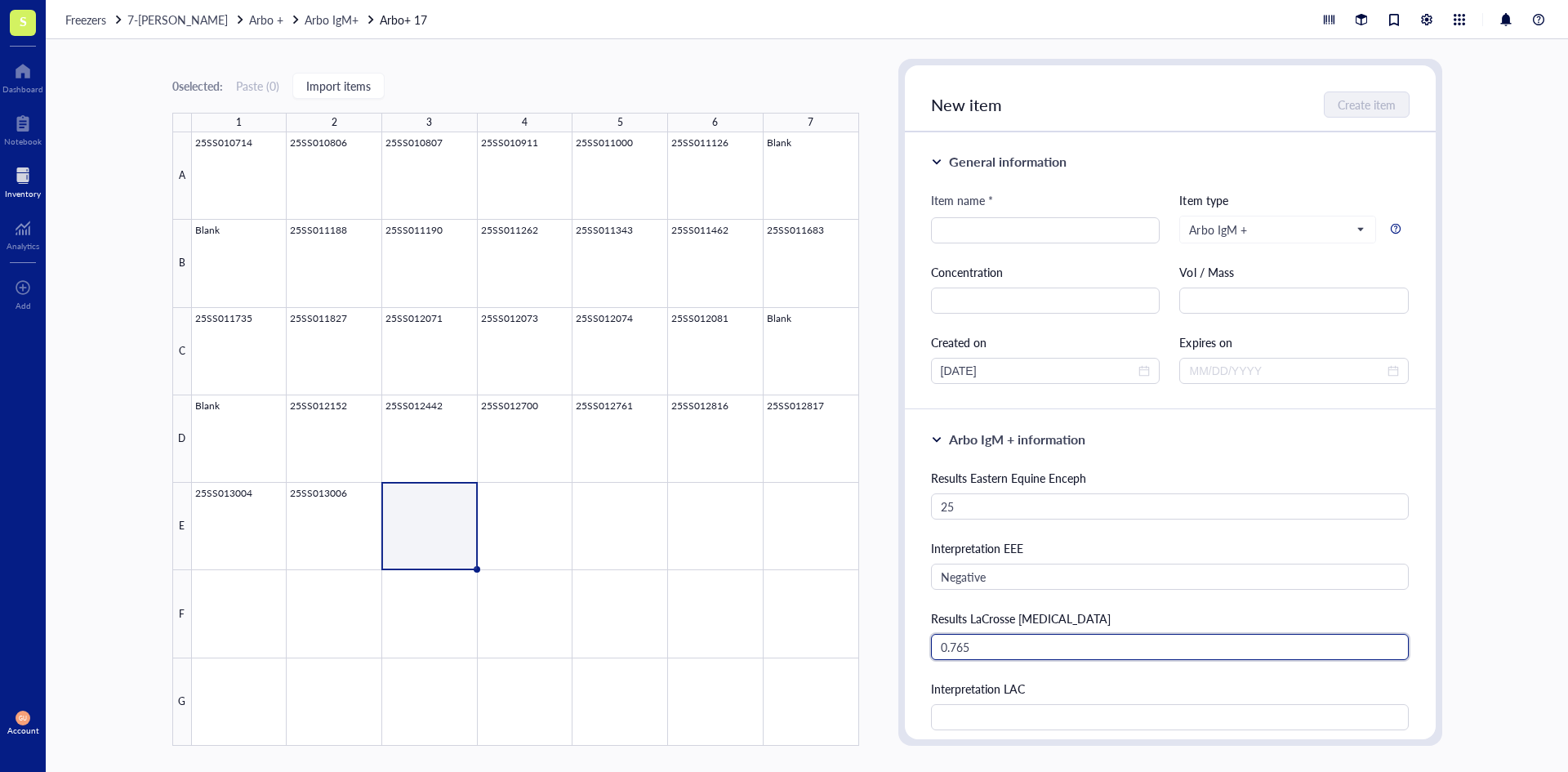
type input "0.765"
type input "Negative"
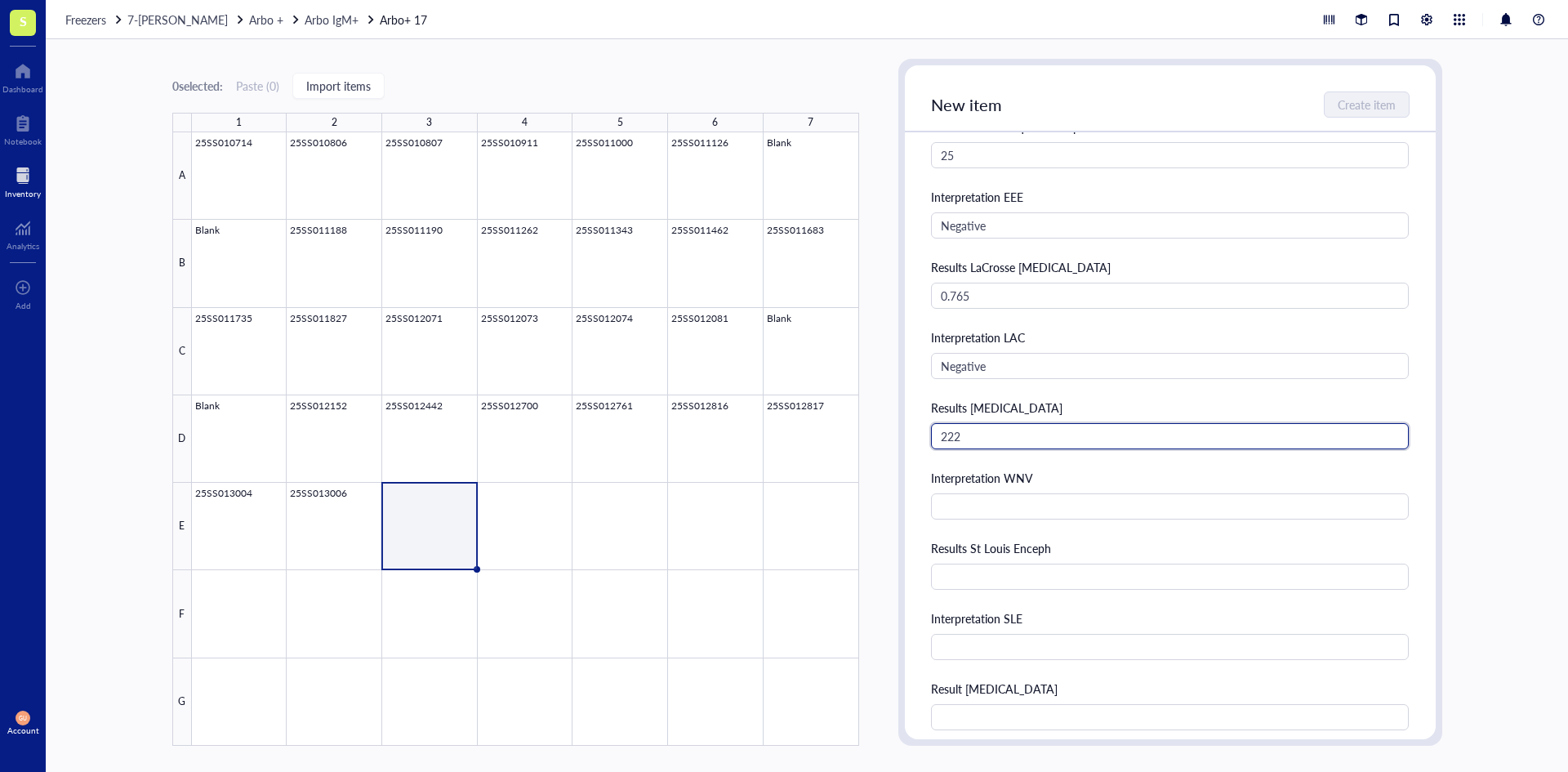
type input "222"
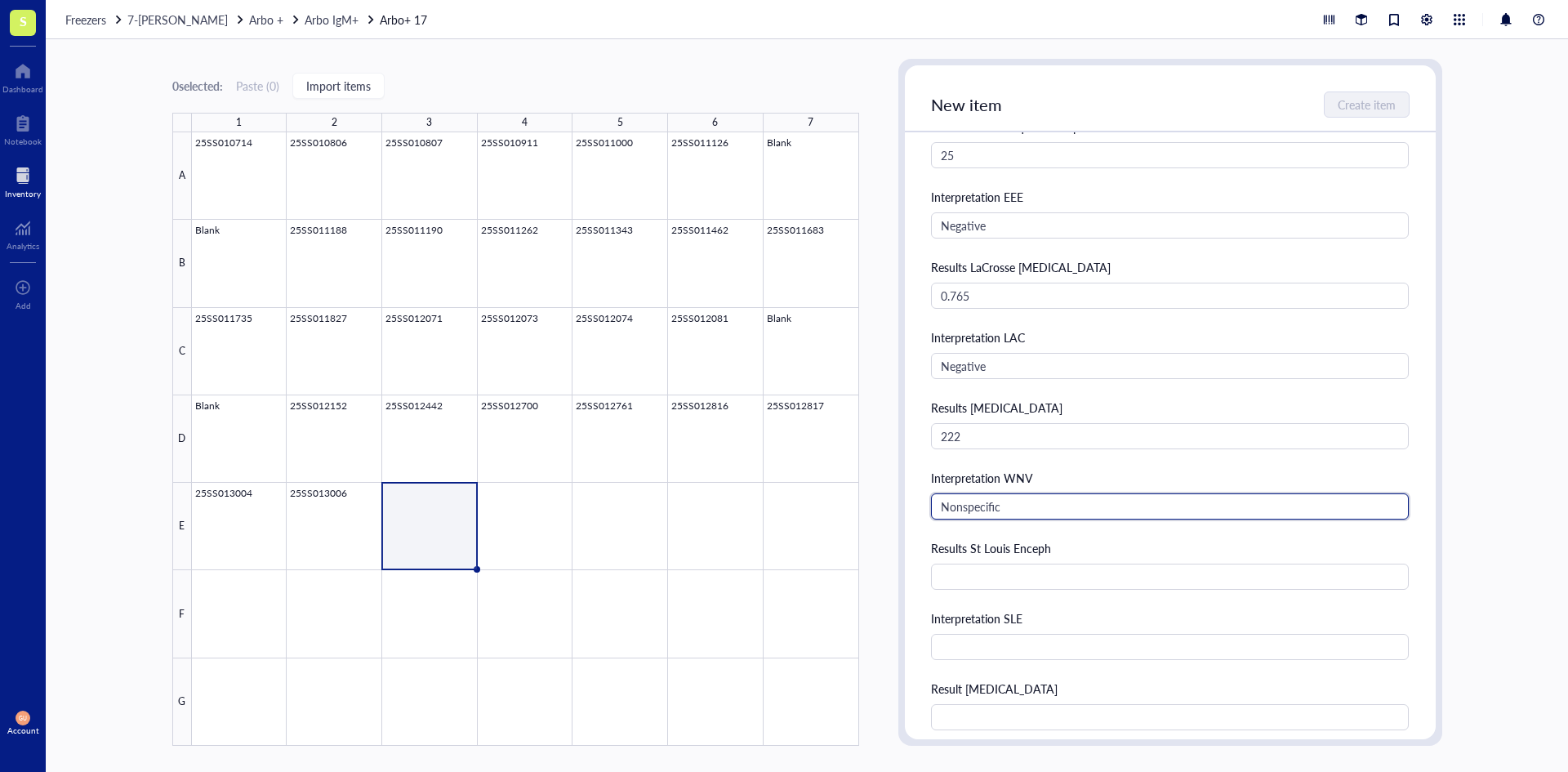
type input "Nonspecific"
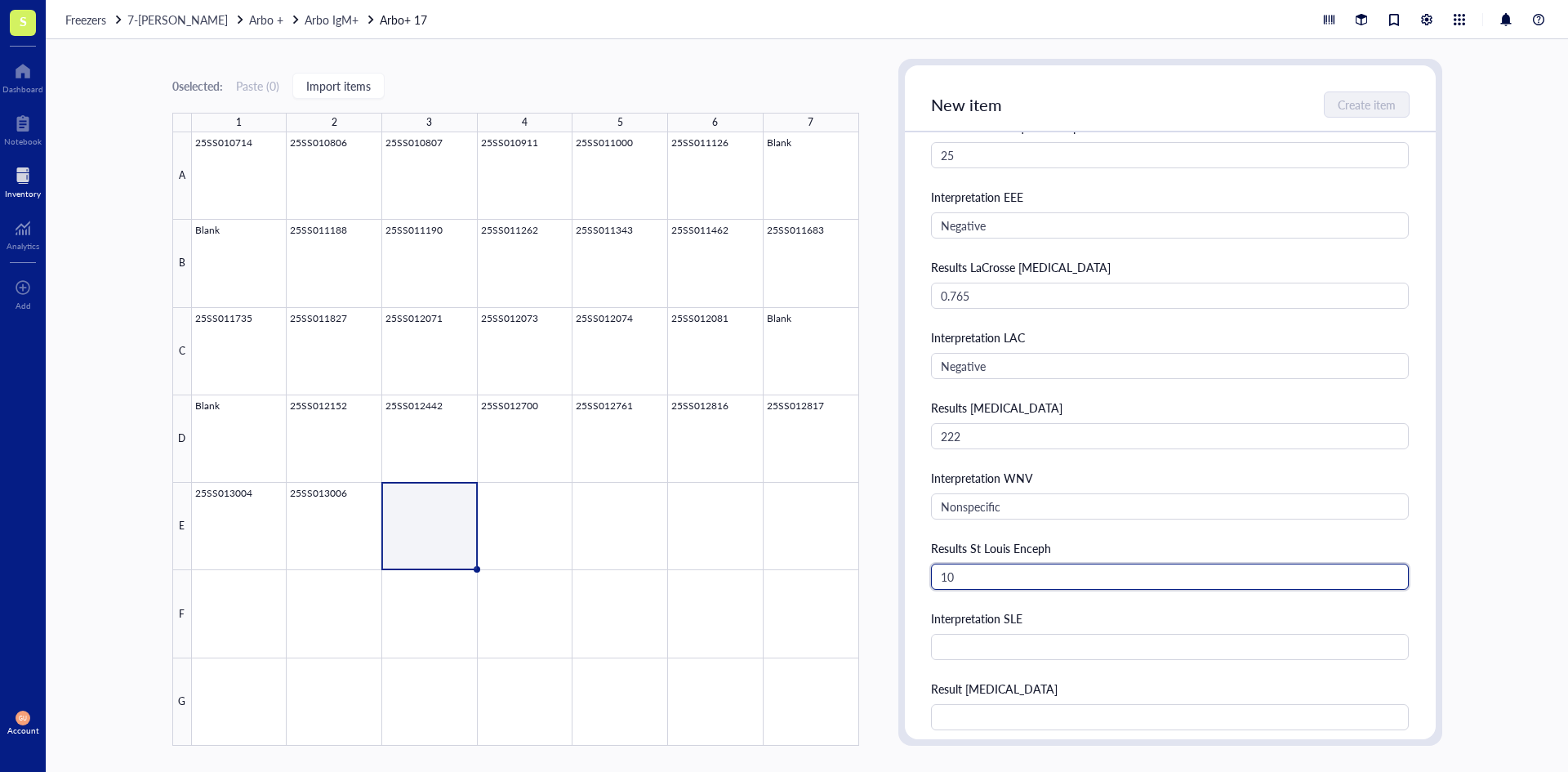
type input "10"
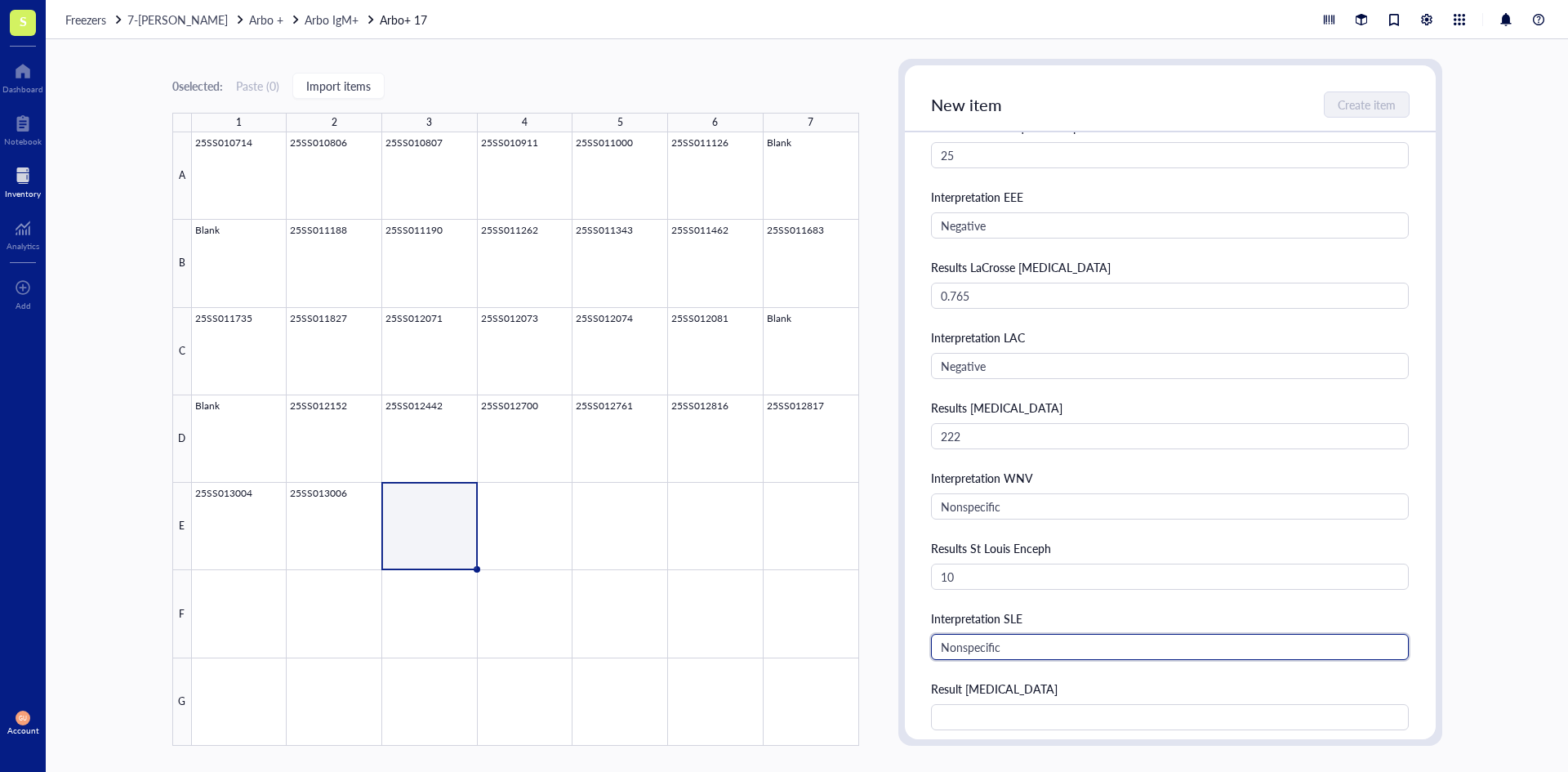
type input "Nonspecific"
type input "0.905"
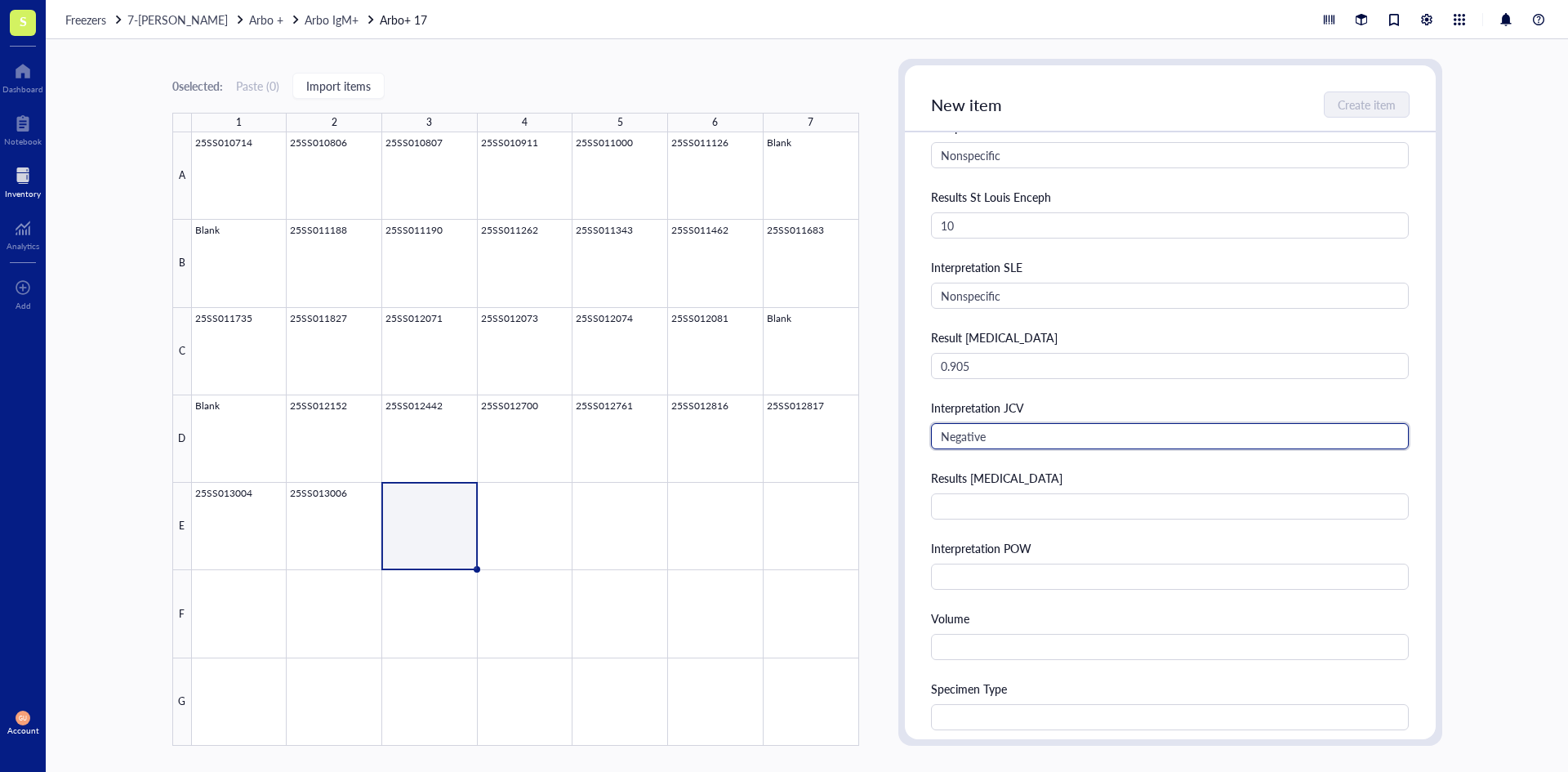
type input "Negative"
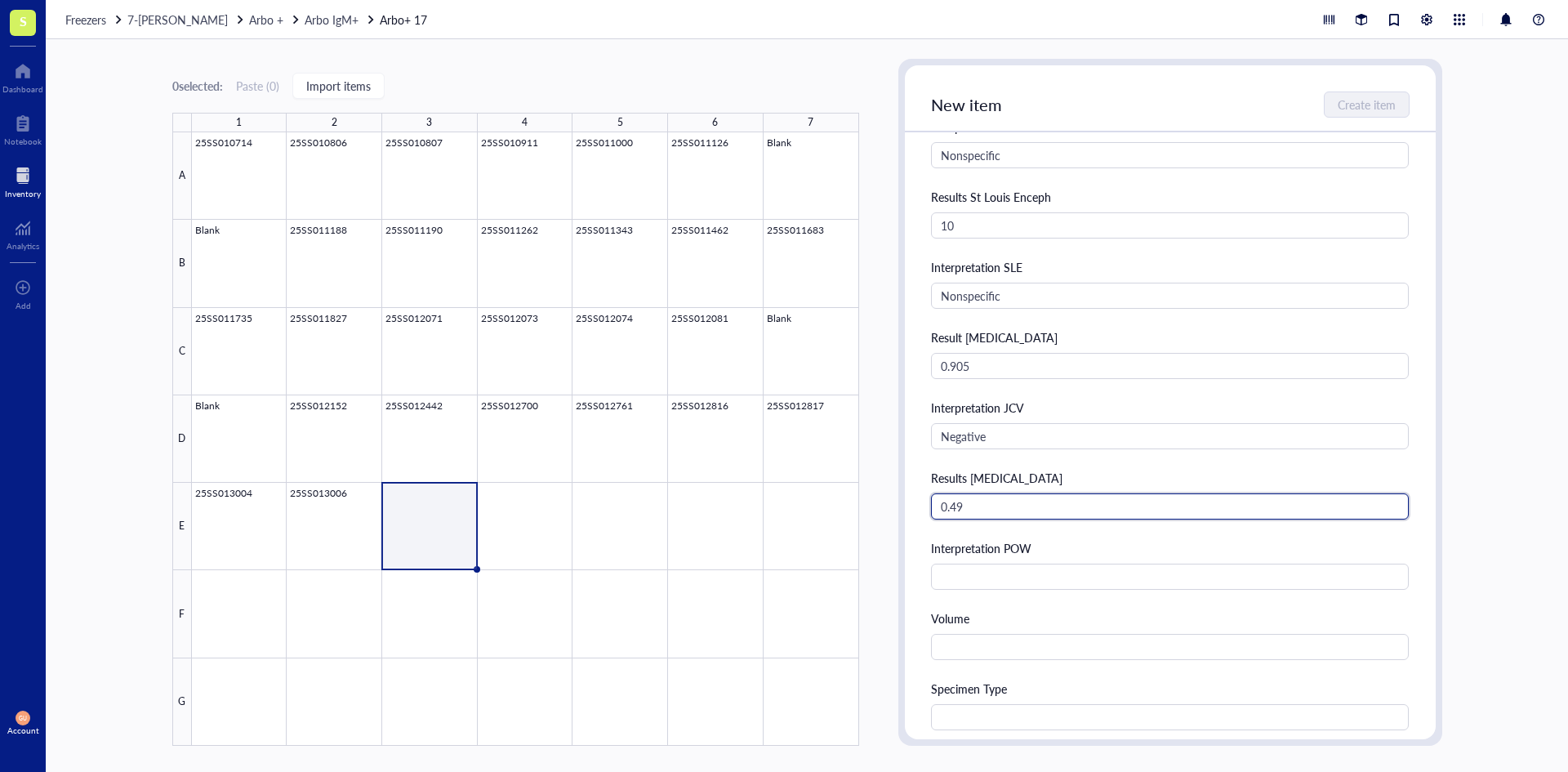
type input "0.49"
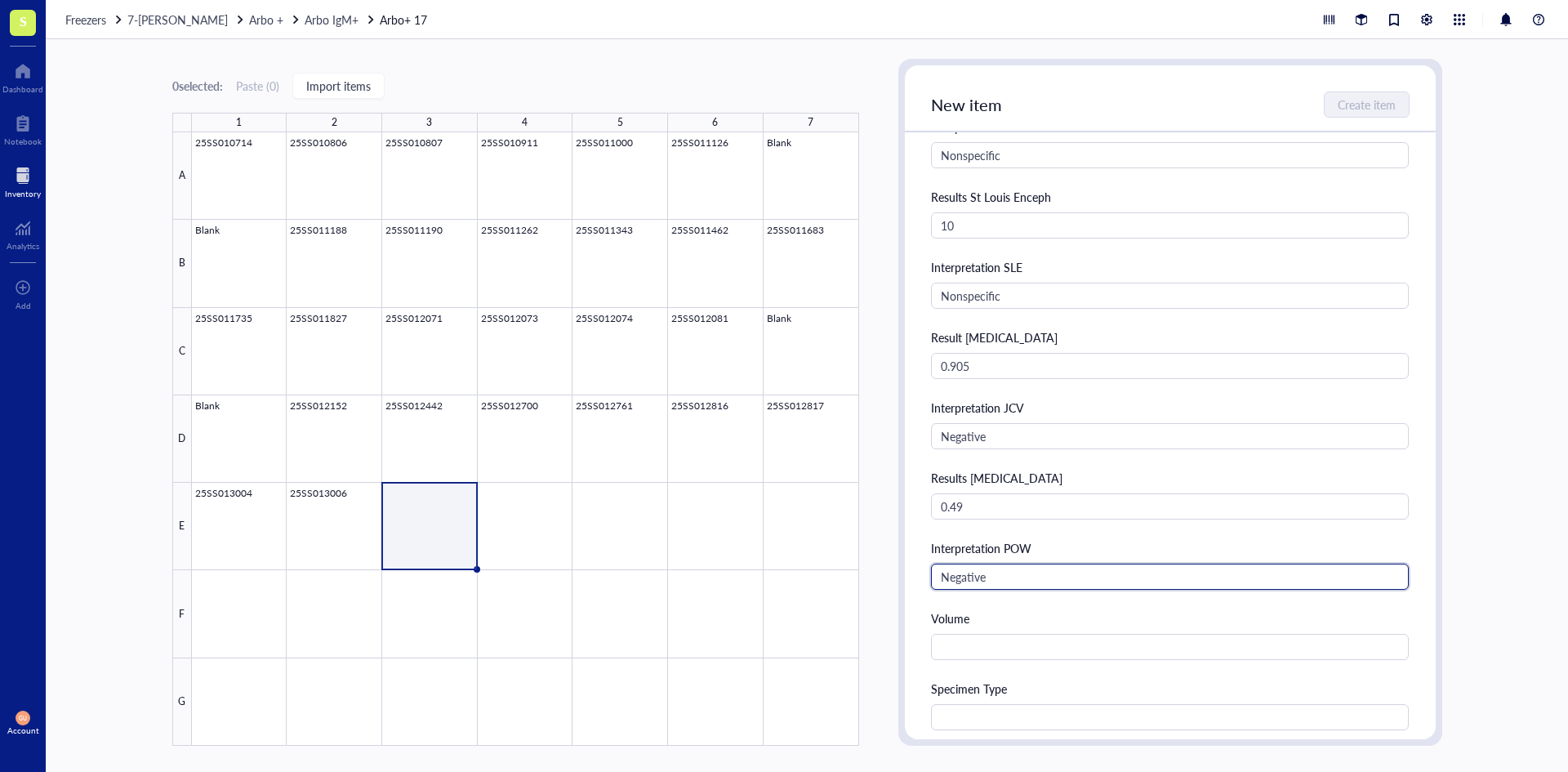
type input "Negative"
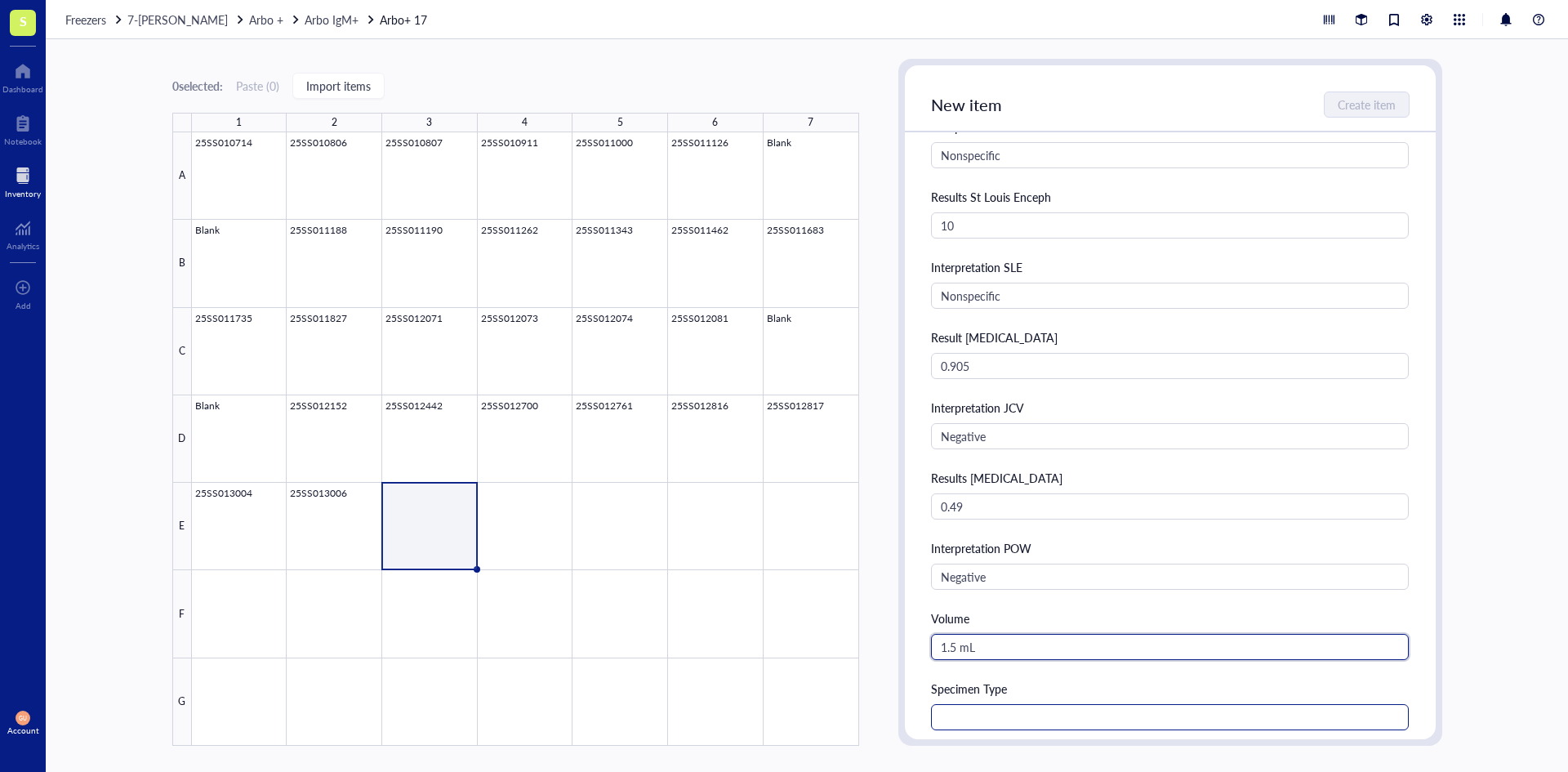
type input "1.5 mL"
click at [1031, 705] on input "text" at bounding box center [1170, 717] width 479 height 26
type input "Serum"
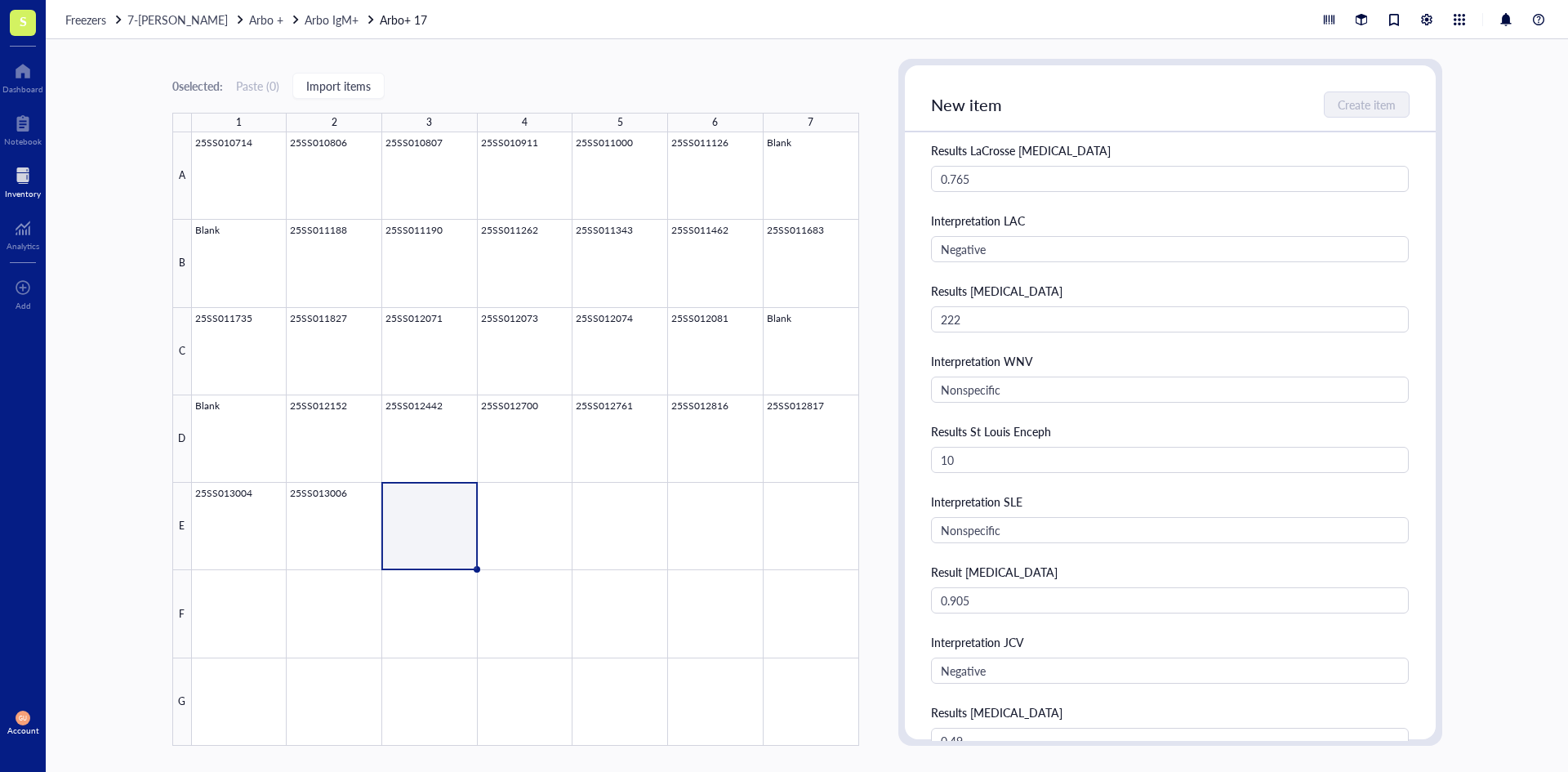
scroll to position [0, 0]
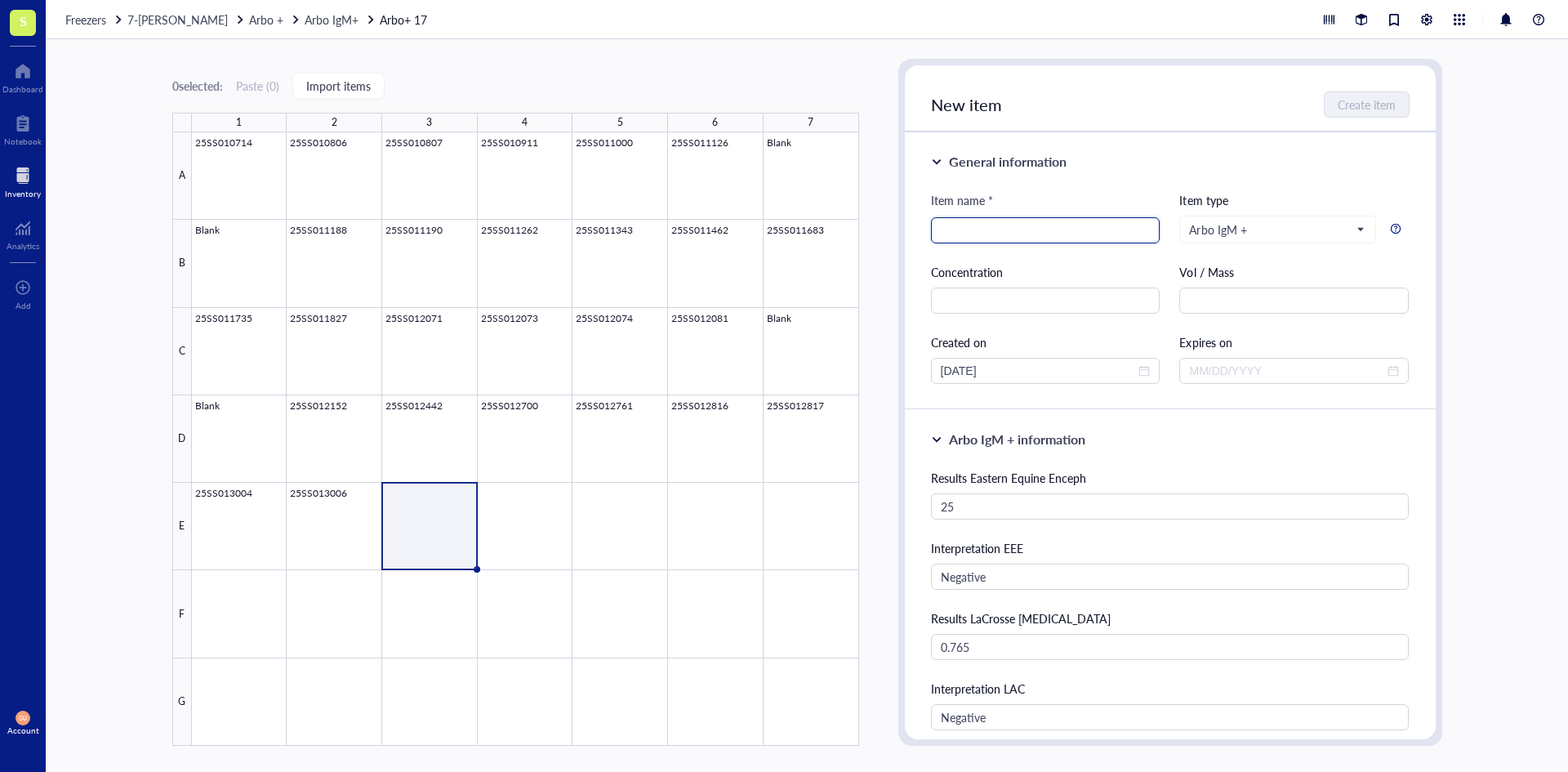
click at [1016, 230] on input "search" at bounding box center [1046, 230] width 210 height 25
type input "25SS013033"
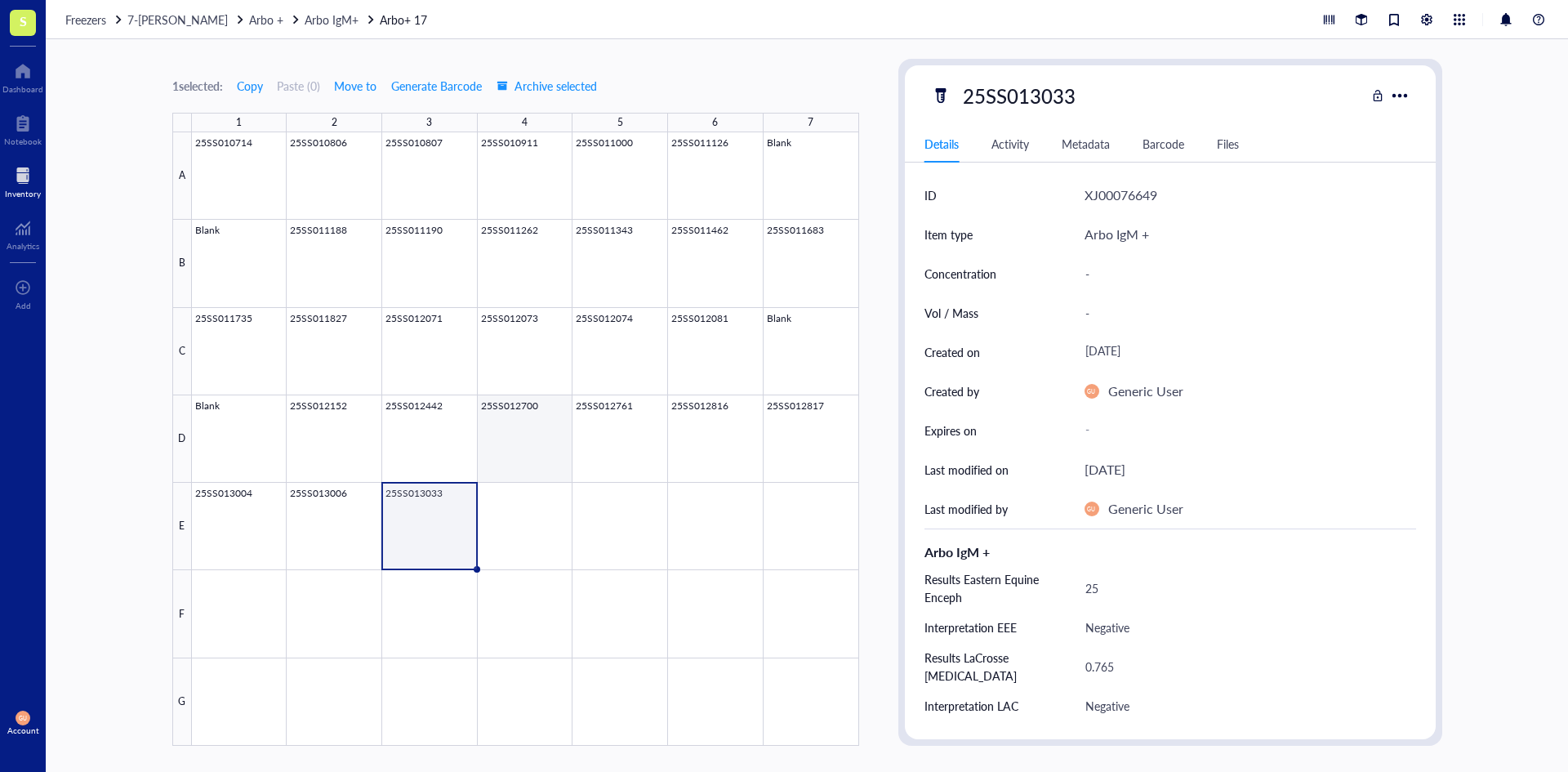
click at [511, 521] on div at bounding box center [525, 439] width 668 height 613
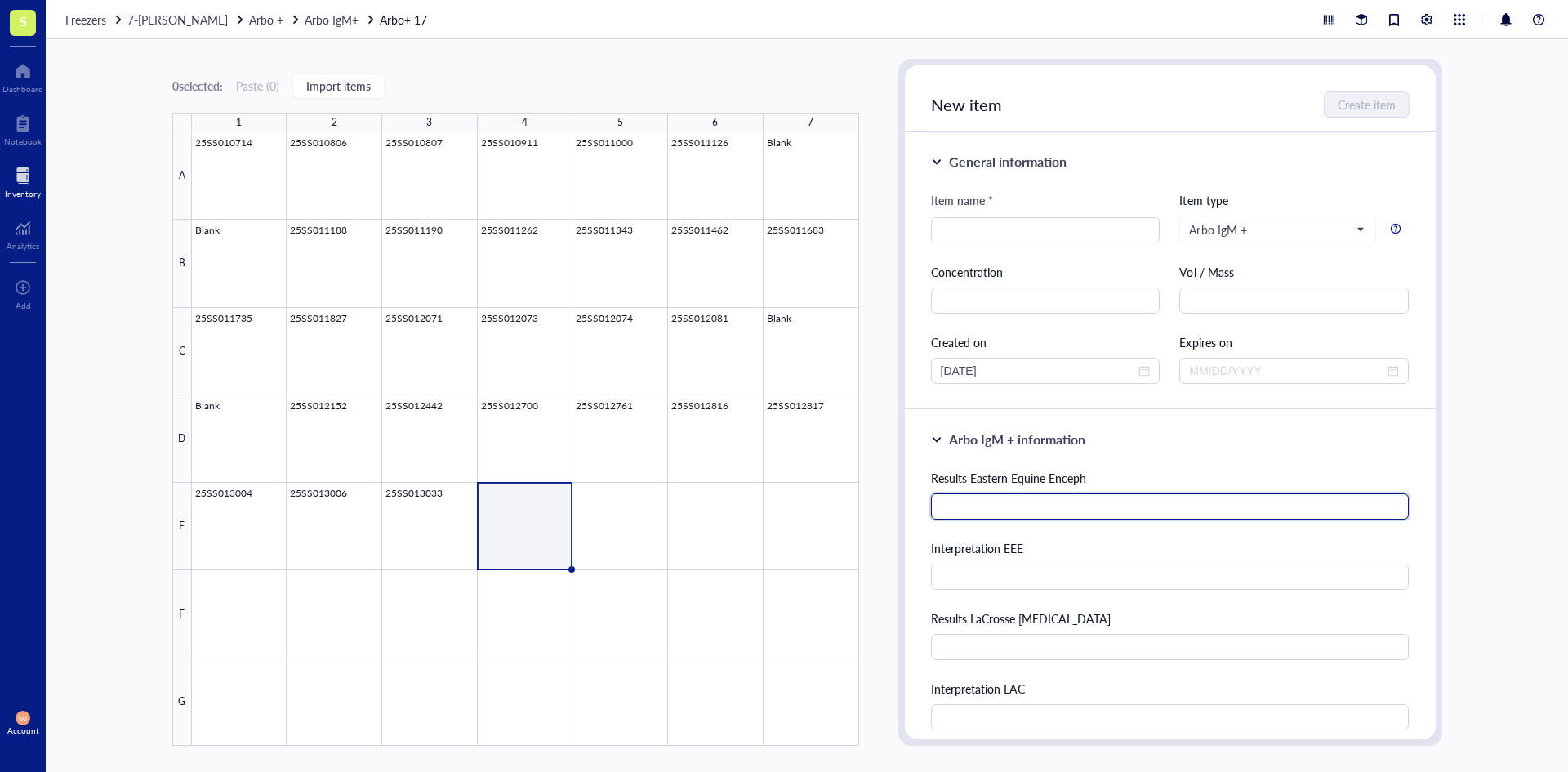
click at [1084, 505] on input "text" at bounding box center [1170, 506] width 479 height 26
type input "33"
type input "Negative"
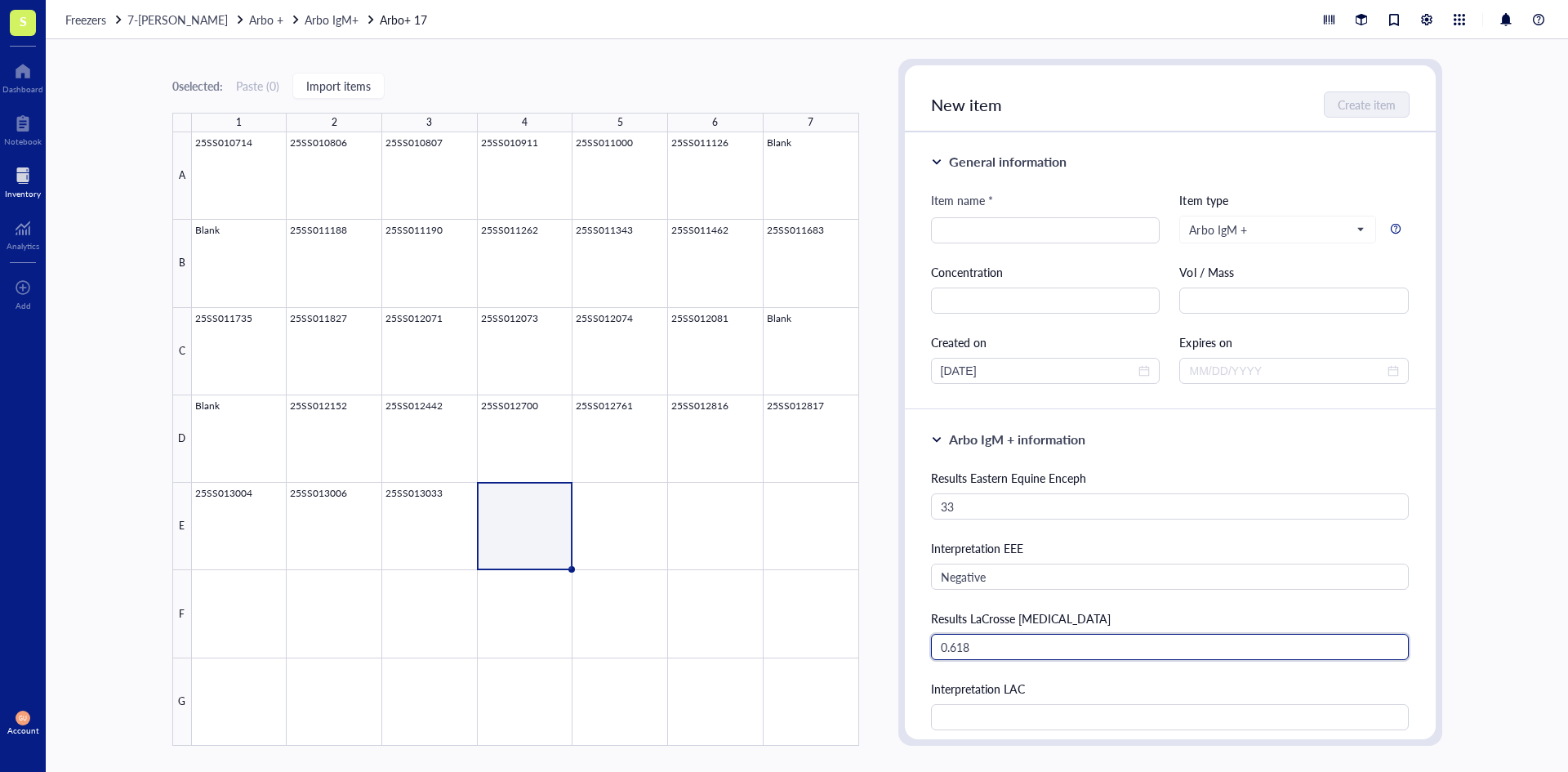
type input "0.618"
type input "Negative"
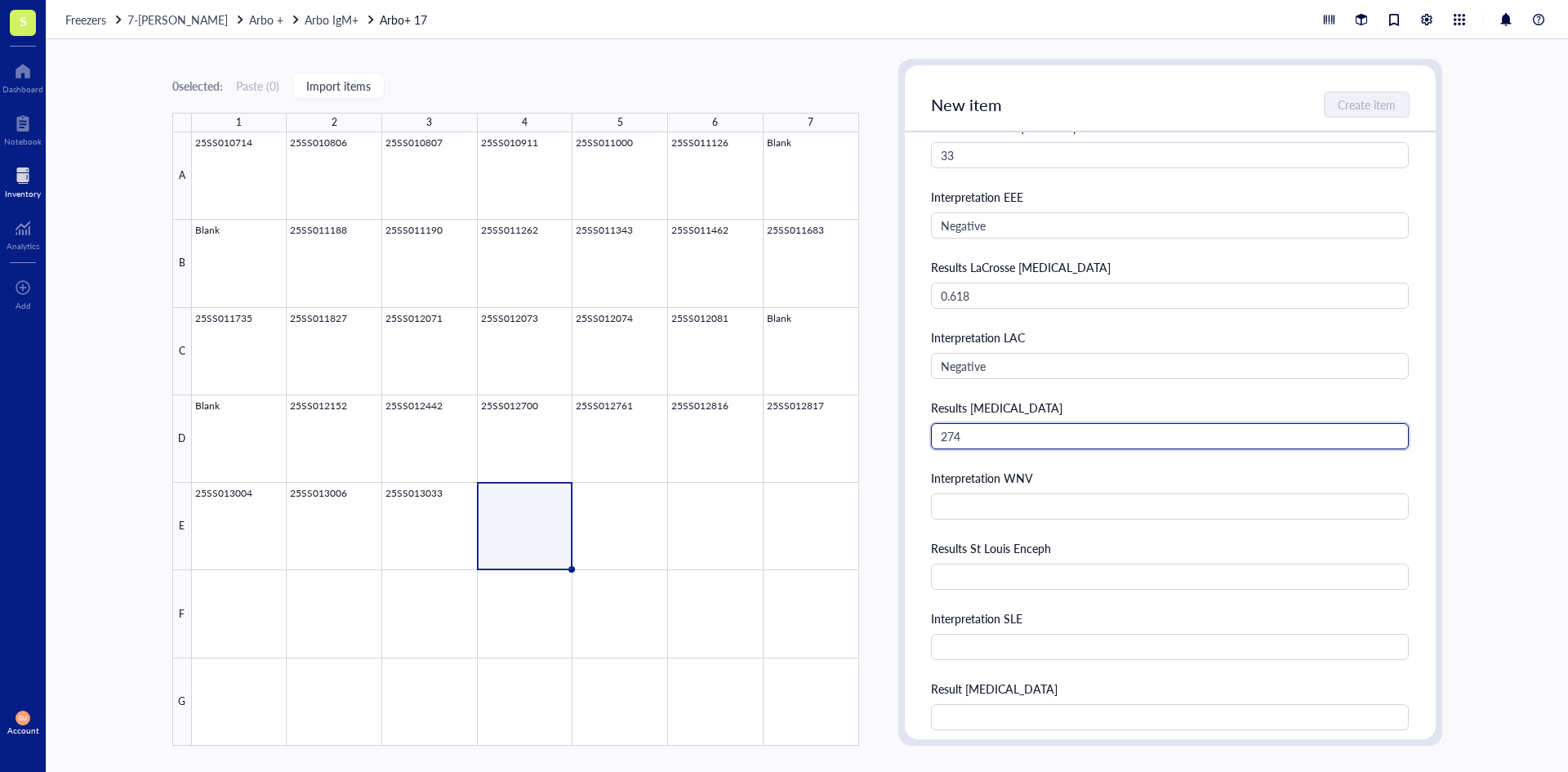
type input "274"
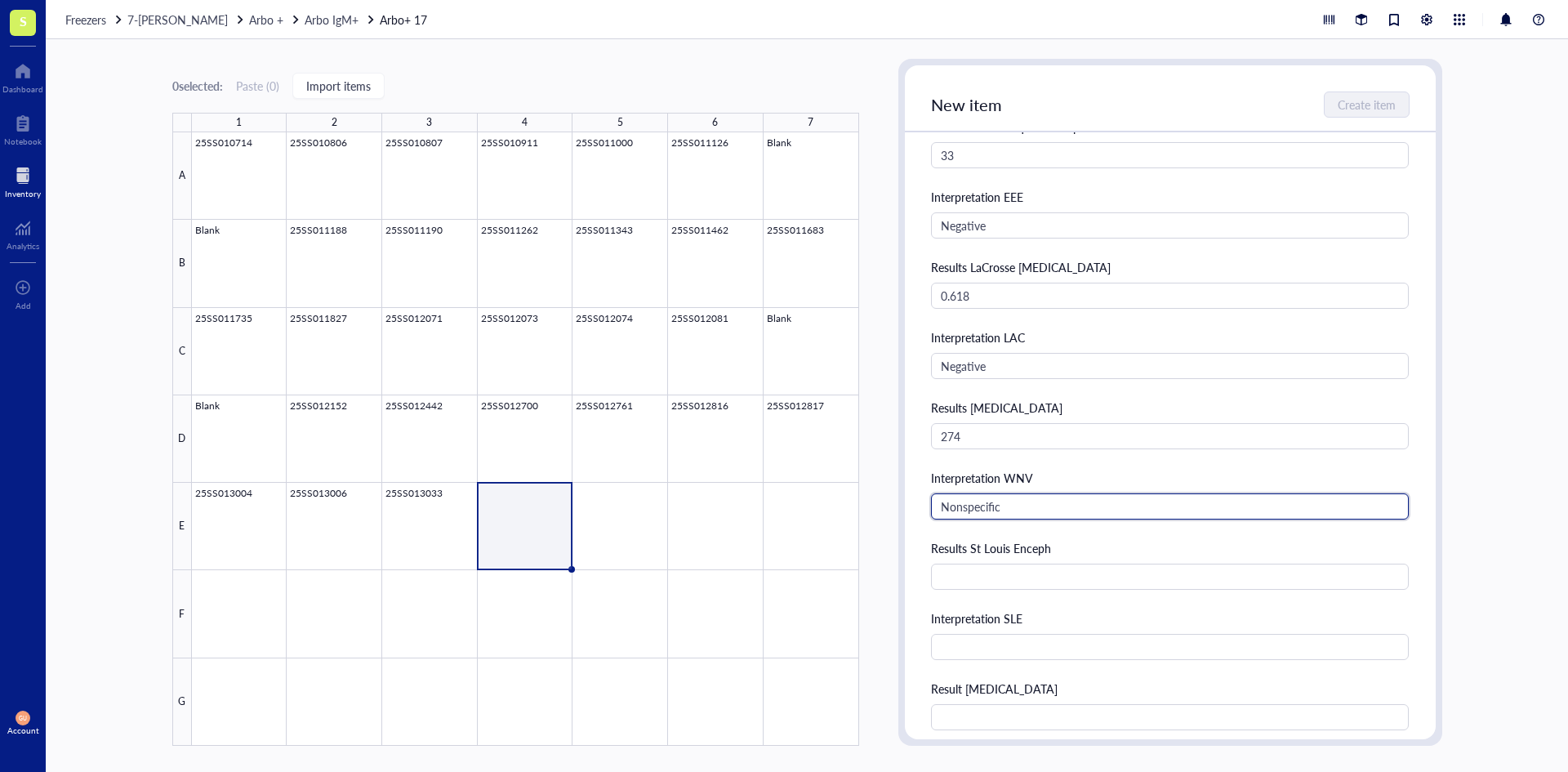
type input "Nonspecific"
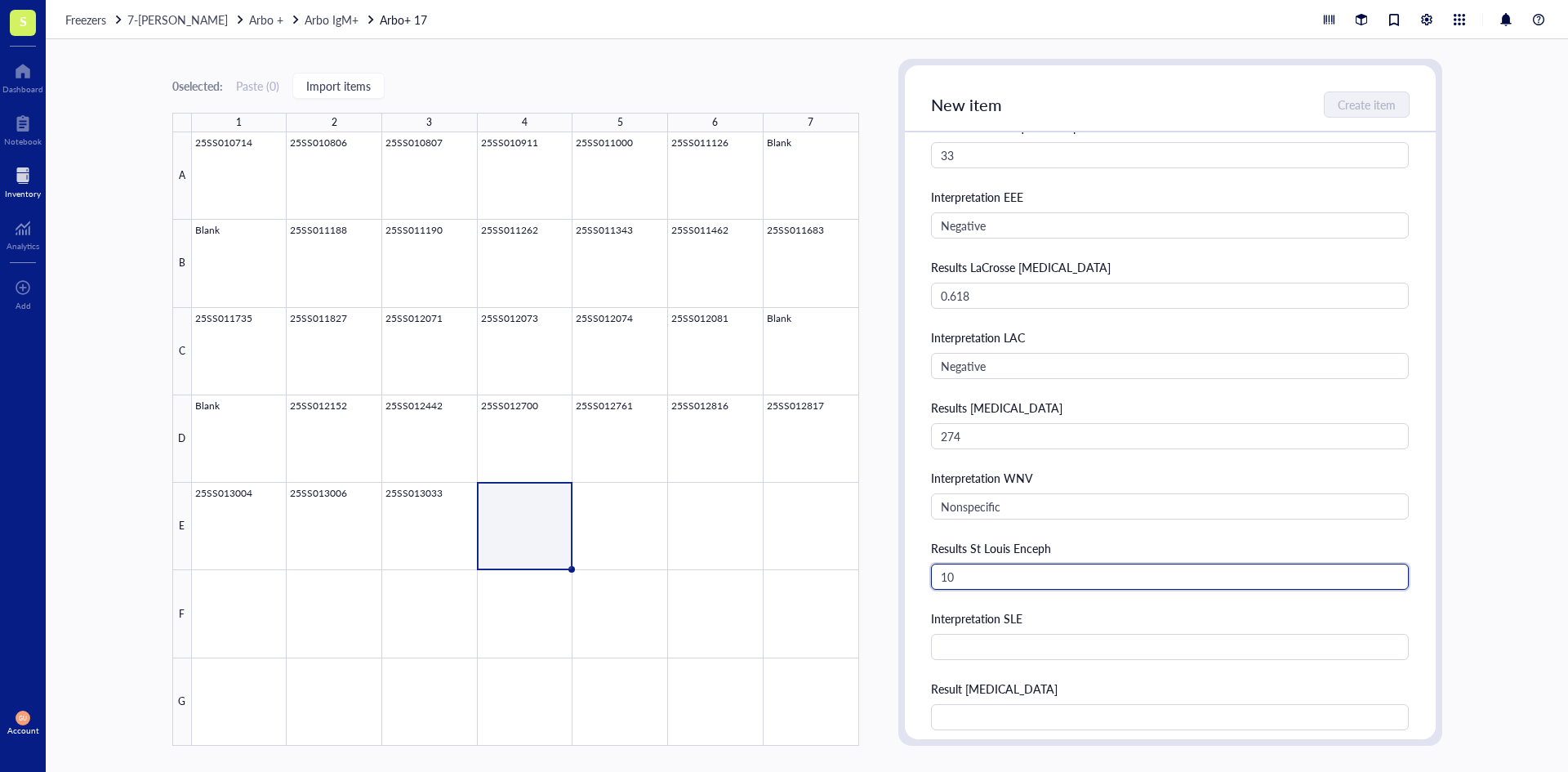
type input "10"
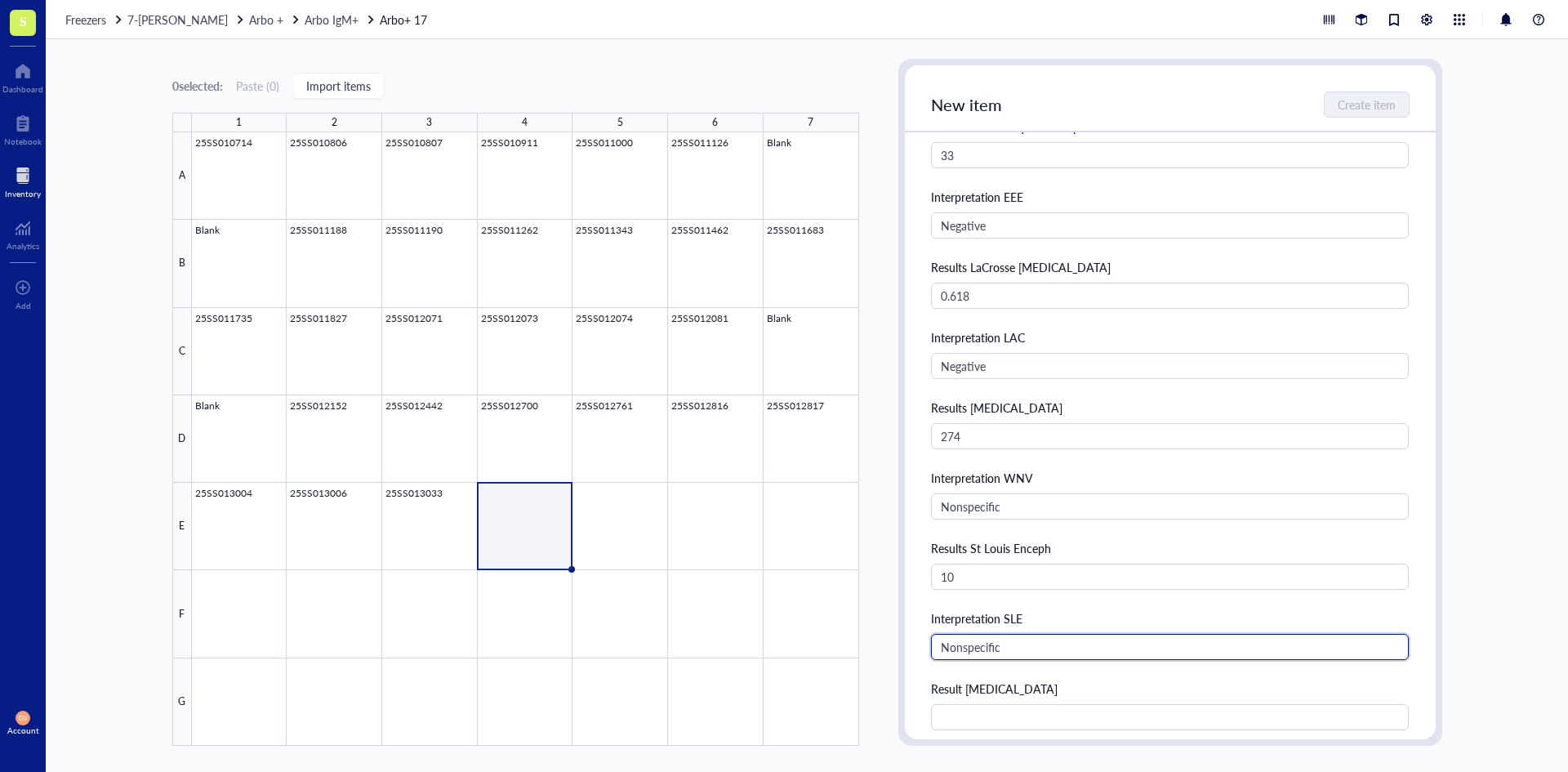
type input "Nonspecific"
type input "0.450"
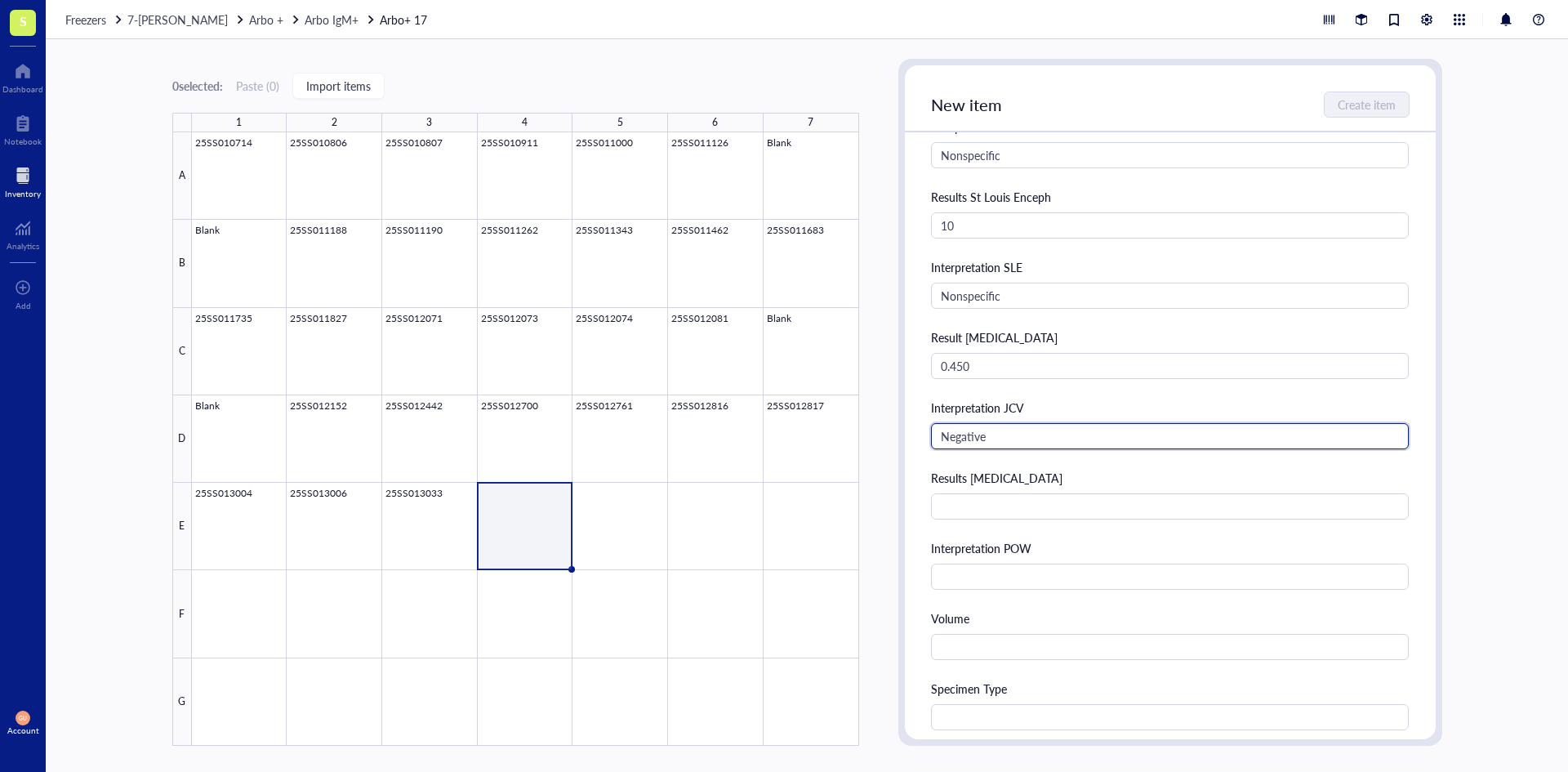
type input "Negative"
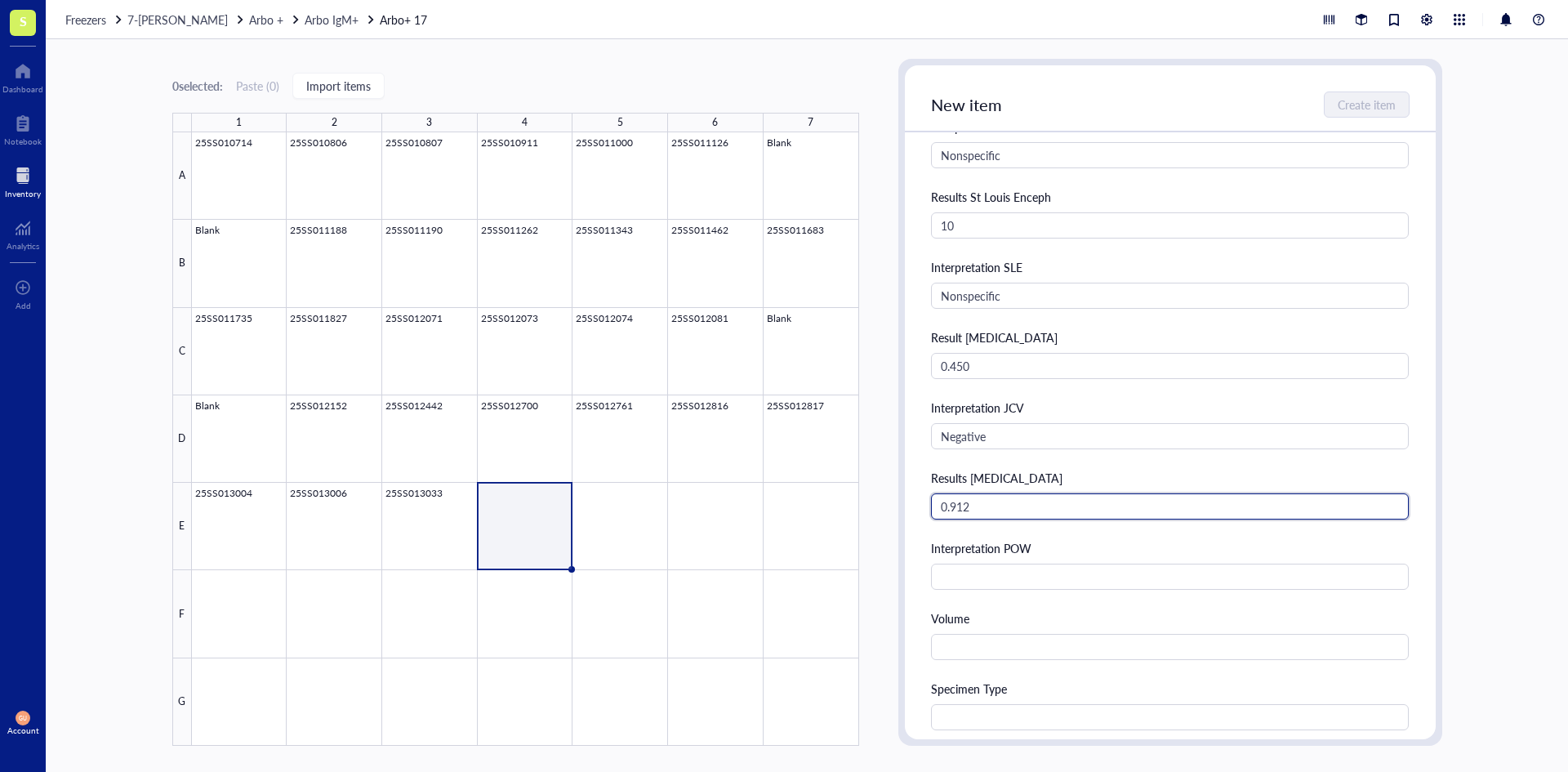
type input "0.912"
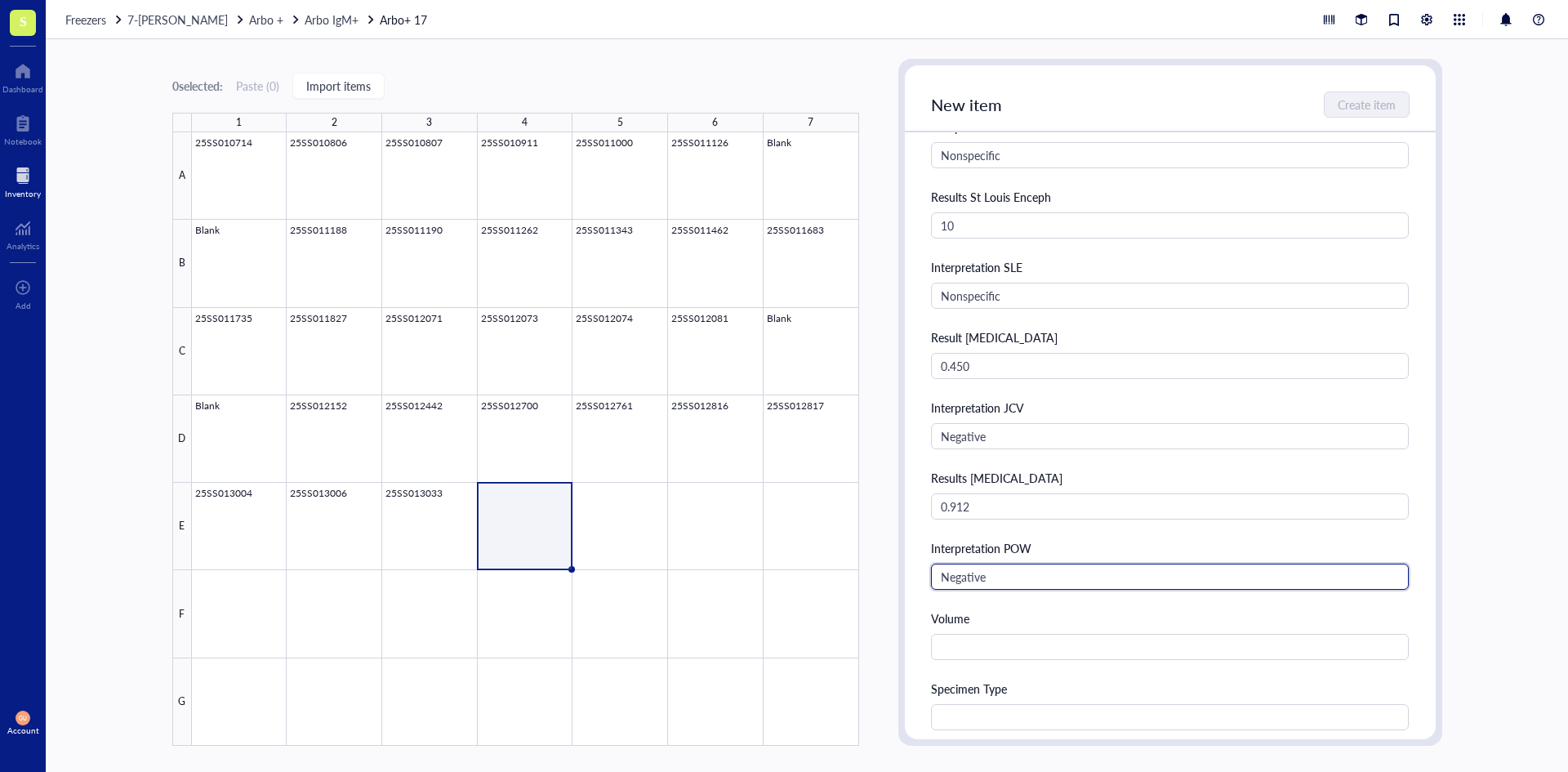
type input "Negative"
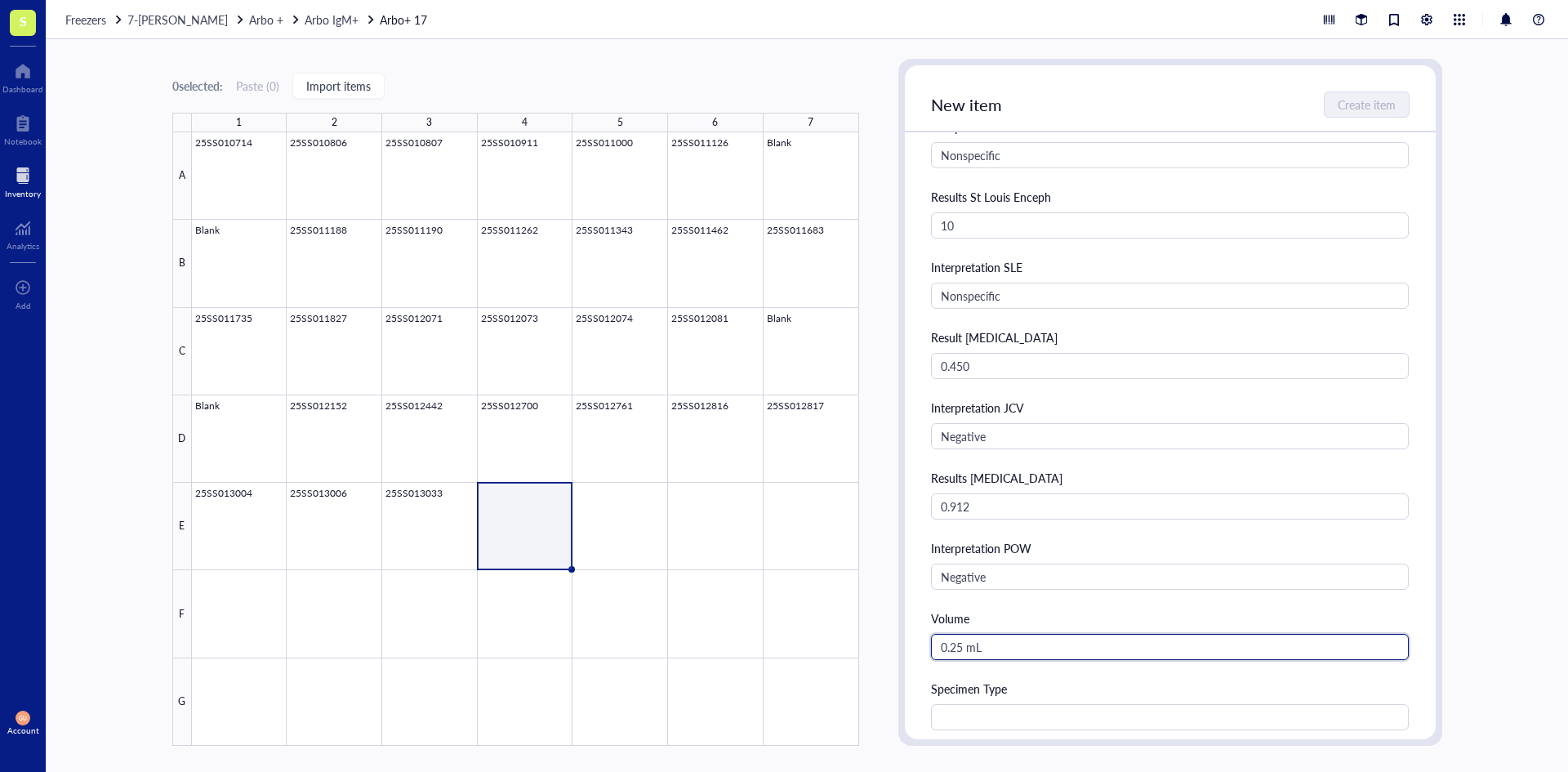
type input "0.25 mL"
type input "Serum"
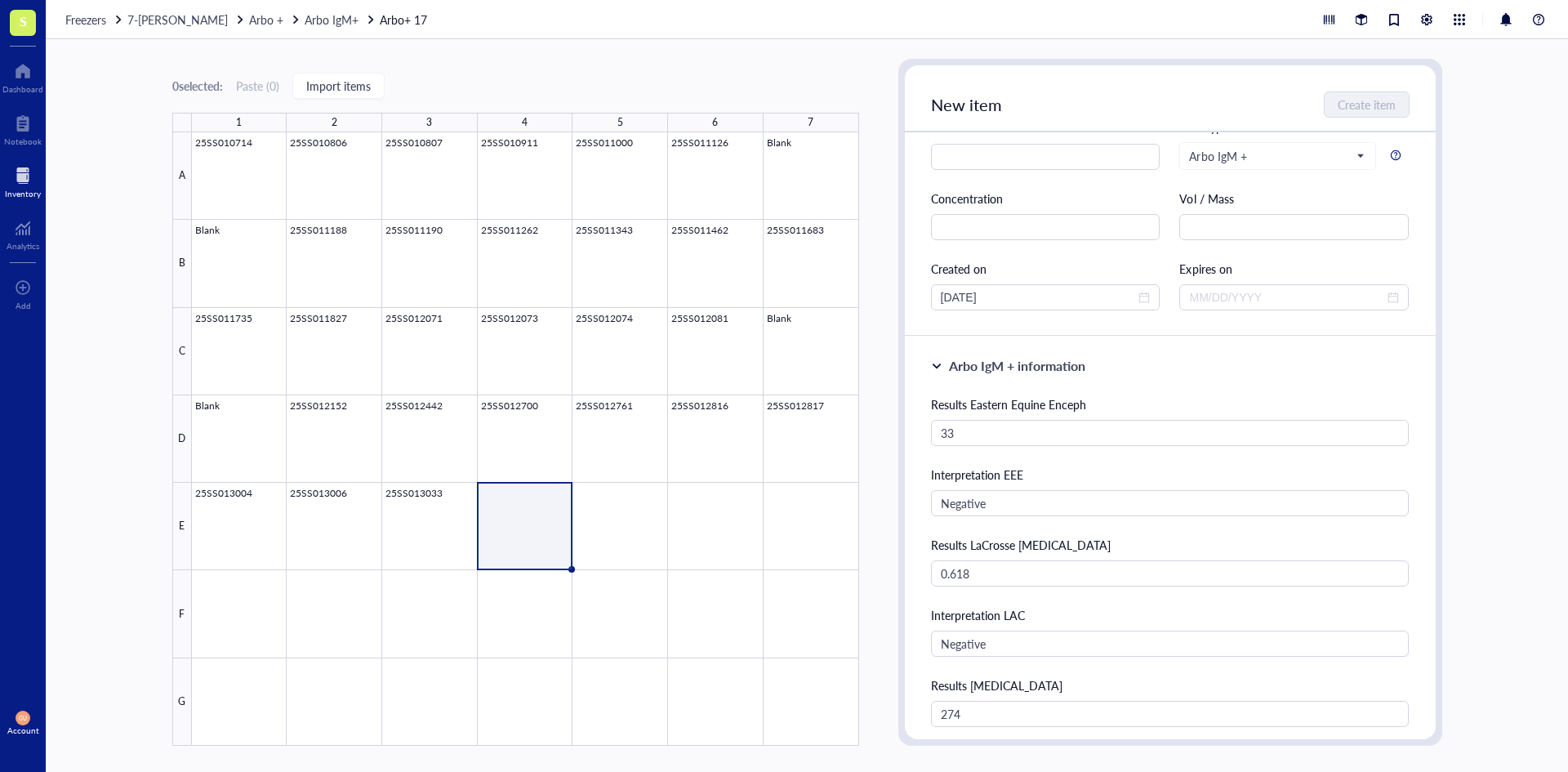
scroll to position [0, 0]
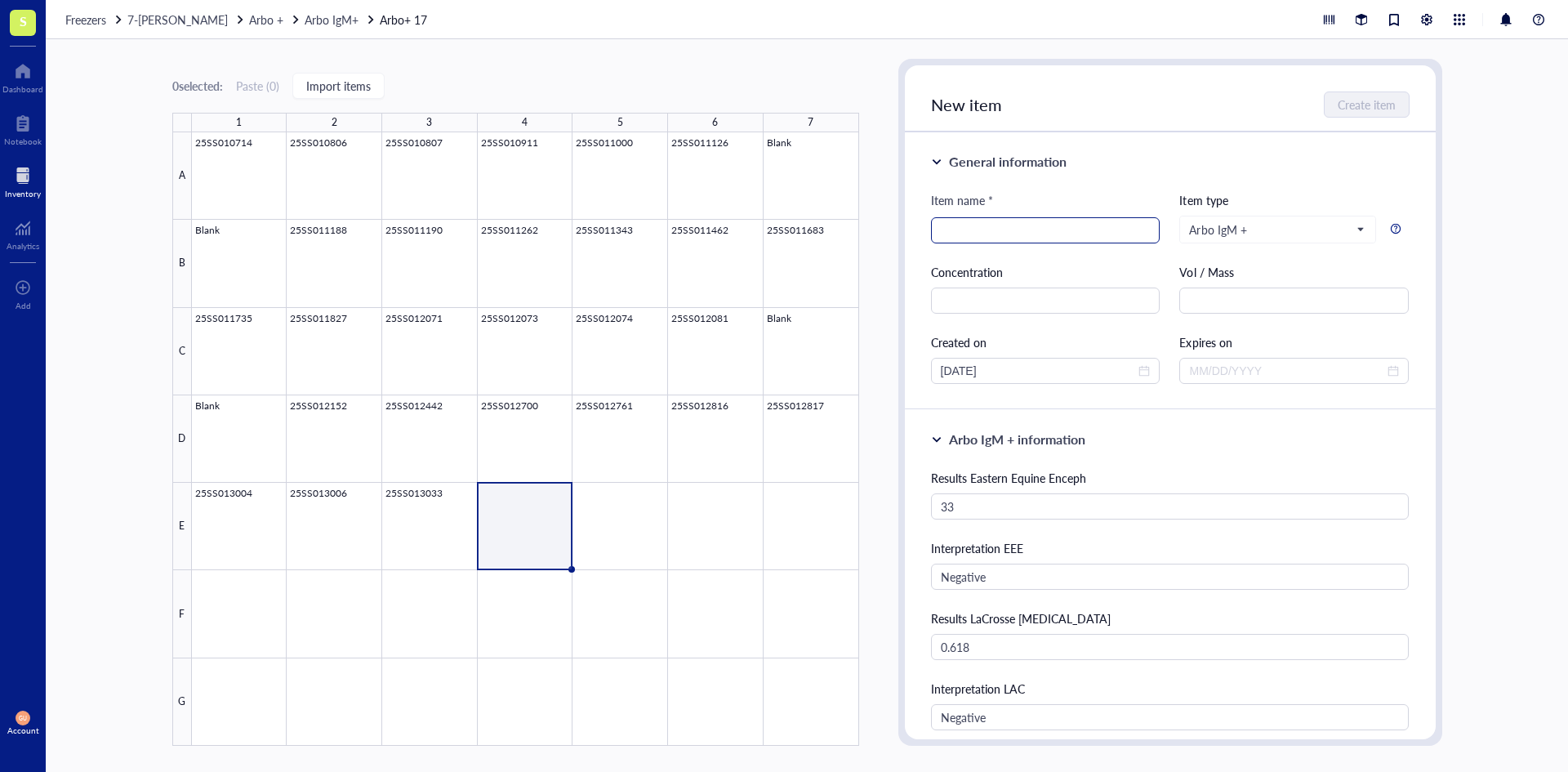
click at [1026, 235] on input "search" at bounding box center [1046, 230] width 210 height 25
type input "25SS013034"
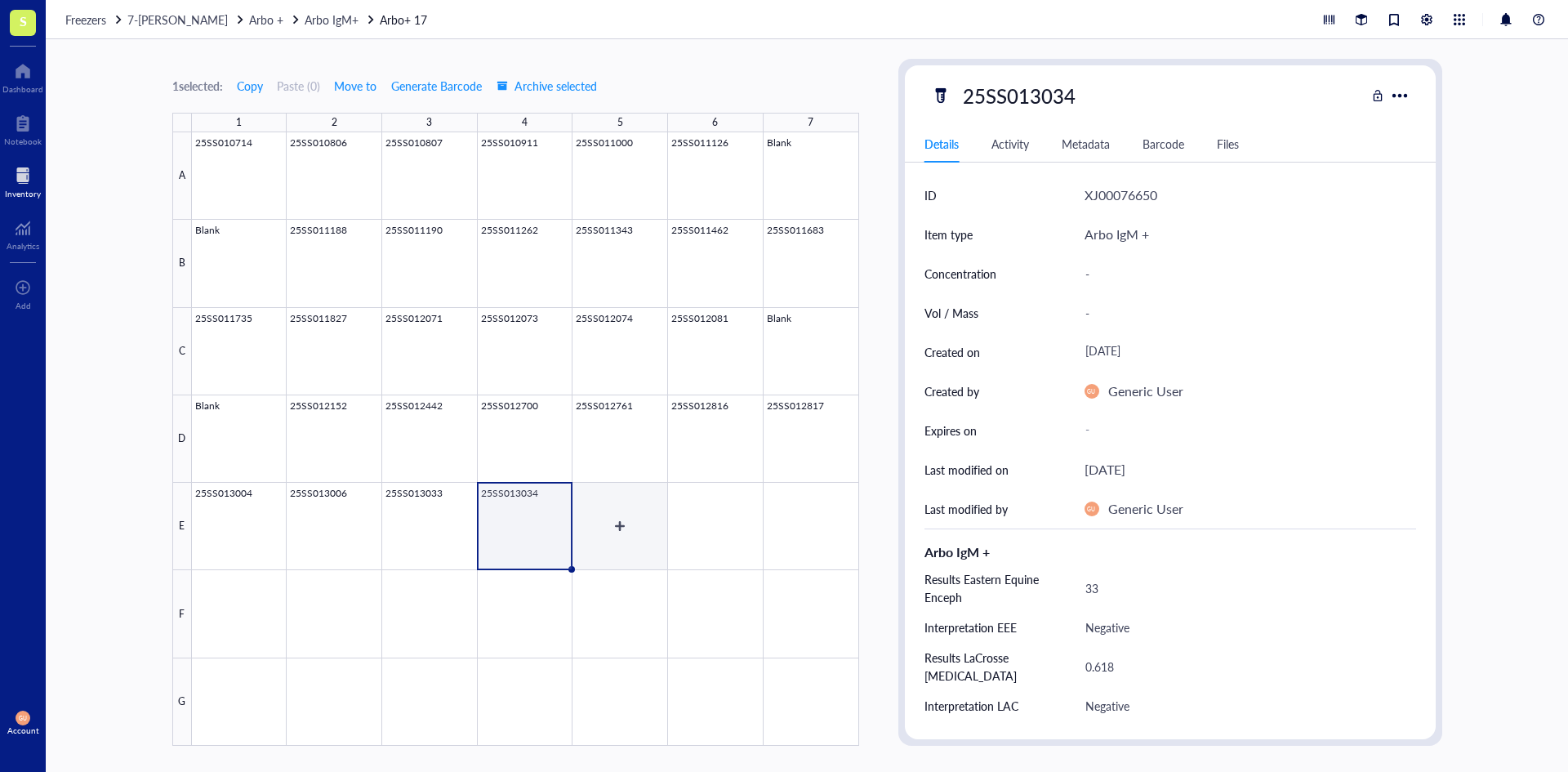
click at [622, 510] on div at bounding box center [525, 439] width 668 height 613
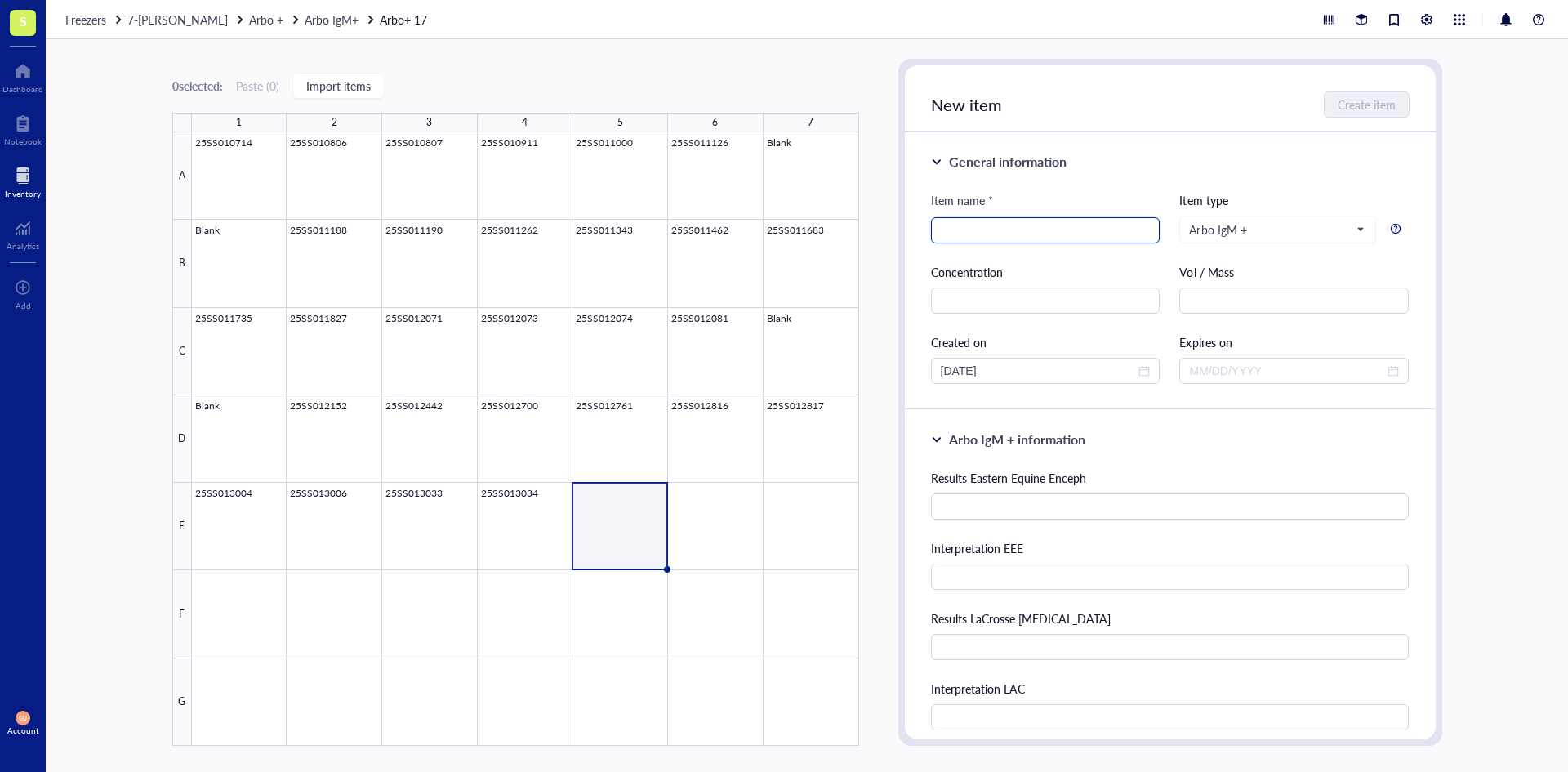
click at [1087, 234] on input "search" at bounding box center [1046, 230] width 210 height 25
click at [1031, 514] on input "text" at bounding box center [1170, 506] width 479 height 26
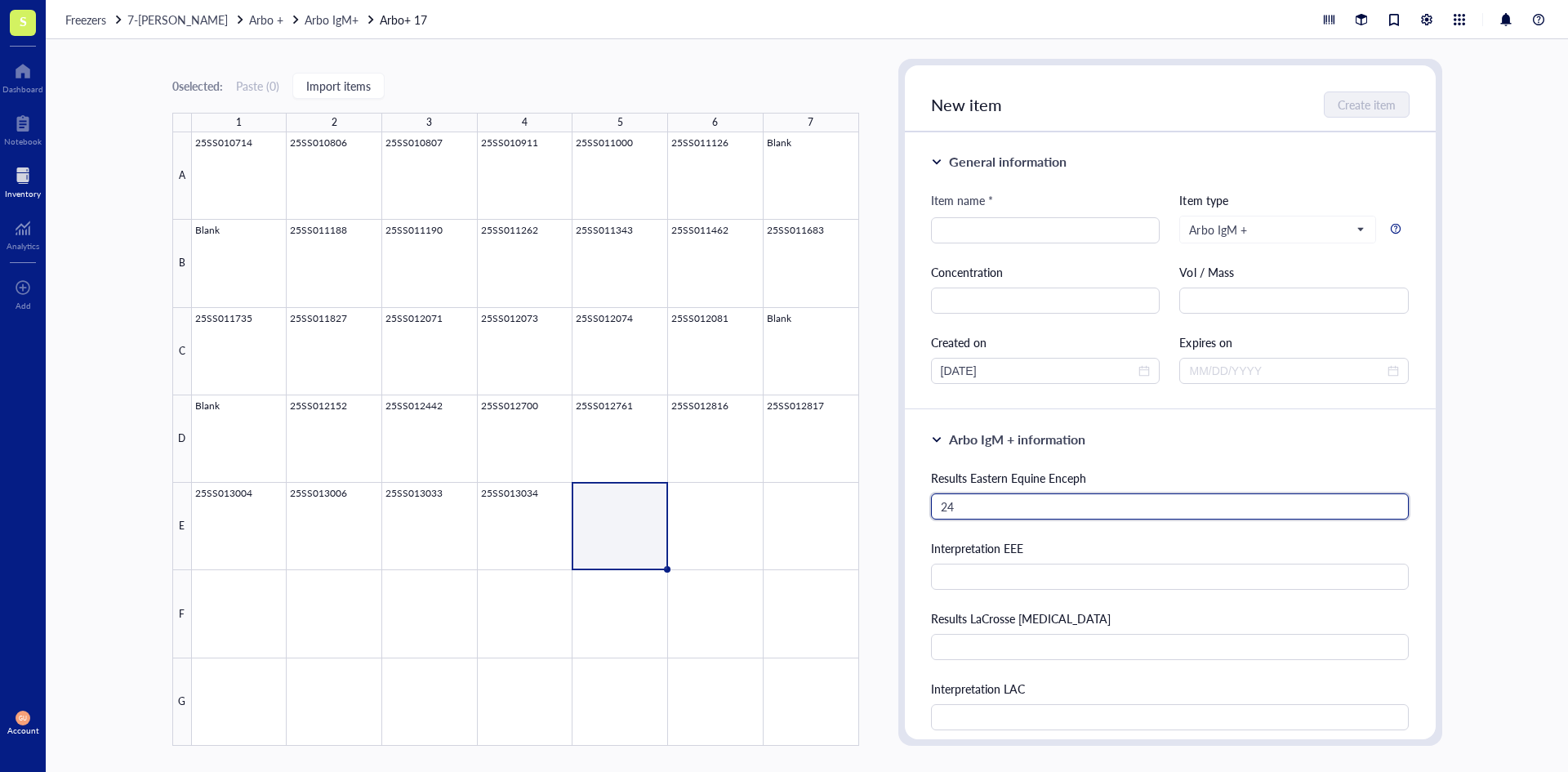
type input "24"
type input "Negative"
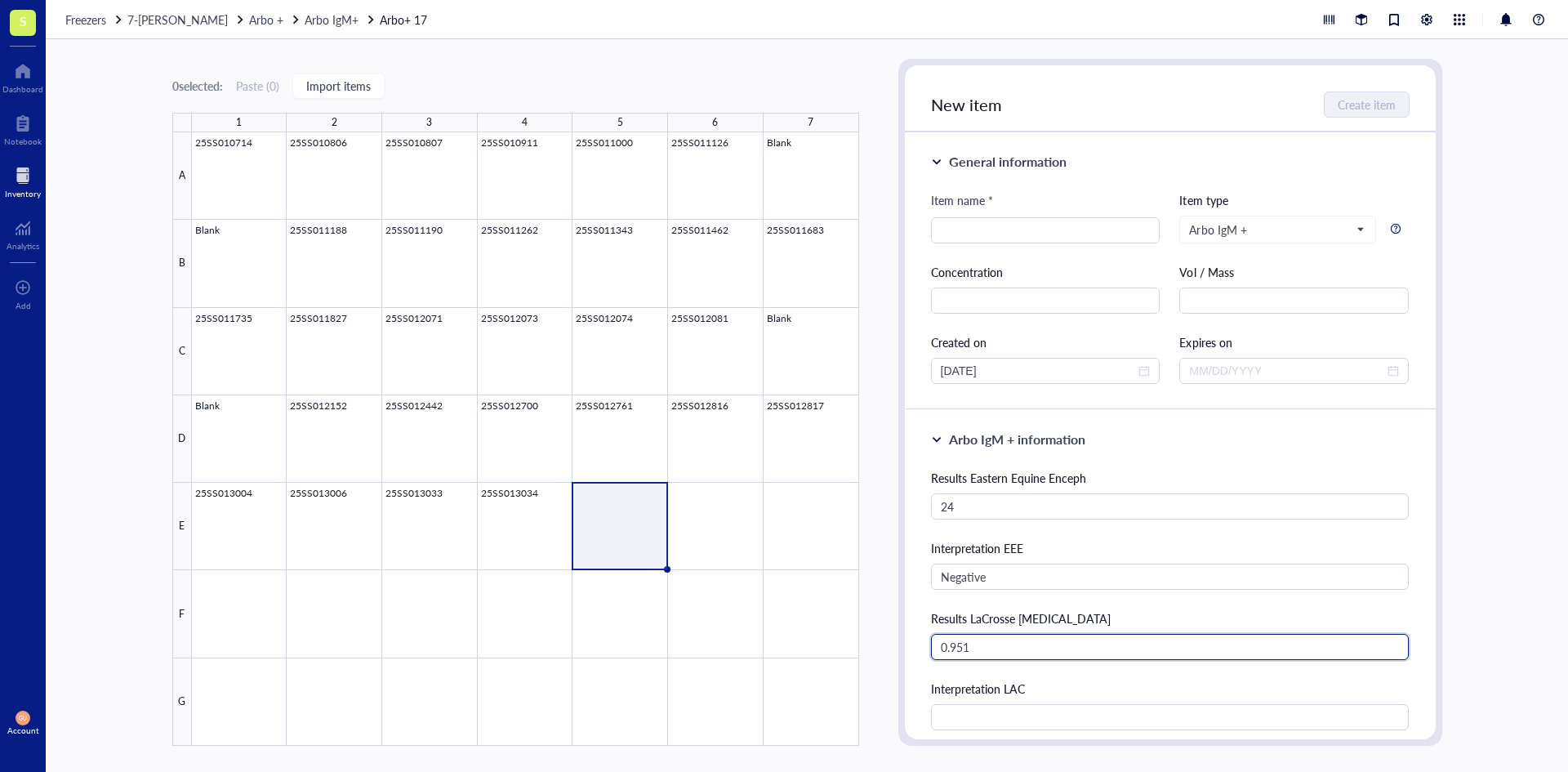
type input "0.951"
type input "Negative"
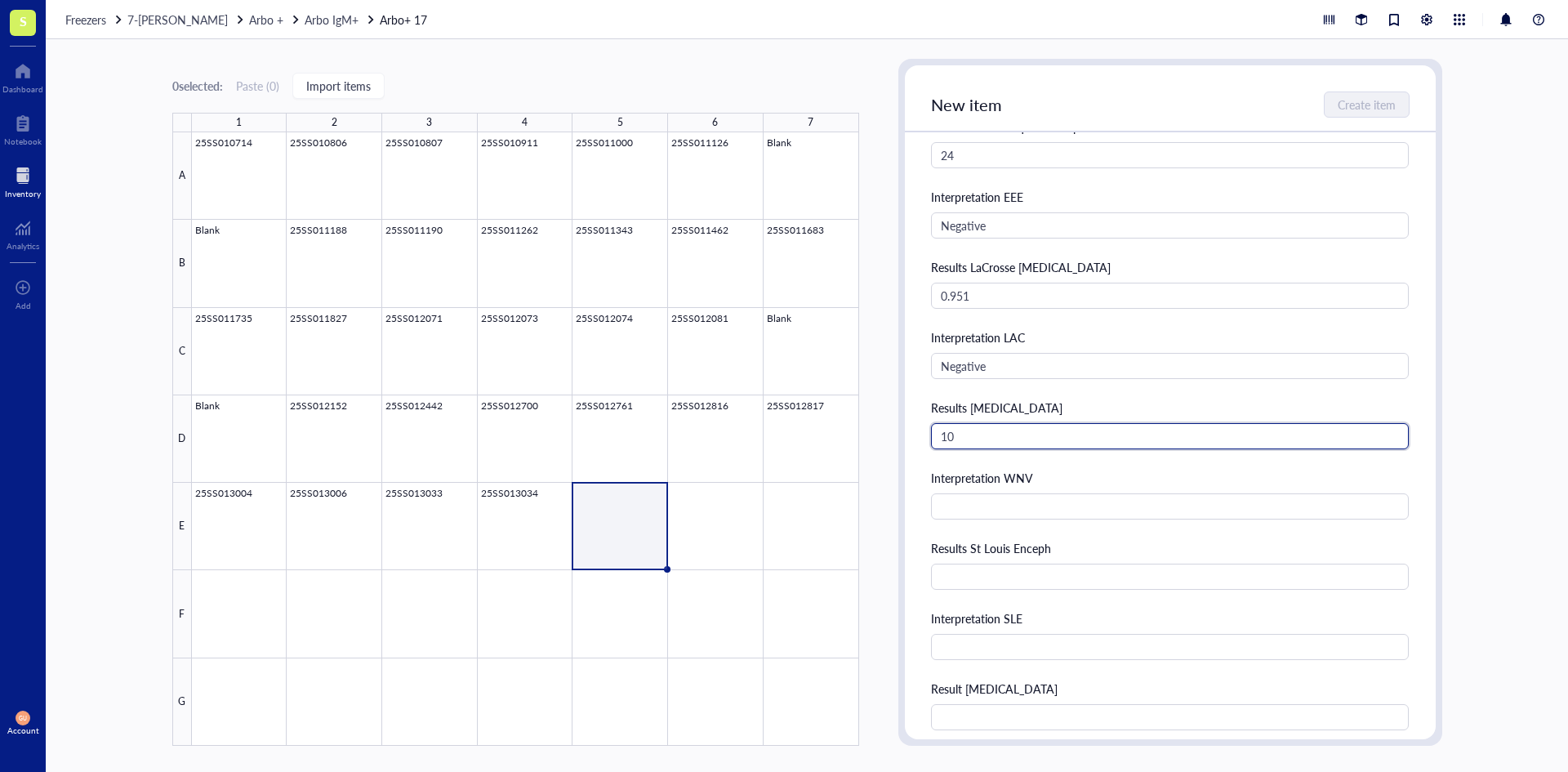
type input "10"
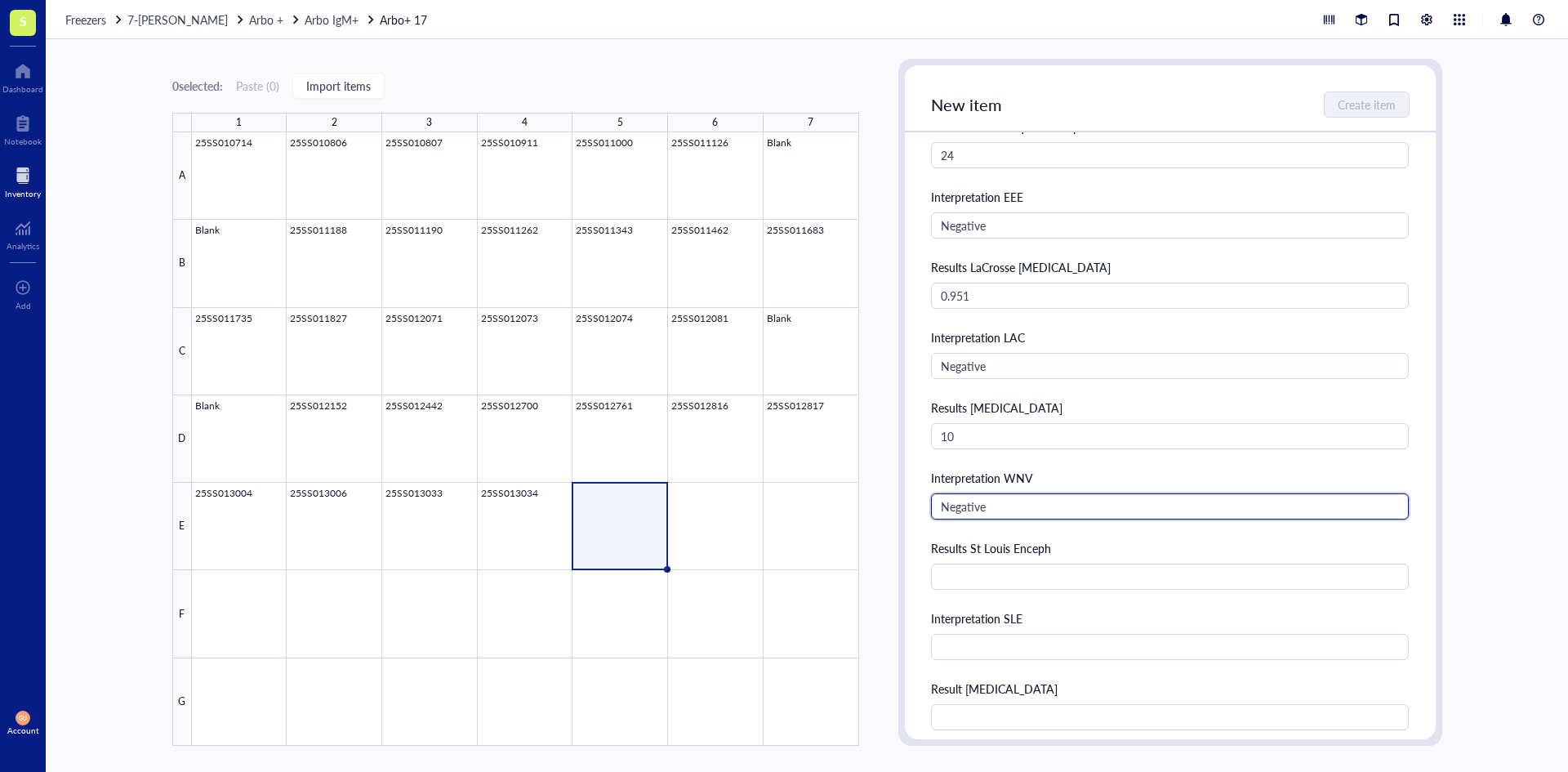
type input "Negative"
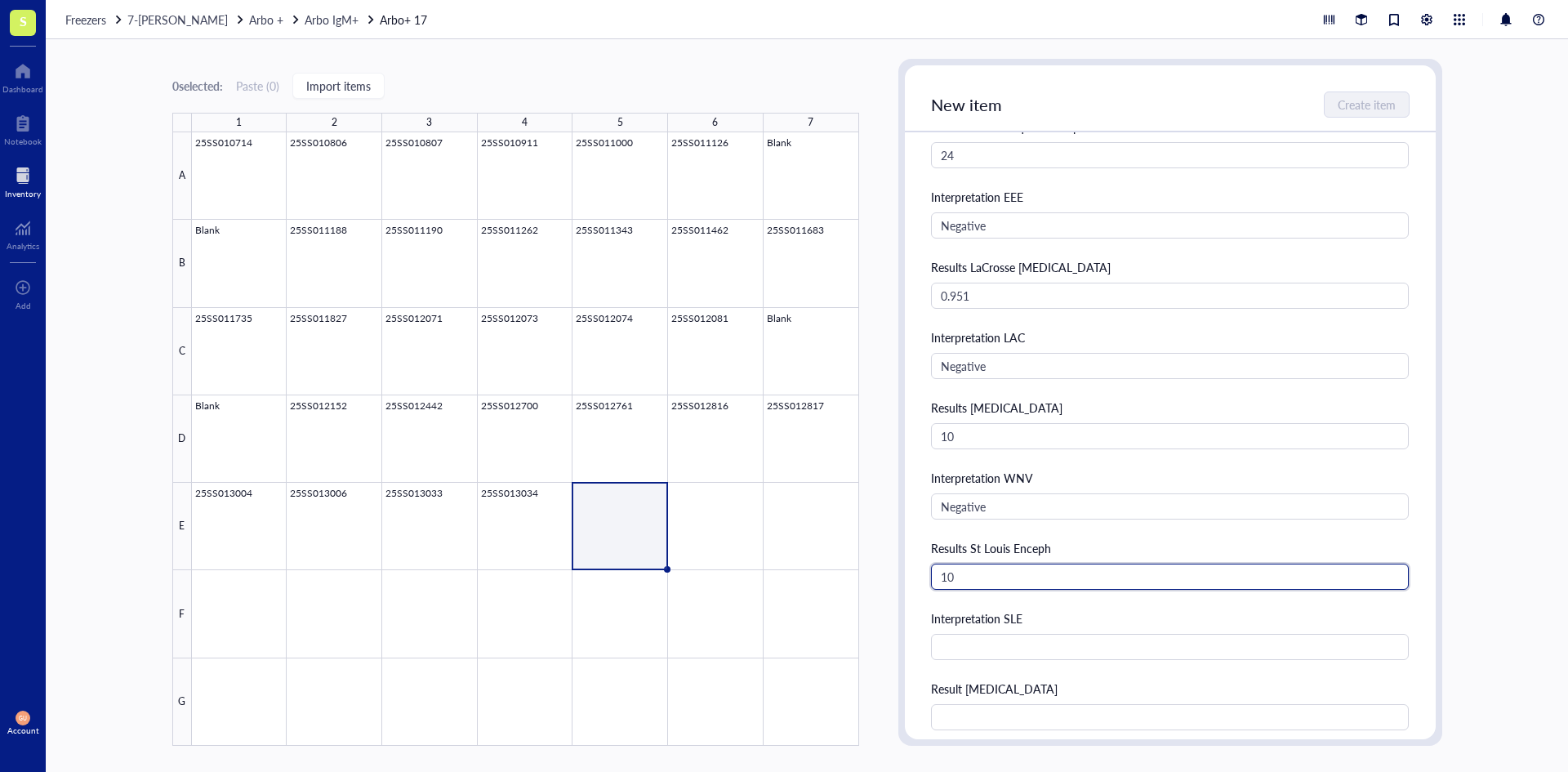
type input "10"
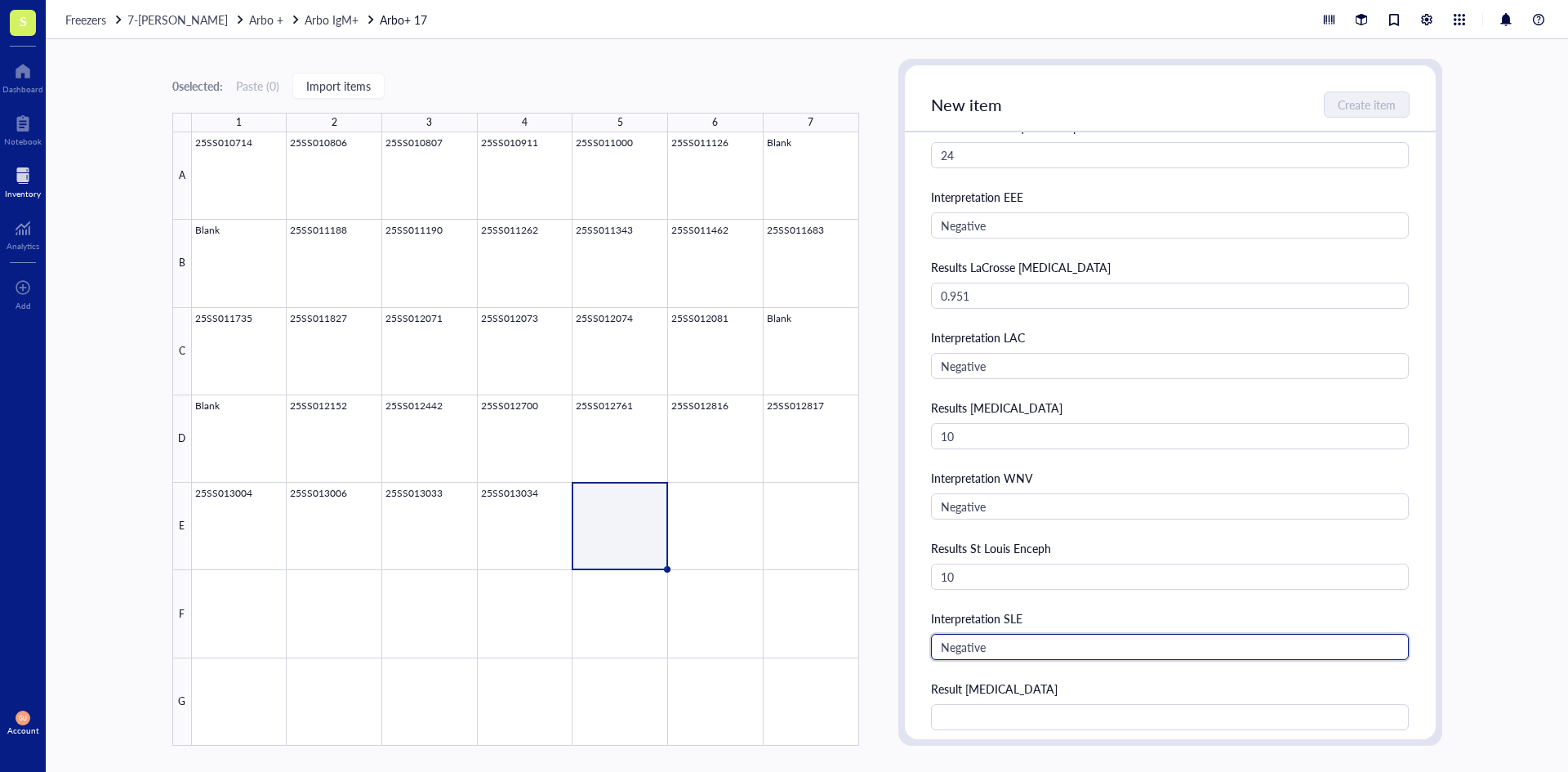
type input "Negative"
type input "3.941"
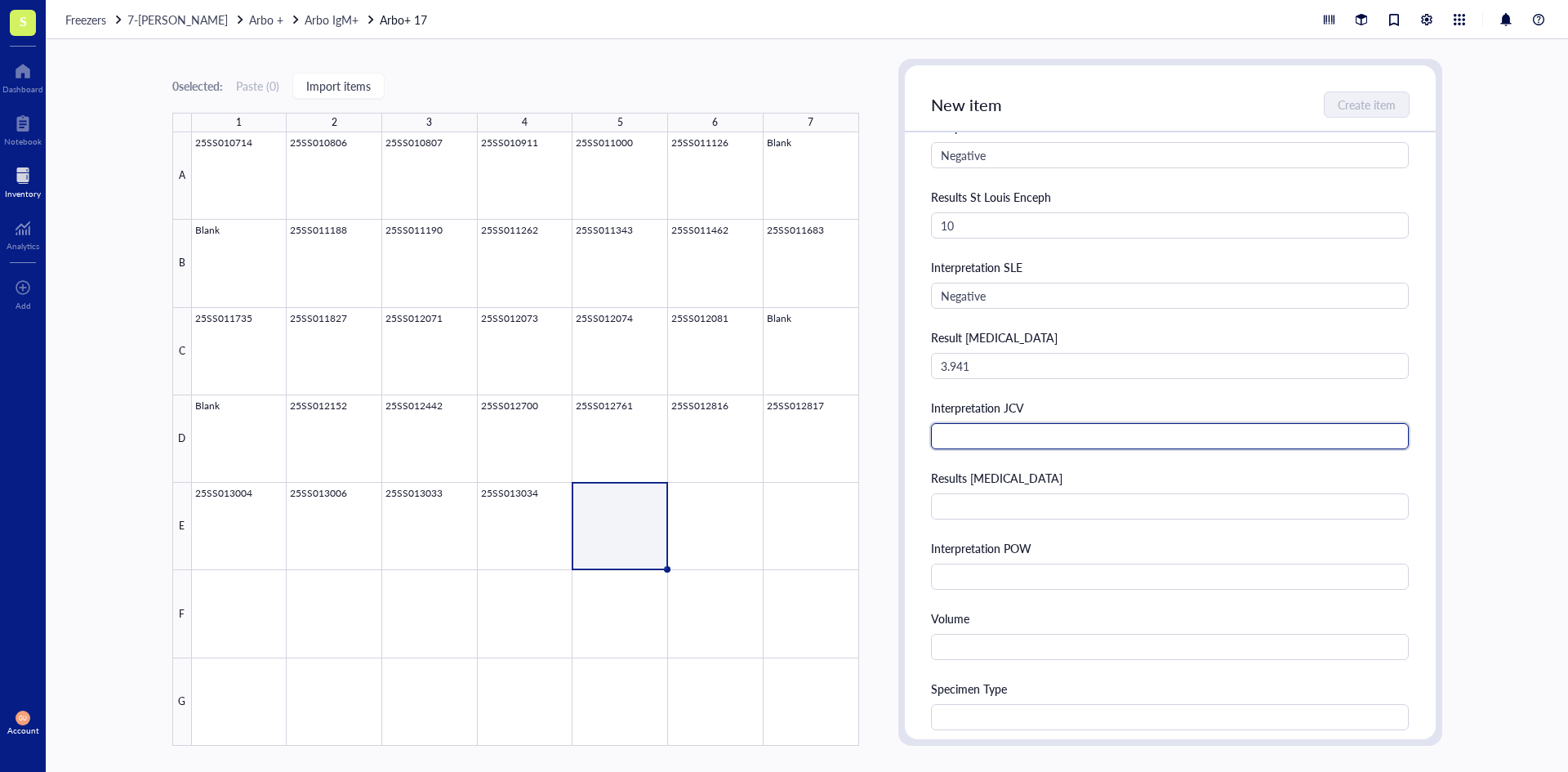
type input "E"
type input "Presumptive Positive"
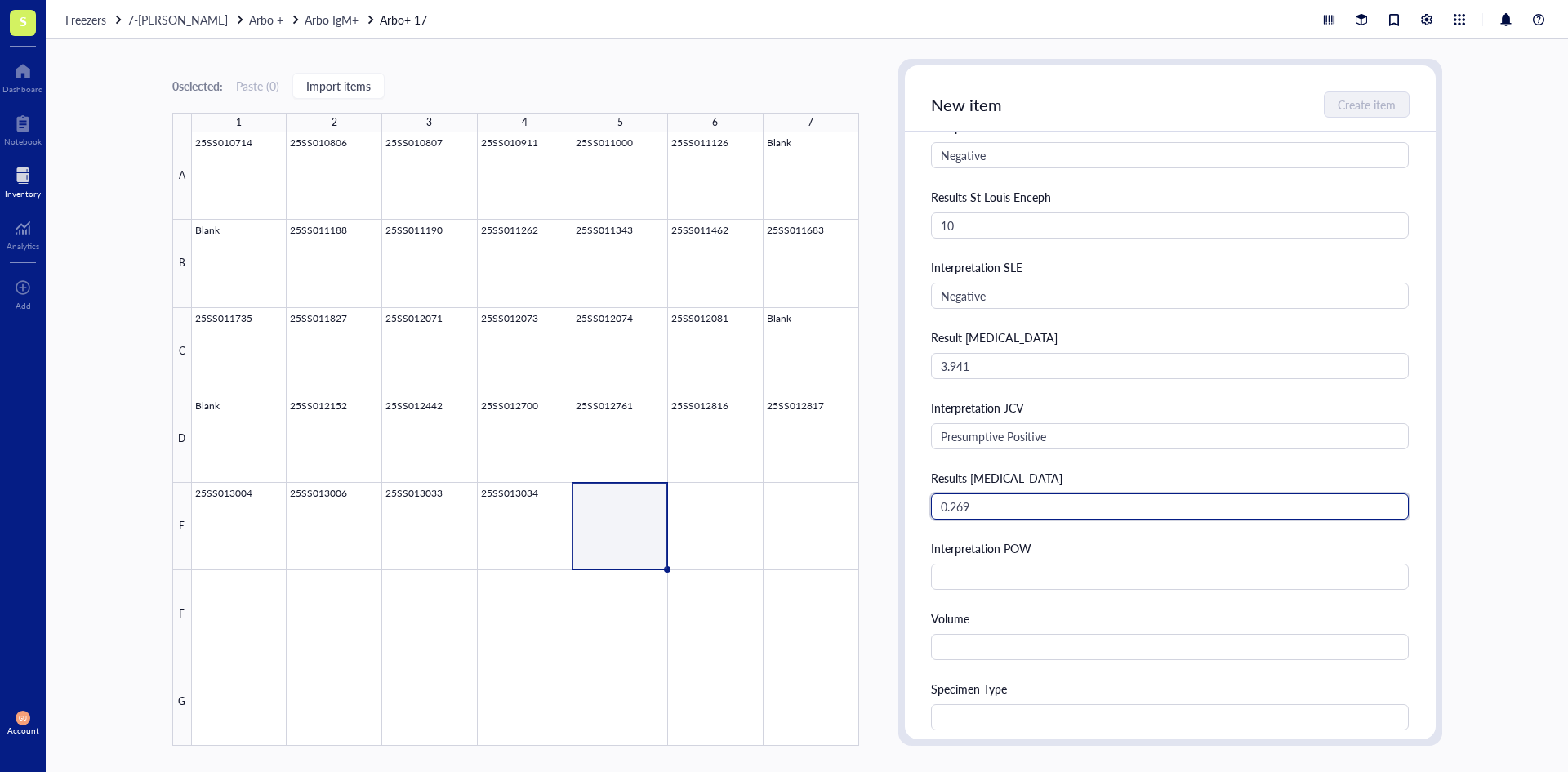
type input "0.269"
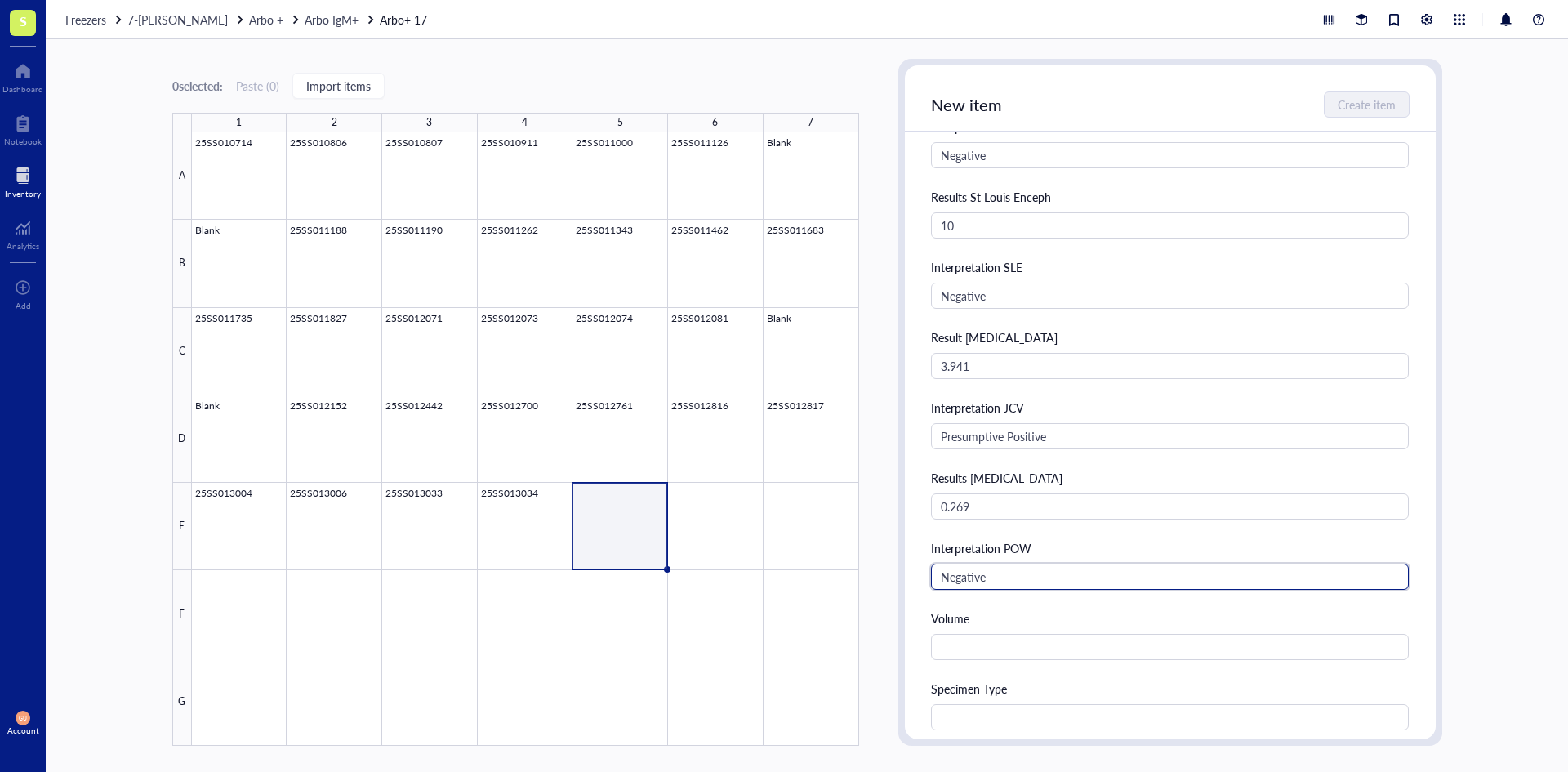
type input "Negative"
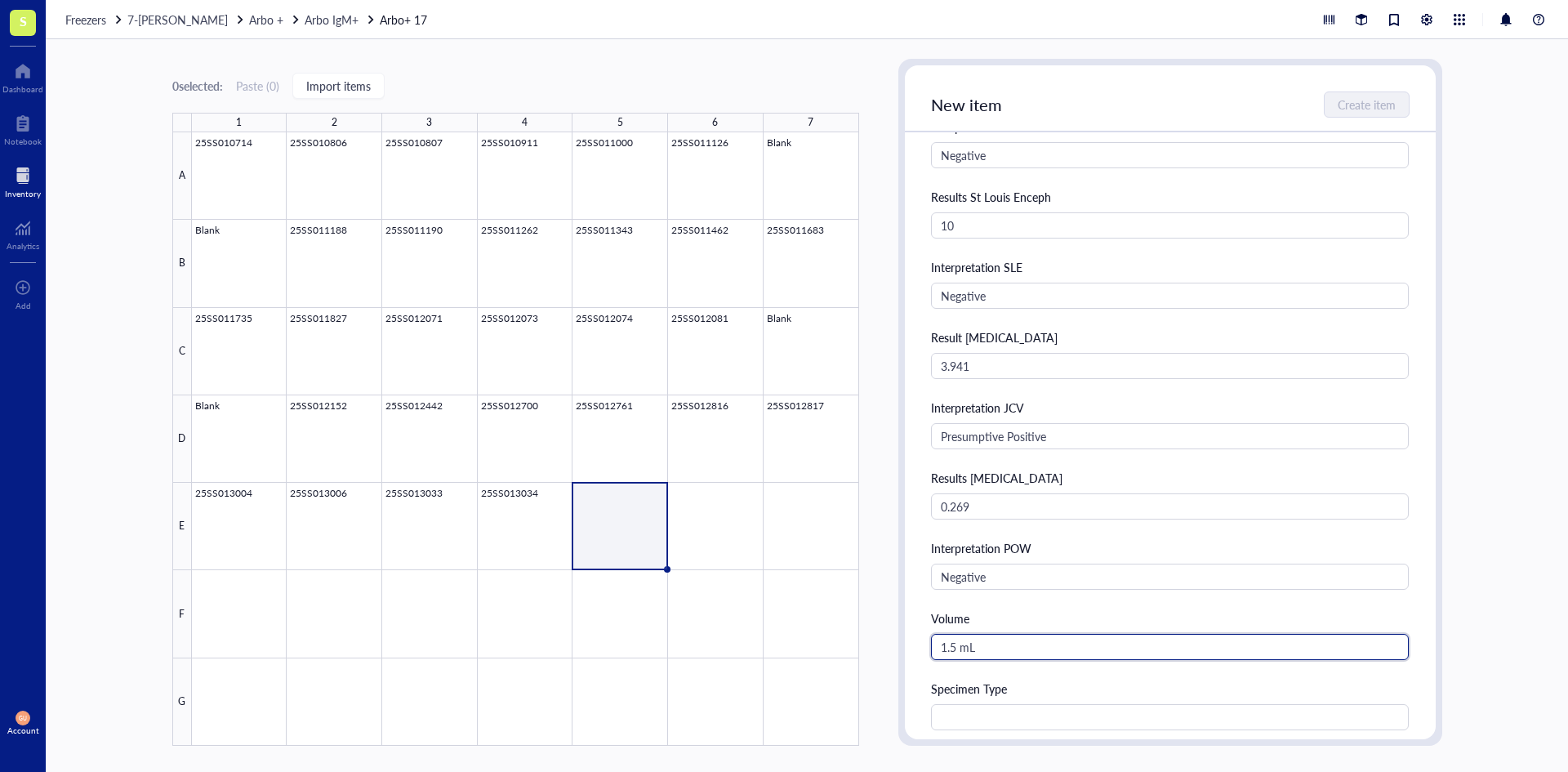
type input "1.5 mL"
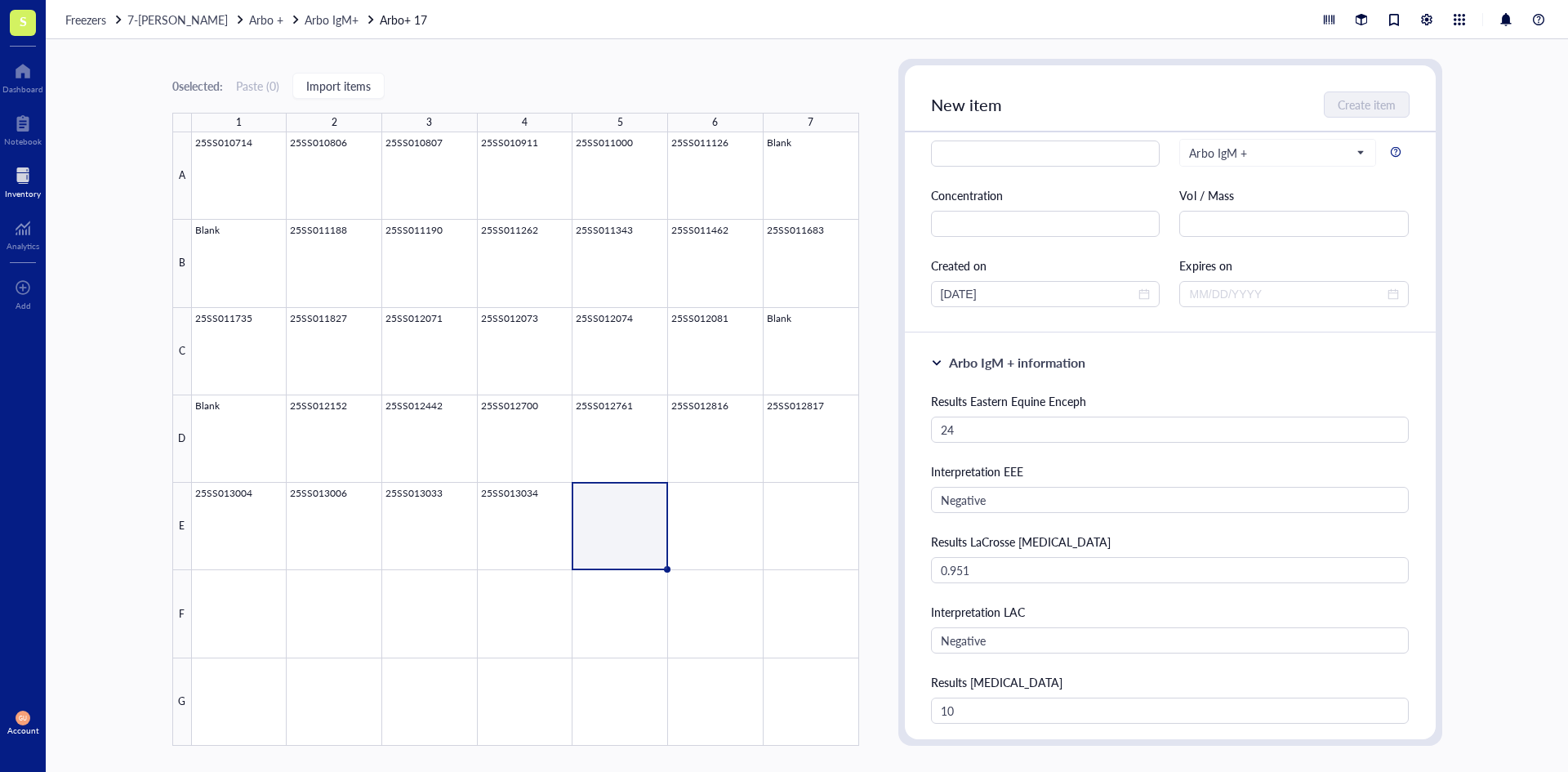
scroll to position [0, 0]
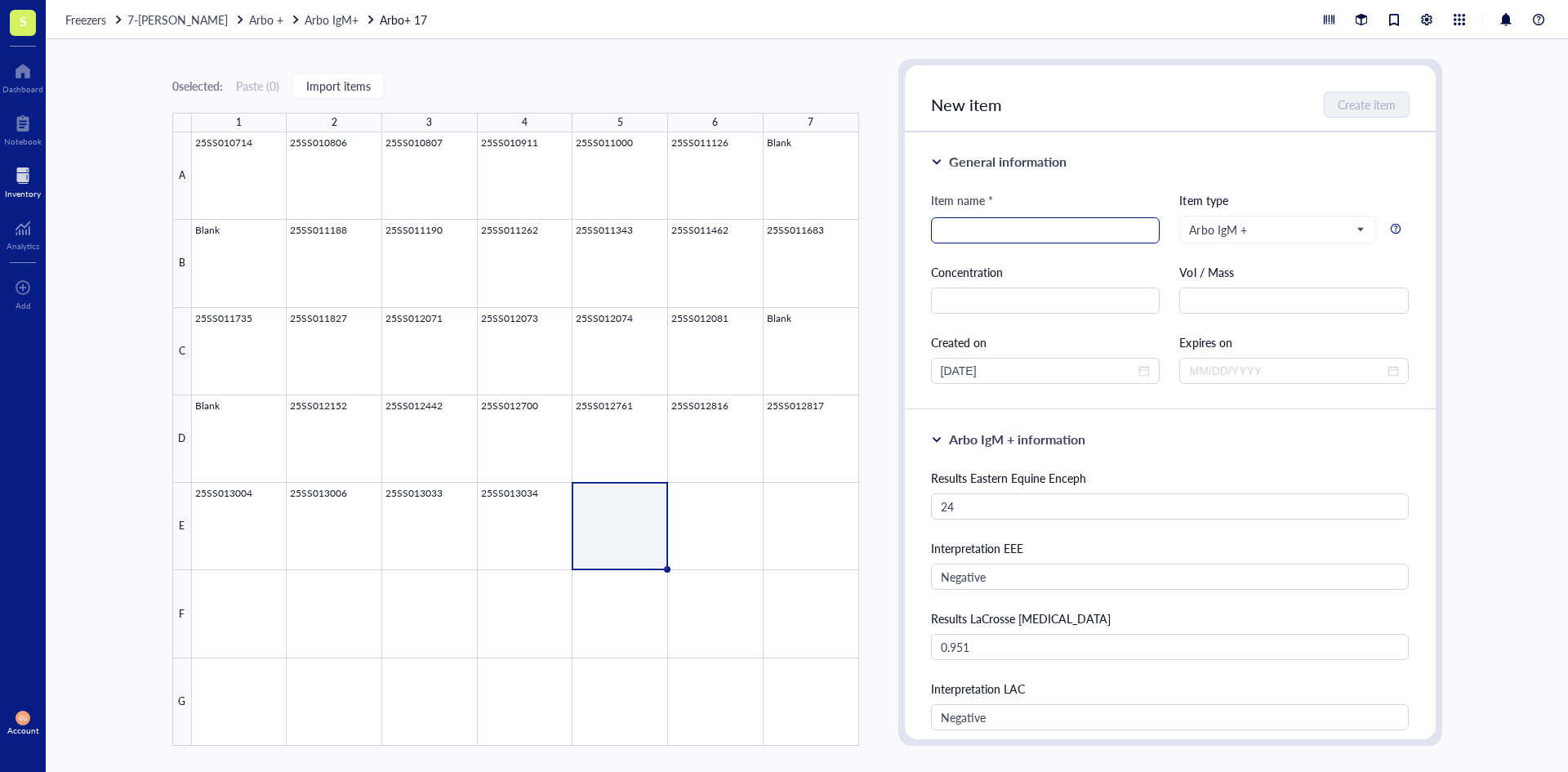
type input "Serum"
click at [994, 240] on input "search" at bounding box center [1046, 230] width 210 height 25
type input "25SS013129"
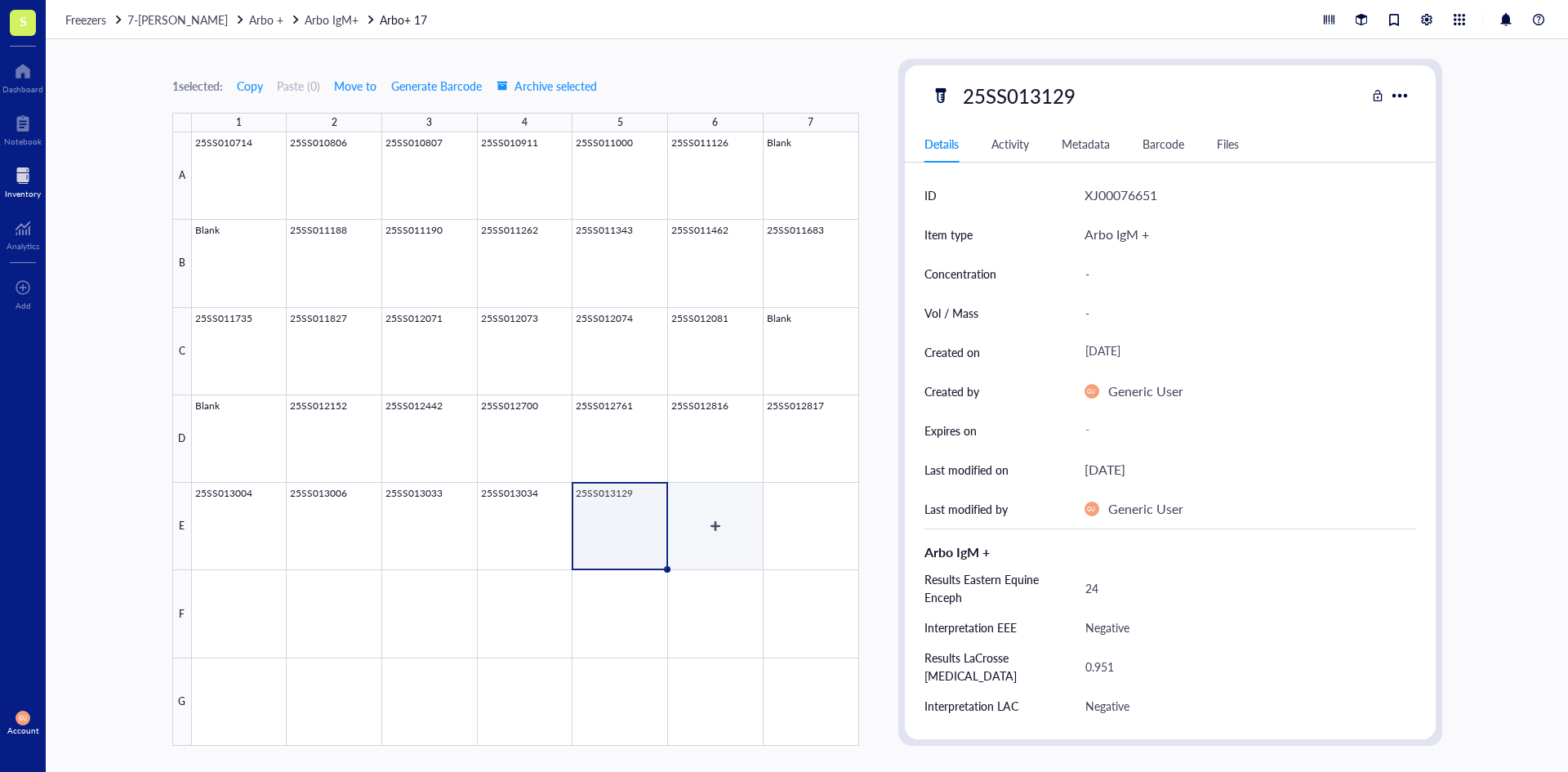
drag, startPoint x: 719, startPoint y: 514, endPoint x: 865, endPoint y: 450, distance: 159.4
click at [720, 514] on div at bounding box center [525, 439] width 668 height 613
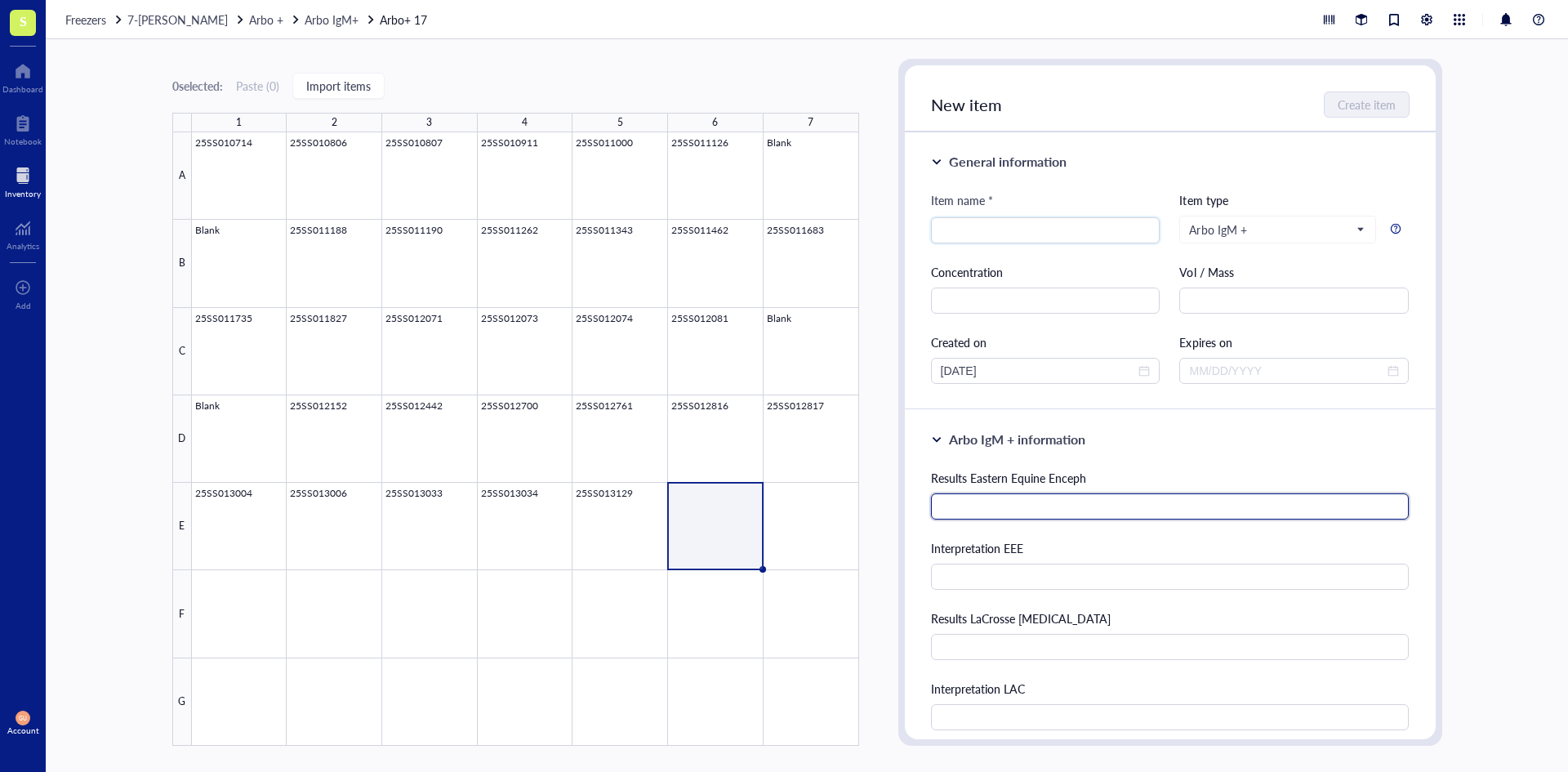
click at [1038, 510] on input "text" at bounding box center [1170, 506] width 479 height 26
type input "30"
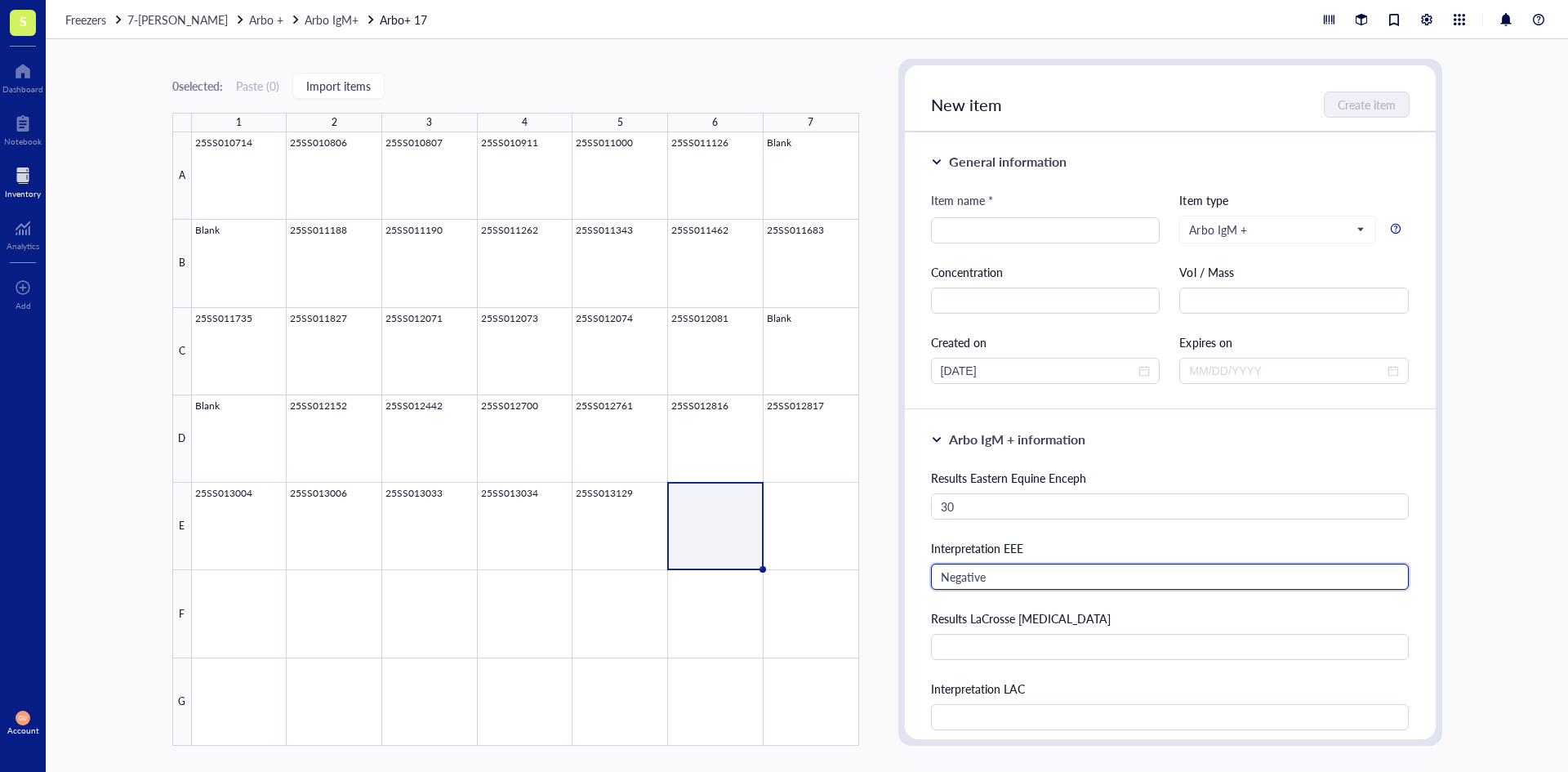
type input "Negative"
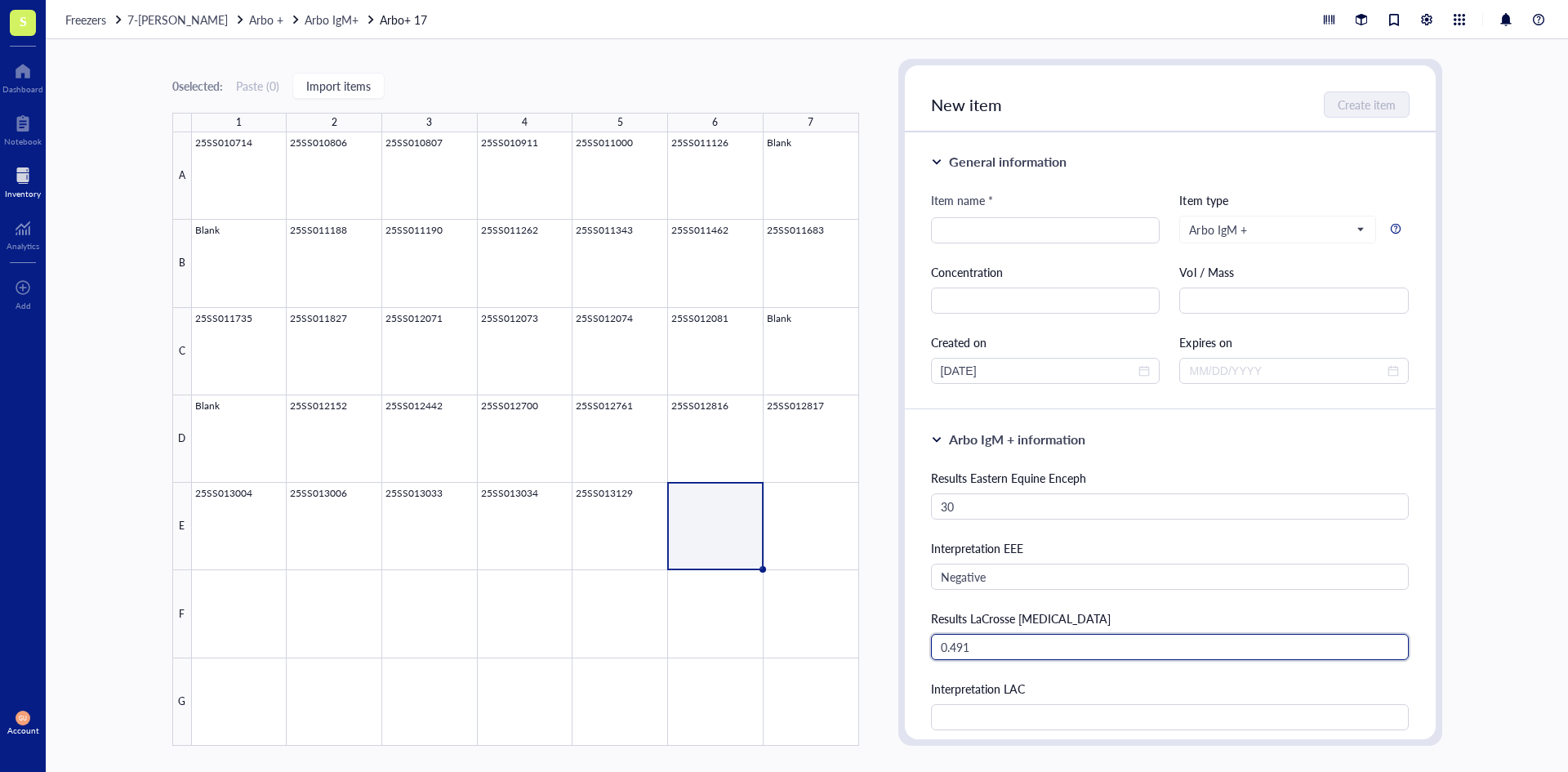
type input "0.491"
type input "Negative"
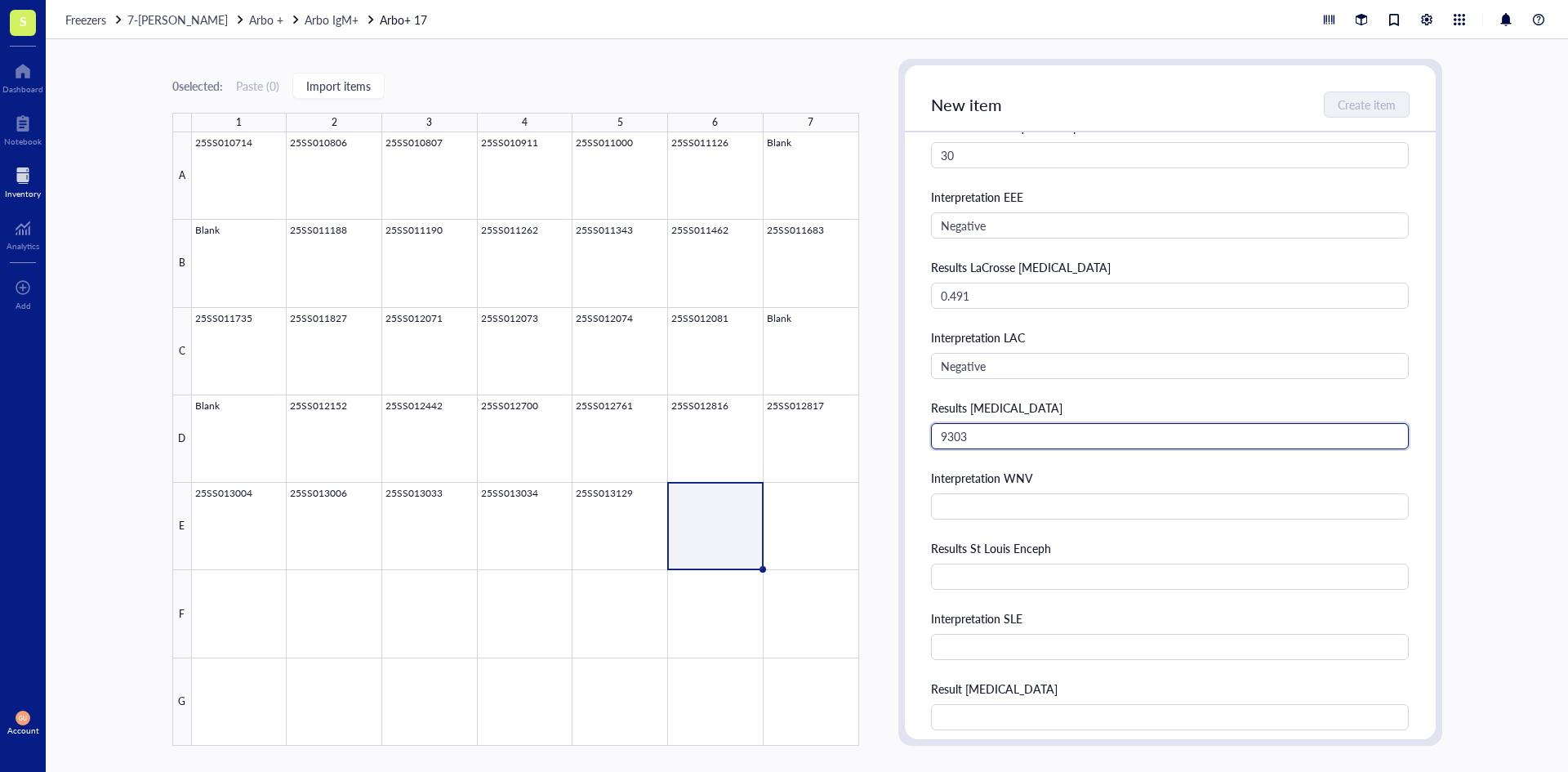
type input "9303"
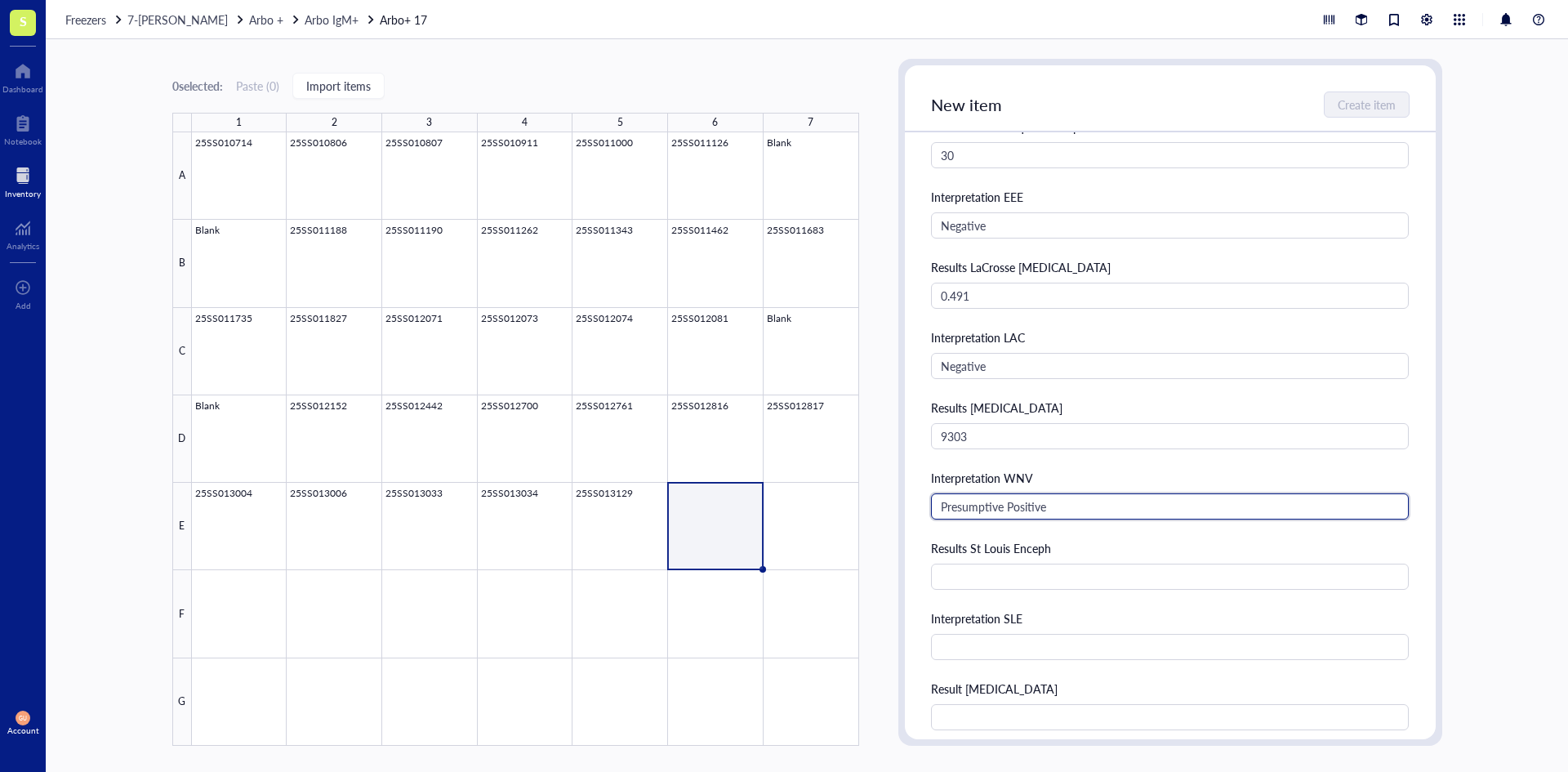
type input "Presumptive Positive"
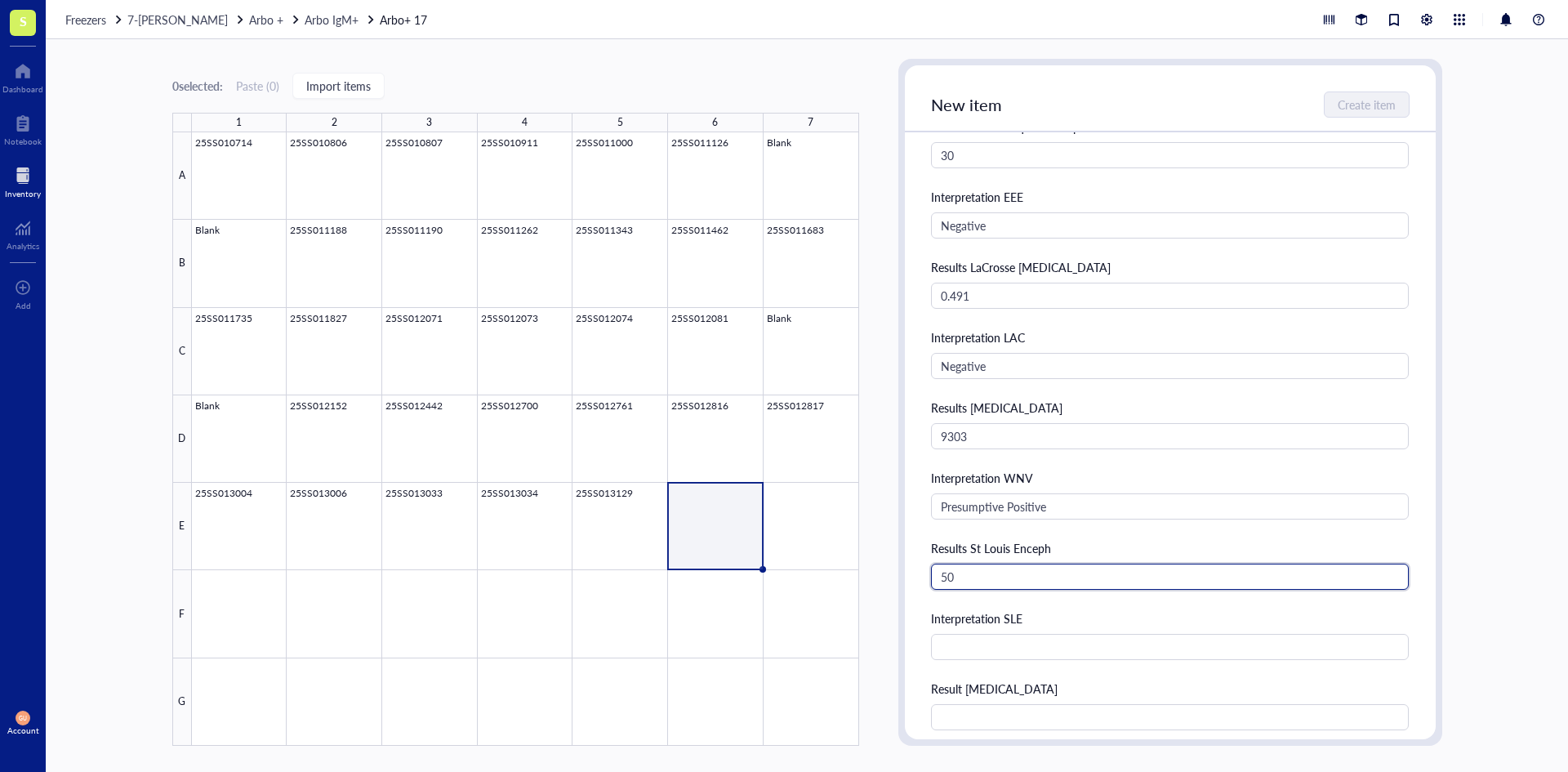
type input "50"
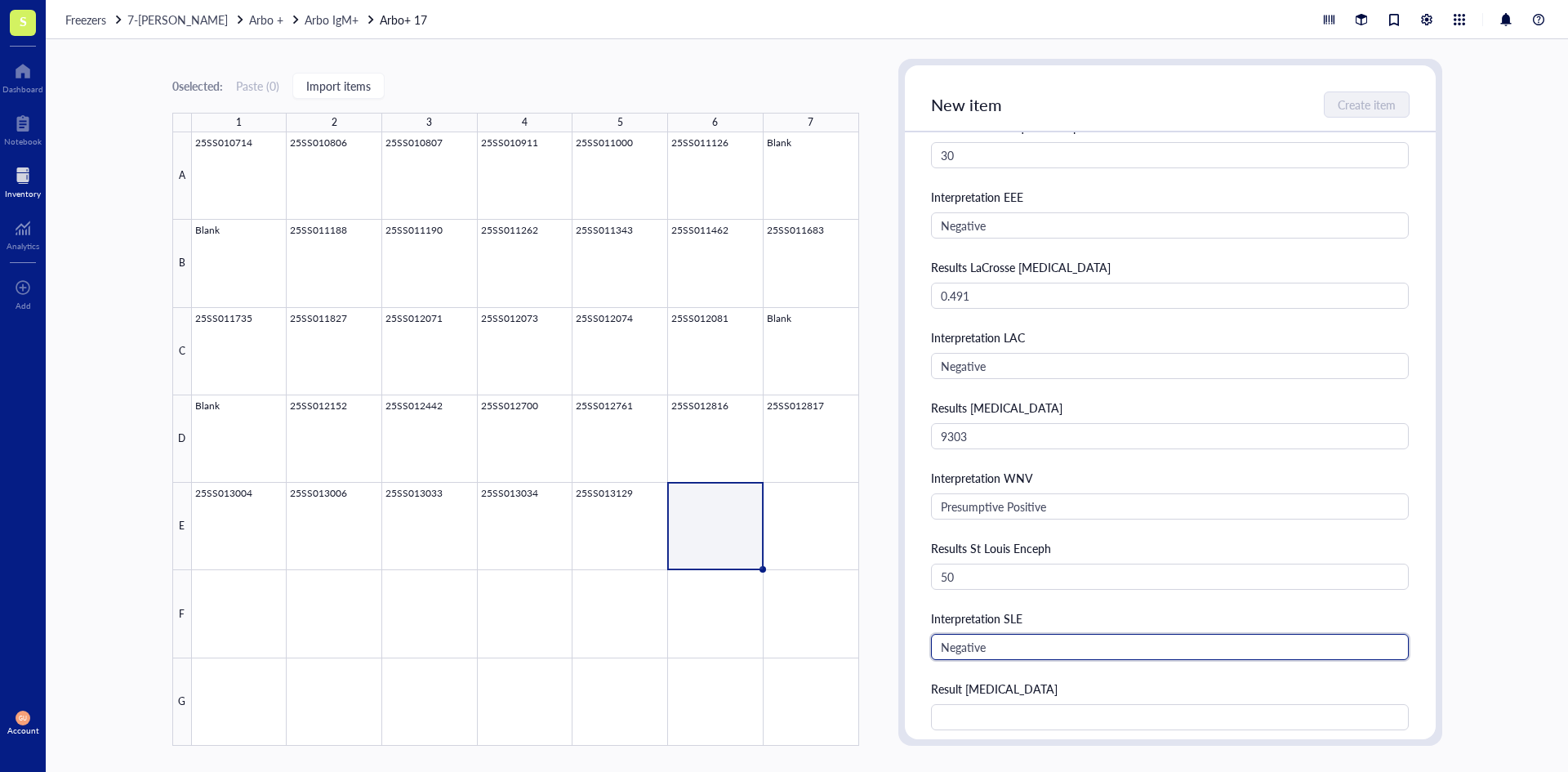
type input "Negative"
type input "1.164"
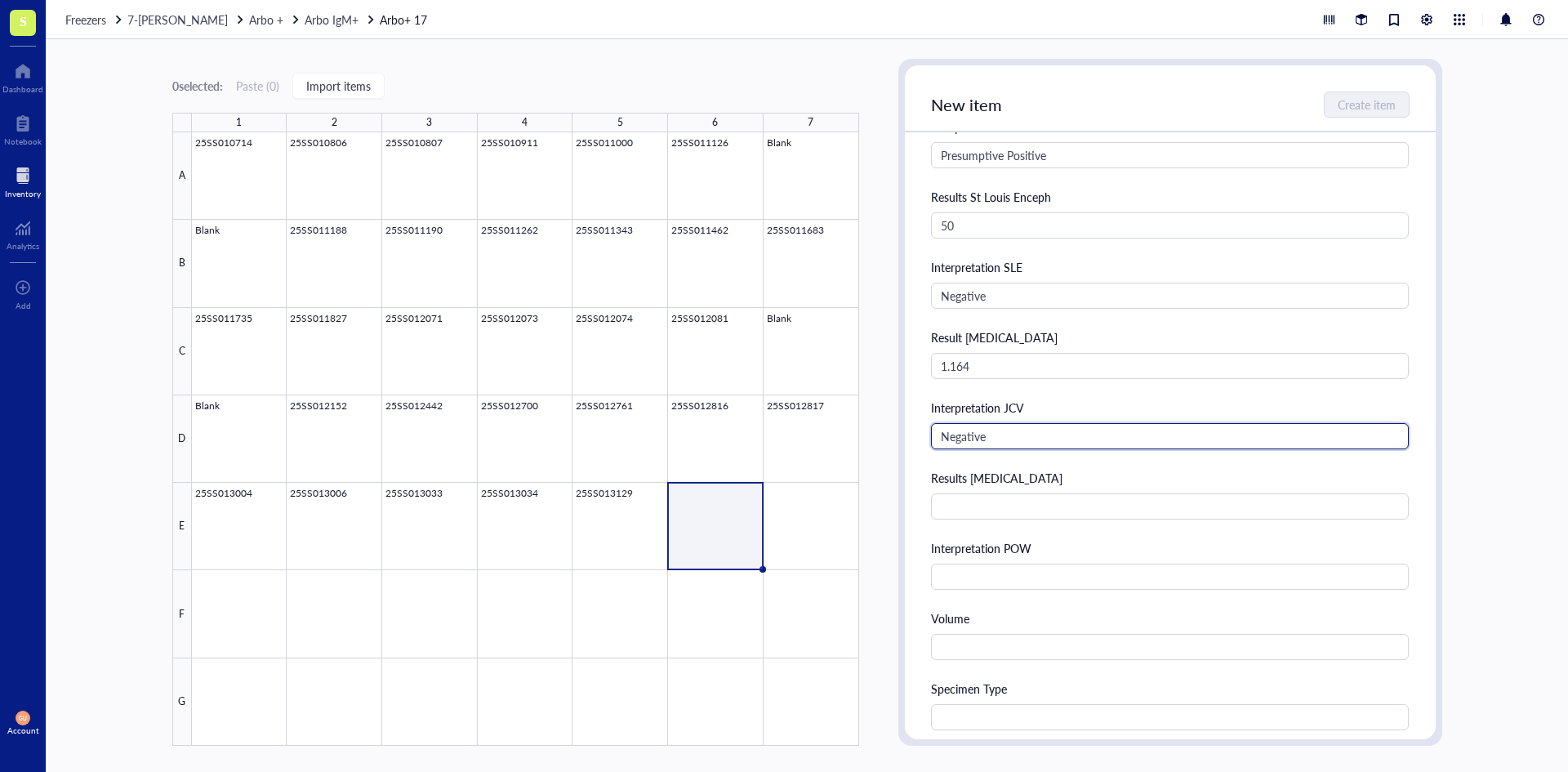
type input "Negative"
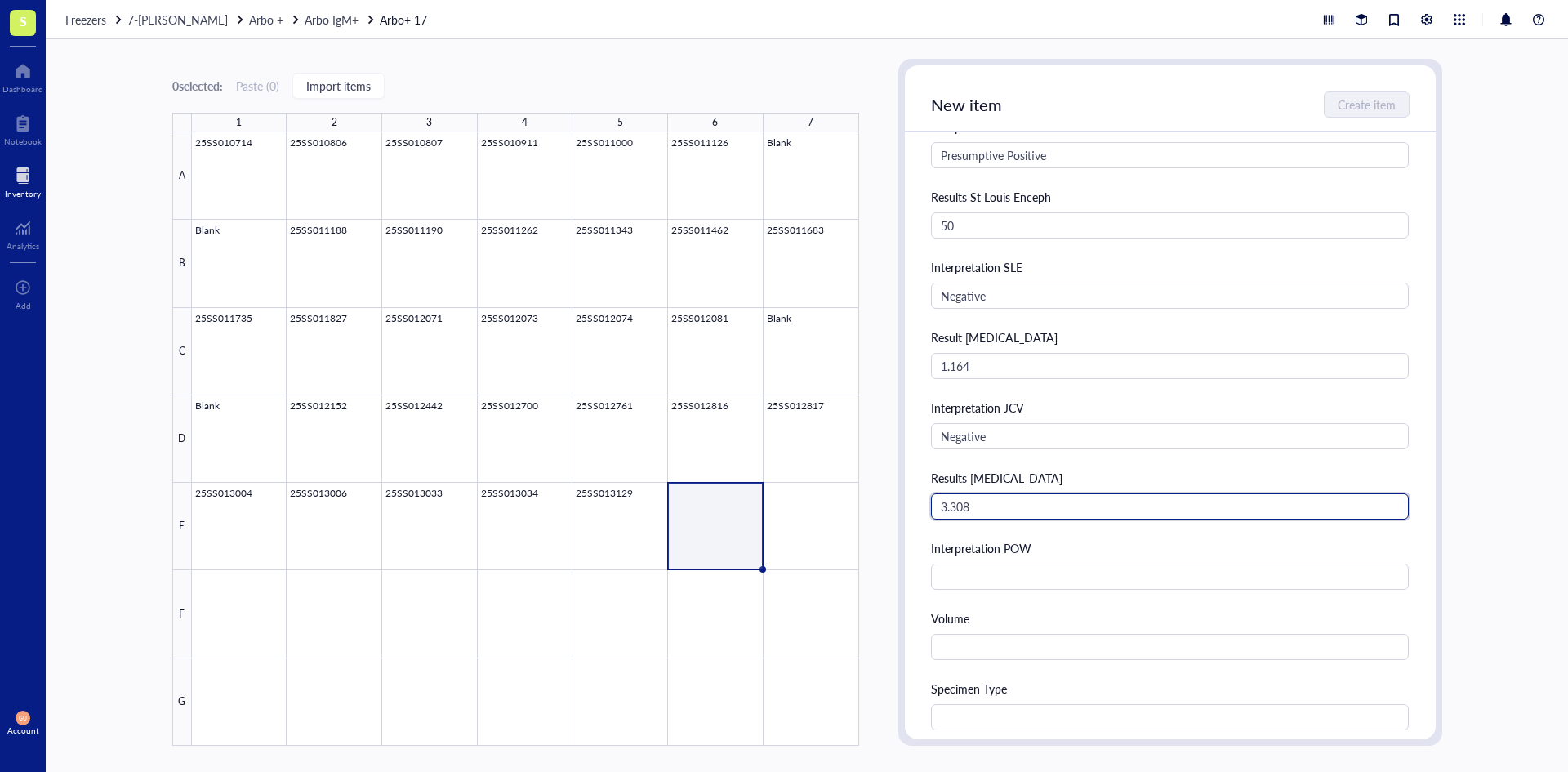
type input "3.308"
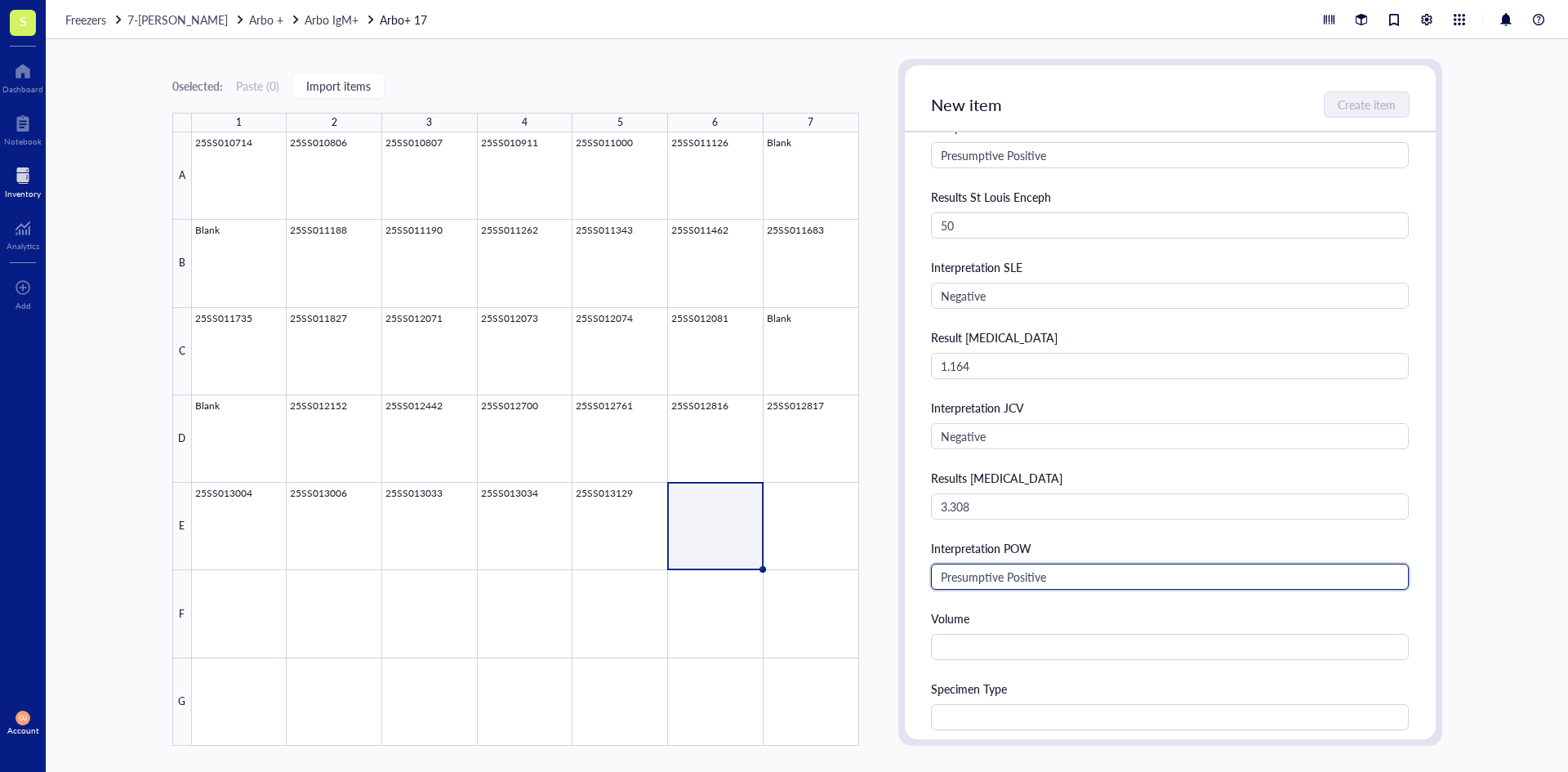
type input "Presumptive Positive"
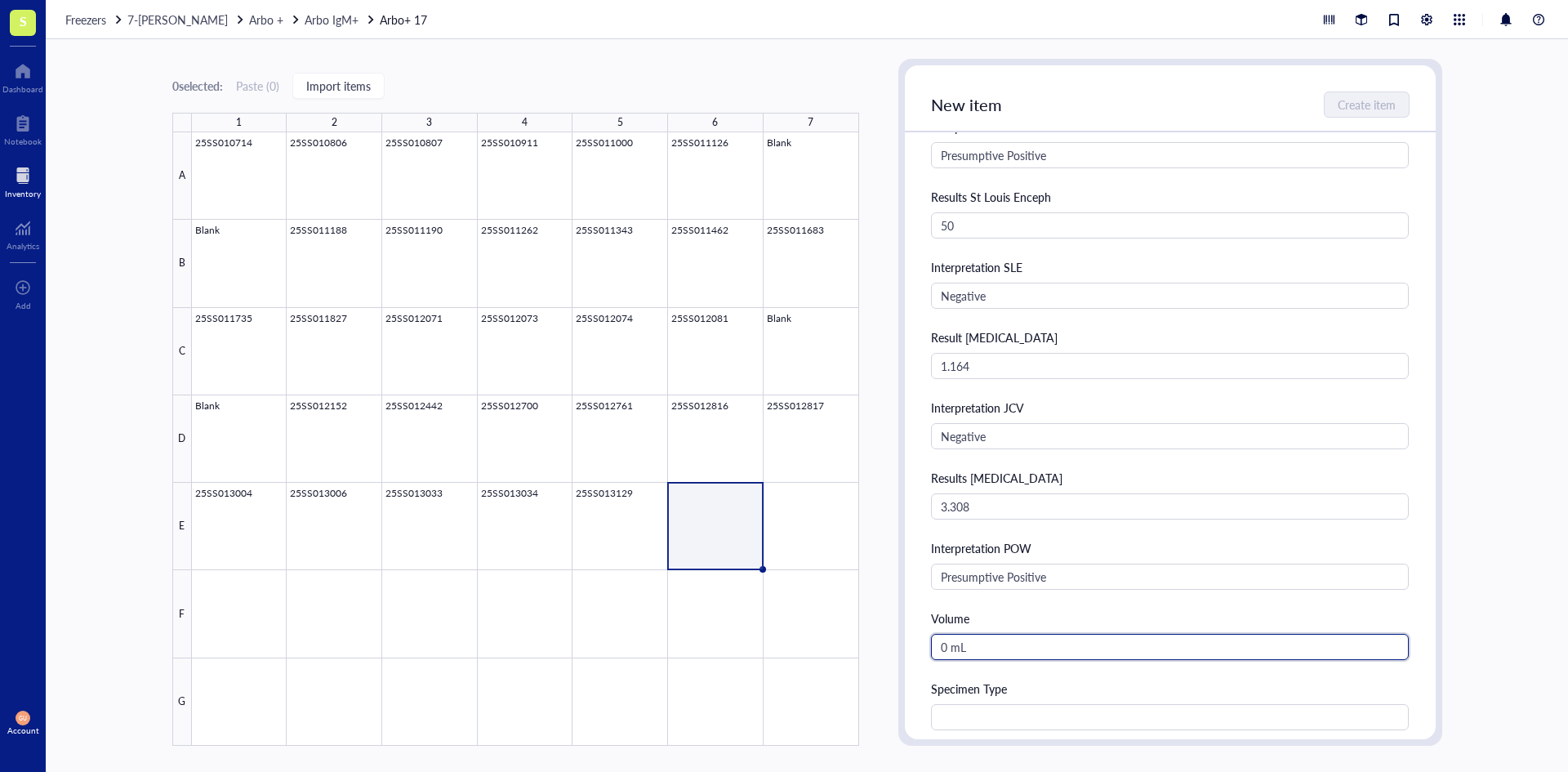
type input "0 mL"
click at [938, 710] on input "text" at bounding box center [1170, 717] width 479 height 26
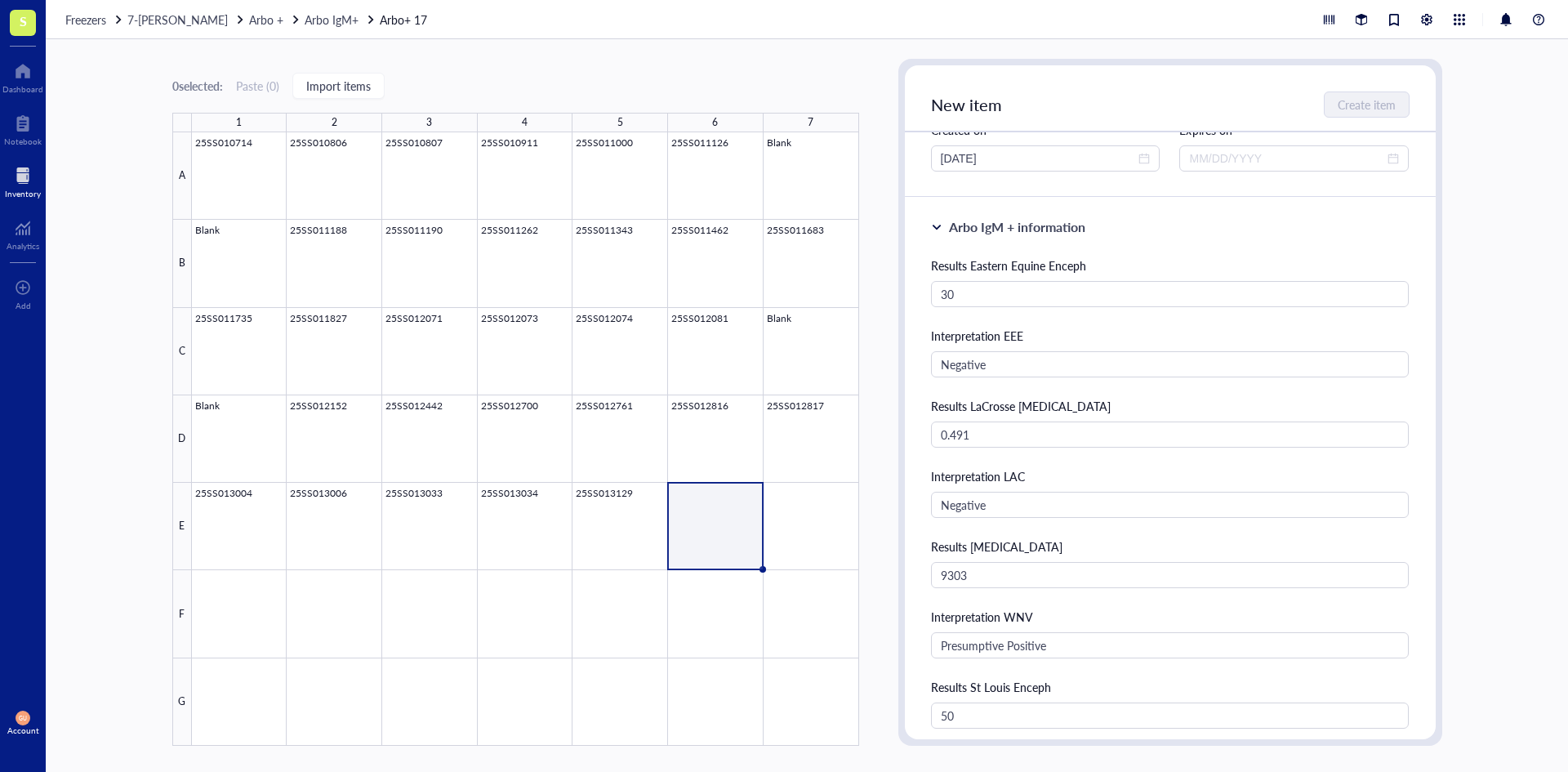
scroll to position [0, 0]
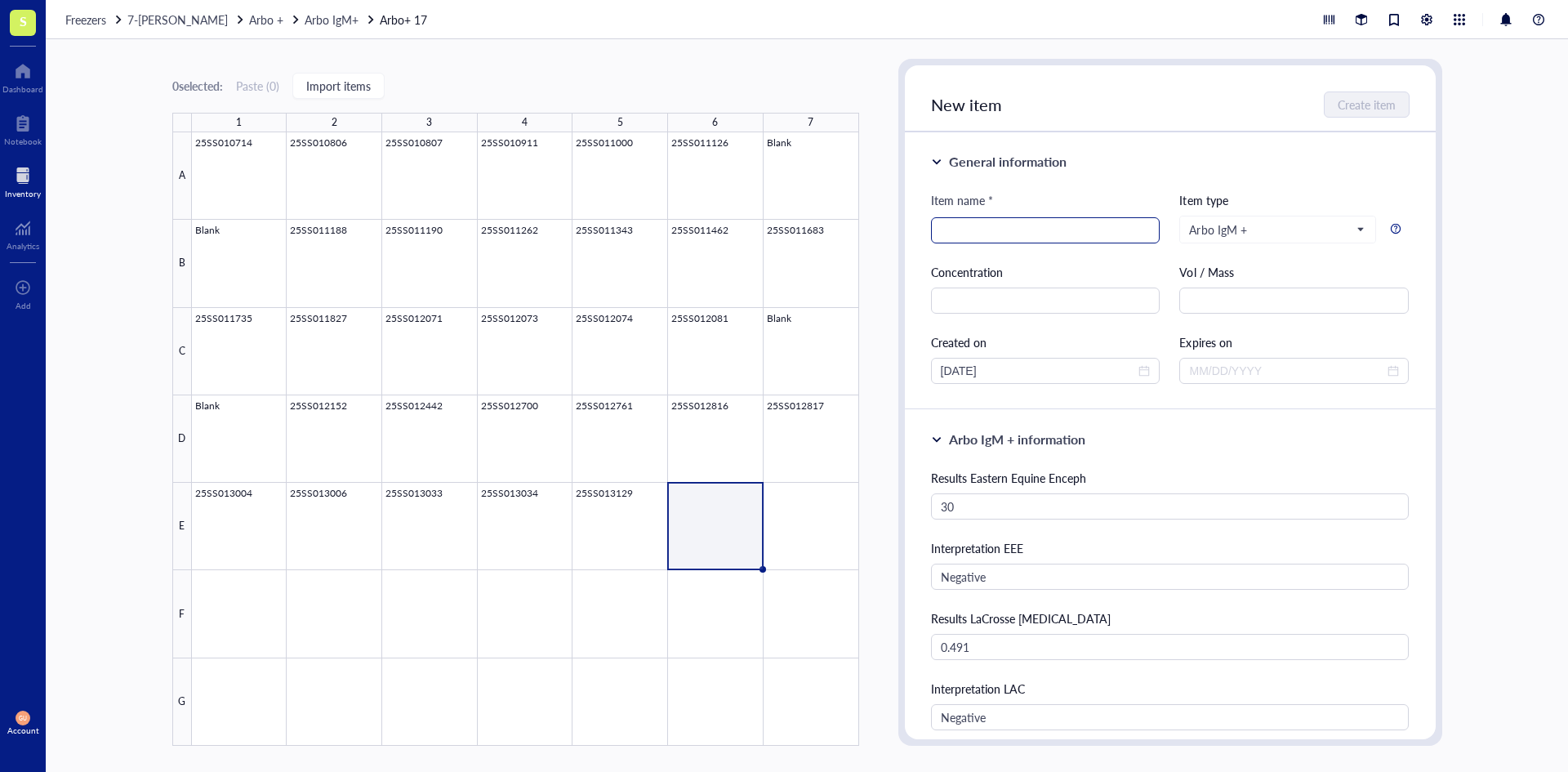
type input "Serum"
click at [983, 227] on input "search" at bounding box center [1046, 230] width 210 height 25
type input "25SS013132"
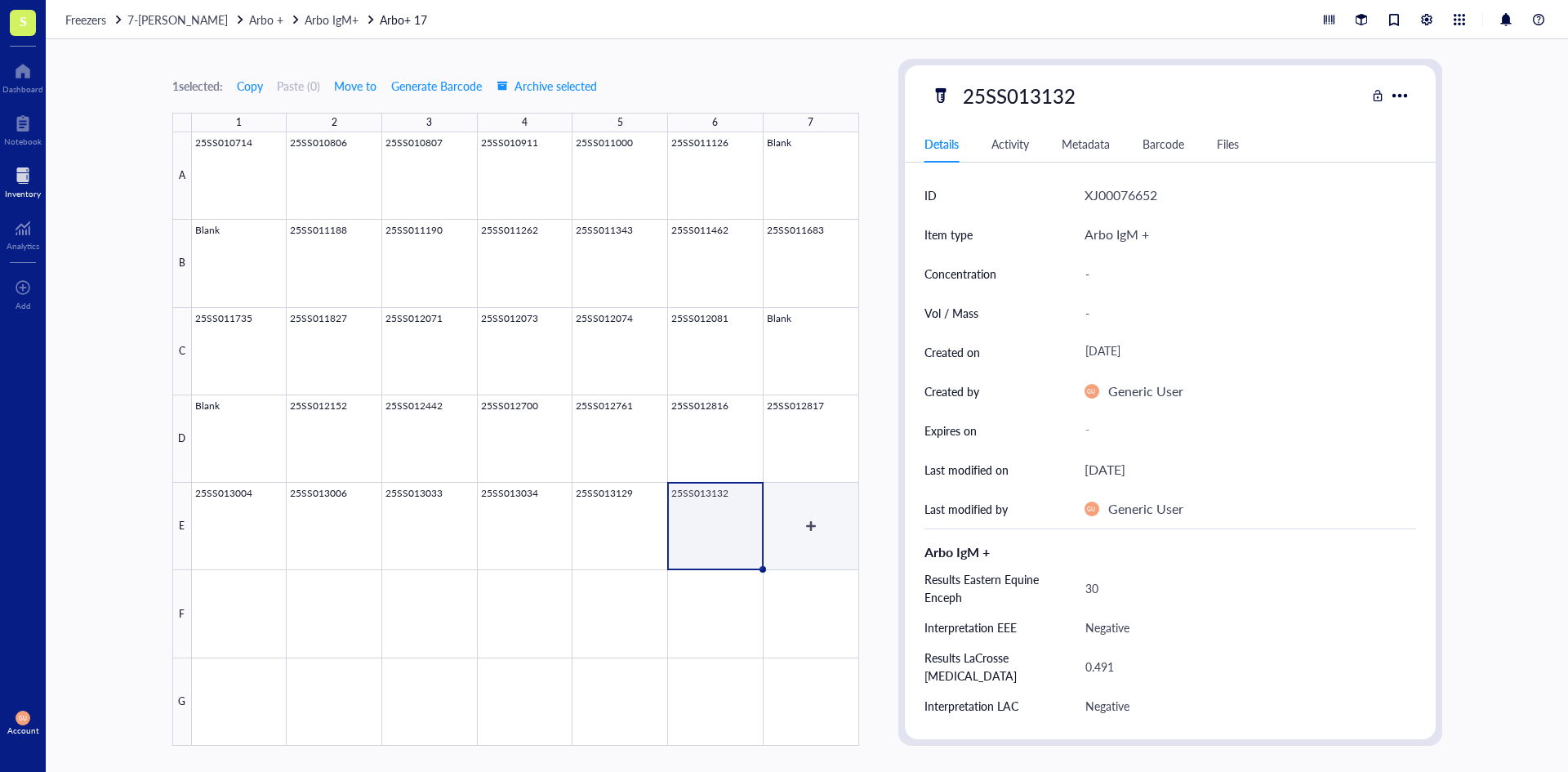
click at [802, 528] on div at bounding box center [525, 439] width 668 height 613
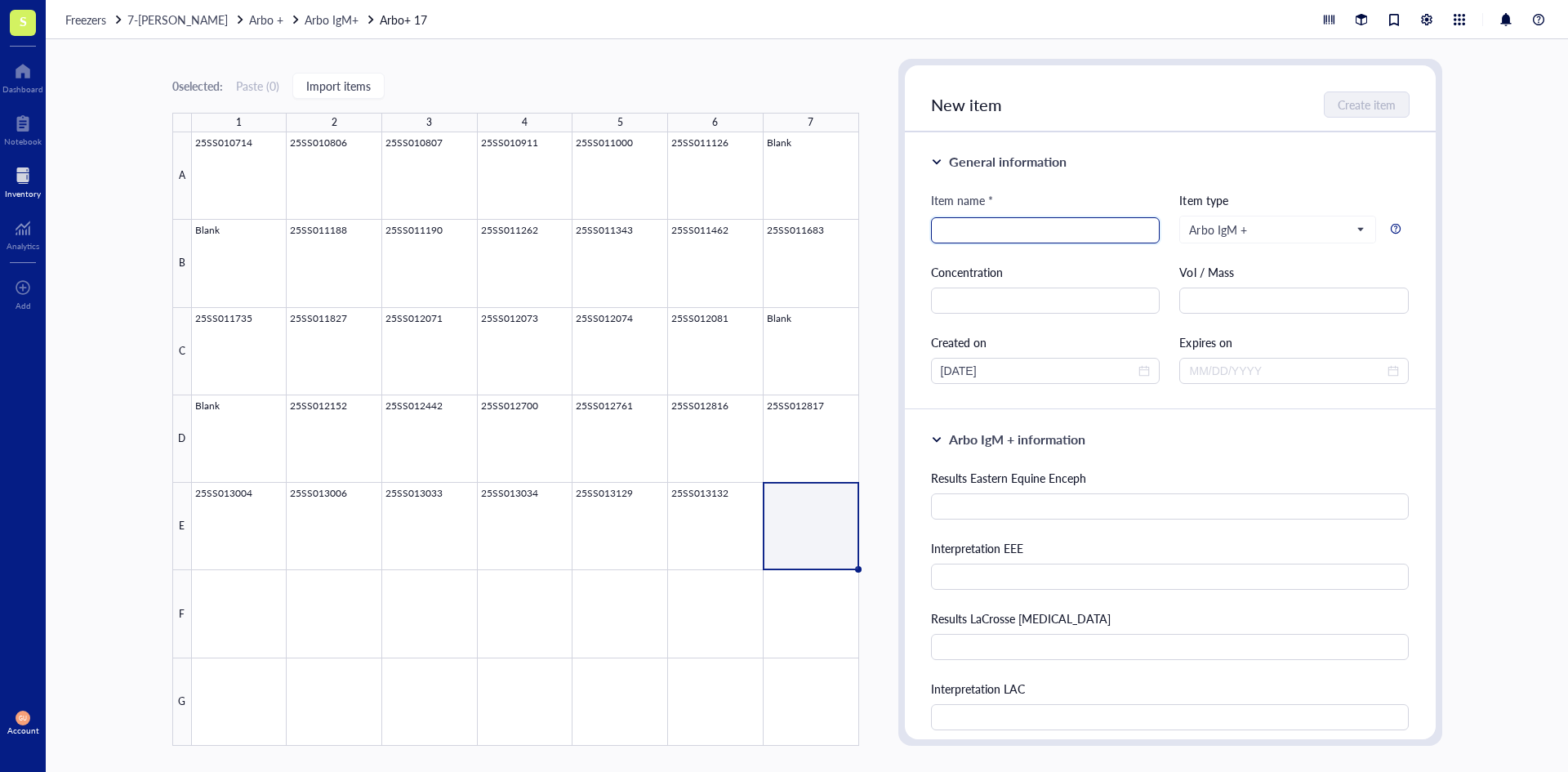
click at [963, 223] on input "search" at bounding box center [1046, 230] width 210 height 25
click at [977, 239] on input "bl" at bounding box center [1046, 230] width 210 height 25
type input "b"
type input "Blank"
click at [1382, 106] on span "Create item" at bounding box center [1368, 104] width 58 height 13
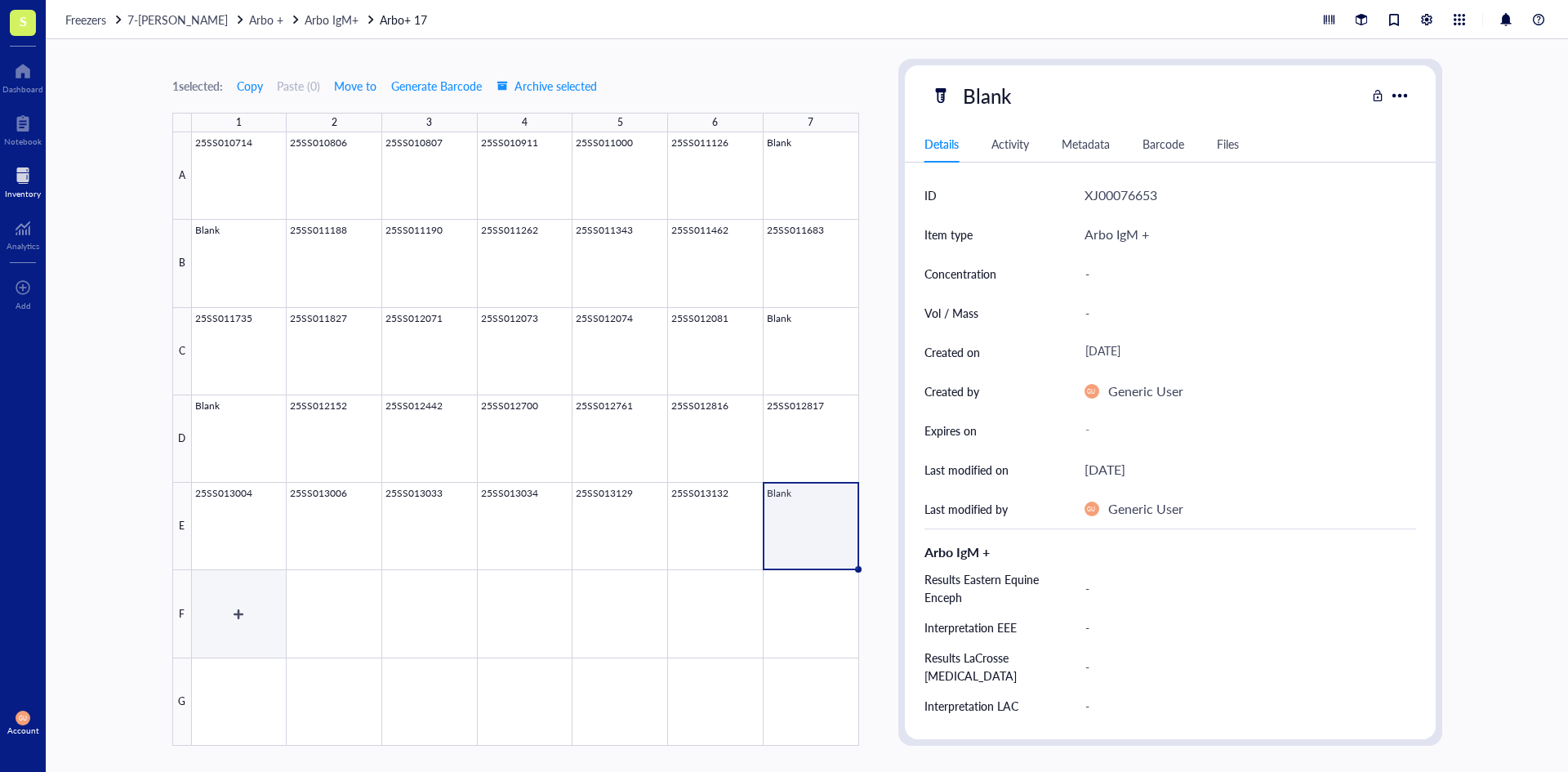
click at [261, 605] on div at bounding box center [525, 439] width 668 height 613
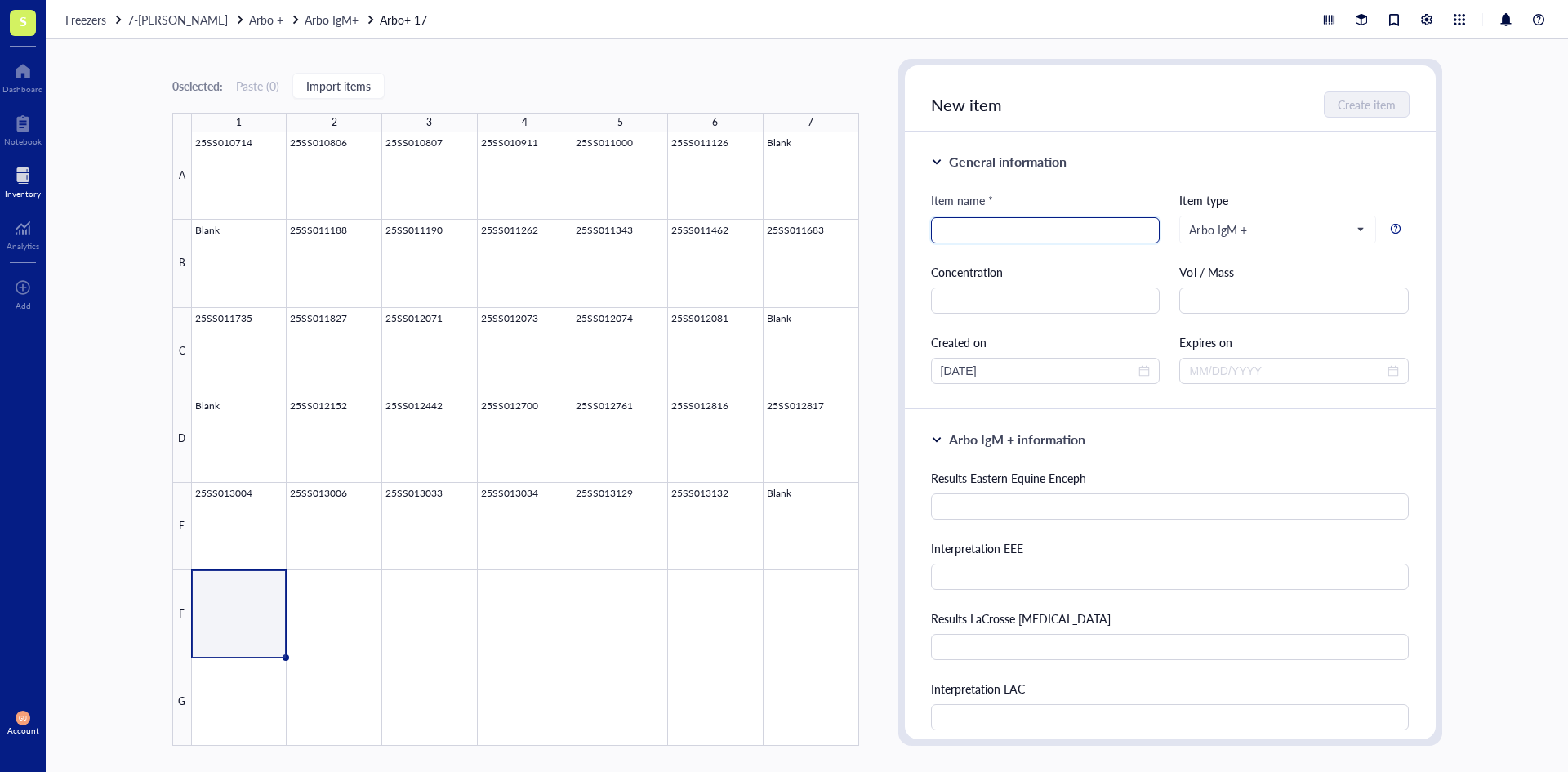
click at [1026, 231] on input "search" at bounding box center [1046, 230] width 210 height 25
click at [1062, 228] on input "Blank" at bounding box center [1046, 230] width 210 height 25
type input "Blank"
click at [1358, 99] on span "Create item" at bounding box center [1368, 104] width 58 height 13
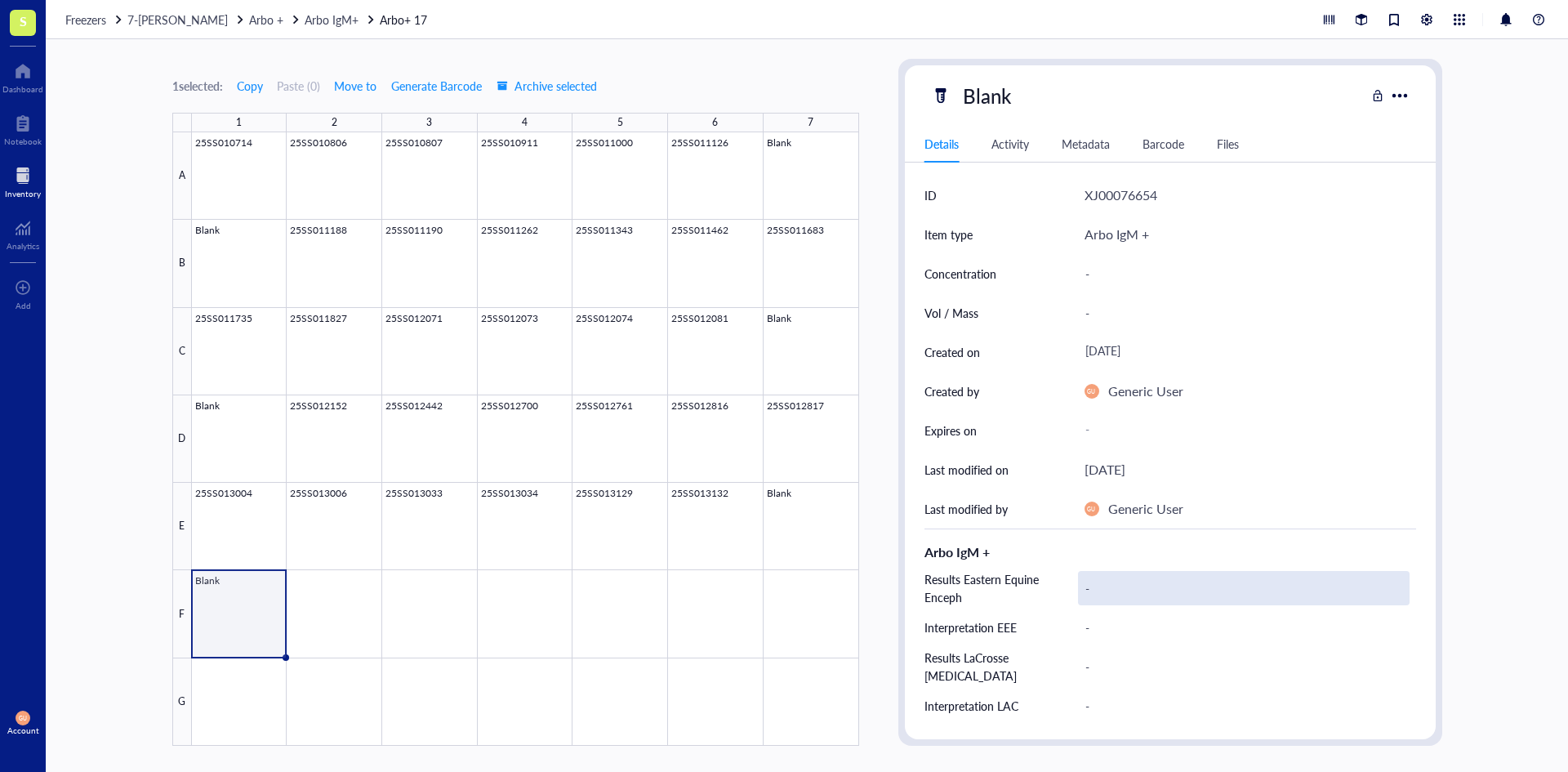
click at [1097, 586] on div "-" at bounding box center [1244, 588] width 332 height 35
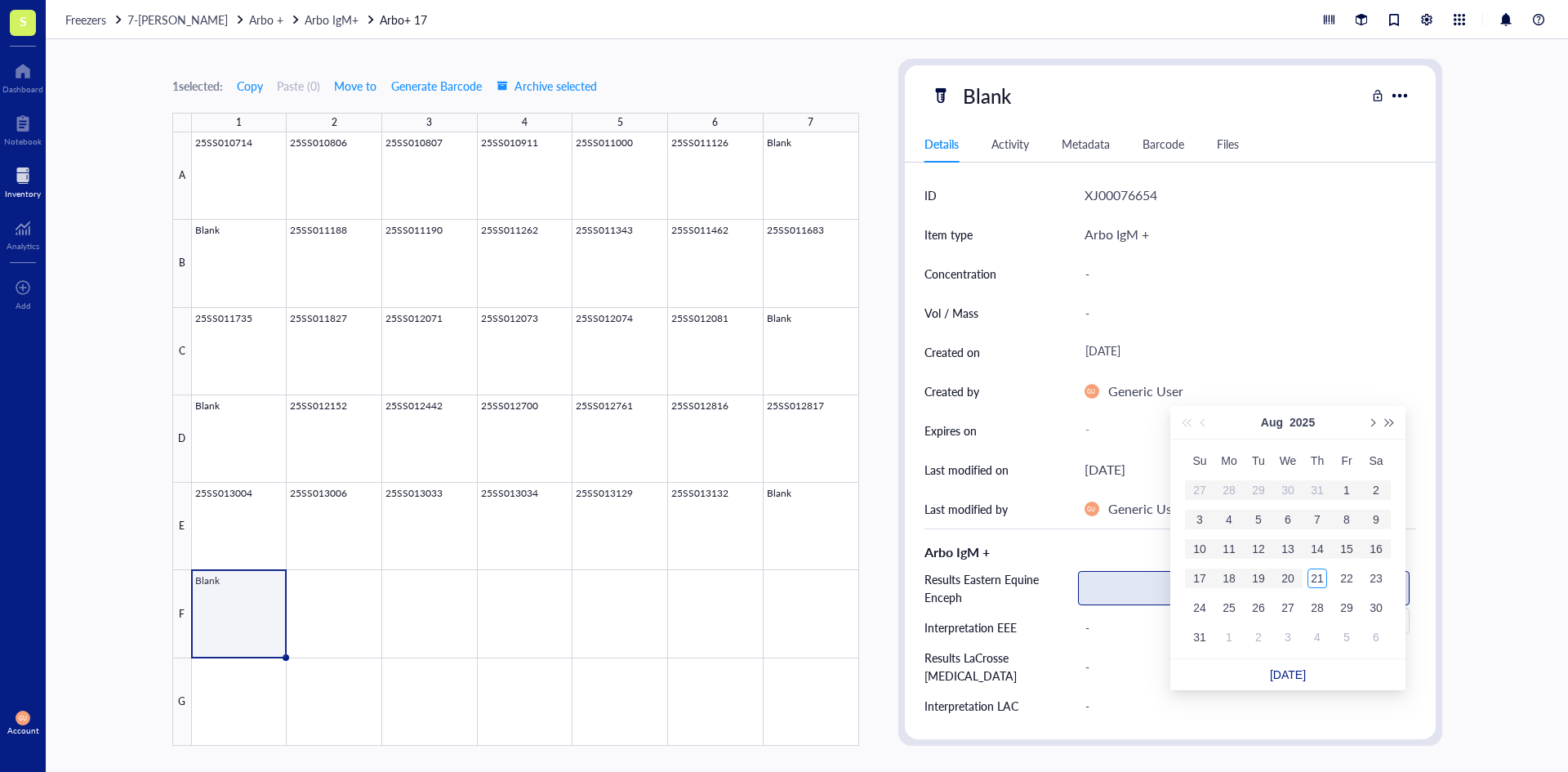
click at [1098, 592] on input "text" at bounding box center [1244, 588] width 330 height 33
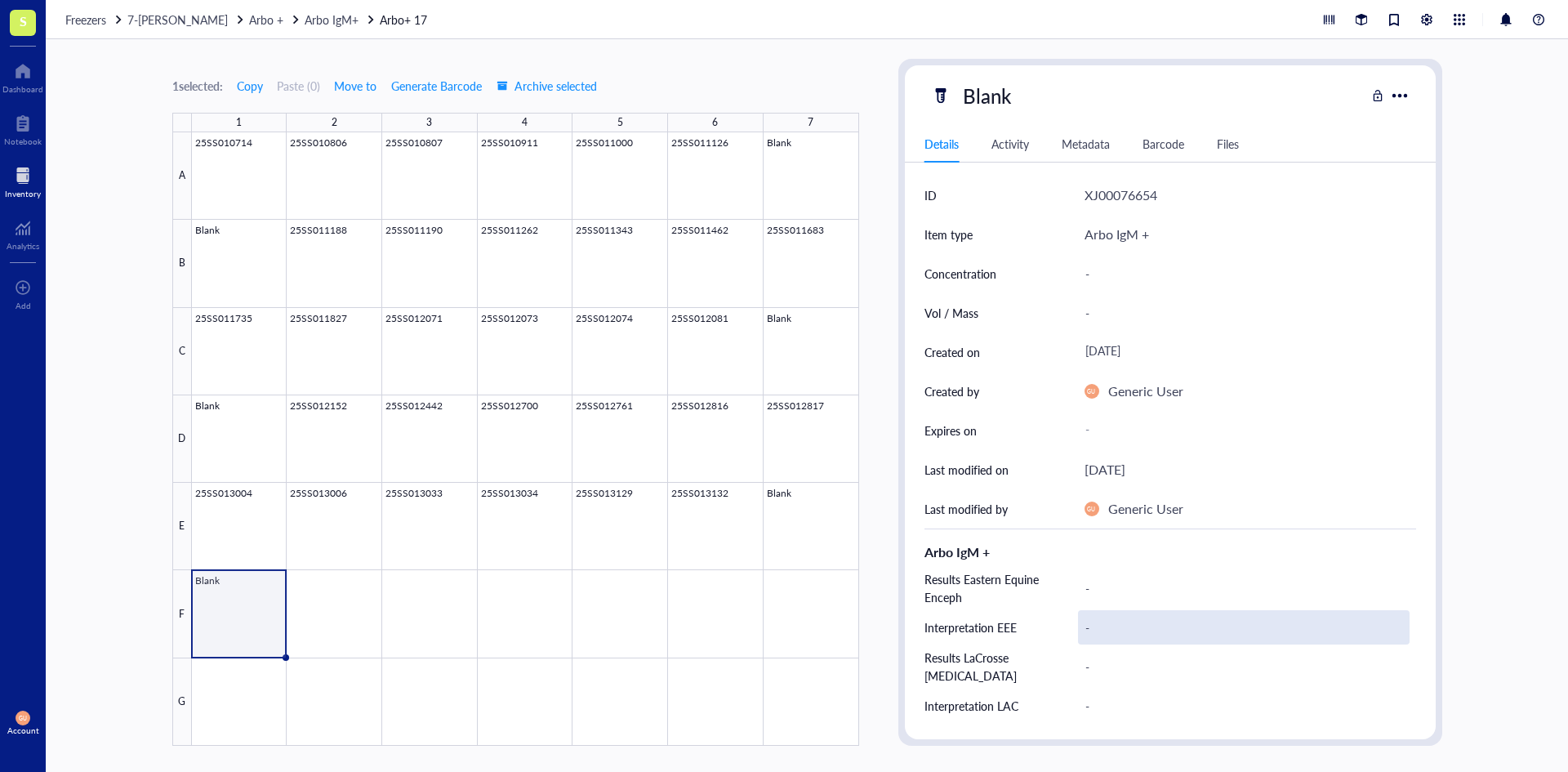
click at [1153, 640] on div "-" at bounding box center [1244, 628] width 332 height 35
click at [1158, 594] on div "-" at bounding box center [1244, 588] width 332 height 35
click at [782, 537] on div at bounding box center [525, 439] width 668 height 613
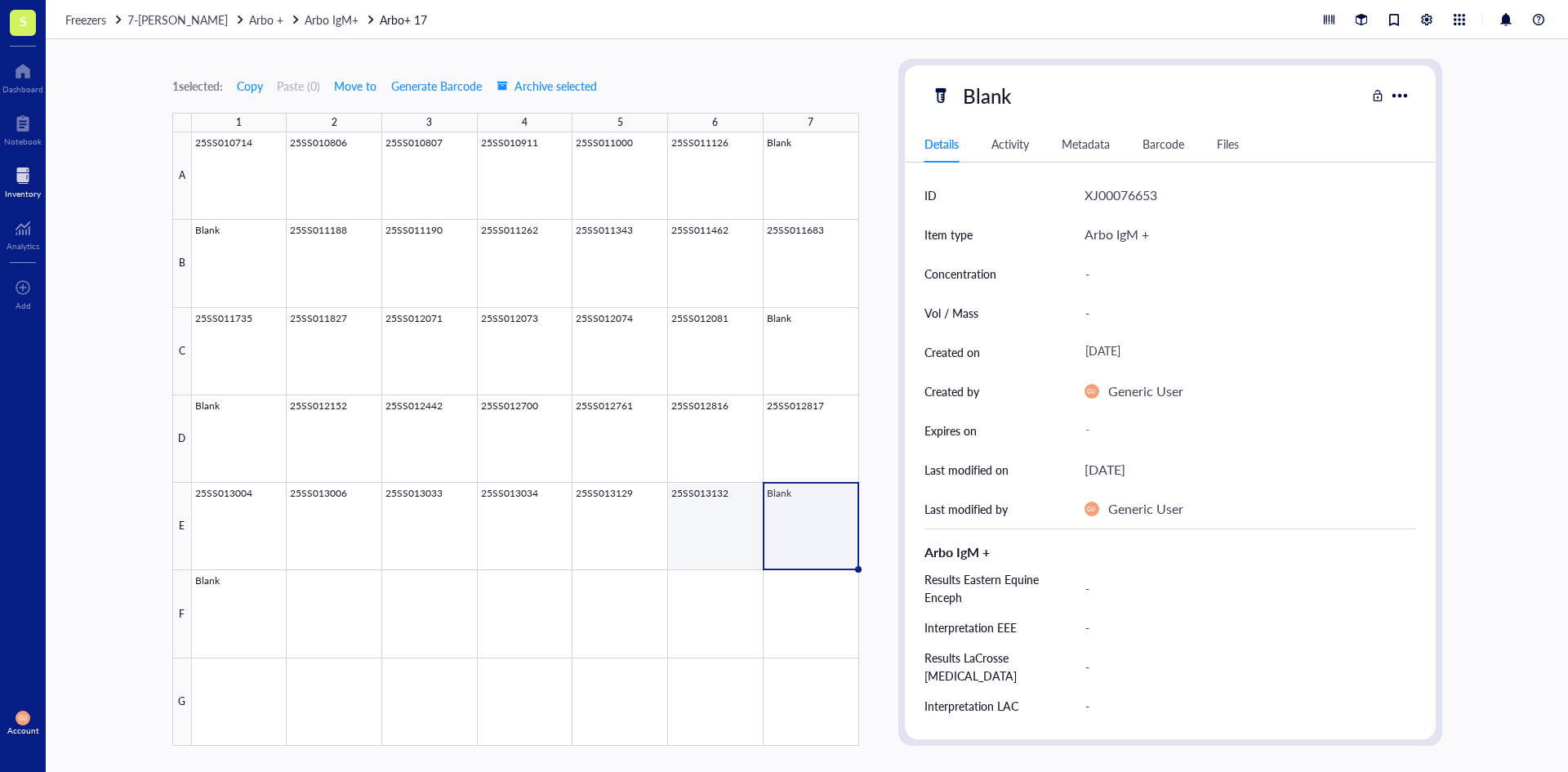
click at [705, 589] on div at bounding box center [525, 439] width 668 height 613
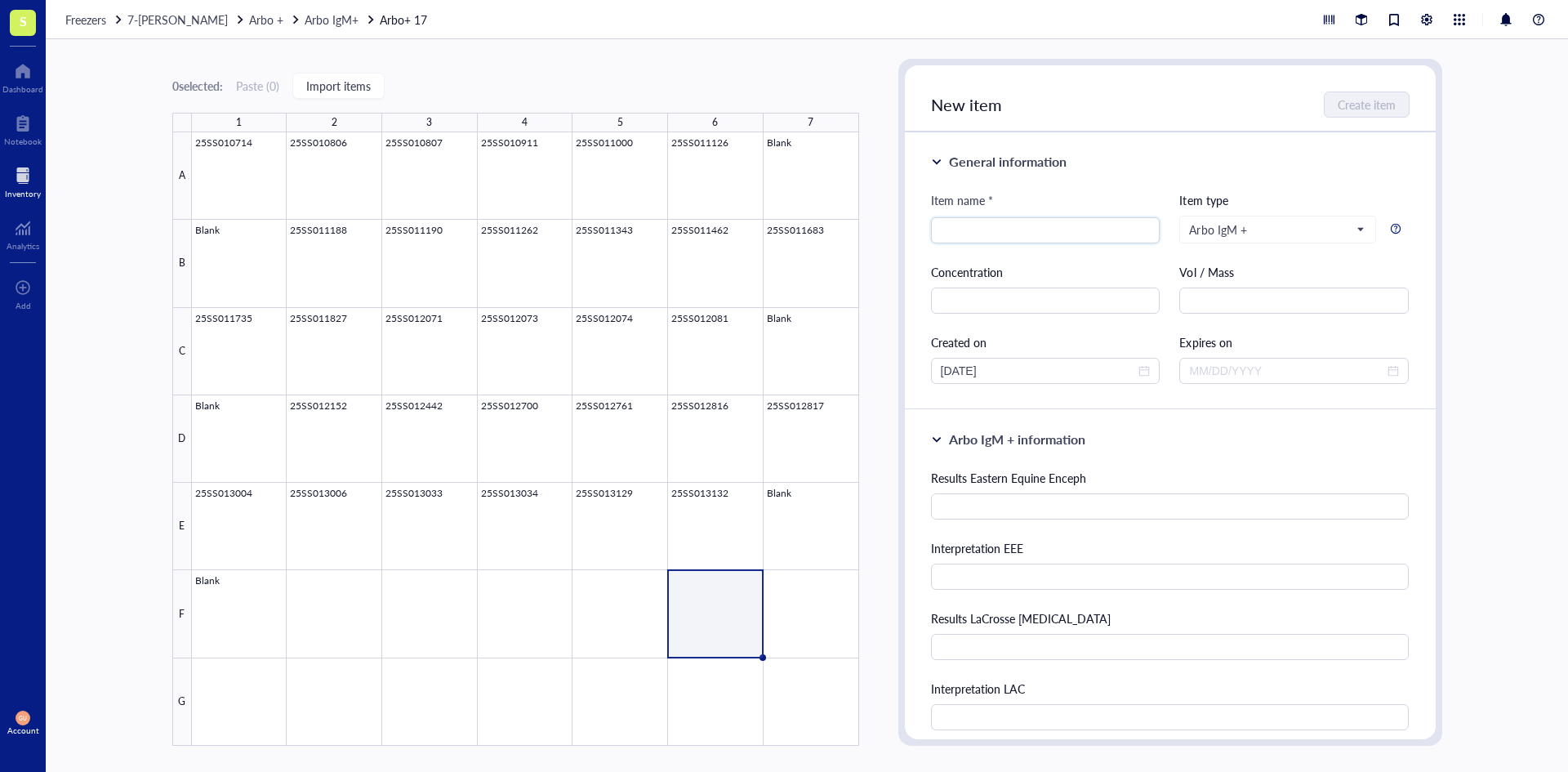
type input "b"
click at [880, 580] on div "0 selected: Paste ( 0 ) Import items 1 2 3 4 5 6 7 A B C D E F G 25SS010714 25S…" at bounding box center [807, 405] width 1523 height 732
click at [708, 544] on div at bounding box center [525, 439] width 668 height 613
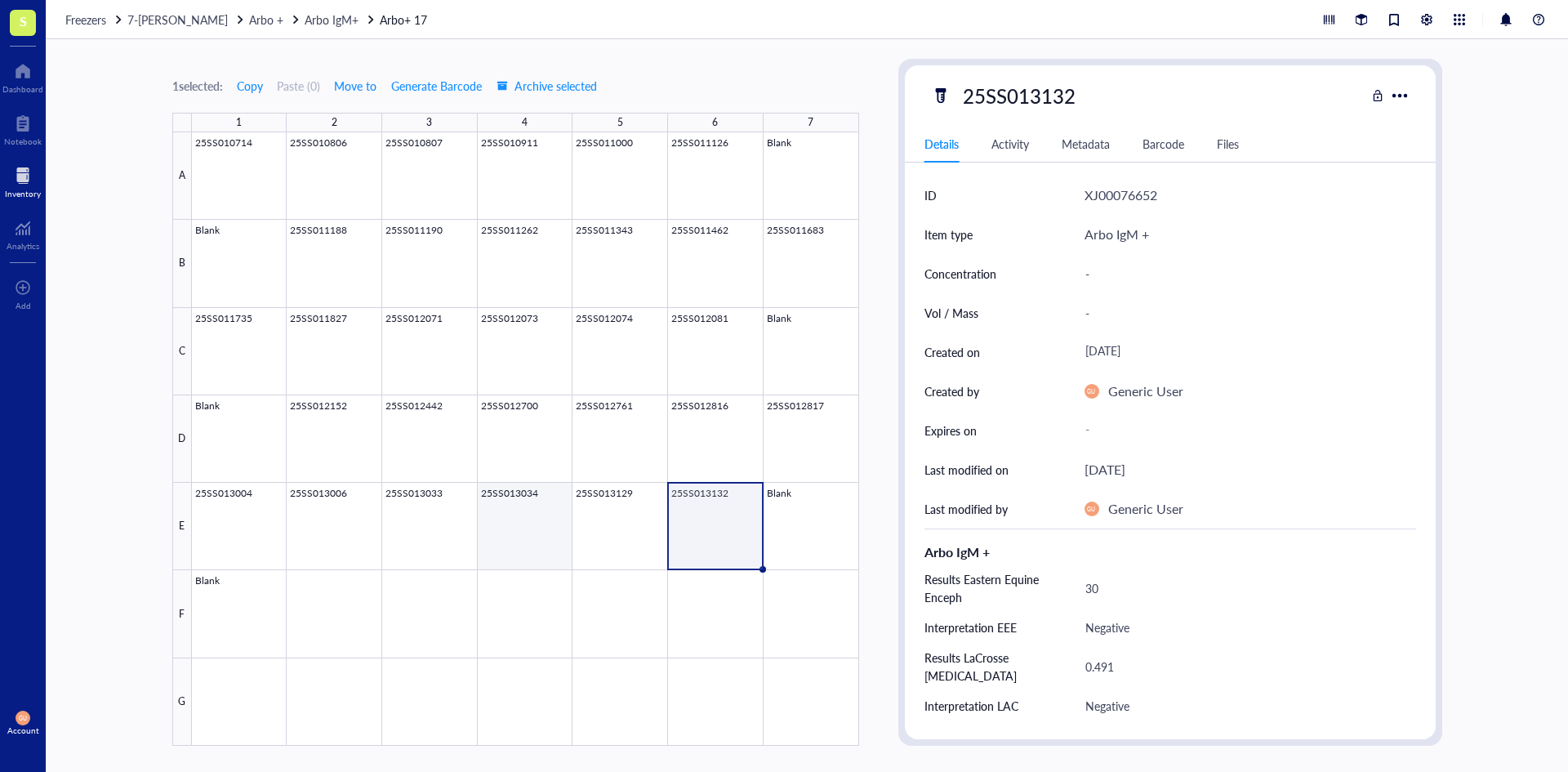
click at [552, 559] on div at bounding box center [525, 439] width 668 height 613
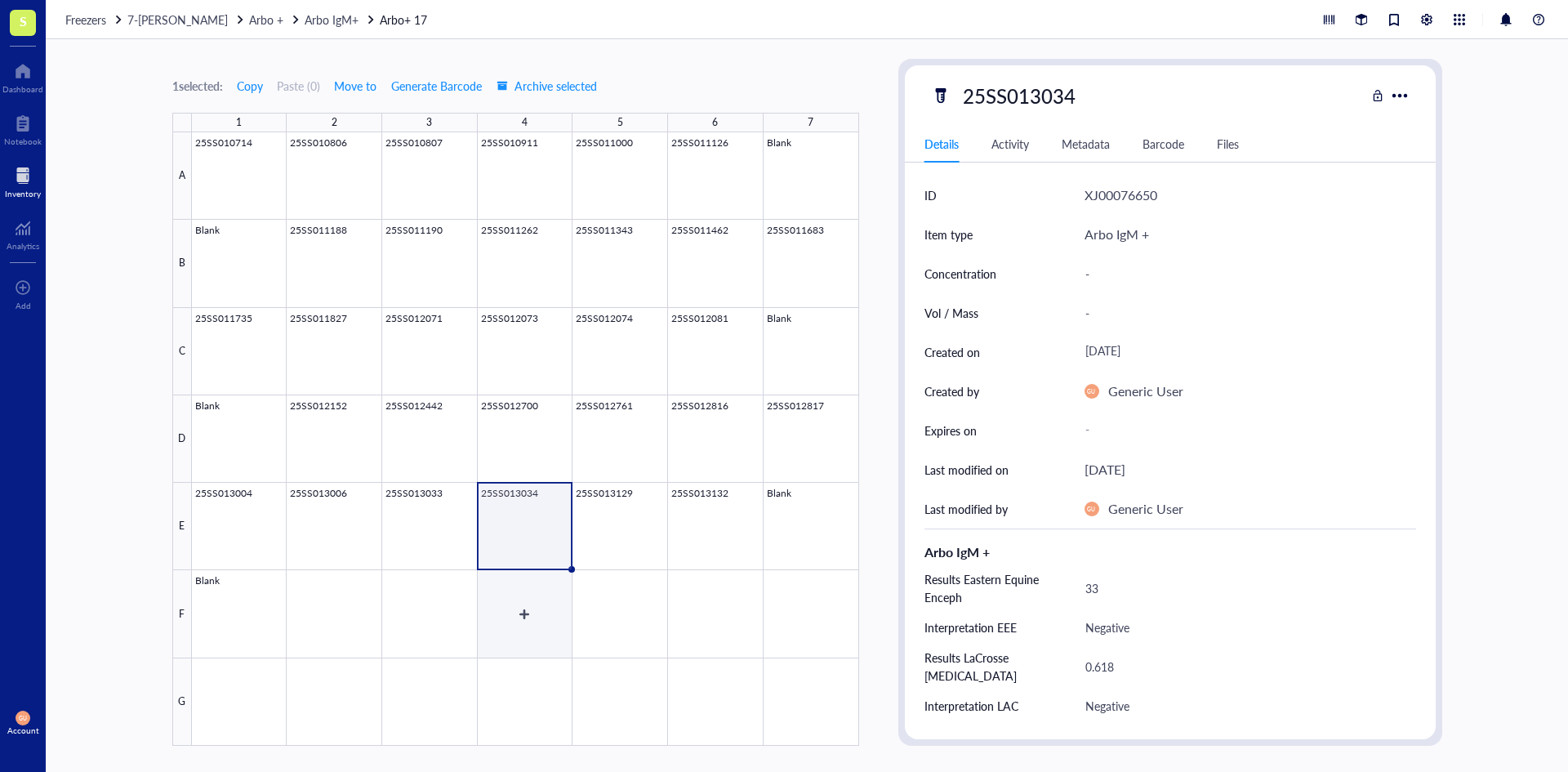
click at [508, 618] on div at bounding box center [525, 439] width 668 height 613
